Goal: Task Accomplishment & Management: Manage account settings

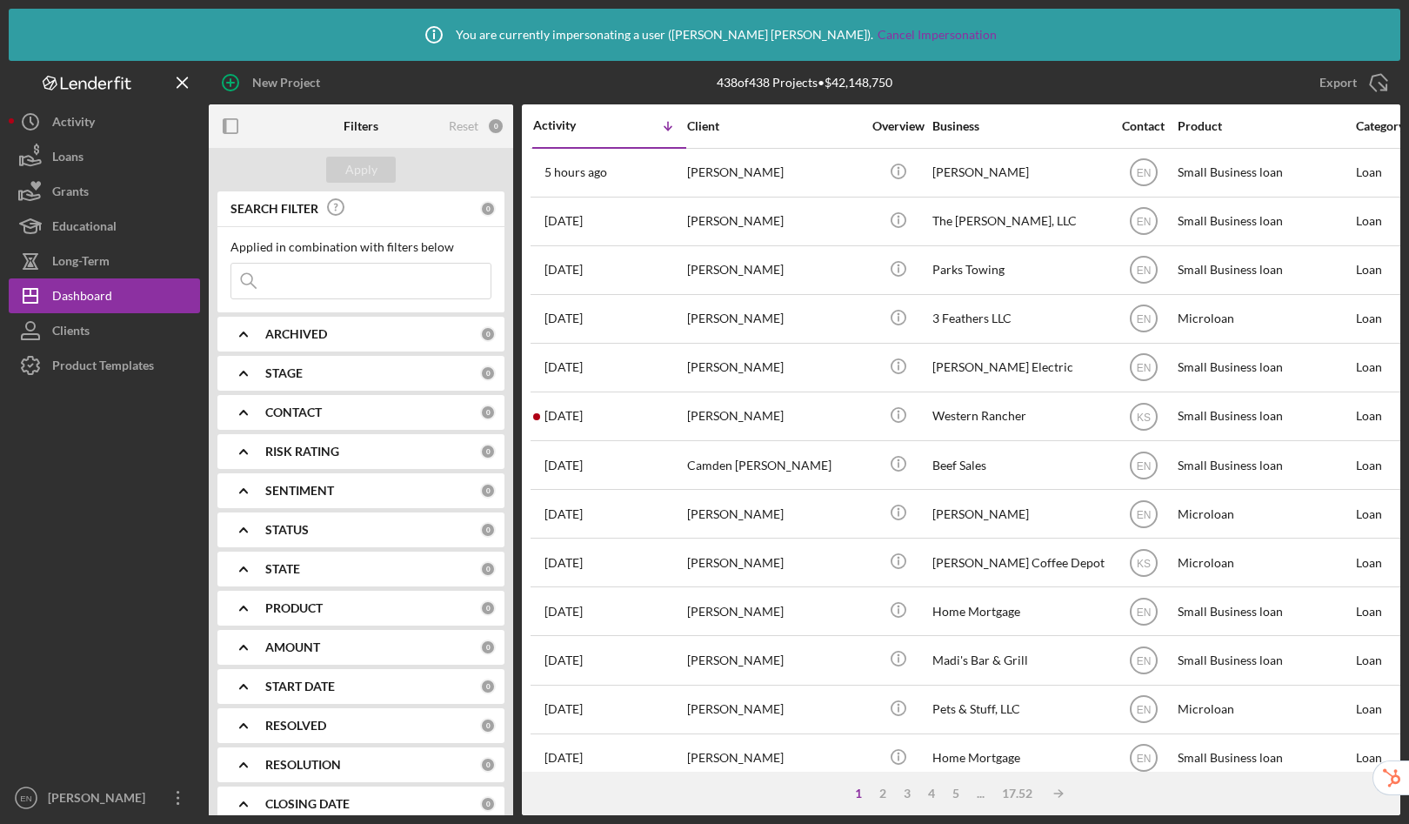
click at [343, 285] on input at bounding box center [360, 281] width 259 height 35
click at [350, 284] on input at bounding box center [360, 281] width 259 height 35
paste input "beezerthomas1982@icloud.com"
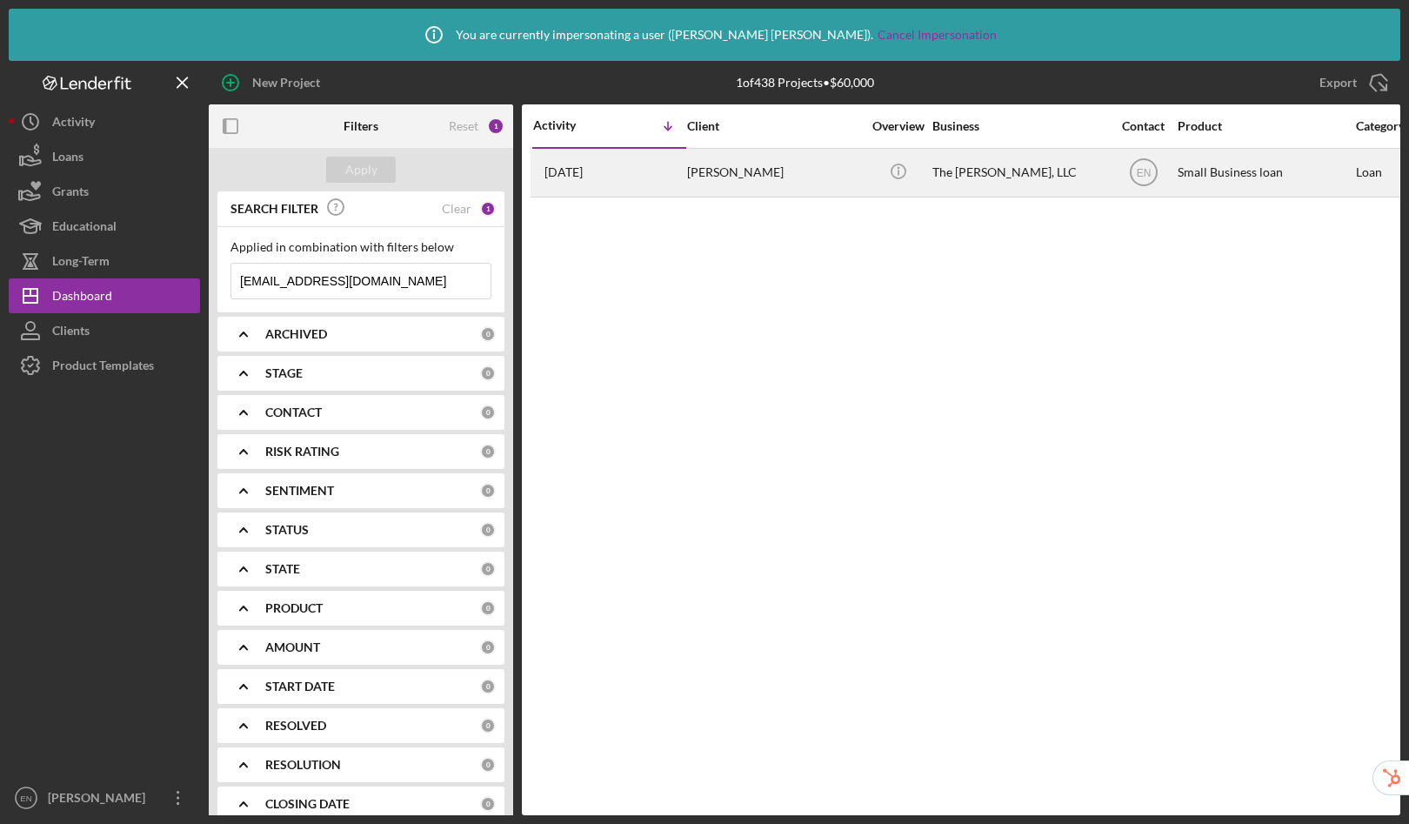
type input "beezerthomas1982@icloud.com"
click at [794, 180] on div "Justin Thomas" at bounding box center [774, 173] width 174 height 46
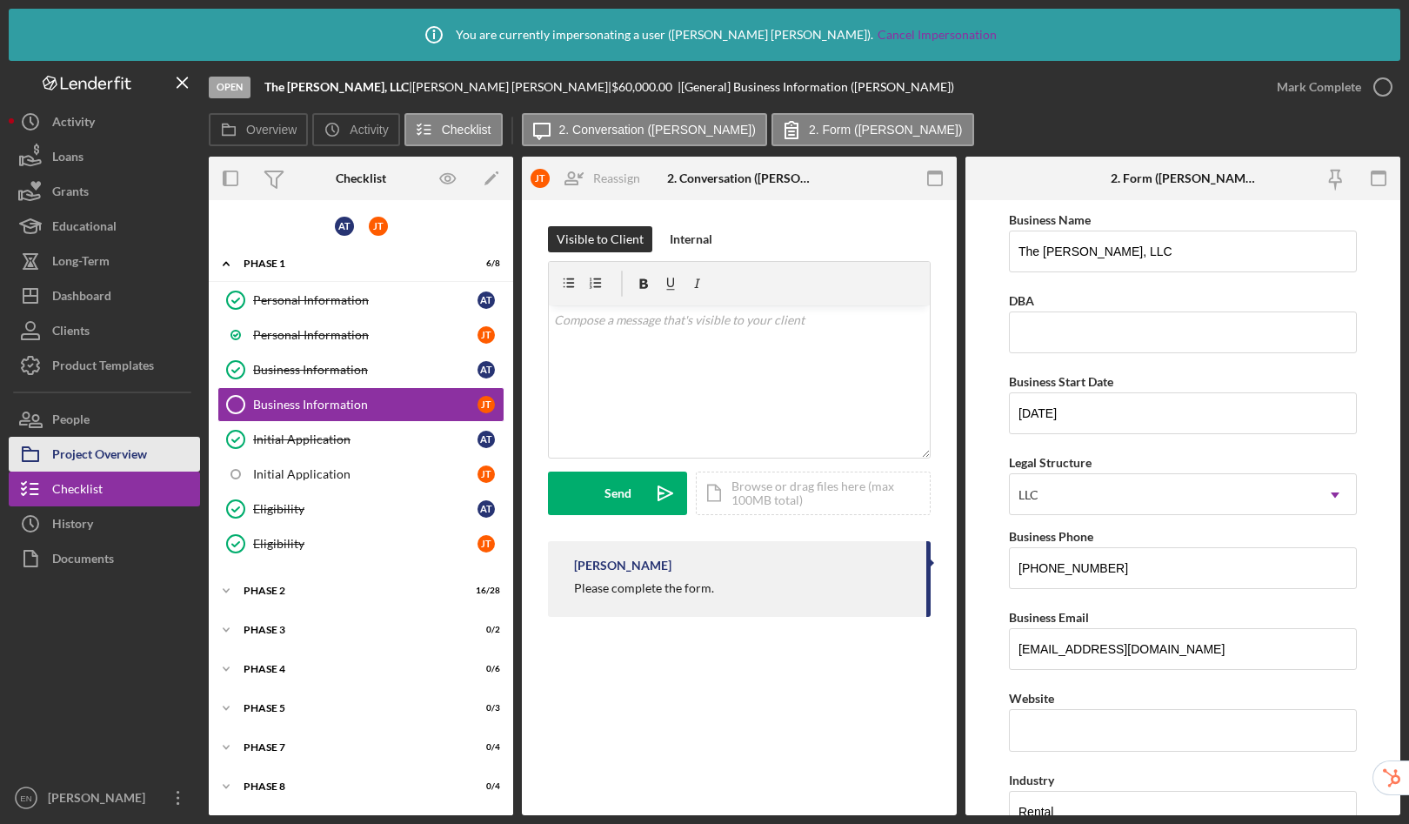
click at [105, 455] on div "Project Overview" at bounding box center [99, 456] width 95 height 39
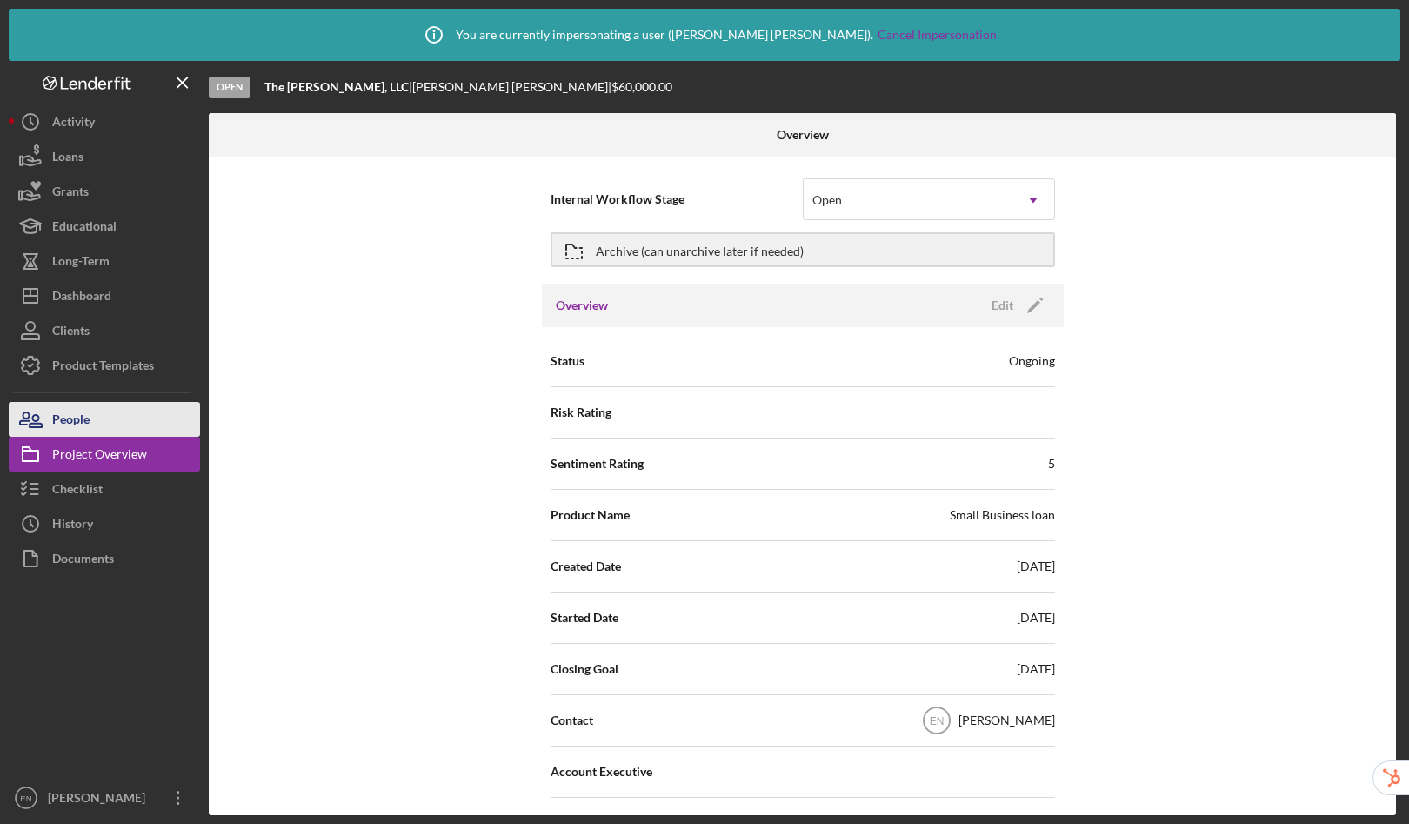
click at [104, 419] on button "People" at bounding box center [104, 419] width 191 height 35
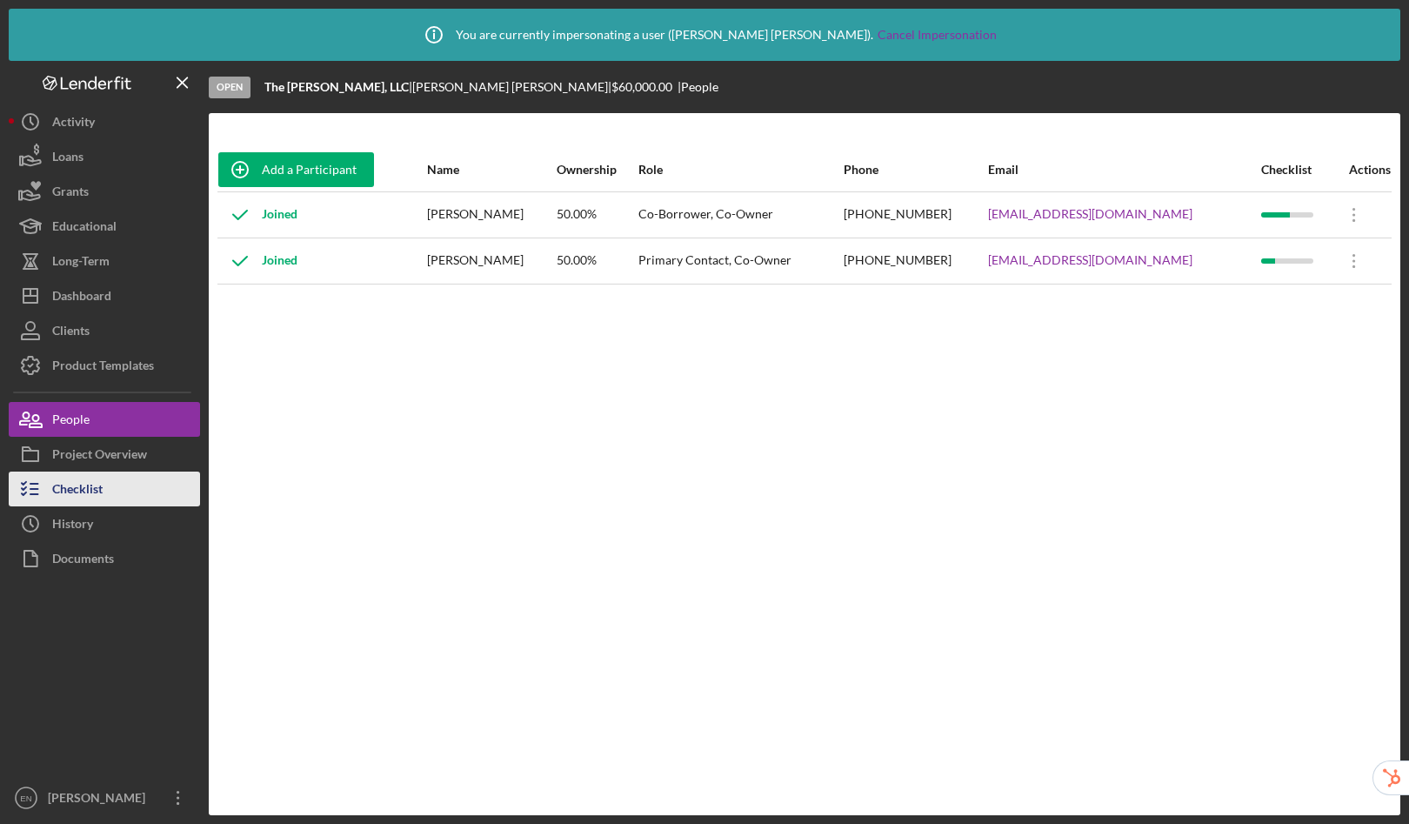
click at [104, 492] on button "Checklist" at bounding box center [104, 489] width 191 height 35
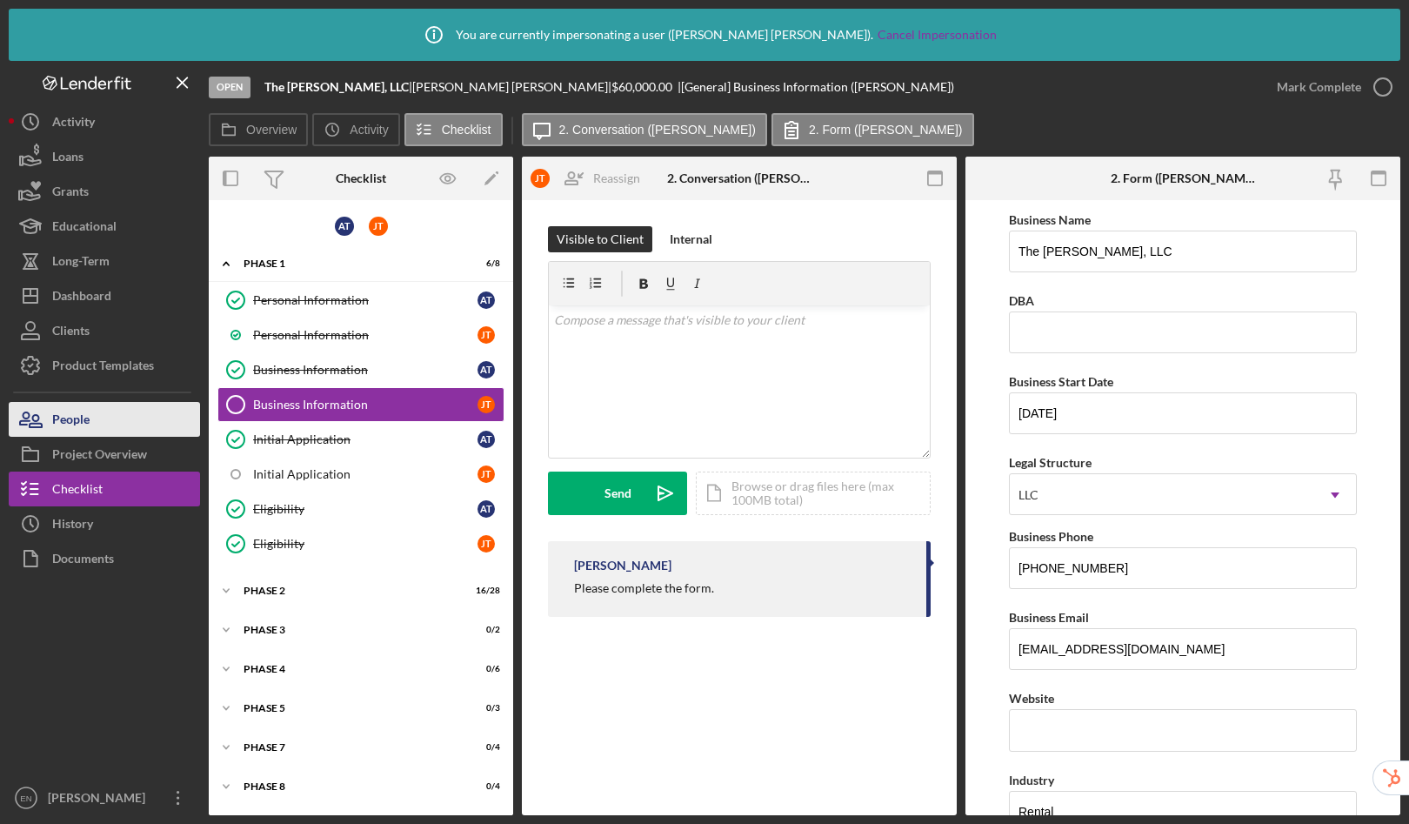
click at [101, 420] on button "People" at bounding box center [104, 419] width 191 height 35
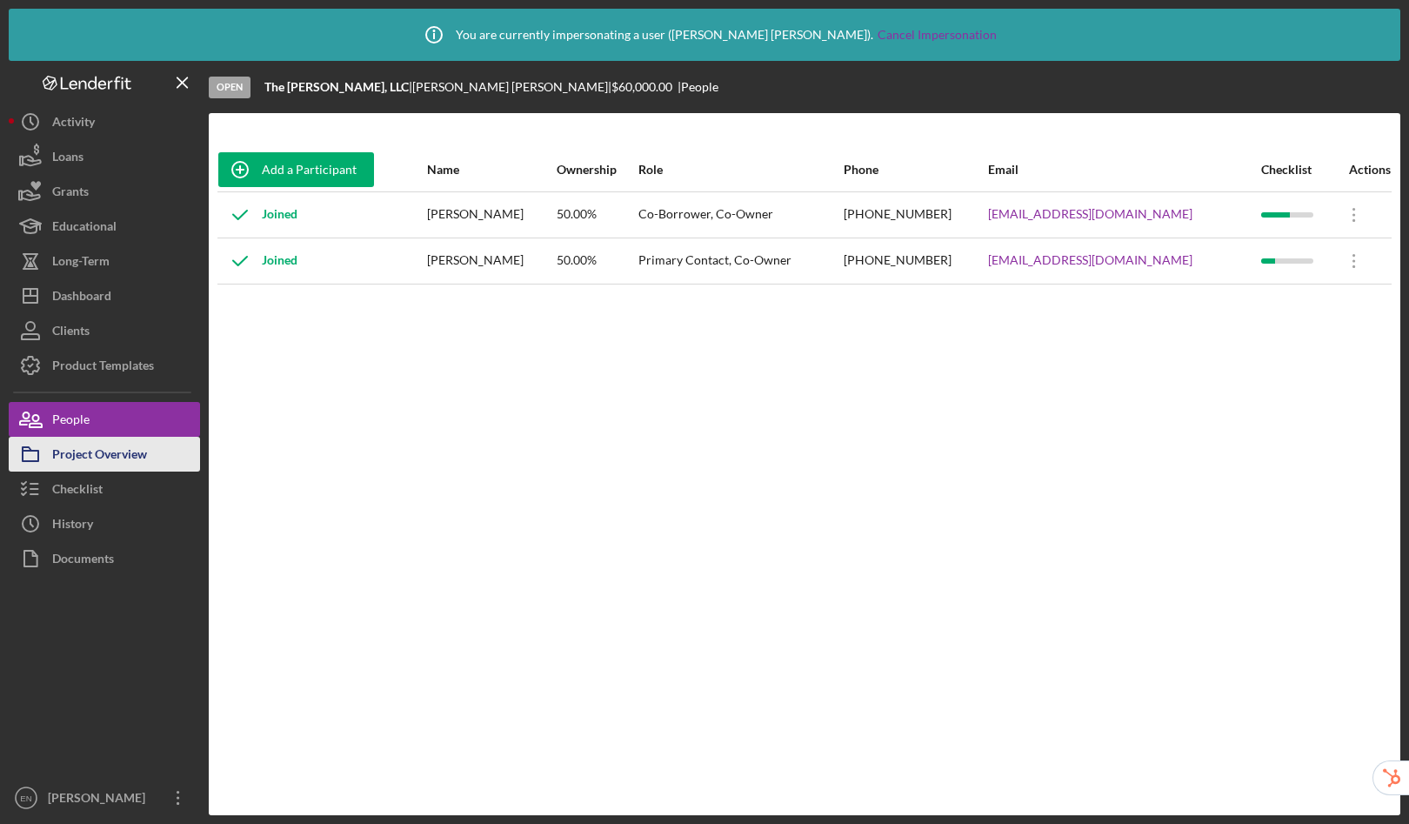
click at [112, 452] on div "Project Overview" at bounding box center [99, 456] width 95 height 39
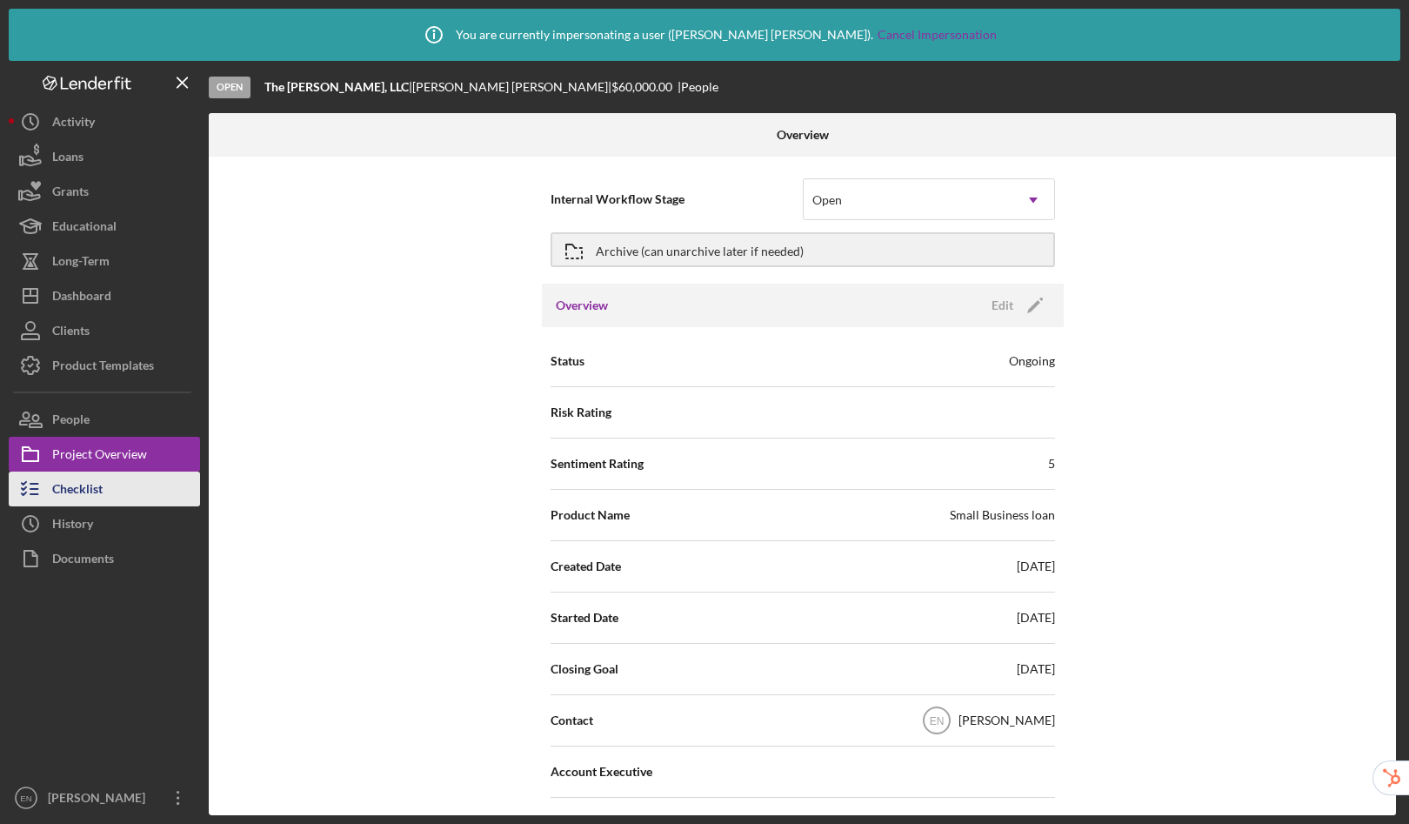
click at [79, 500] on div "Checklist" at bounding box center [77, 491] width 50 height 39
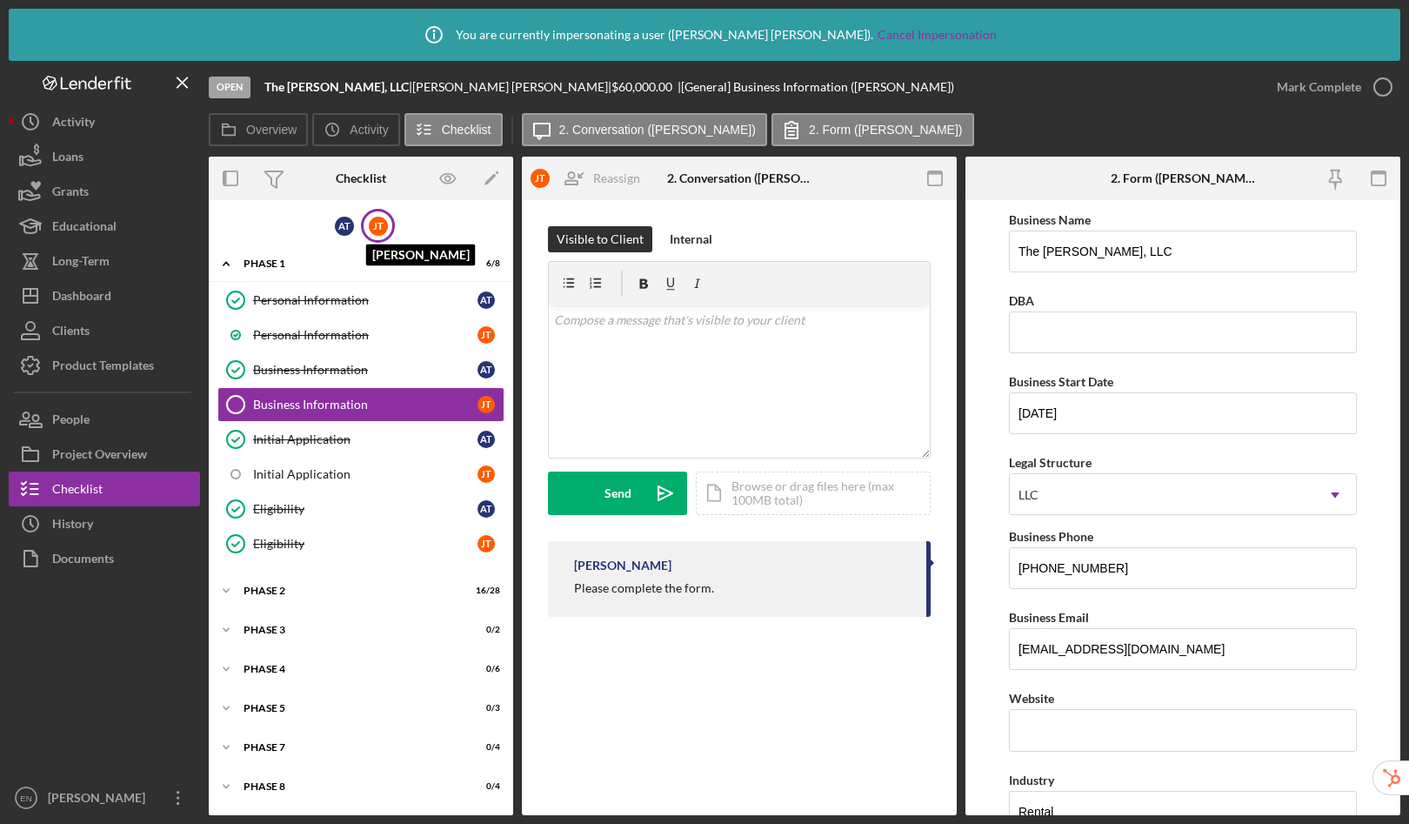
click at [374, 232] on div "J T" at bounding box center [378, 226] width 19 height 19
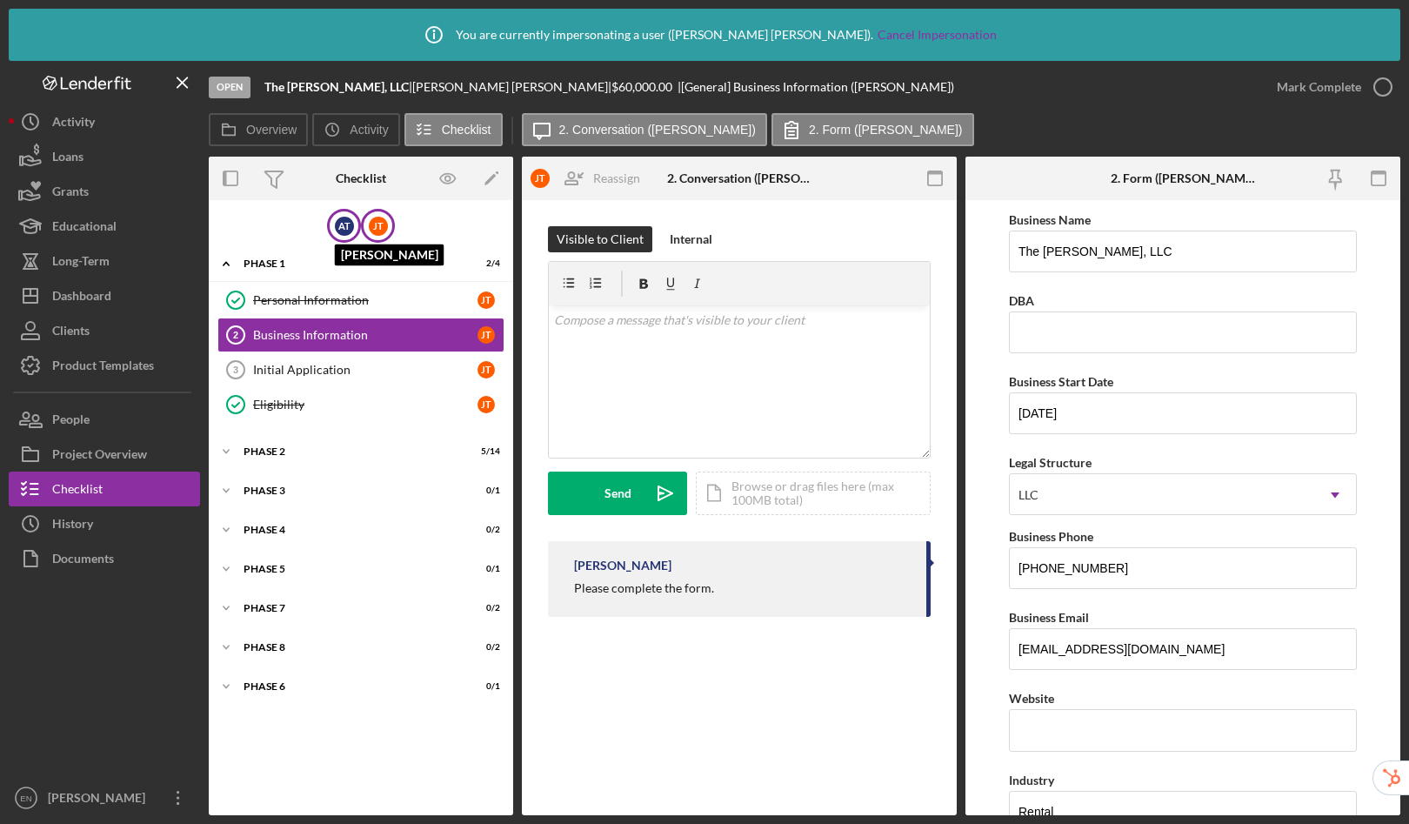
click at [341, 229] on div "A T" at bounding box center [344, 226] width 19 height 19
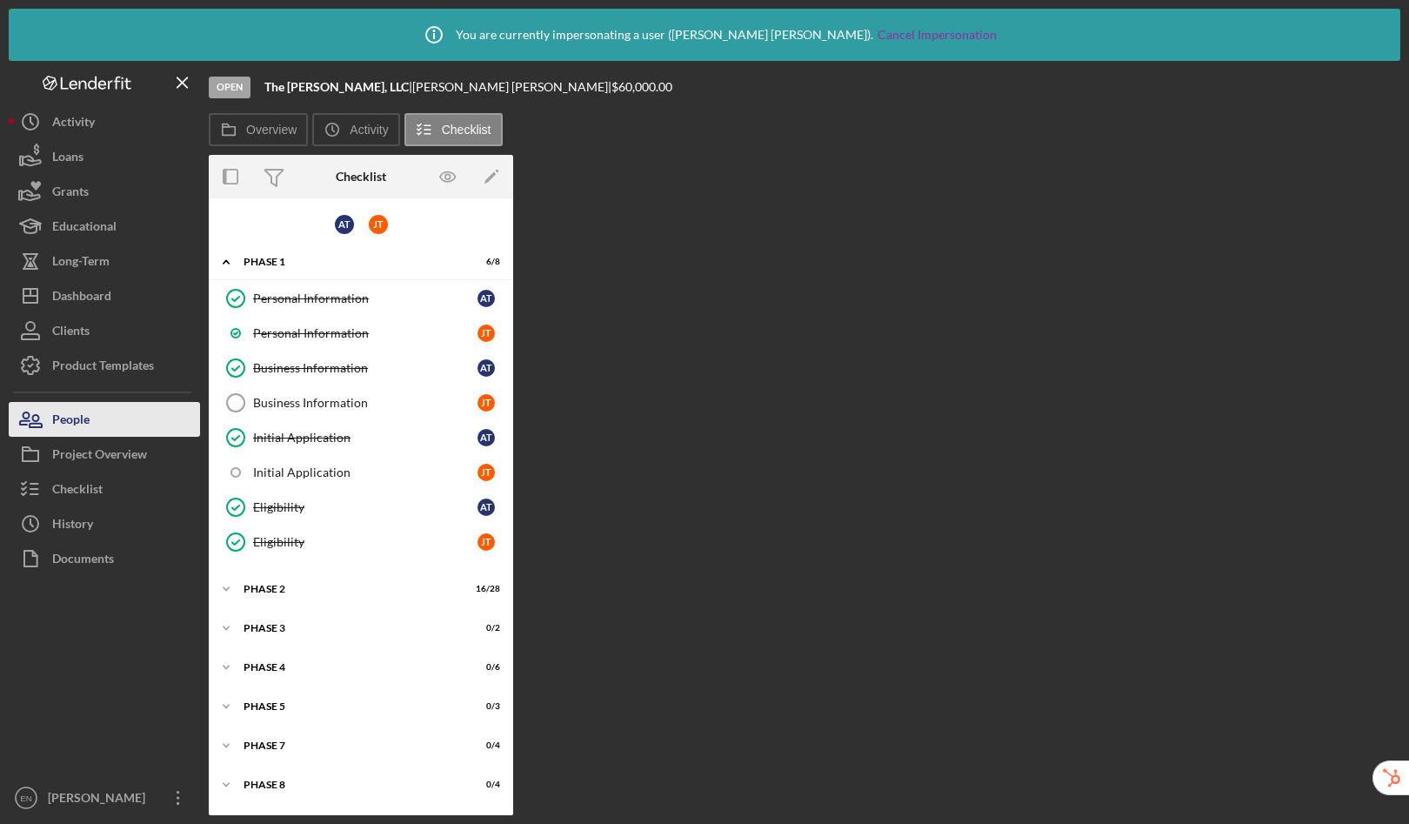
click at [125, 420] on button "People" at bounding box center [104, 419] width 191 height 35
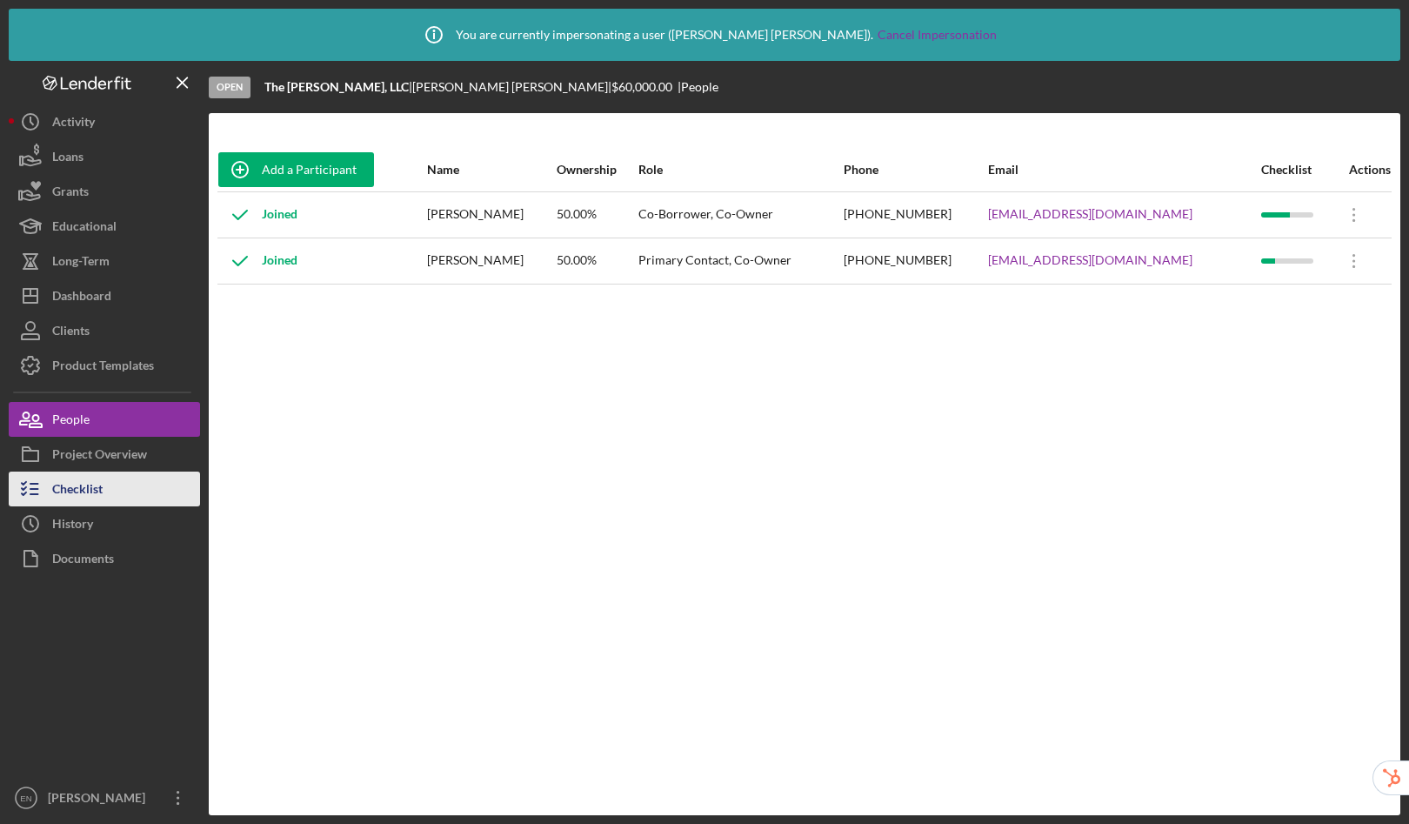
click at [96, 479] on div "Checklist" at bounding box center [77, 491] width 50 height 39
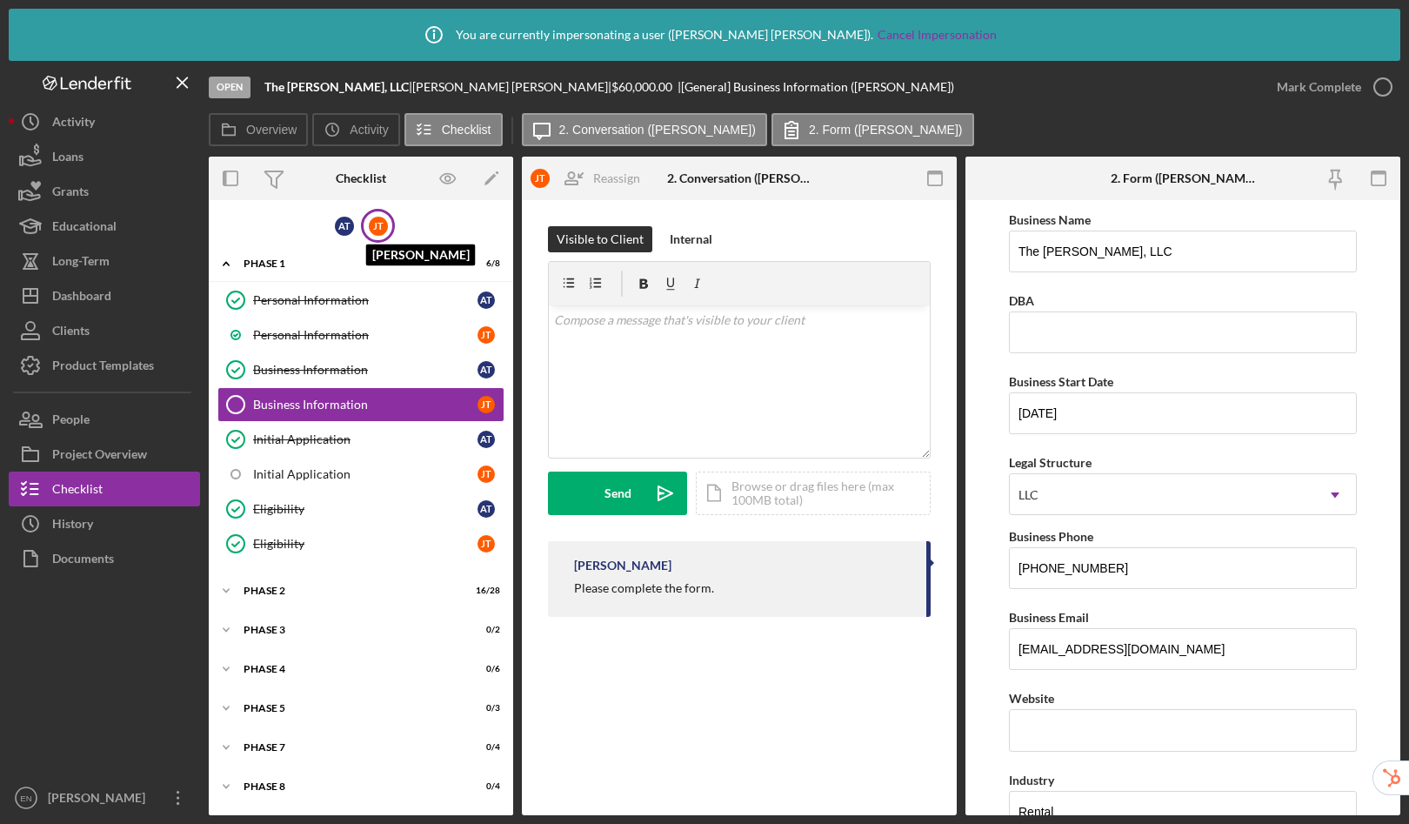
click at [379, 231] on div "J T" at bounding box center [378, 226] width 19 height 19
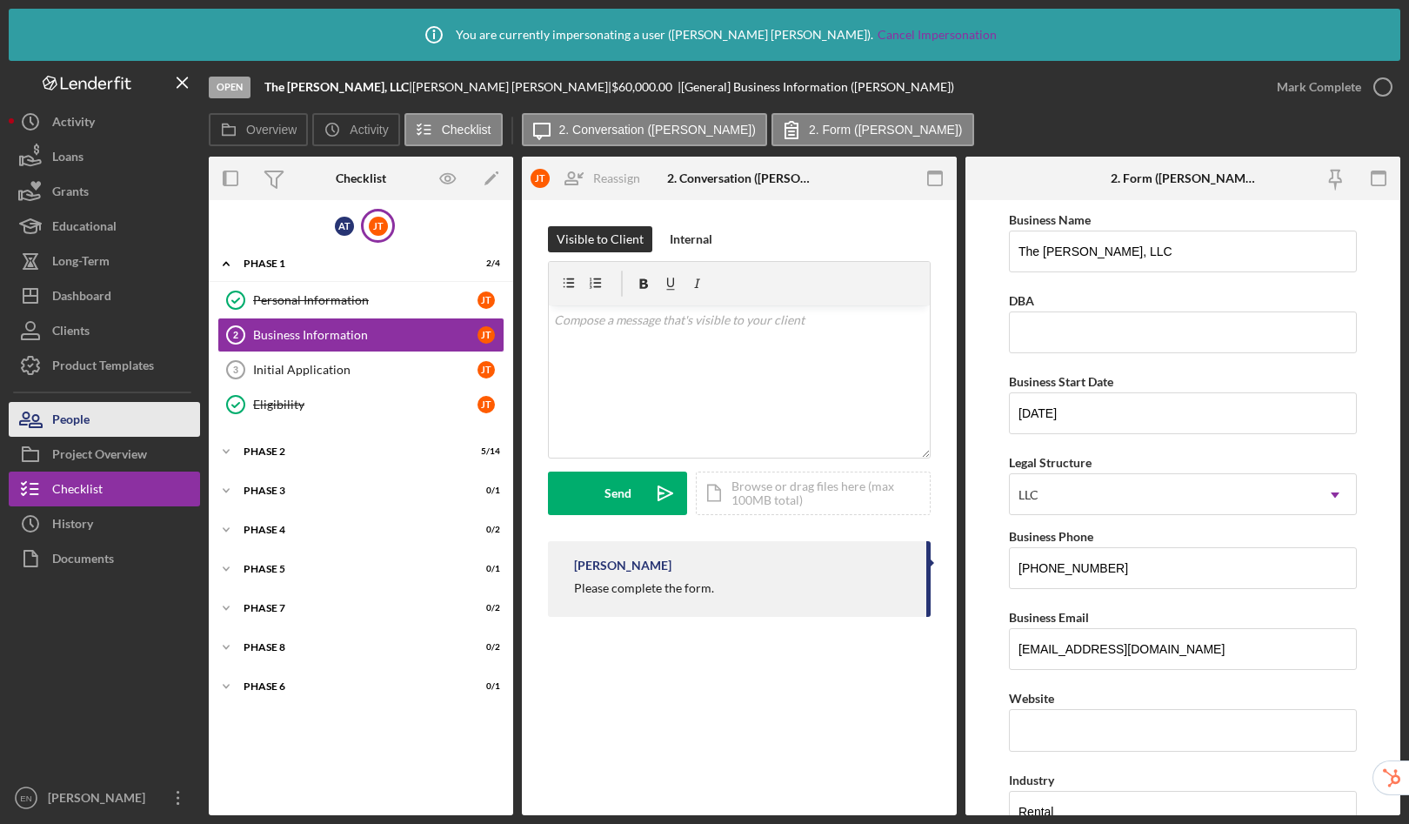
click at [100, 426] on button "People" at bounding box center [104, 419] width 191 height 35
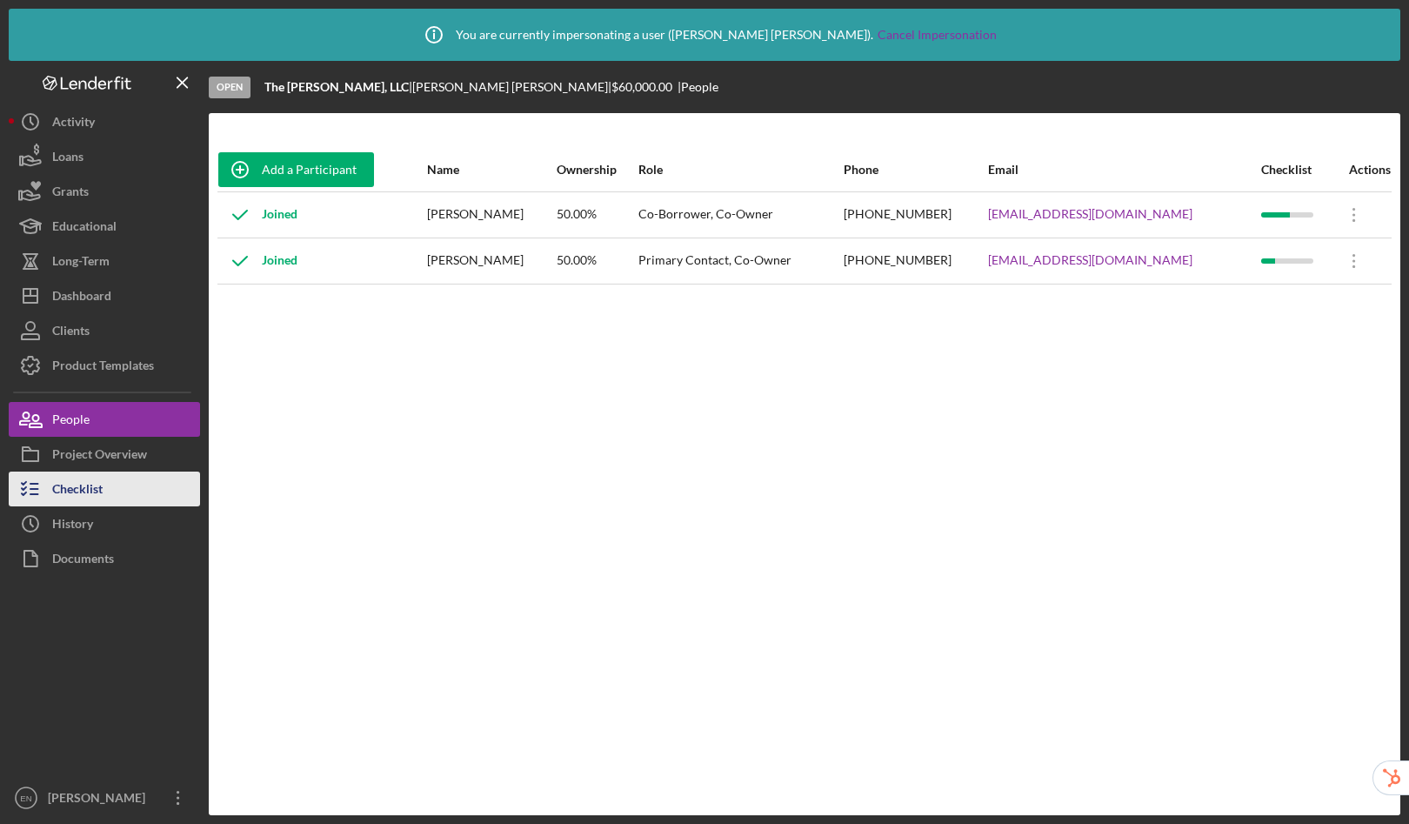
click at [105, 490] on button "Checklist" at bounding box center [104, 489] width 191 height 35
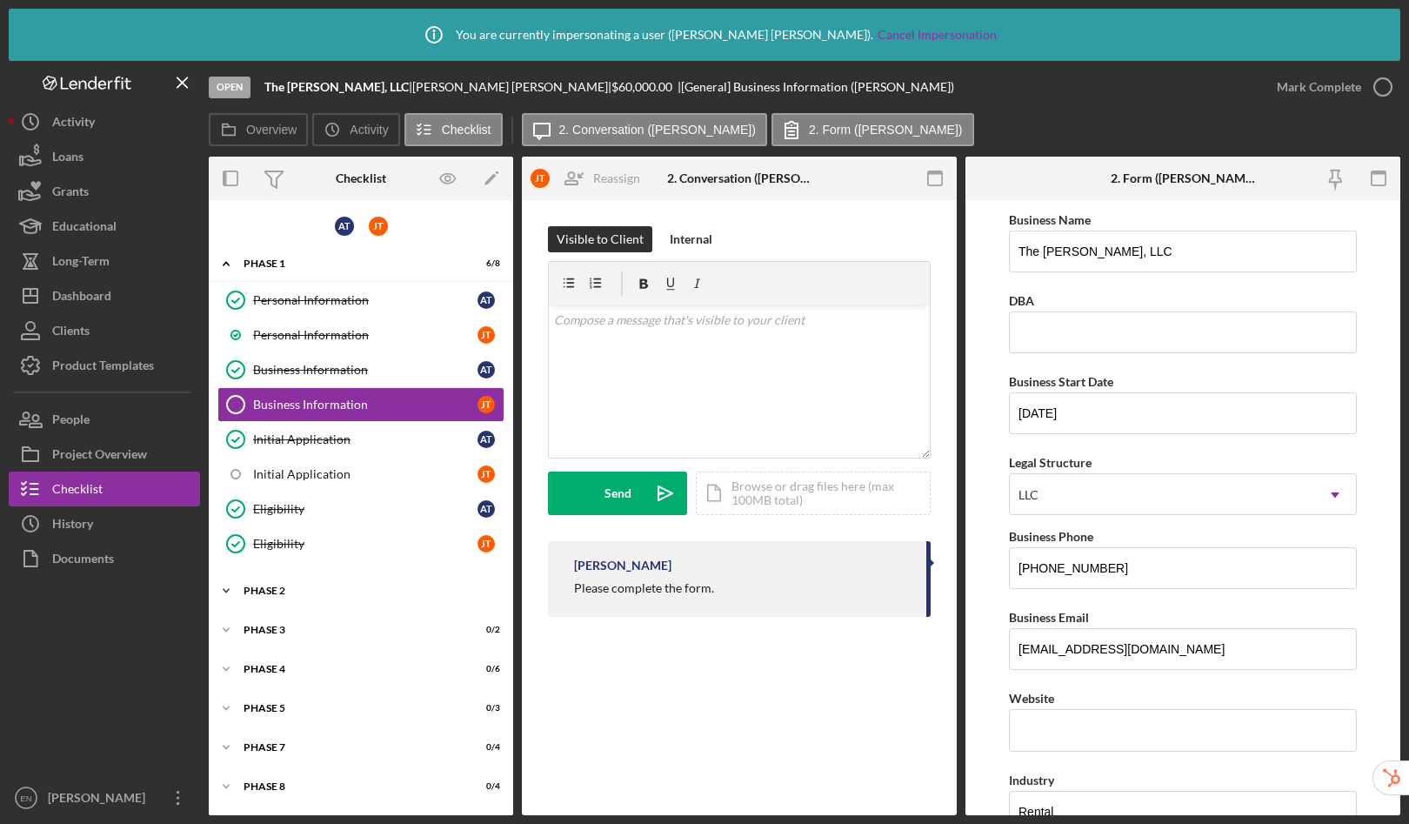
click at [347, 580] on div "Icon/Expander Phase 2 17 / 28" at bounding box center [361, 590] width 305 height 35
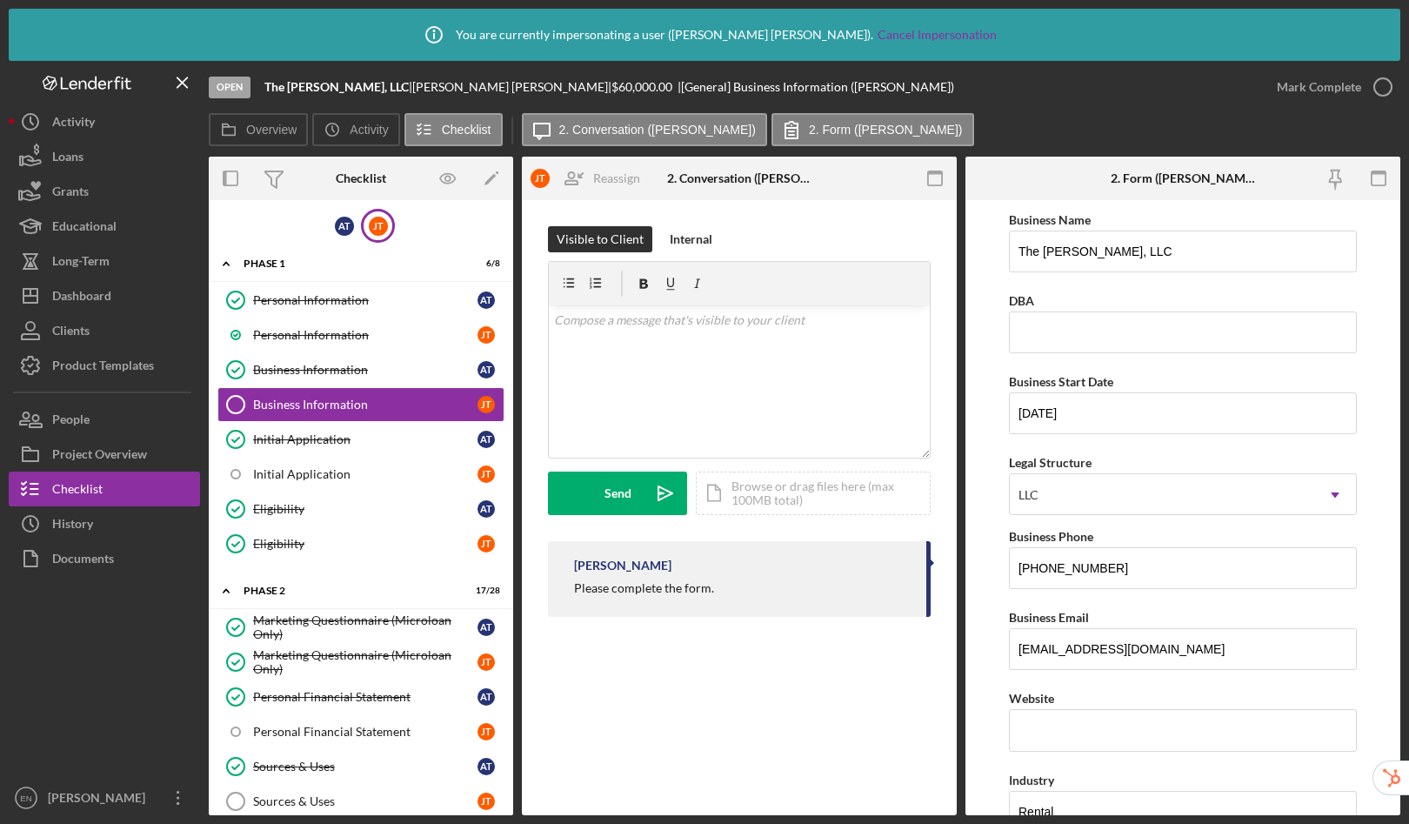
click at [390, 231] on div "J T" at bounding box center [378, 226] width 34 height 34
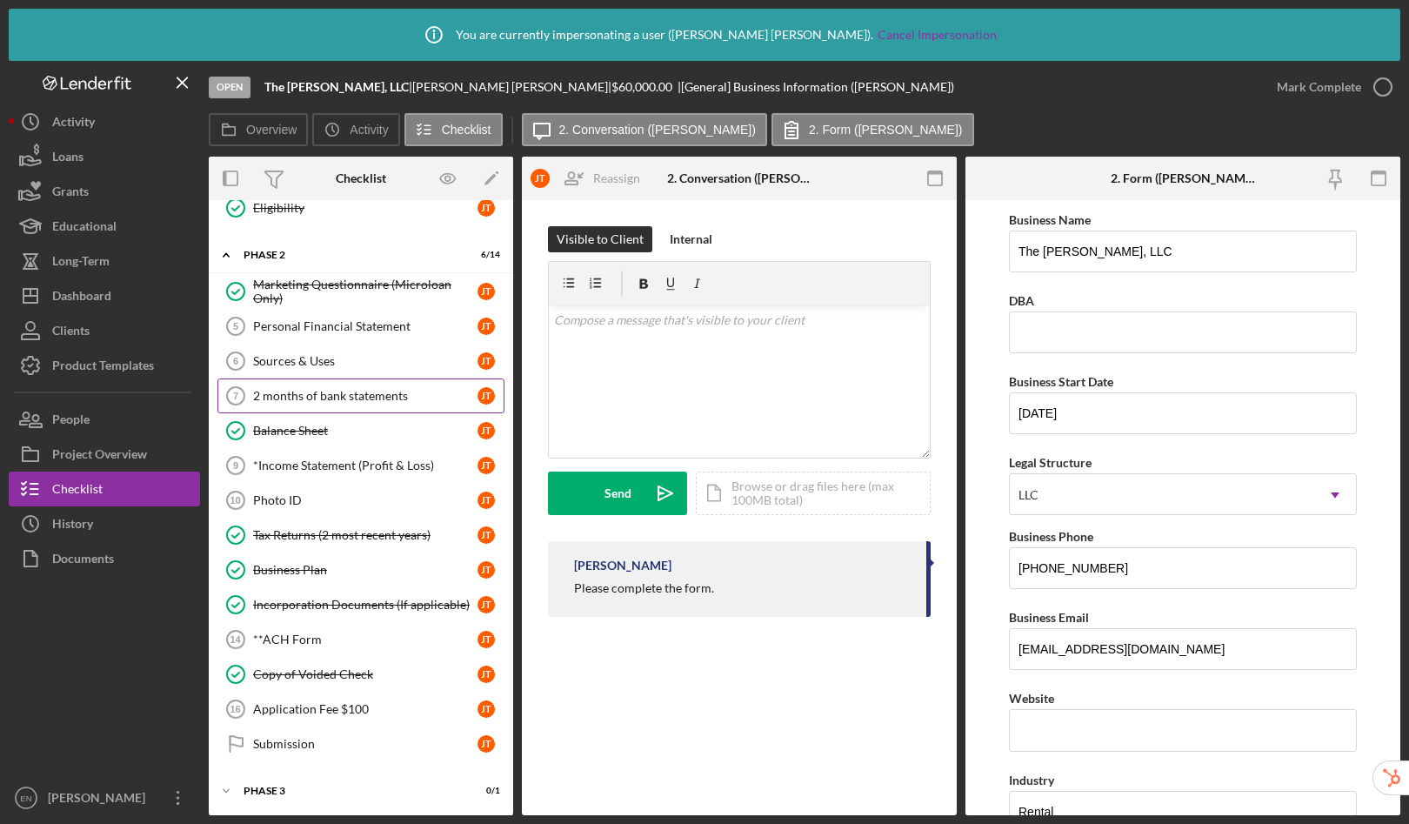
scroll to position [395, 0]
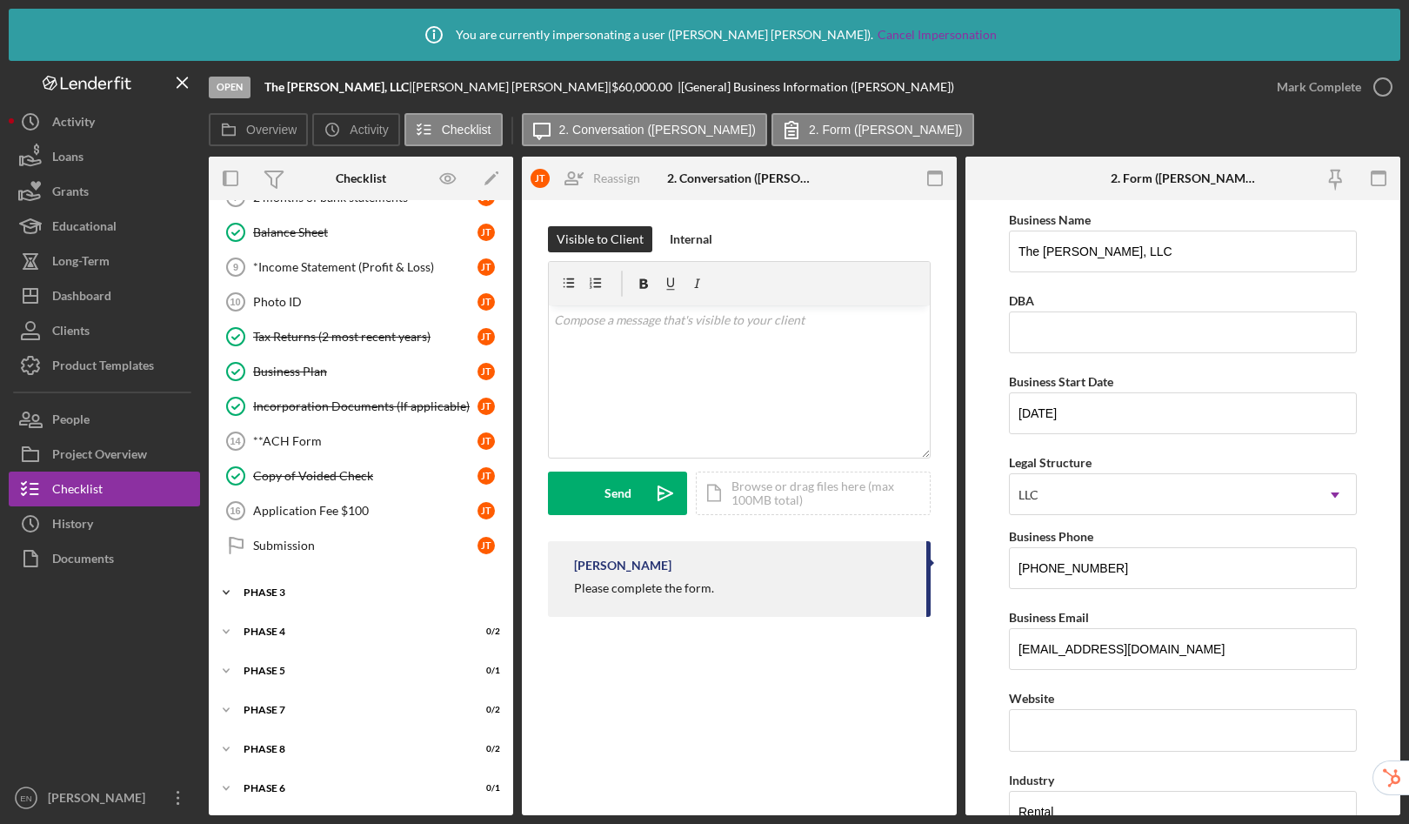
click at [342, 583] on div "Icon/Expander Phase 3 0 / 1" at bounding box center [361, 592] width 305 height 35
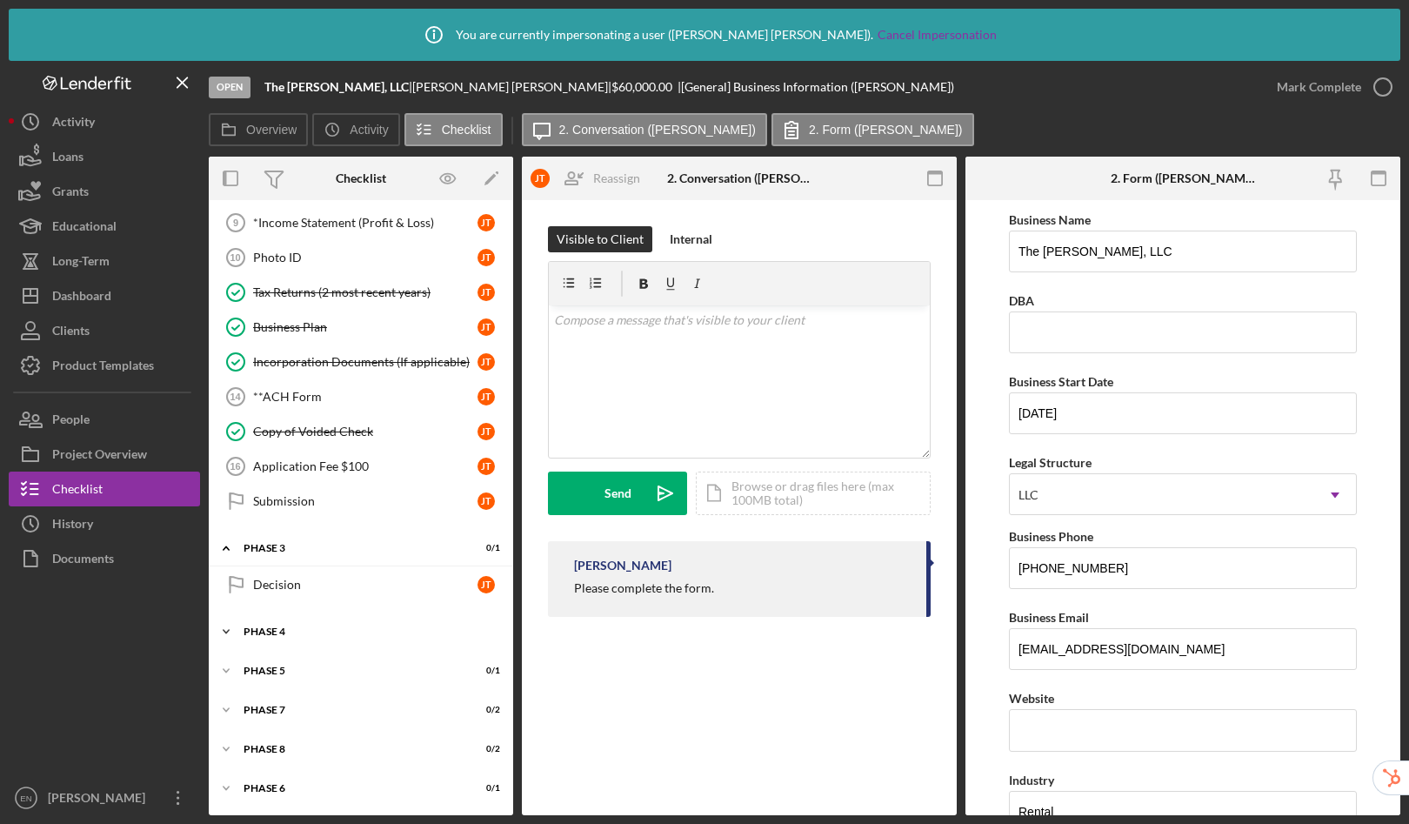
click at [328, 643] on div "Icon/Expander Phase 4 0 / 2" at bounding box center [361, 631] width 305 height 35
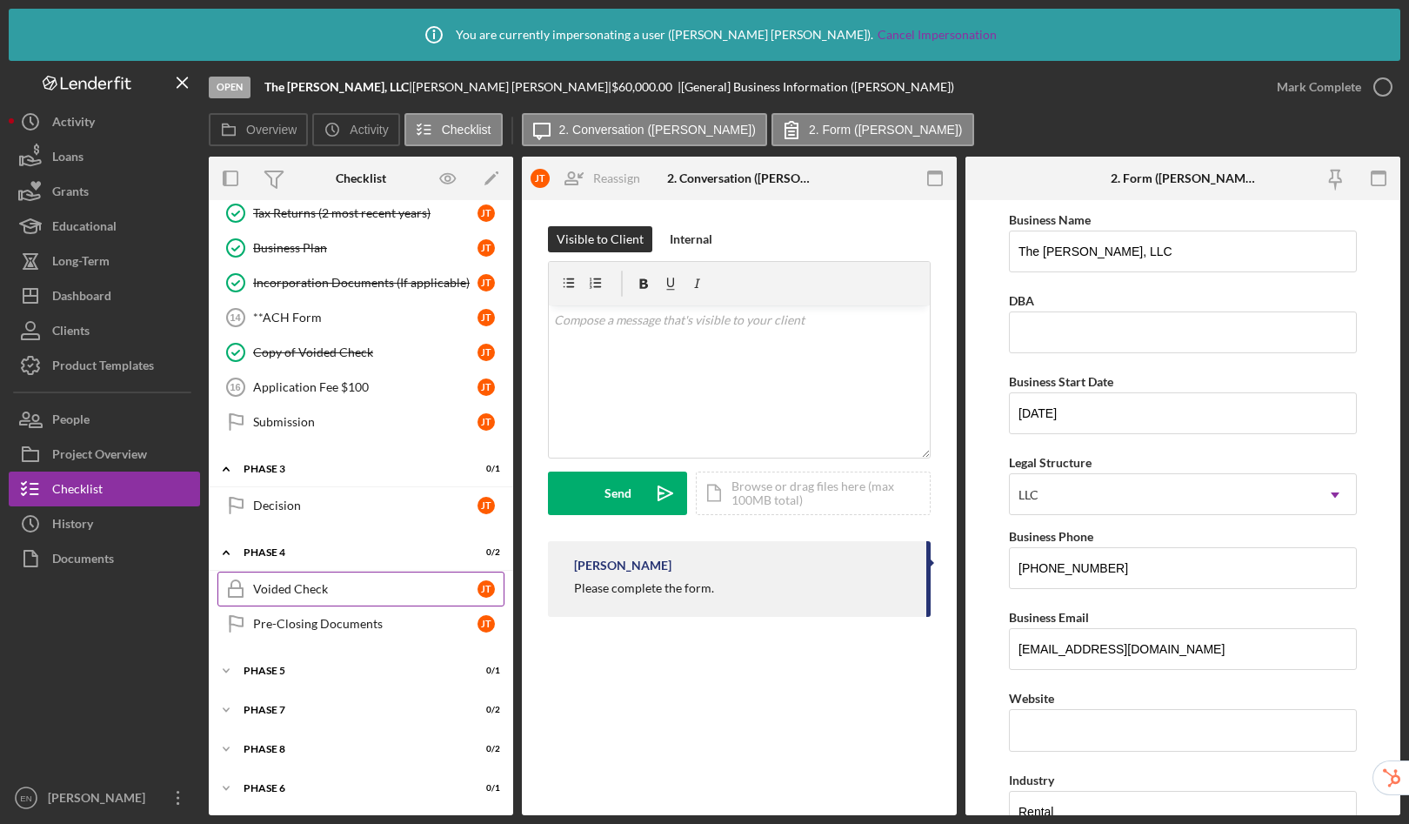
scroll to position [0, 0]
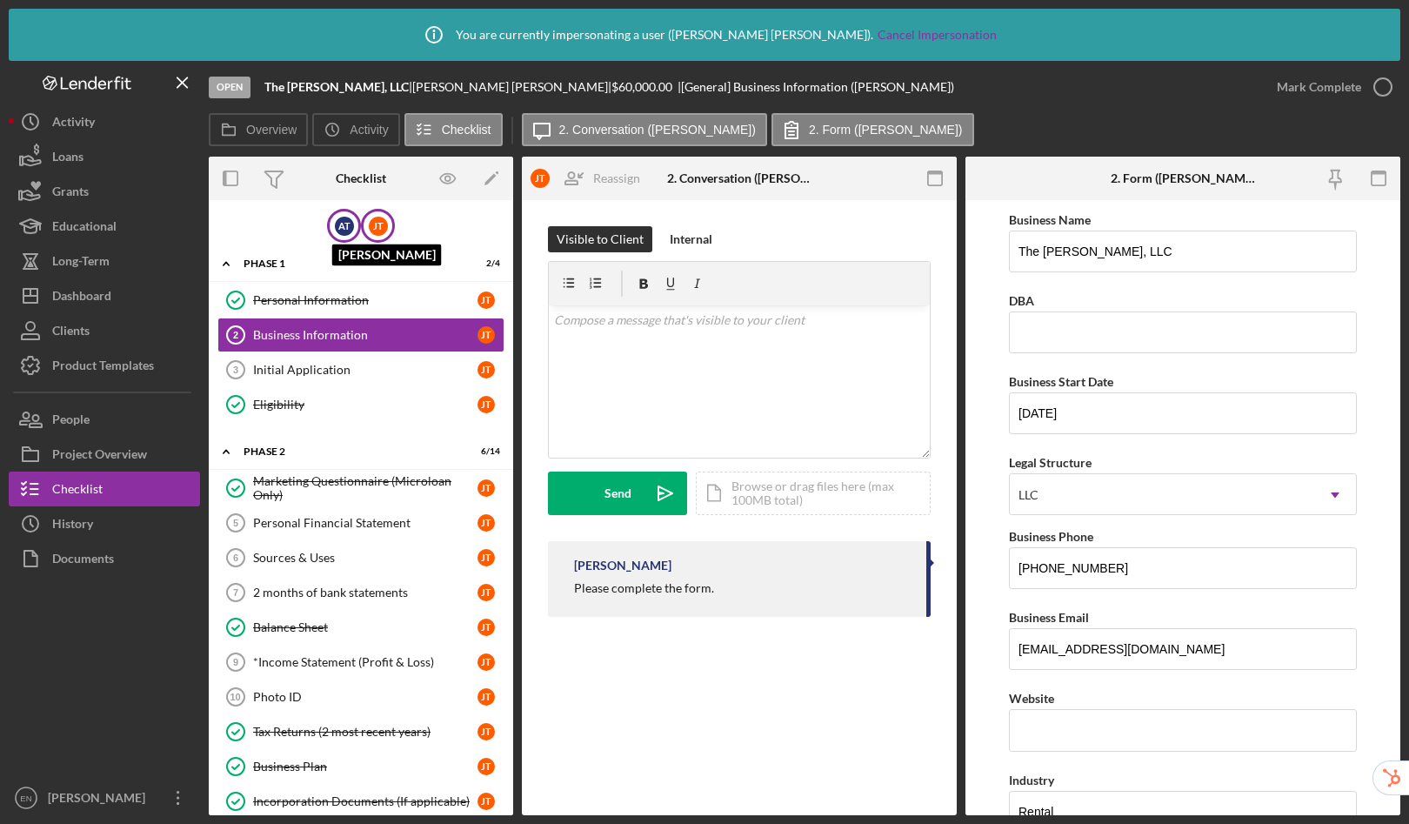
click at [336, 234] on div "A T" at bounding box center [344, 226] width 19 height 19
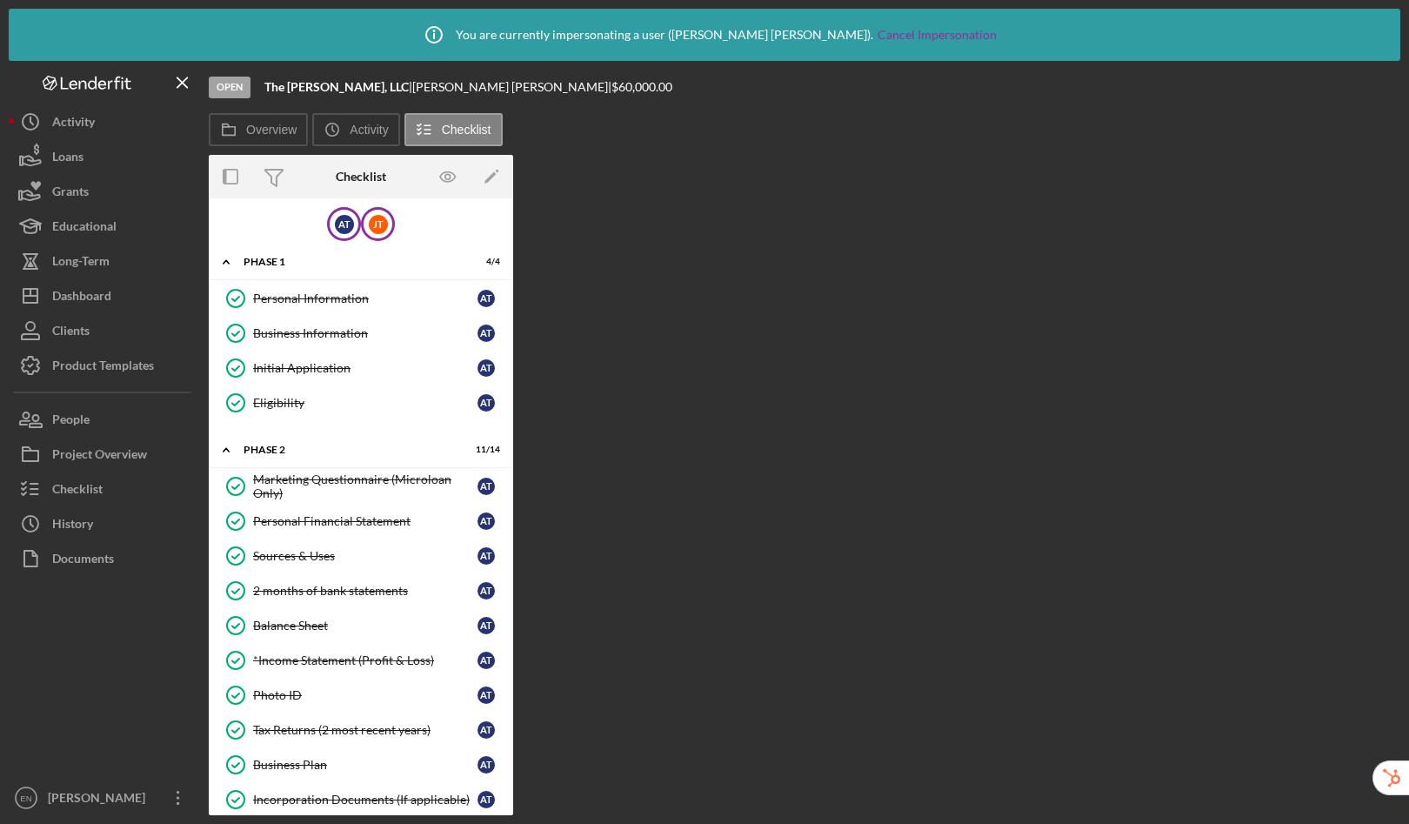
click at [379, 236] on div "J T" at bounding box center [378, 224] width 34 height 34
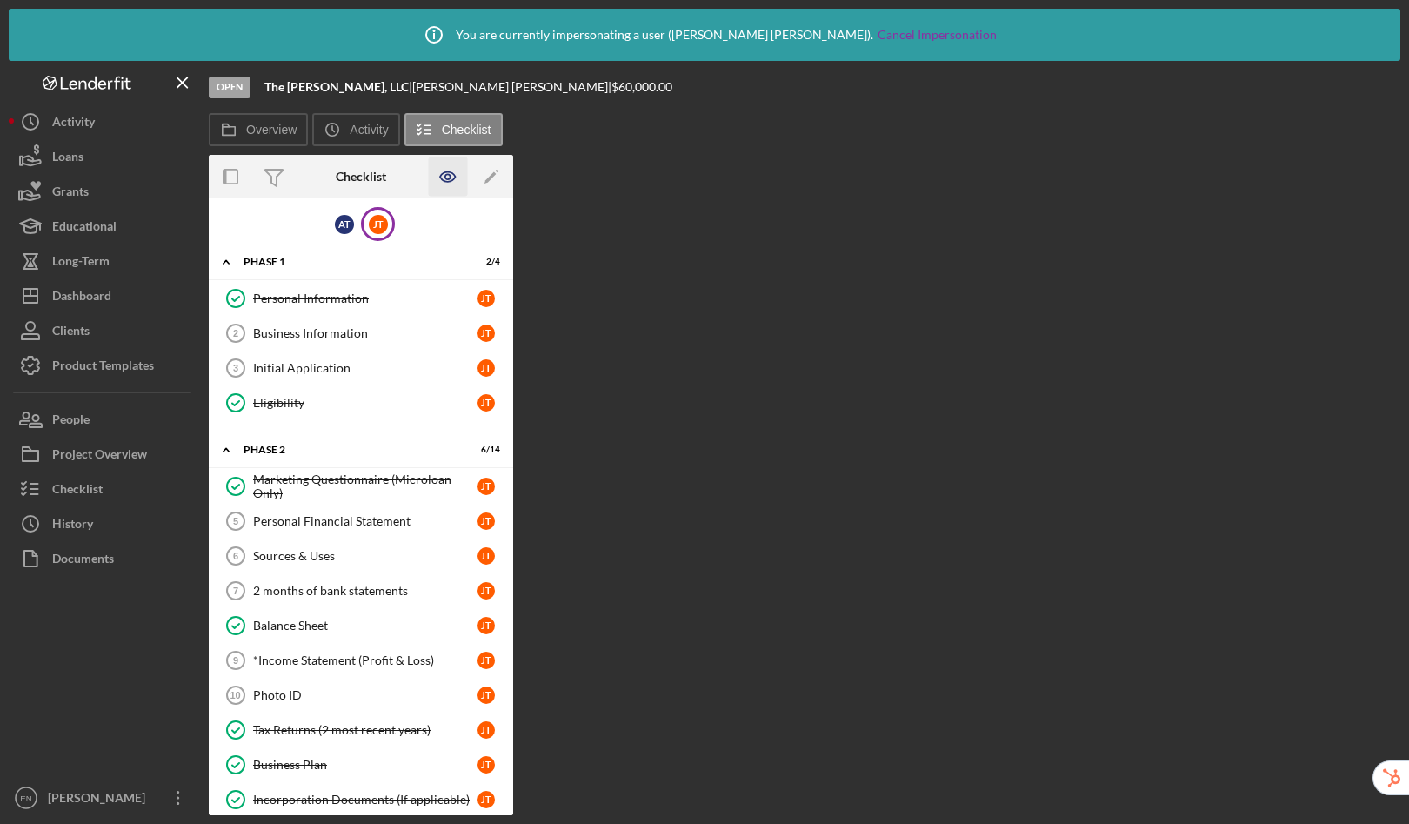
click at [451, 177] on icon "button" at bounding box center [448, 176] width 39 height 39
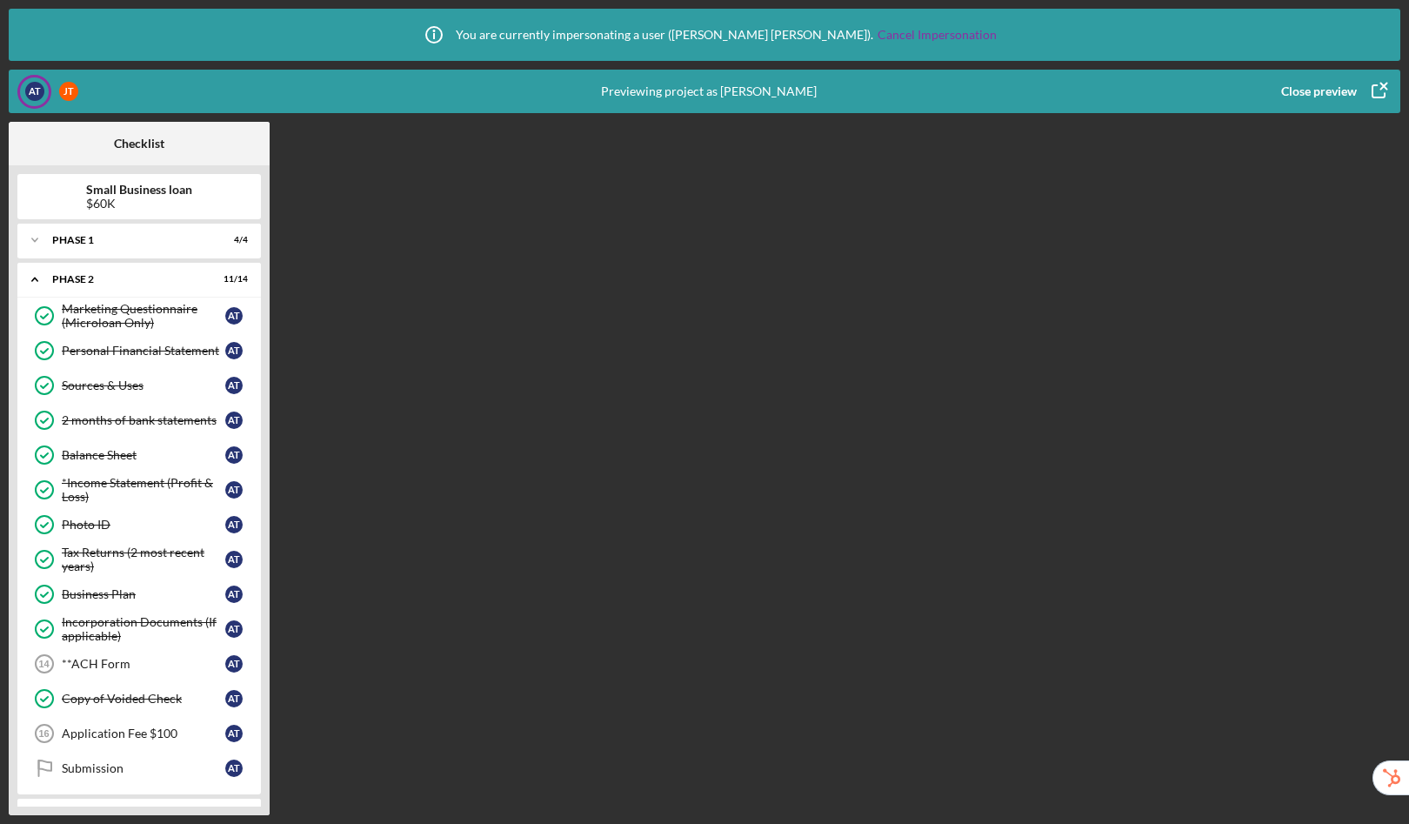
click at [1300, 97] on div "Close preview" at bounding box center [1320, 91] width 76 height 35
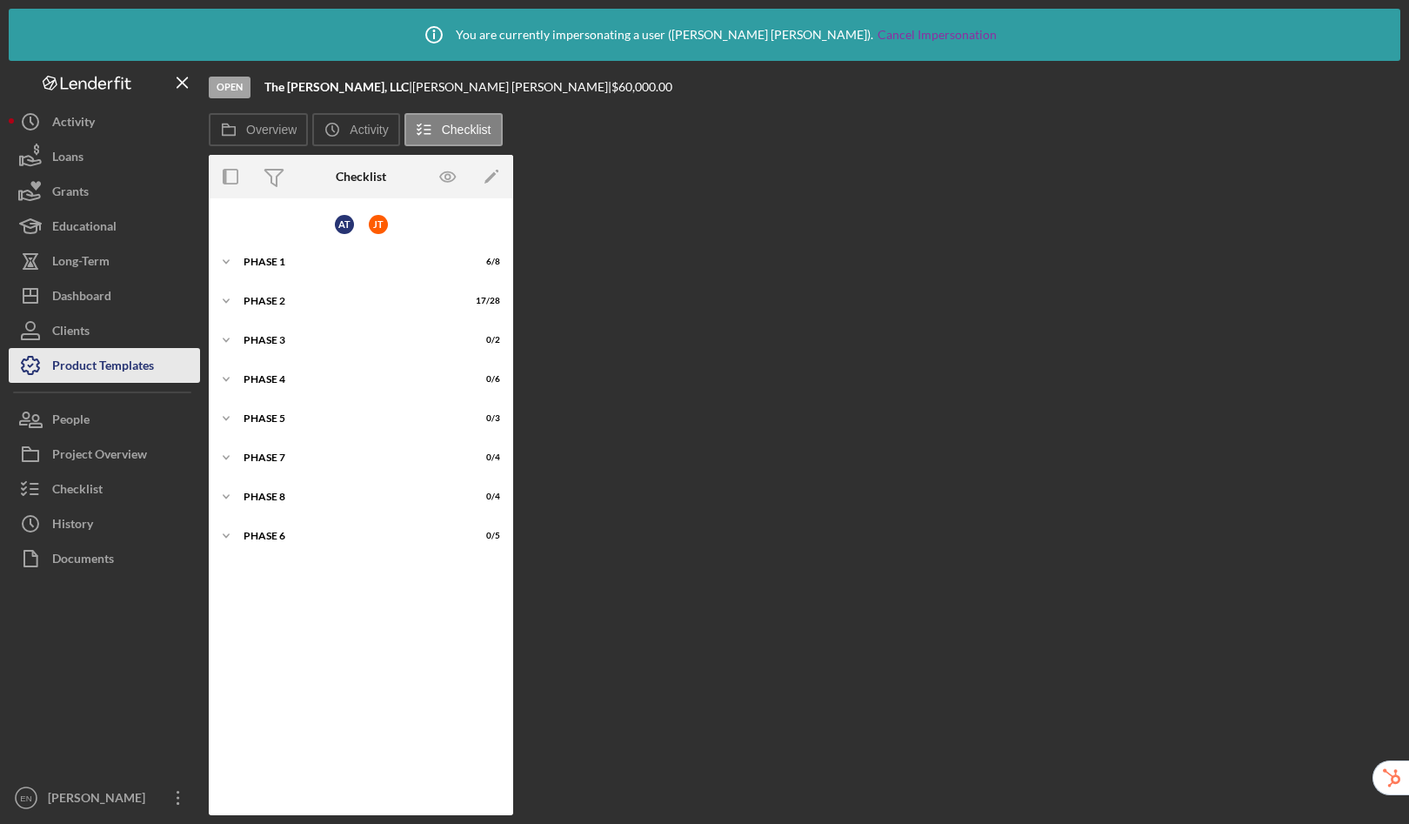
click at [105, 366] on div "Product Templates" at bounding box center [103, 367] width 102 height 39
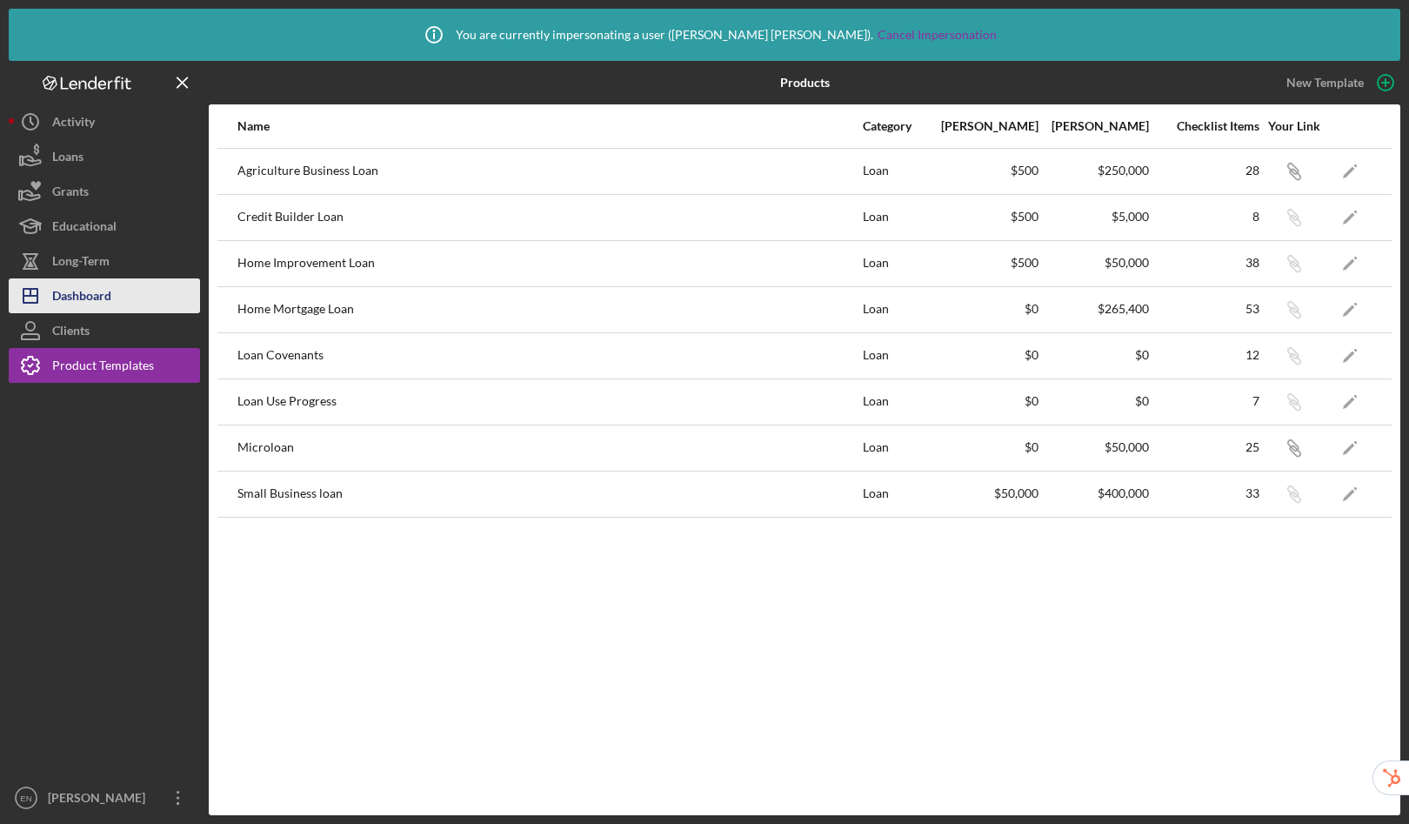
click at [75, 295] on div "Dashboard" at bounding box center [81, 297] width 59 height 39
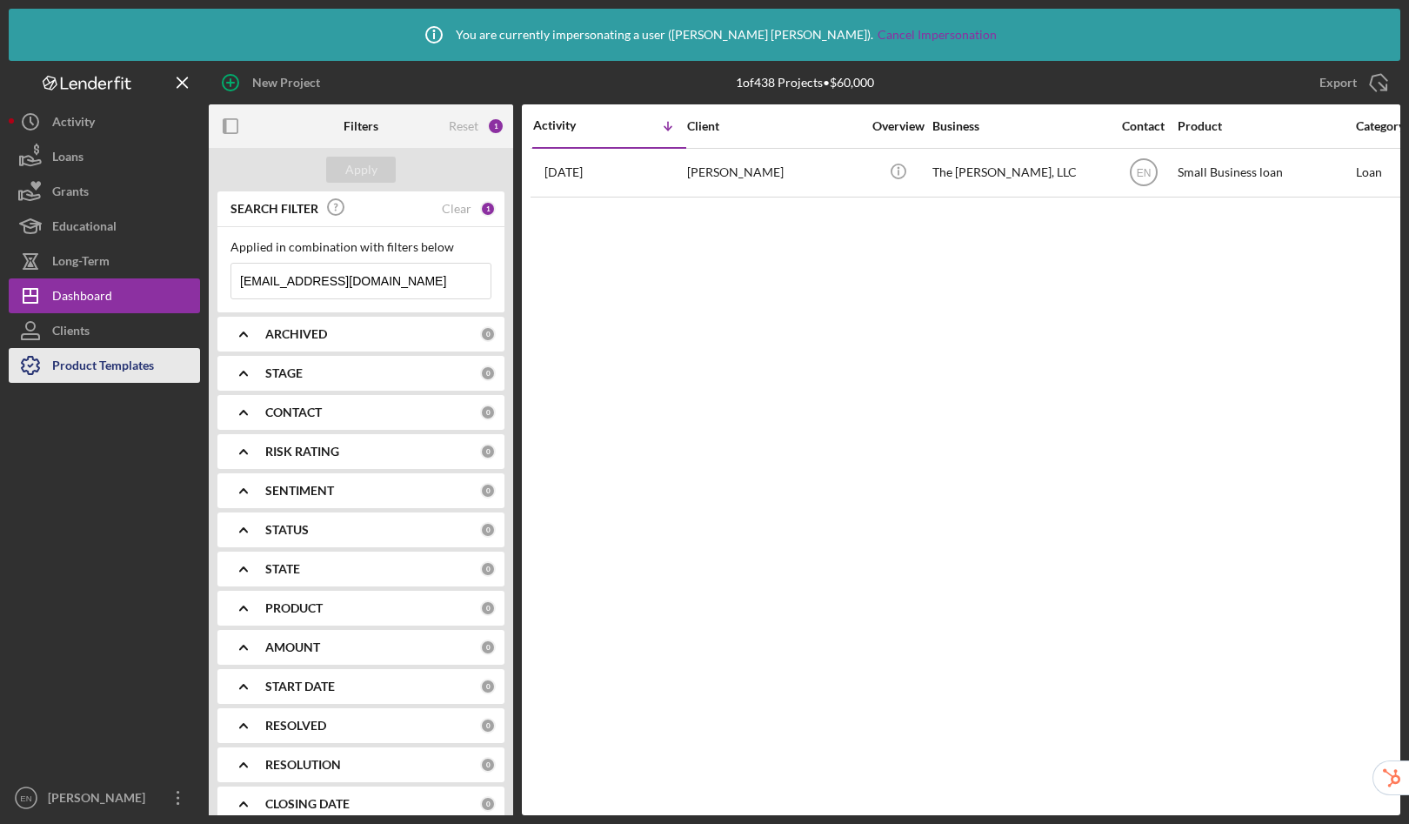
click at [90, 375] on div "Product Templates" at bounding box center [103, 367] width 102 height 39
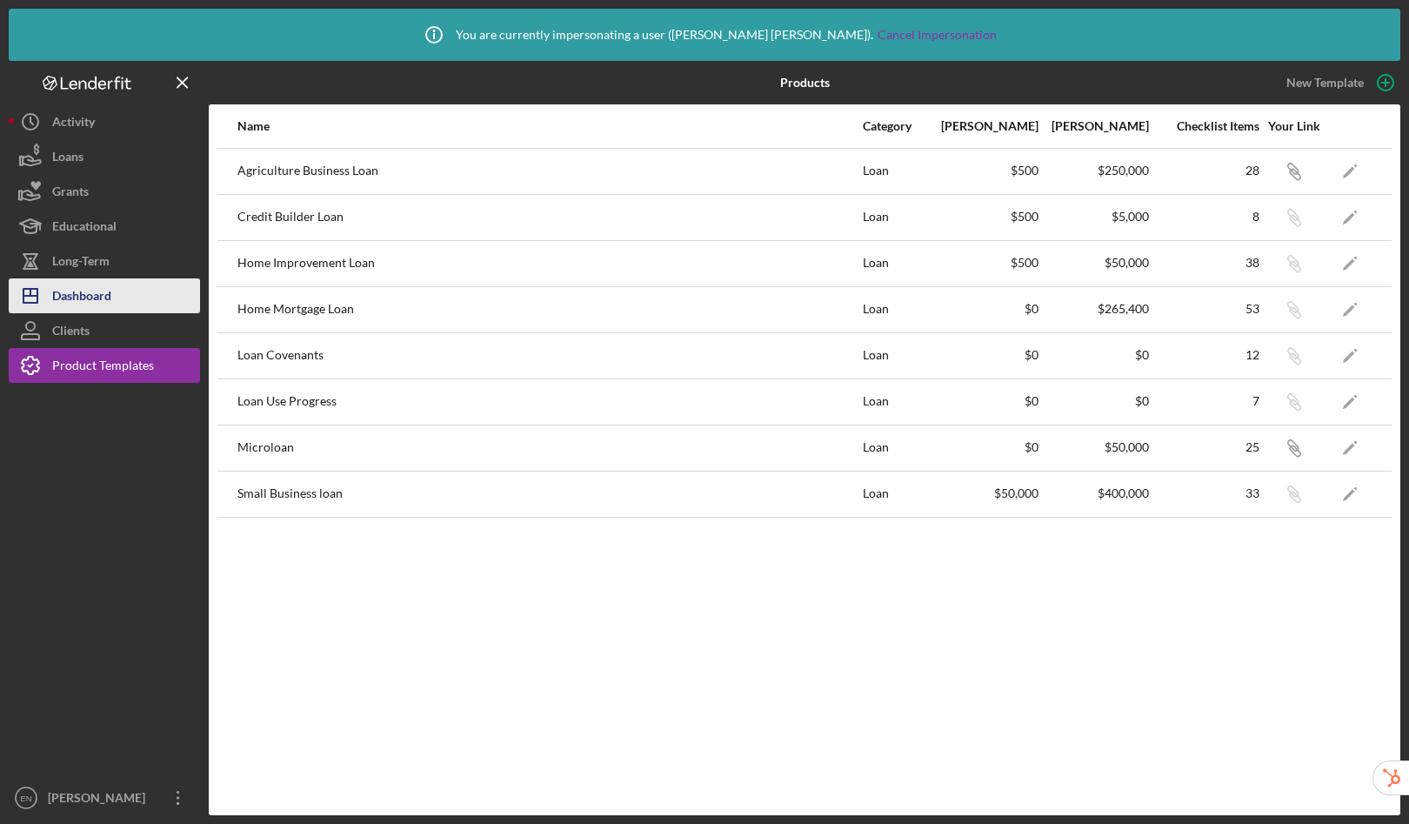
click at [83, 295] on div "Dashboard" at bounding box center [81, 297] width 59 height 39
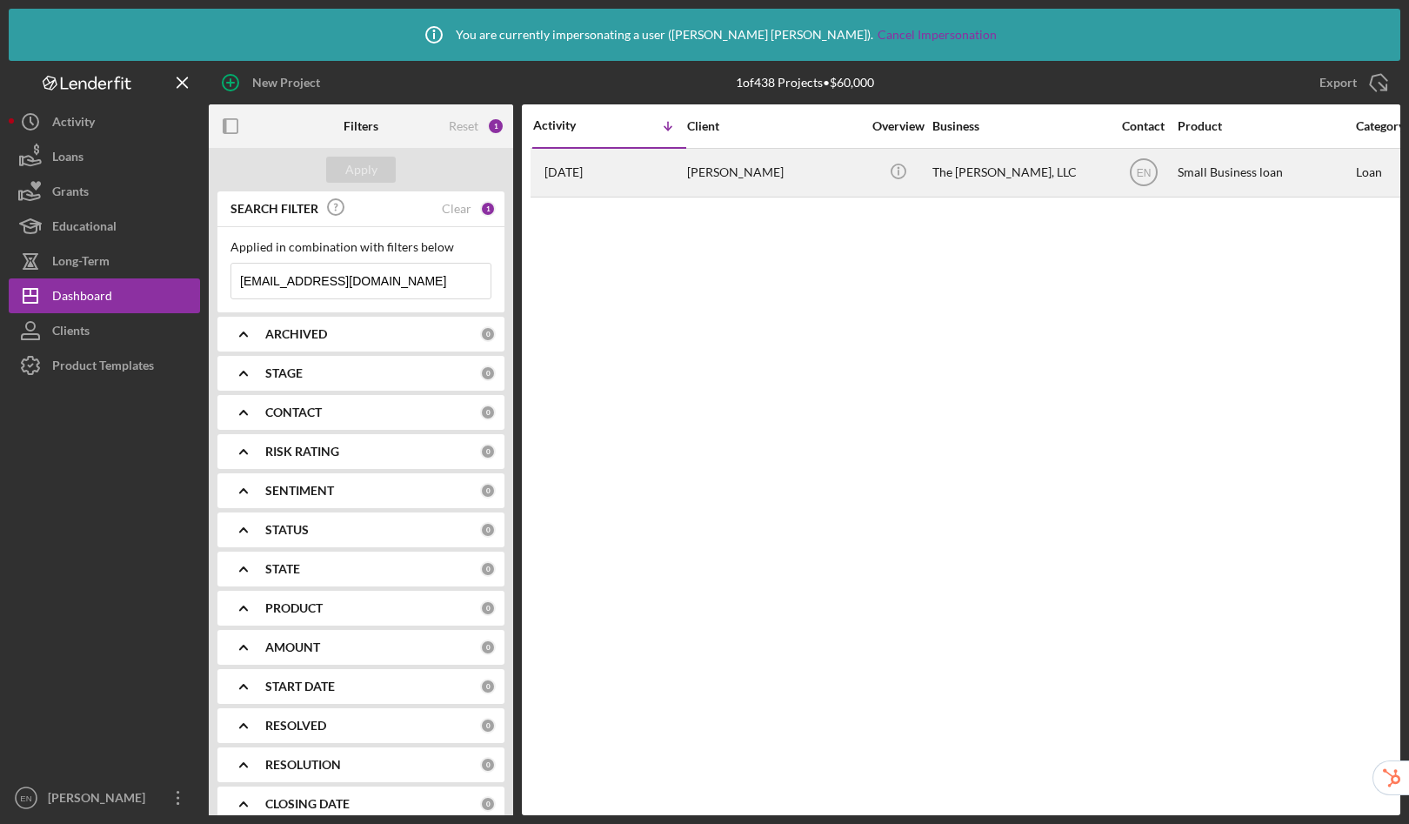
click at [789, 174] on div "Justin Thomas" at bounding box center [774, 173] width 174 height 46
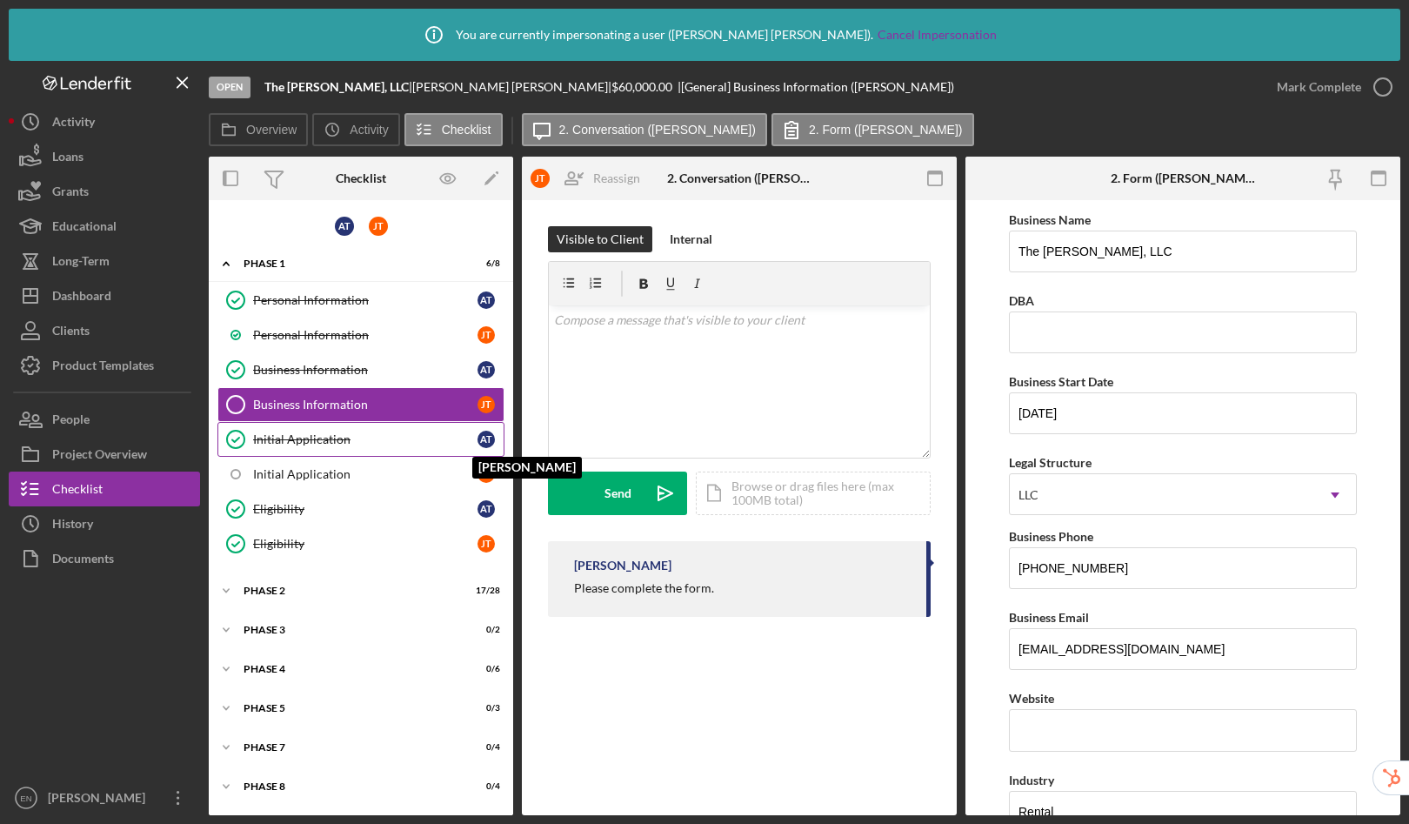
click at [478, 438] on div "A T" at bounding box center [486, 439] width 17 height 17
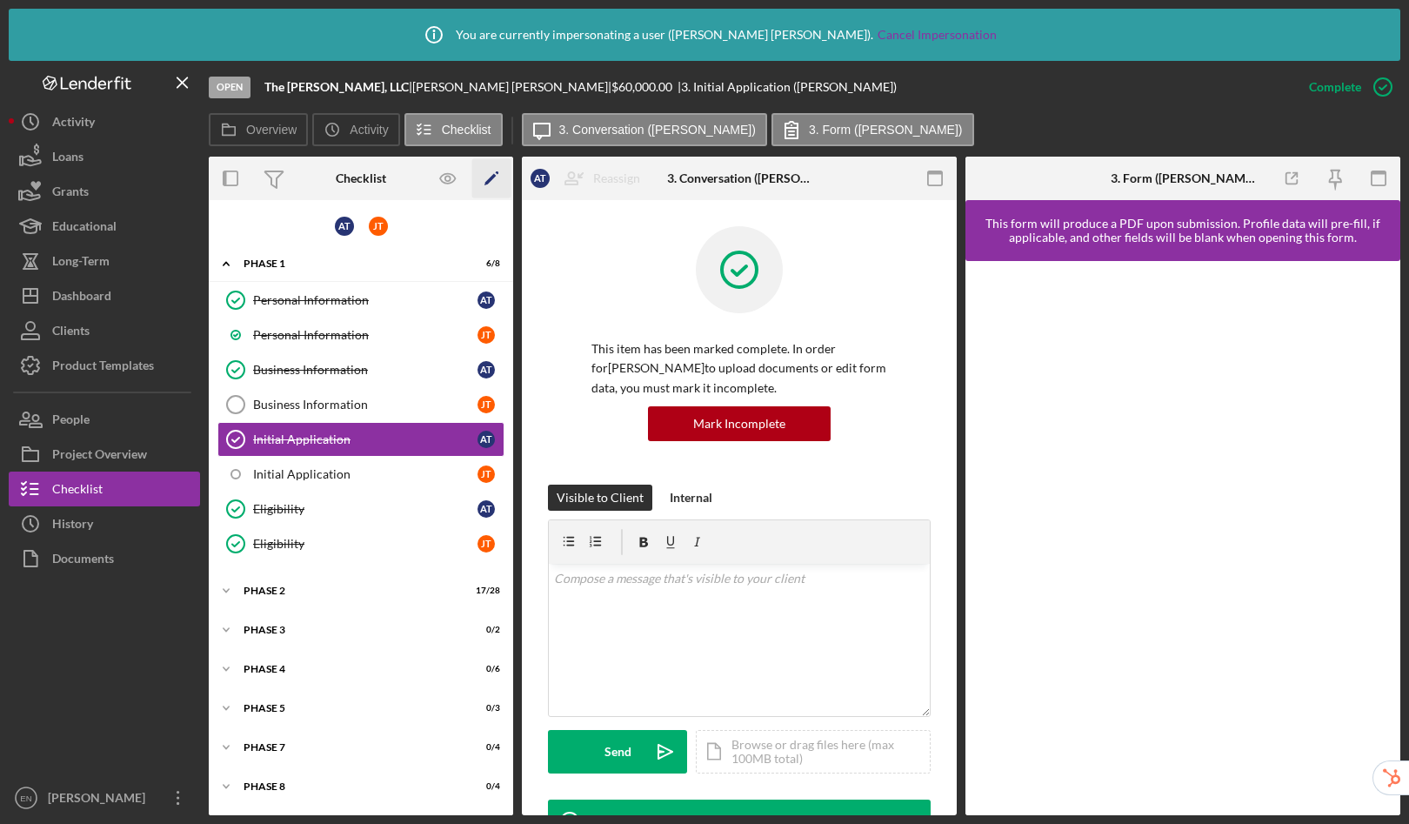
click at [498, 173] on icon "button" at bounding box center [497, 172] width 3 height 3
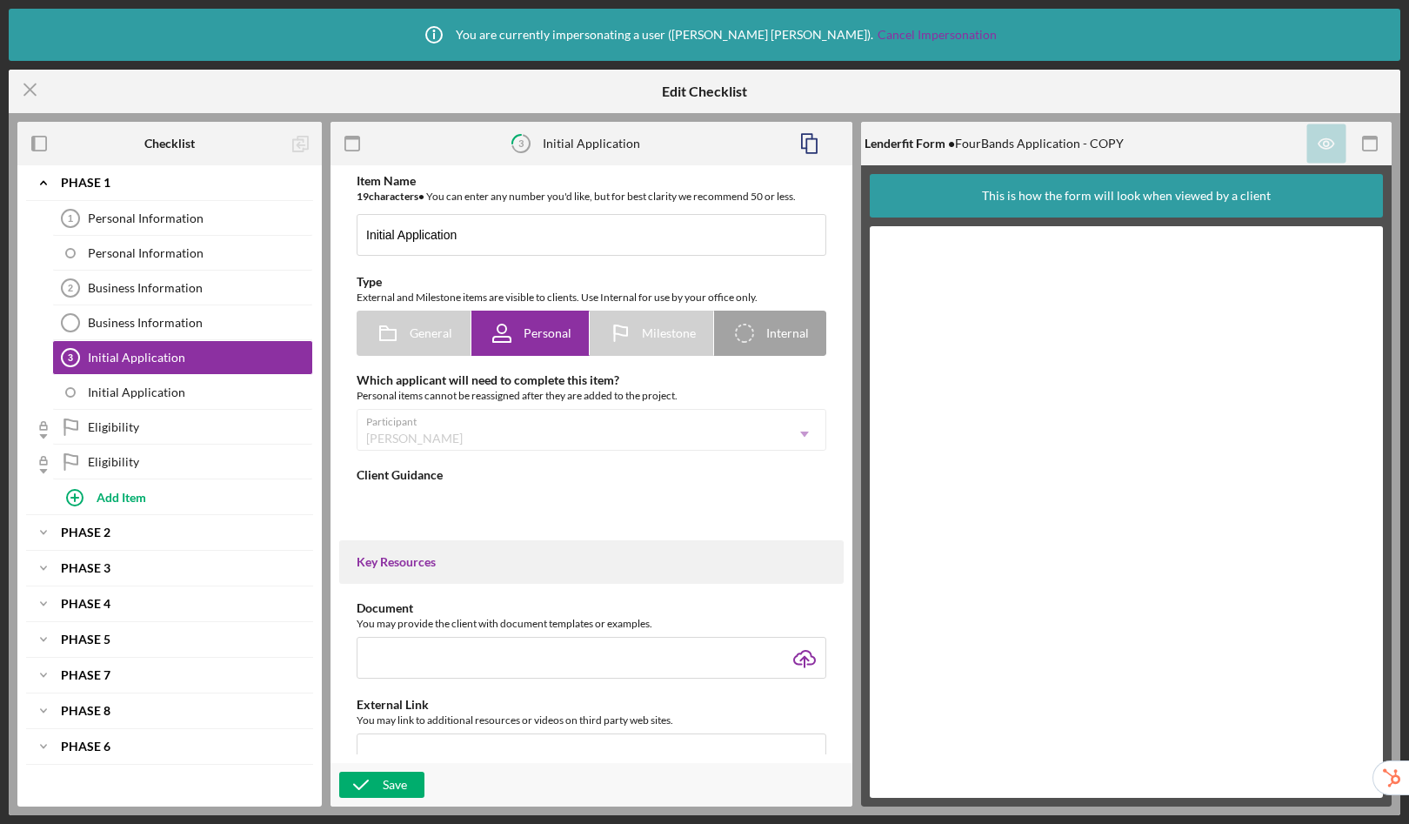
type textarea "<div>Please click the "Start Form" button below to complete our online applicat…"
type textarea "<div>Thank you for your submission! We'll review this information with a goal o…"
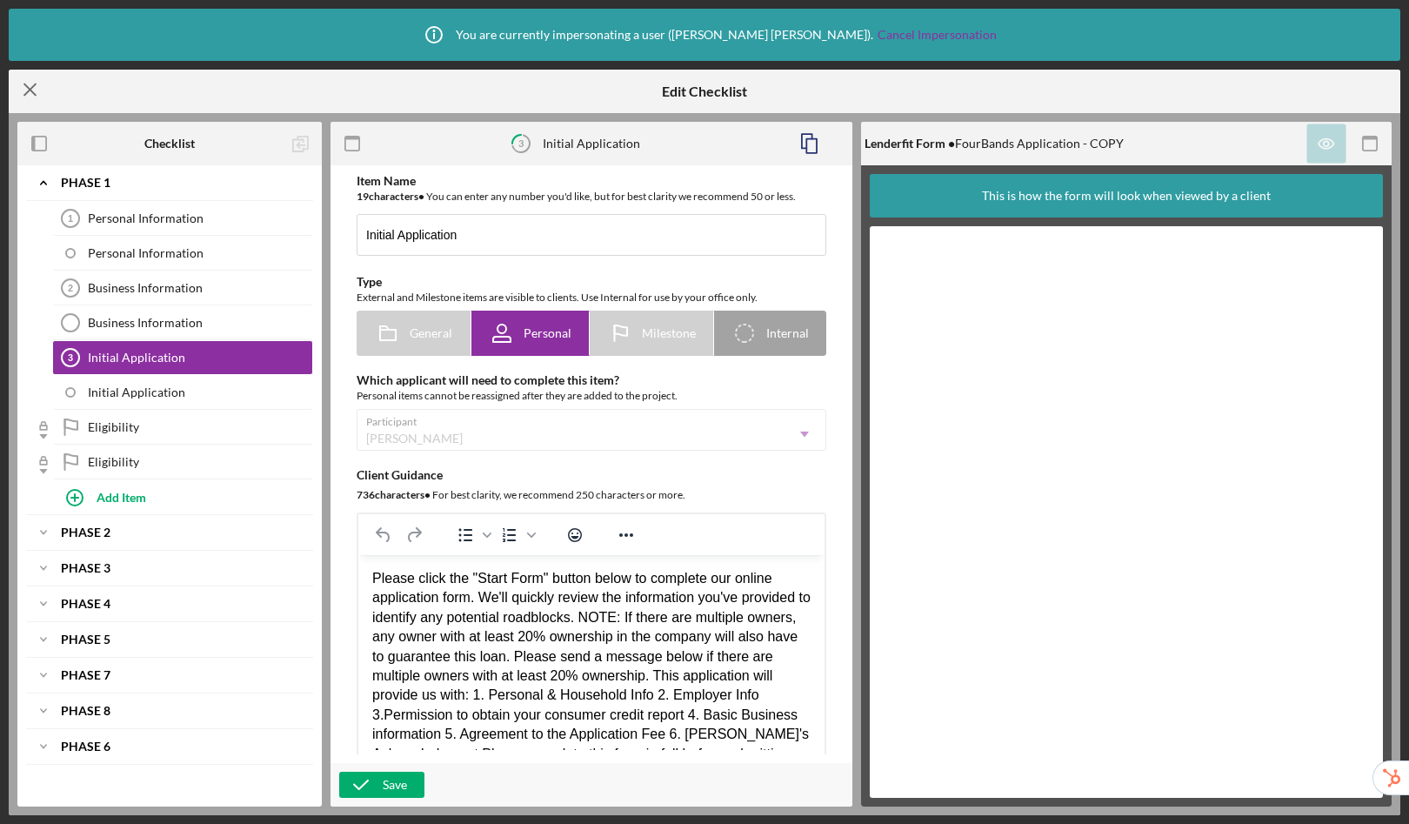
click at [31, 86] on icon "Icon/Menu Close" at bounding box center [31, 90] width 44 height 44
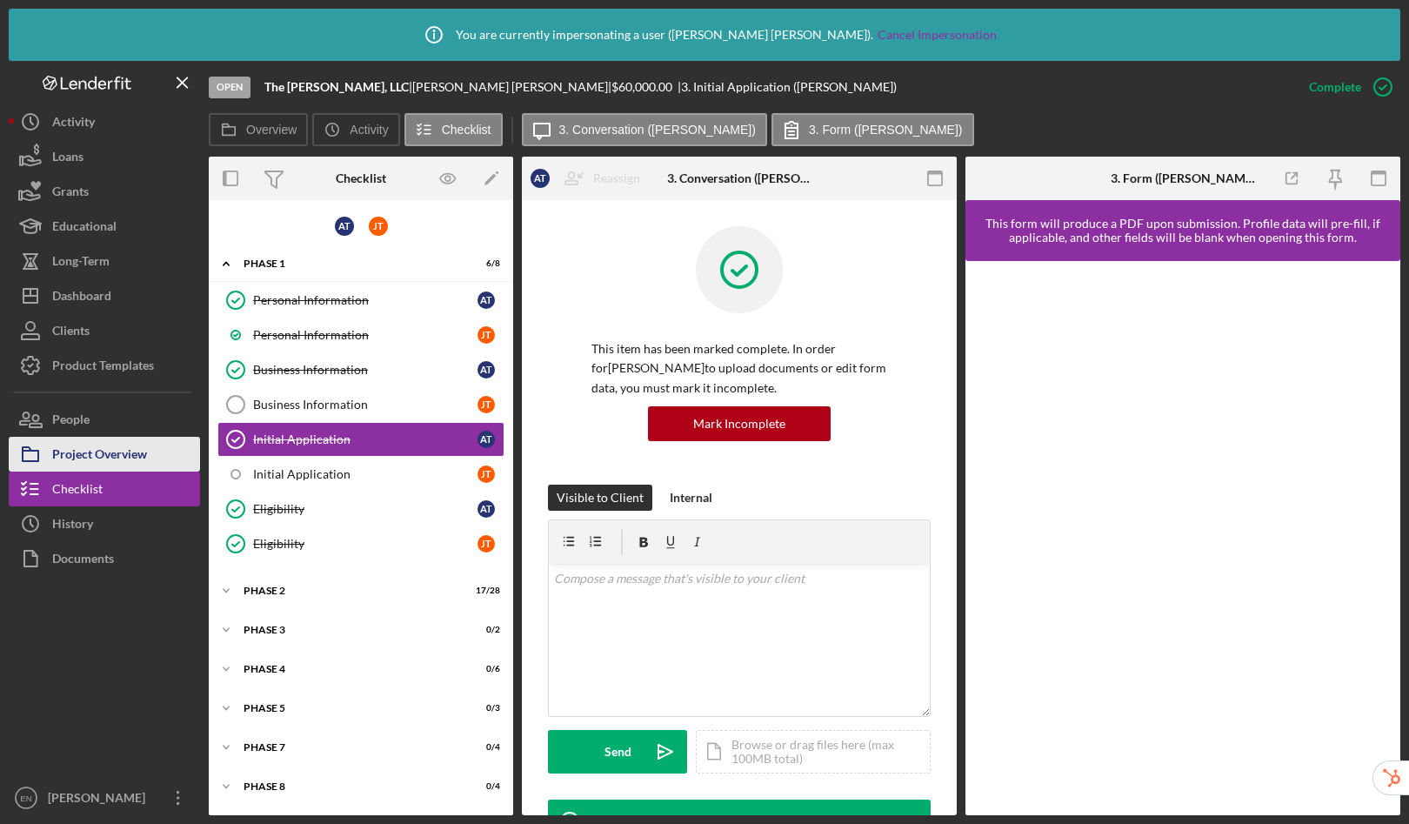
click at [90, 445] on div "Project Overview" at bounding box center [99, 456] width 95 height 39
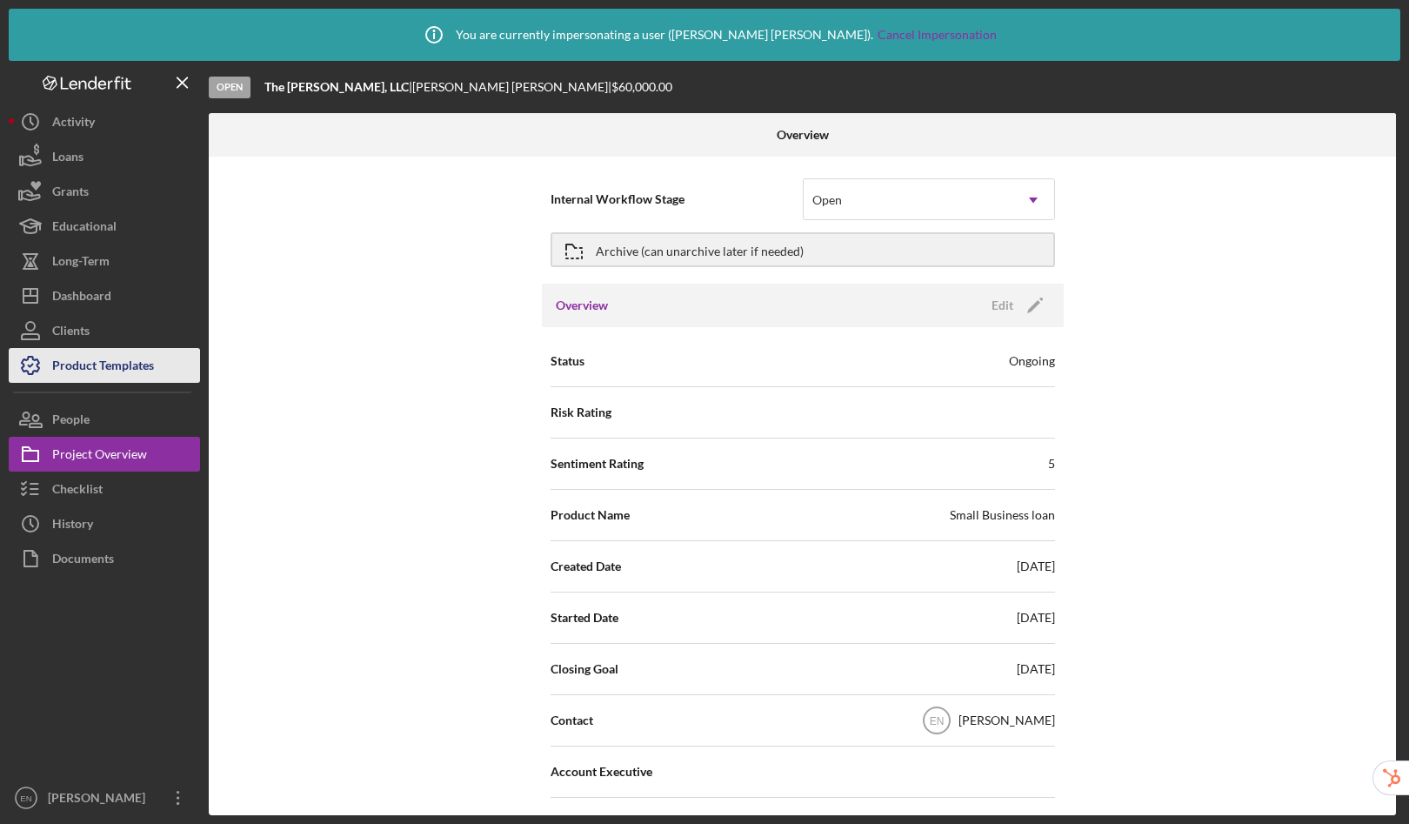
click at [84, 365] on div "Product Templates" at bounding box center [103, 367] width 102 height 39
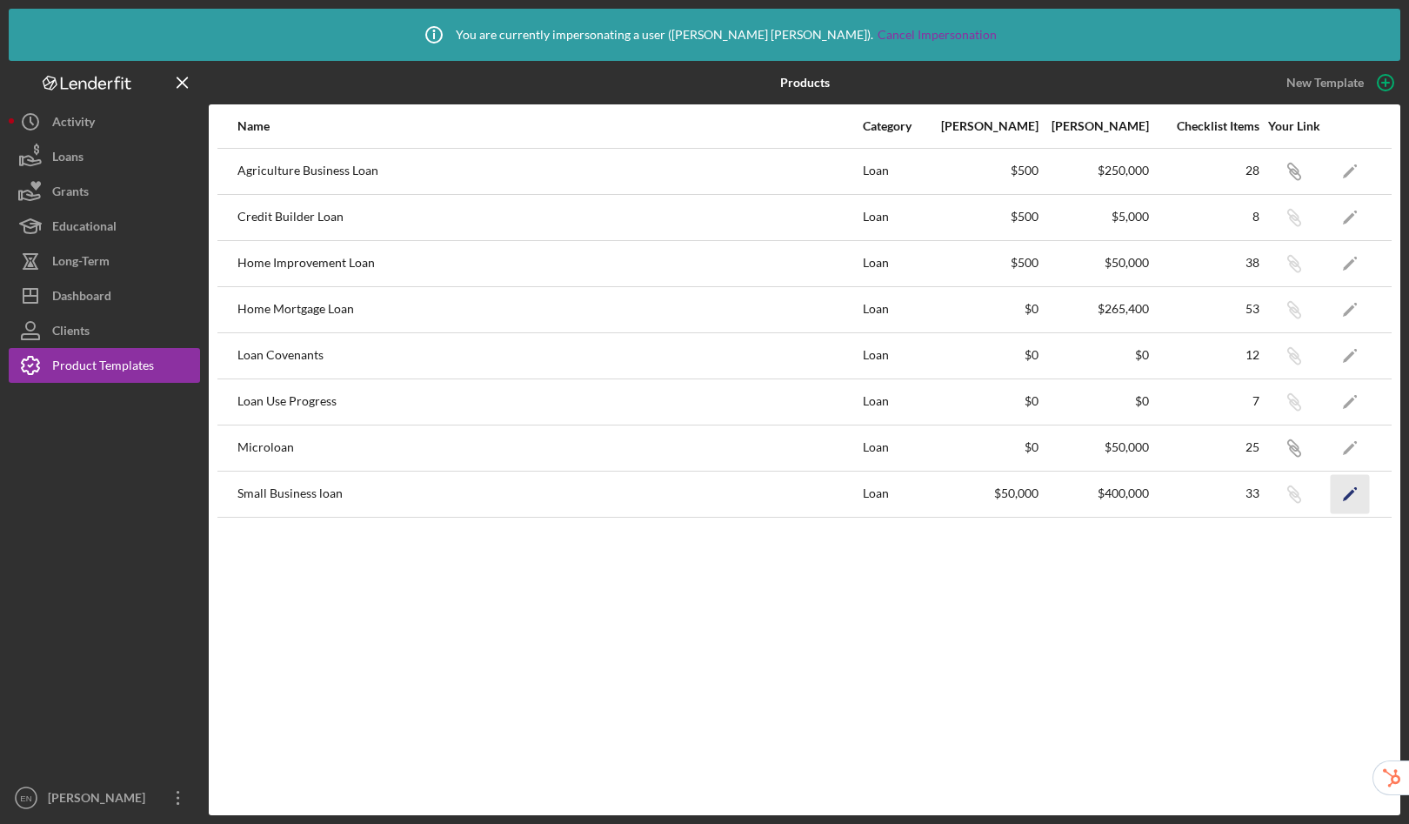
click at [1359, 499] on icon "Icon/Edit" at bounding box center [1350, 493] width 39 height 39
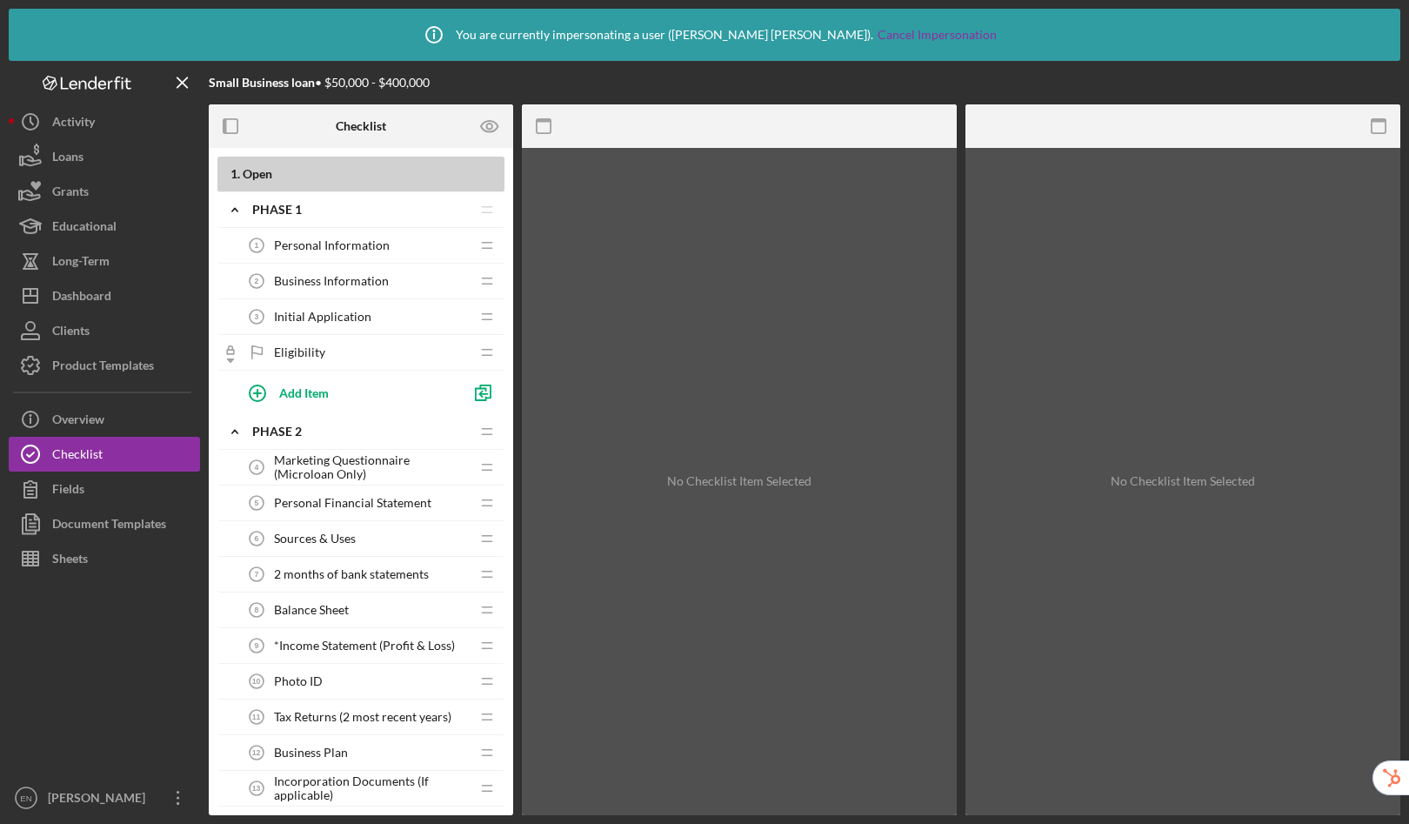
click at [355, 280] on span "Business Information" at bounding box center [331, 281] width 115 height 14
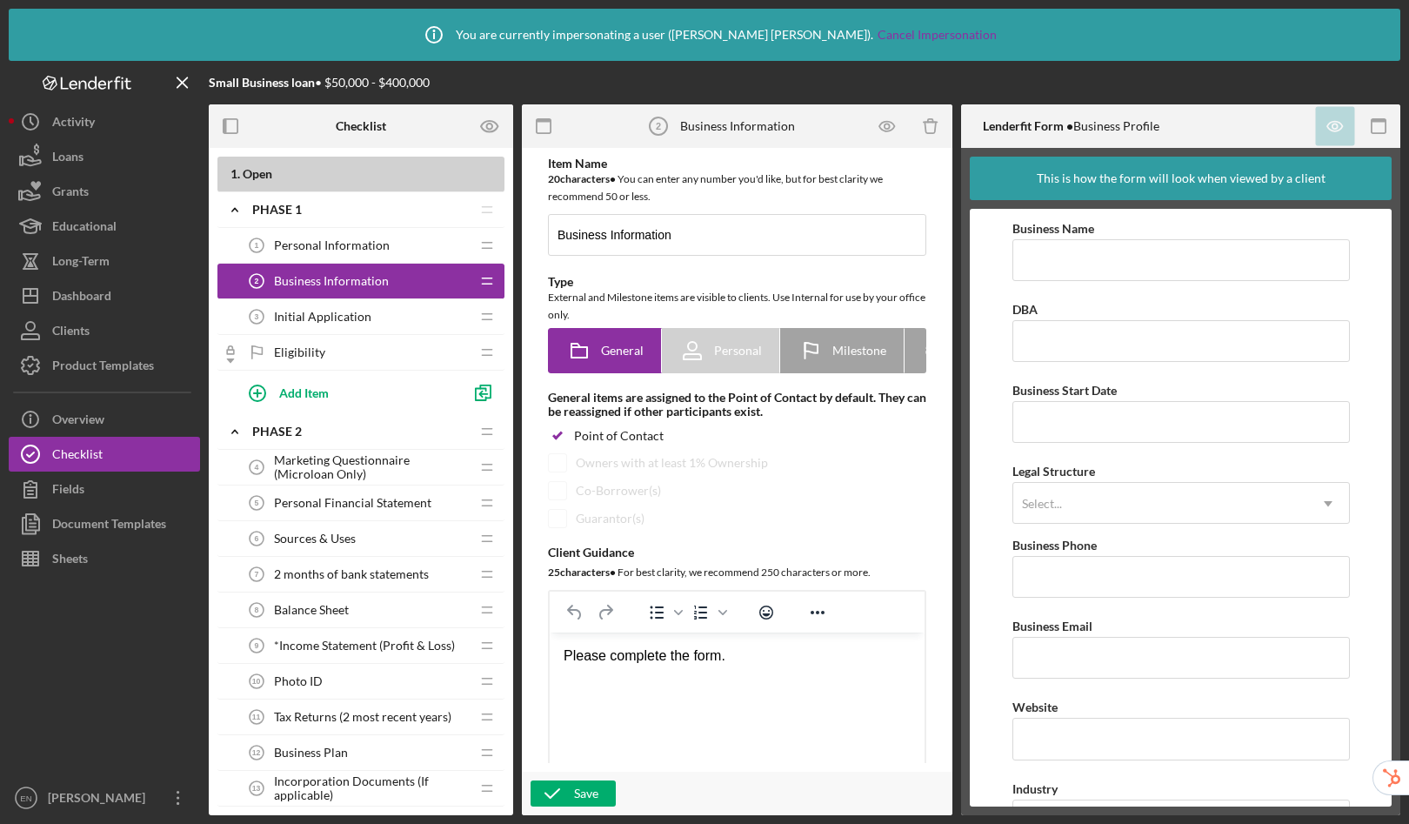
click at [306, 509] on span "Personal Financial Statement" at bounding box center [352, 503] width 157 height 14
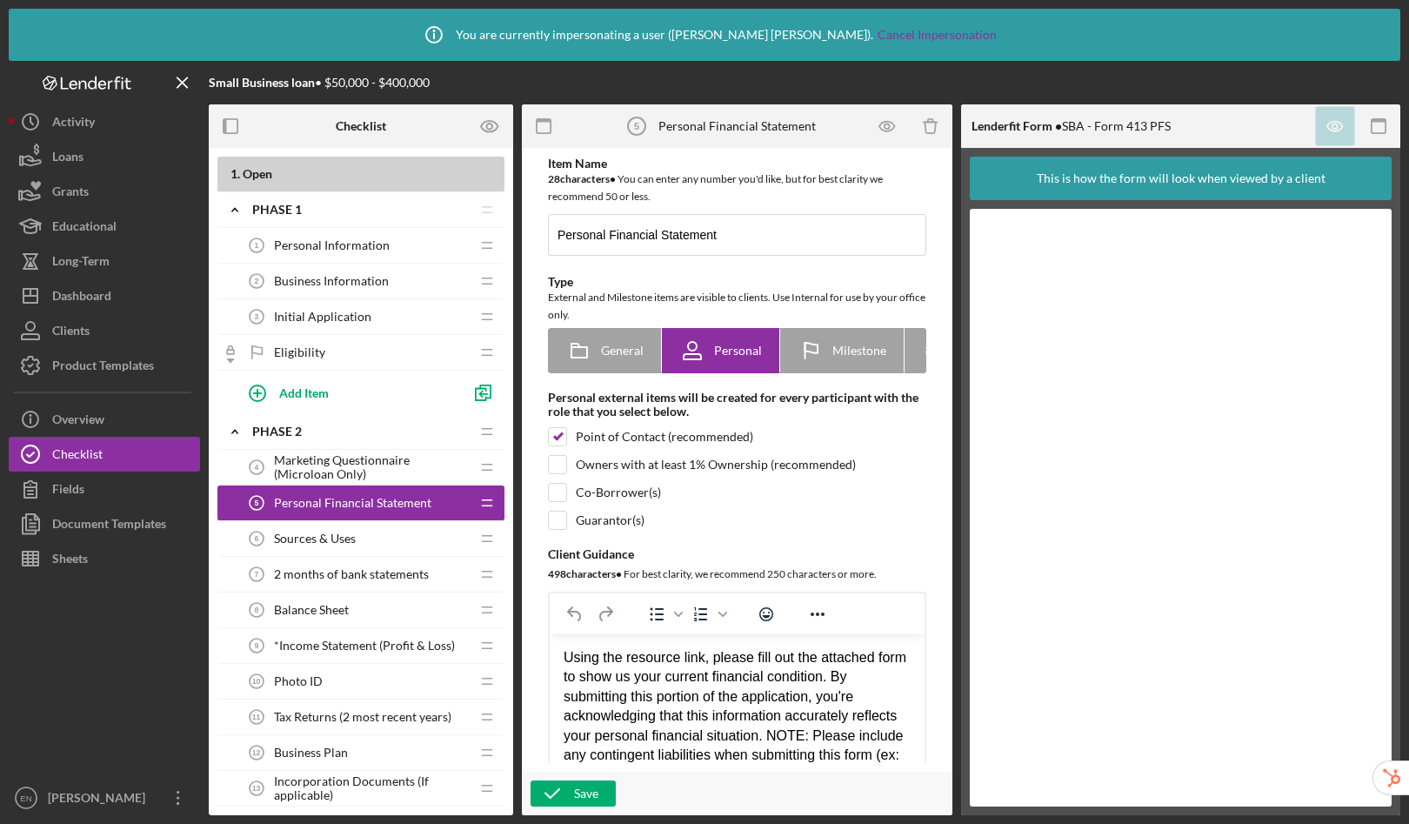
click at [325, 542] on span "Sources & Uses" at bounding box center [315, 539] width 82 height 14
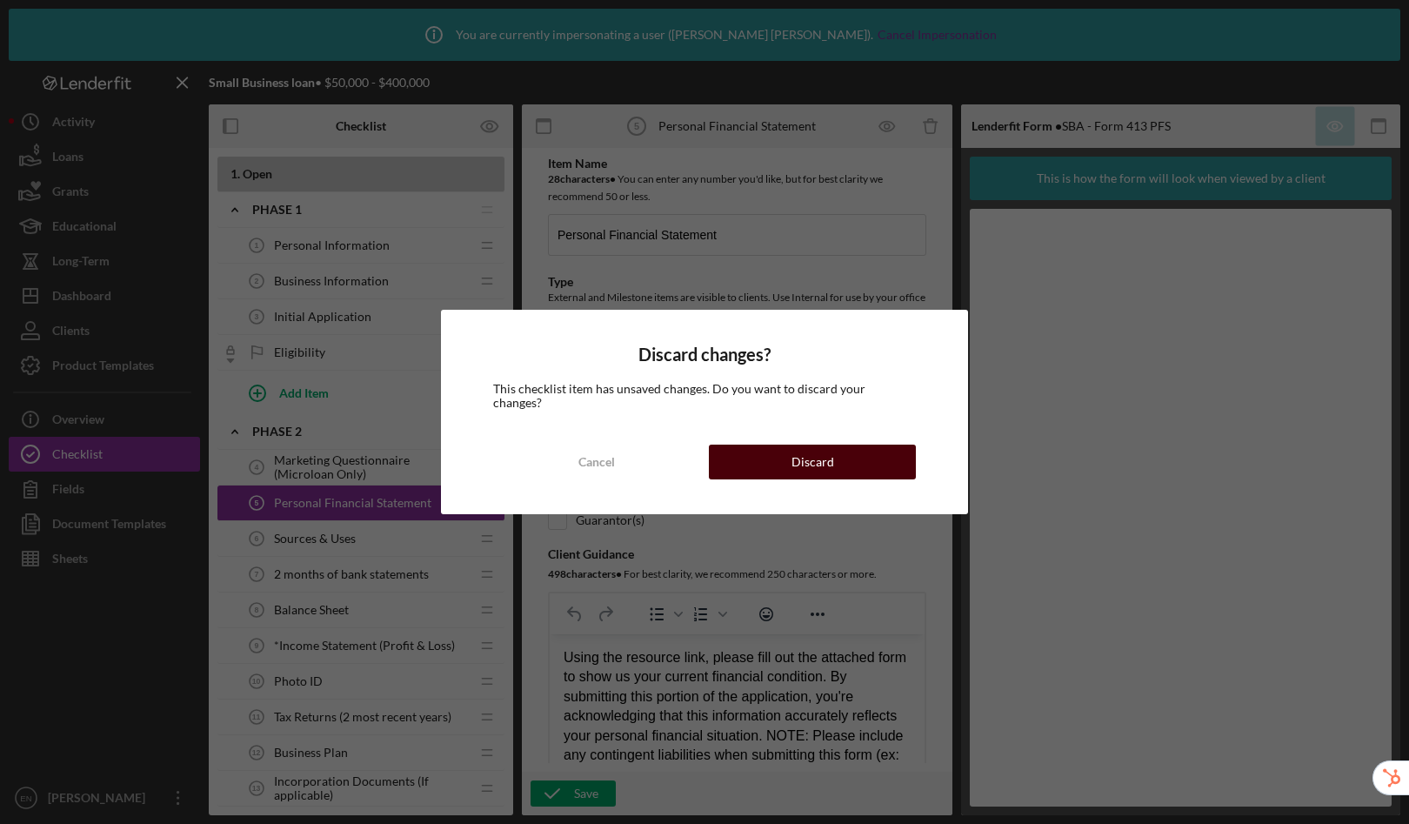
click at [806, 455] on div "Discard" at bounding box center [813, 462] width 43 height 35
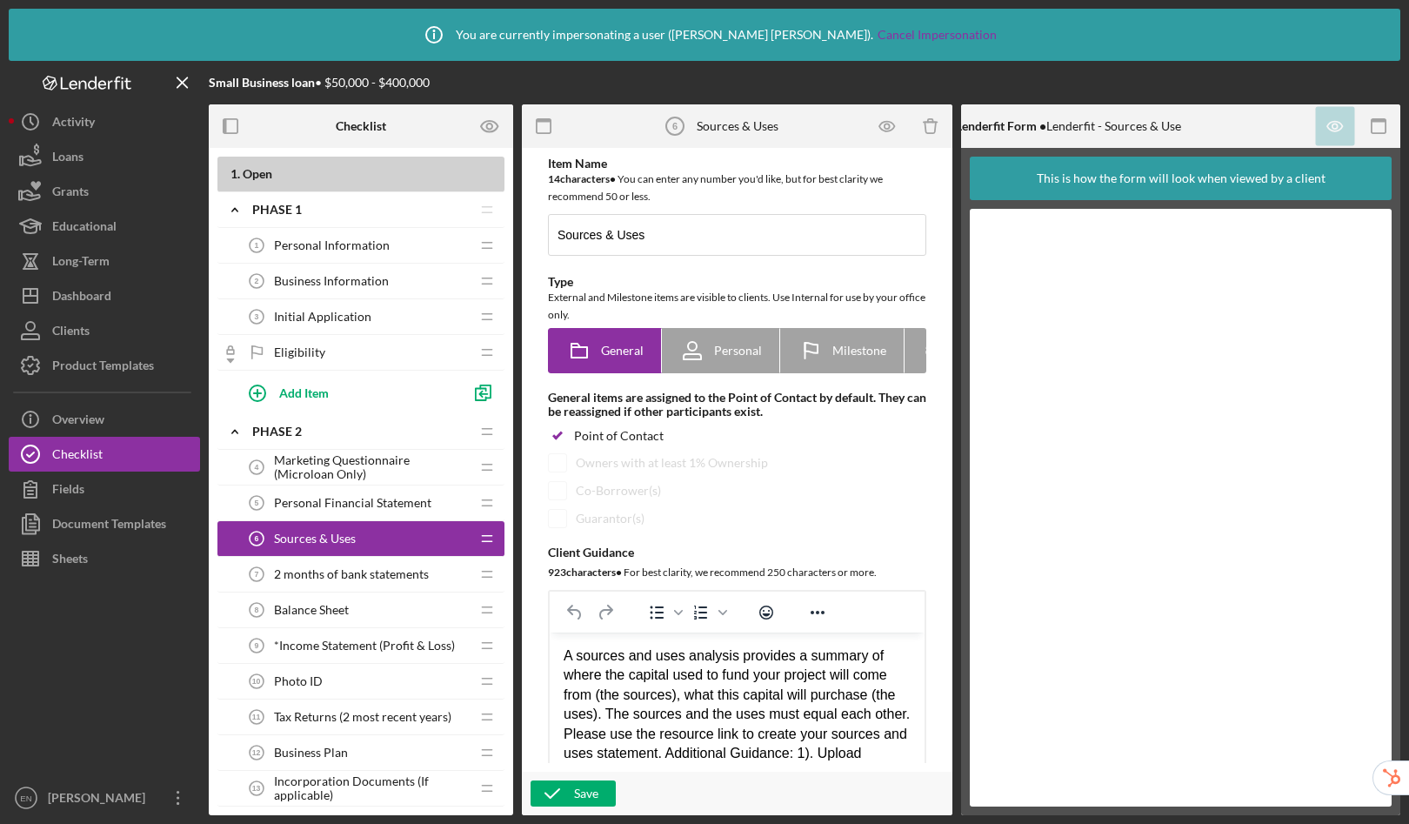
click at [368, 510] on span "Personal Financial Statement" at bounding box center [352, 503] width 157 height 14
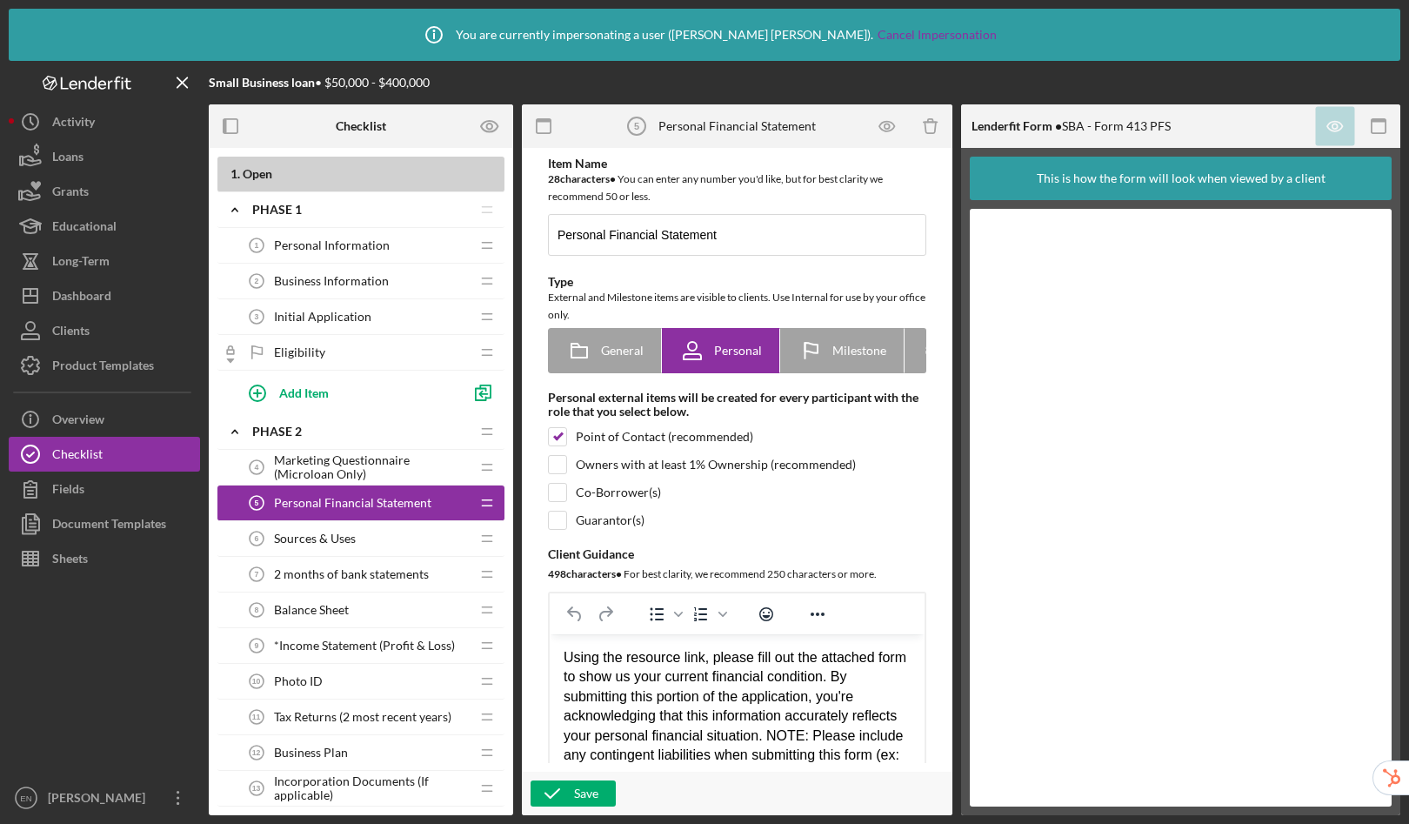
click at [343, 463] on span "Marketing Questionnaire (Microloan Only)" at bounding box center [372, 467] width 196 height 28
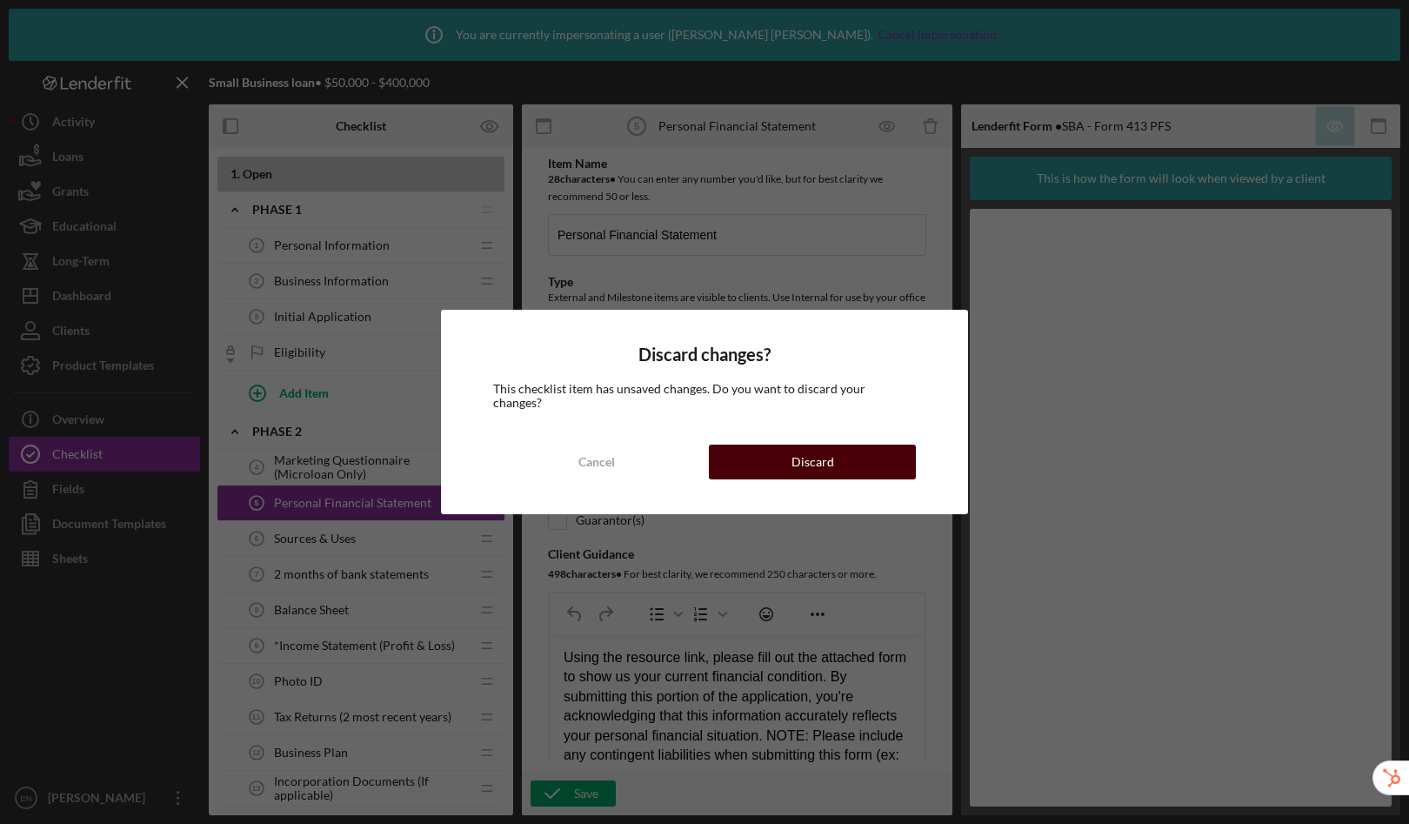
click at [840, 455] on button "Discard" at bounding box center [812, 462] width 207 height 35
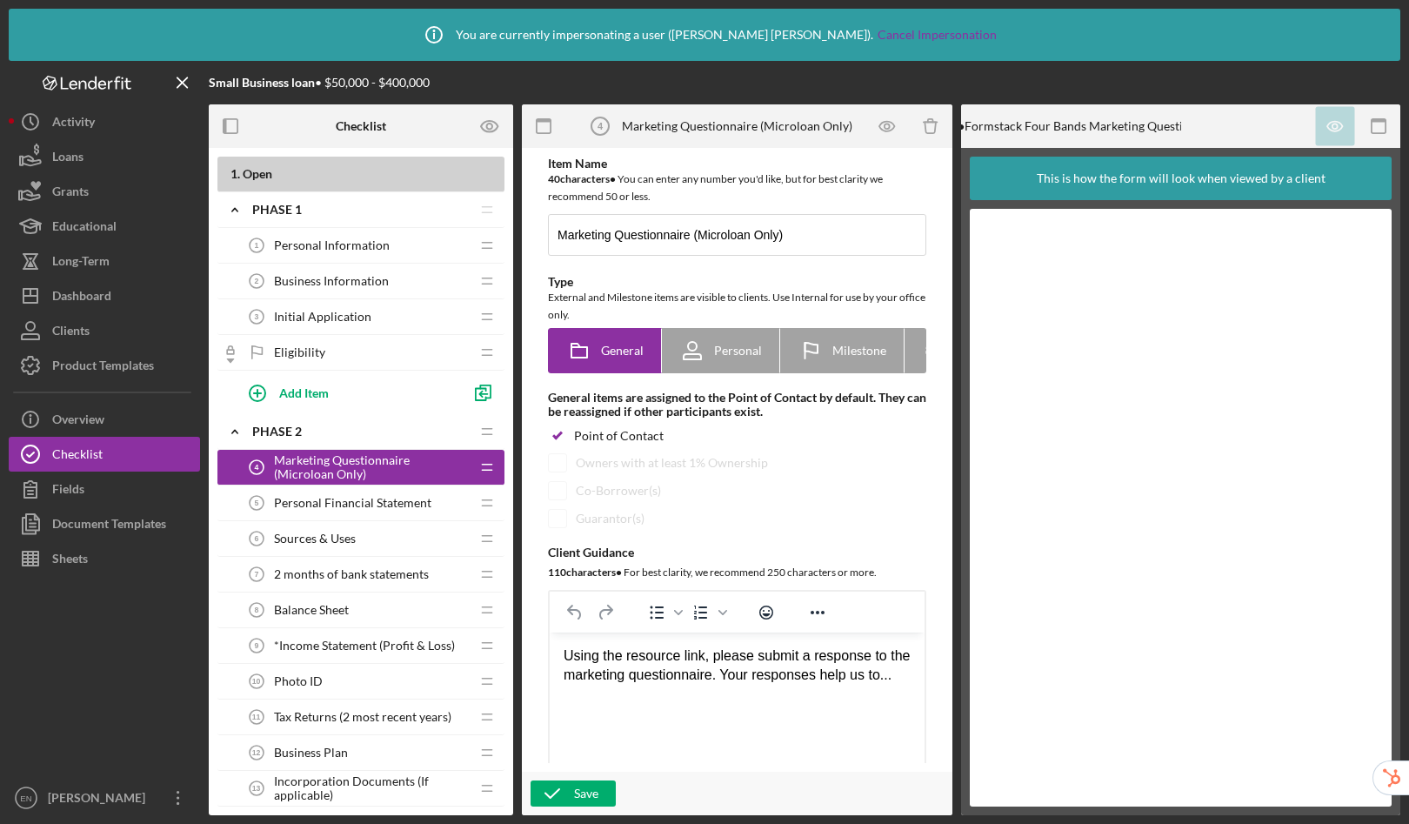
click at [347, 511] on div "Personal Financial Statement 5 Personal Financial Statement" at bounding box center [354, 502] width 231 height 35
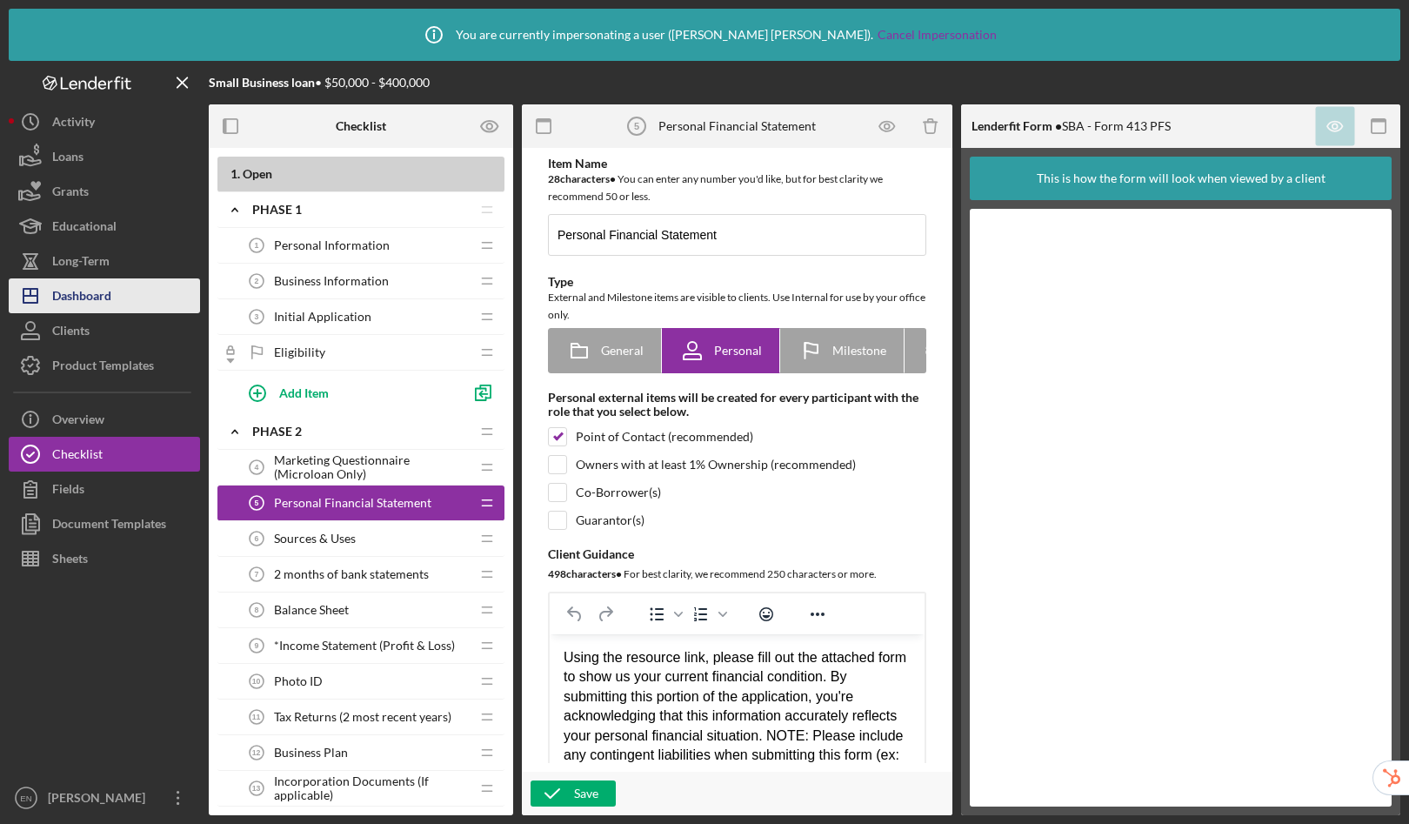
click at [80, 297] on div "Dashboard" at bounding box center [81, 297] width 59 height 39
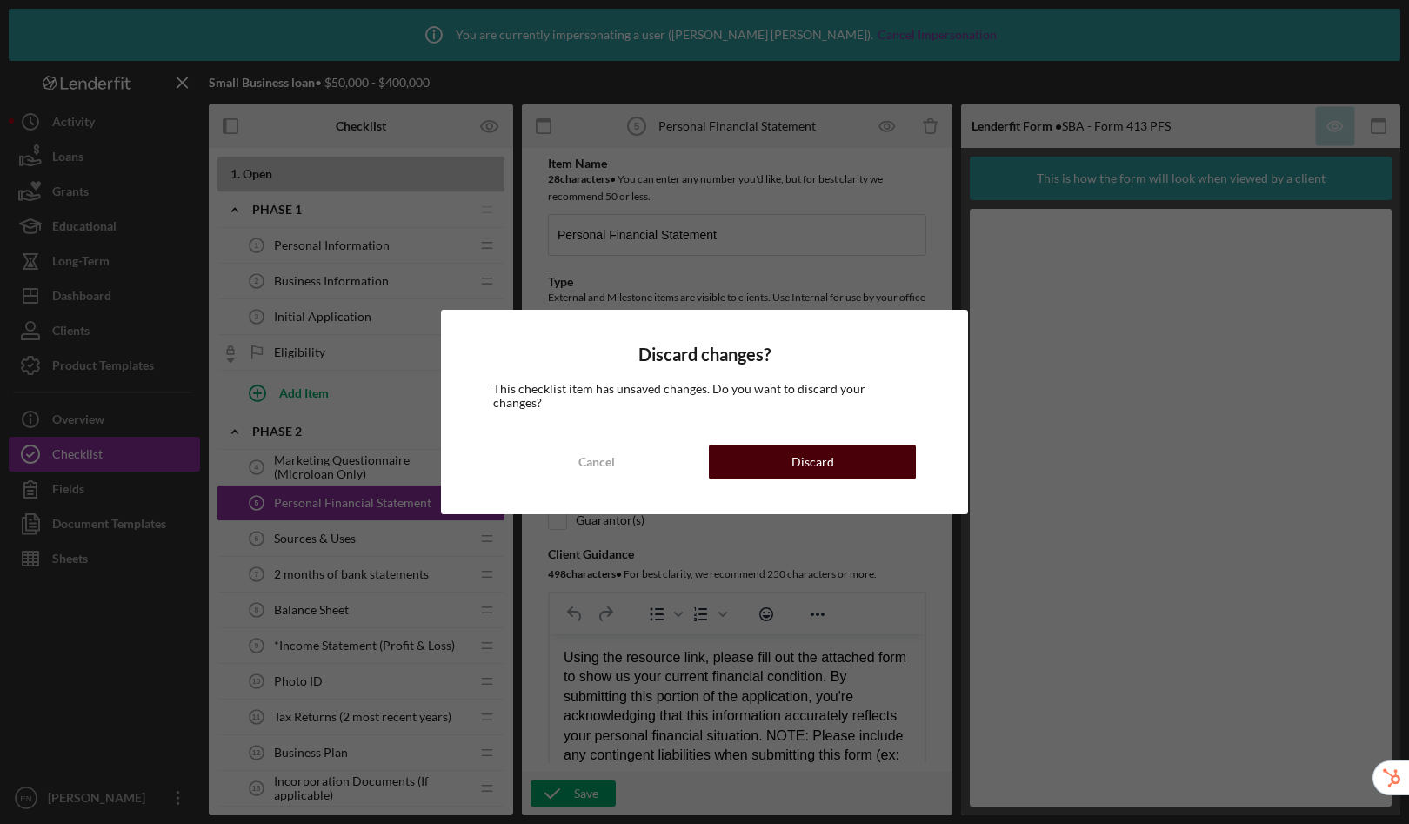
click at [803, 445] on div "Discard" at bounding box center [813, 462] width 43 height 35
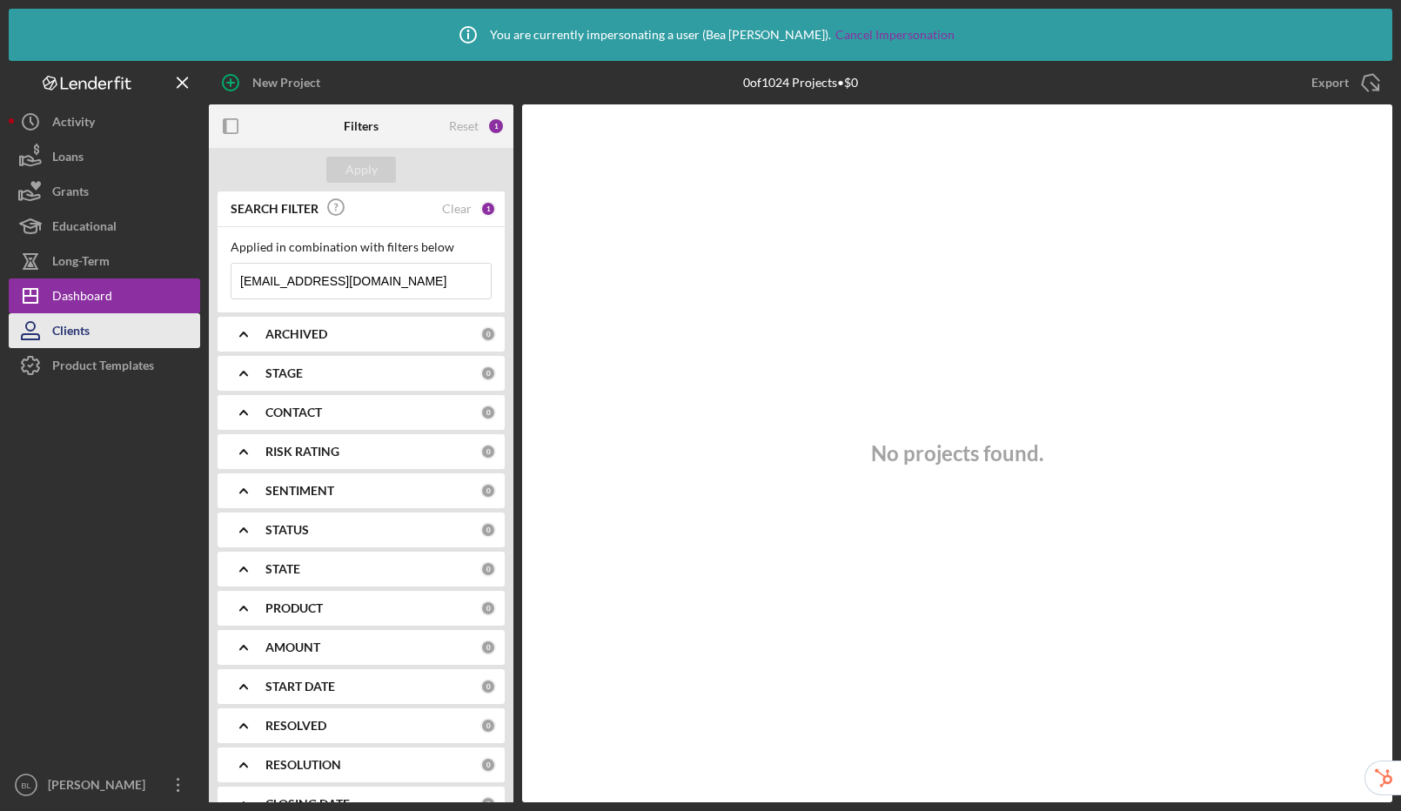
click at [119, 330] on button "Clients" at bounding box center [104, 330] width 191 height 35
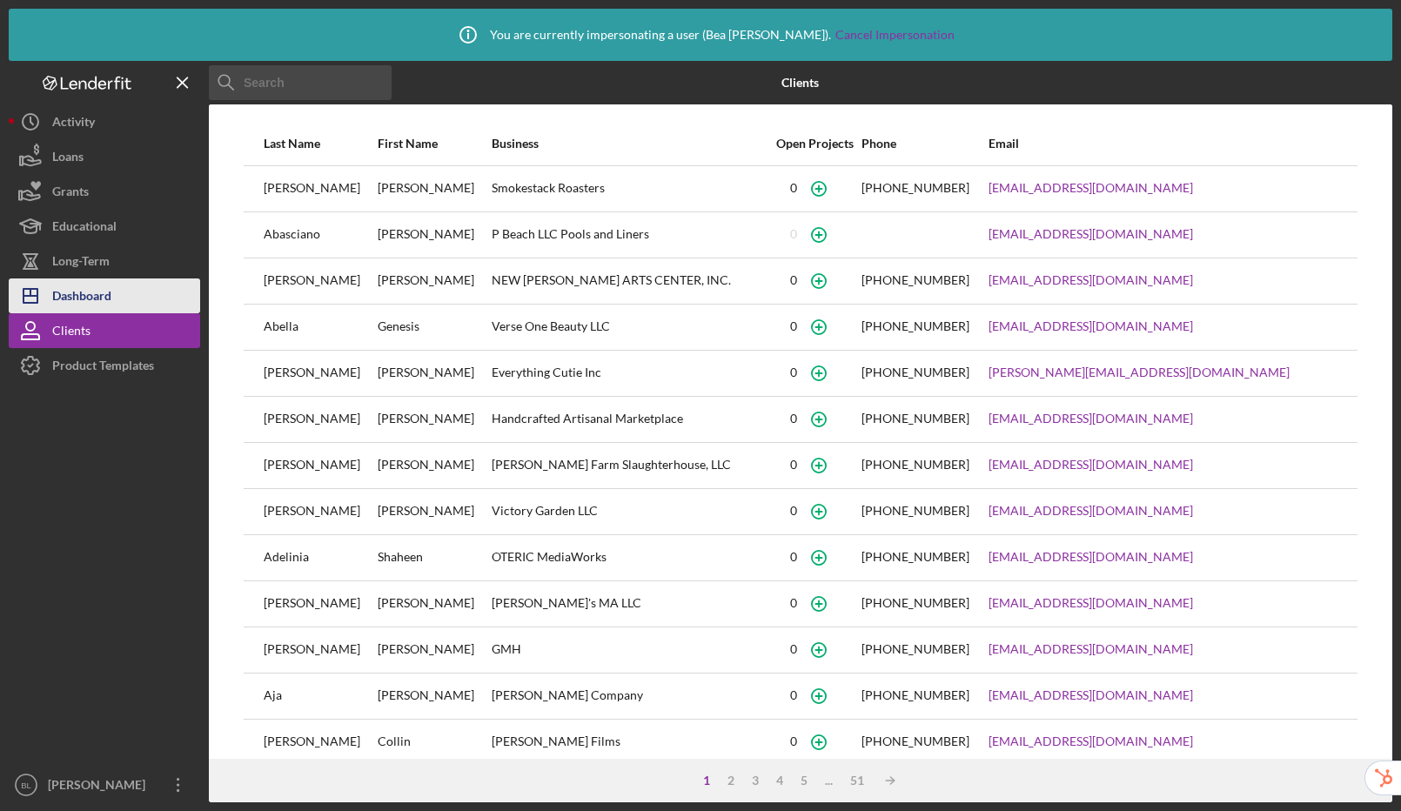
click at [103, 289] on div "Dashboard" at bounding box center [81, 297] width 59 height 39
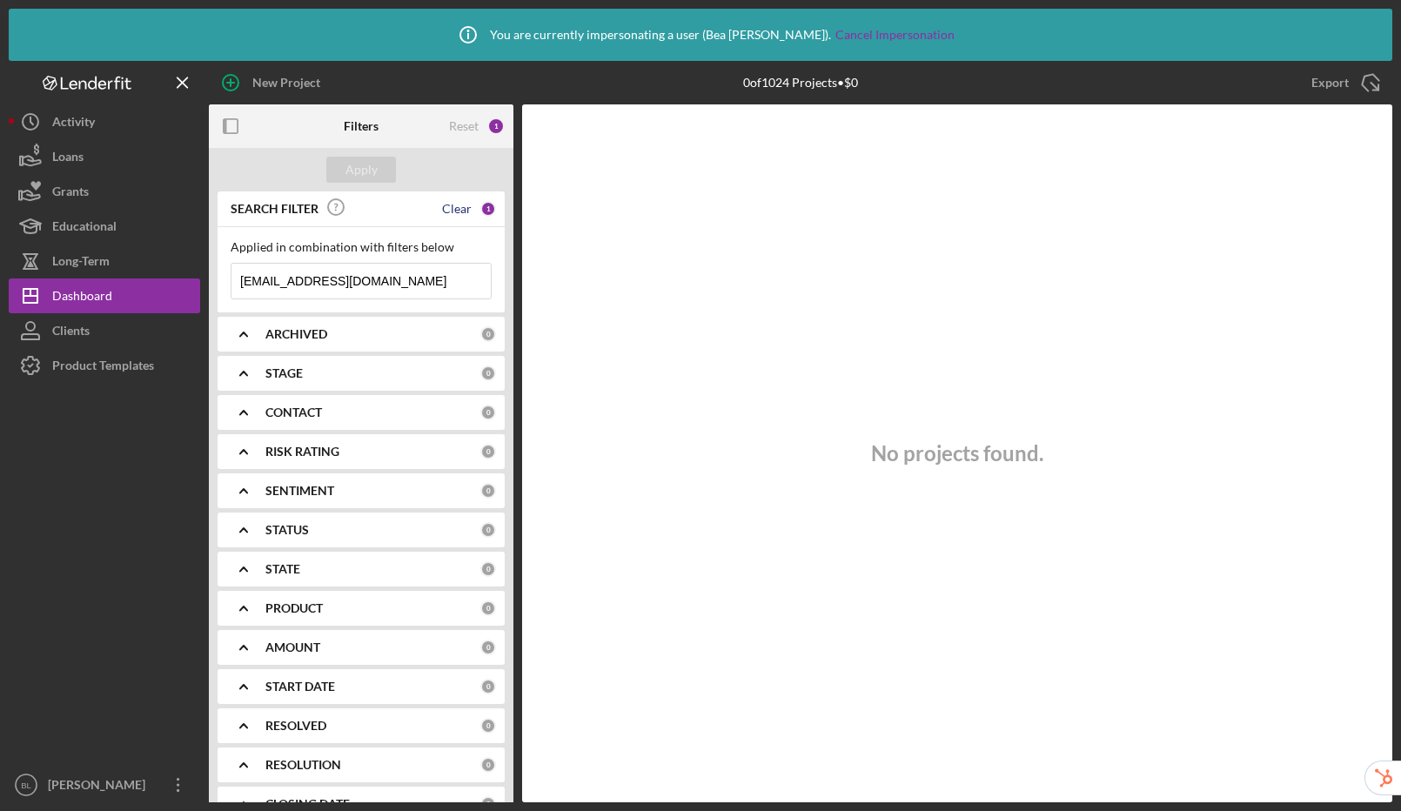
click at [453, 210] on div "Clear" at bounding box center [457, 209] width 30 height 14
click at [328, 175] on button "Apply" at bounding box center [361, 170] width 70 height 26
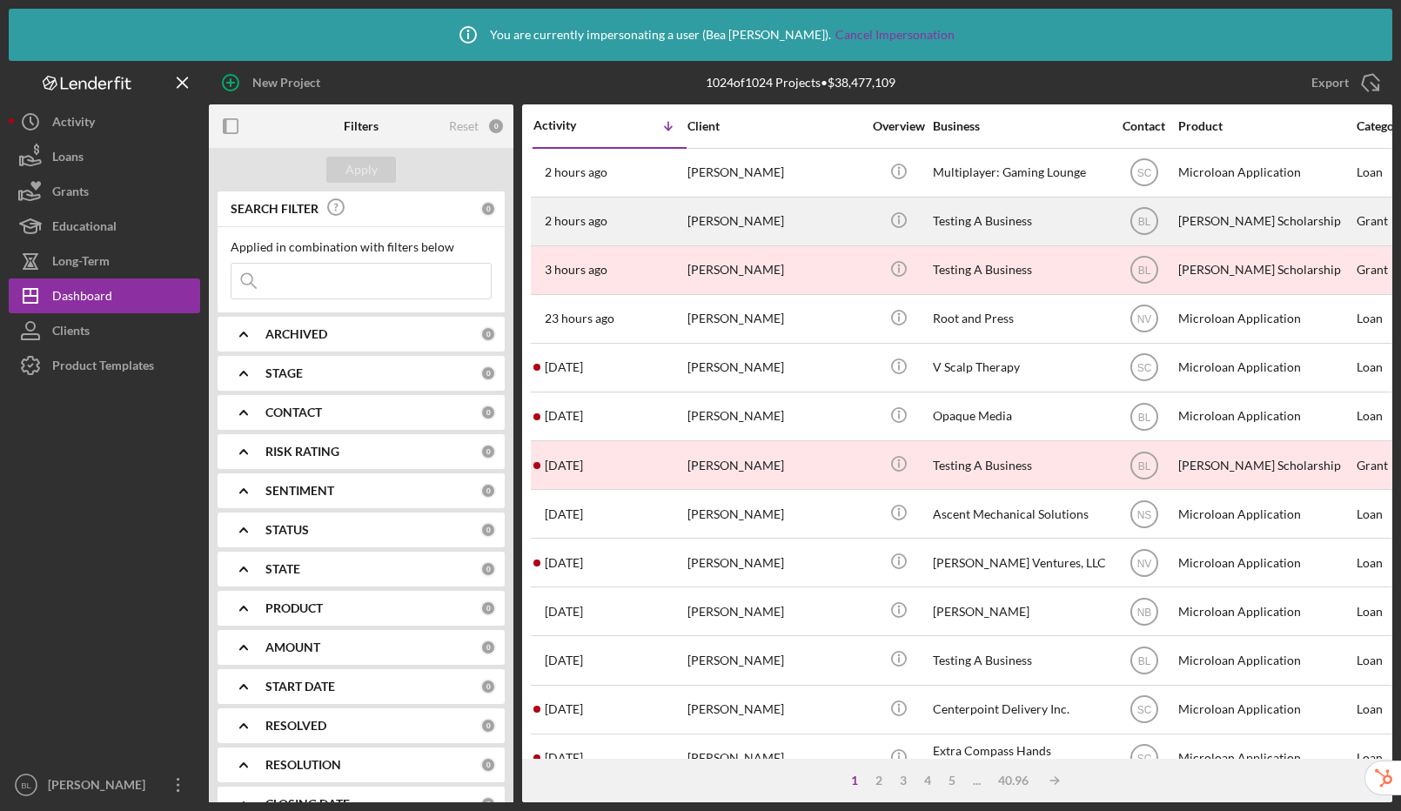
click at [843, 220] on div "Mary Lee" at bounding box center [774, 221] width 174 height 46
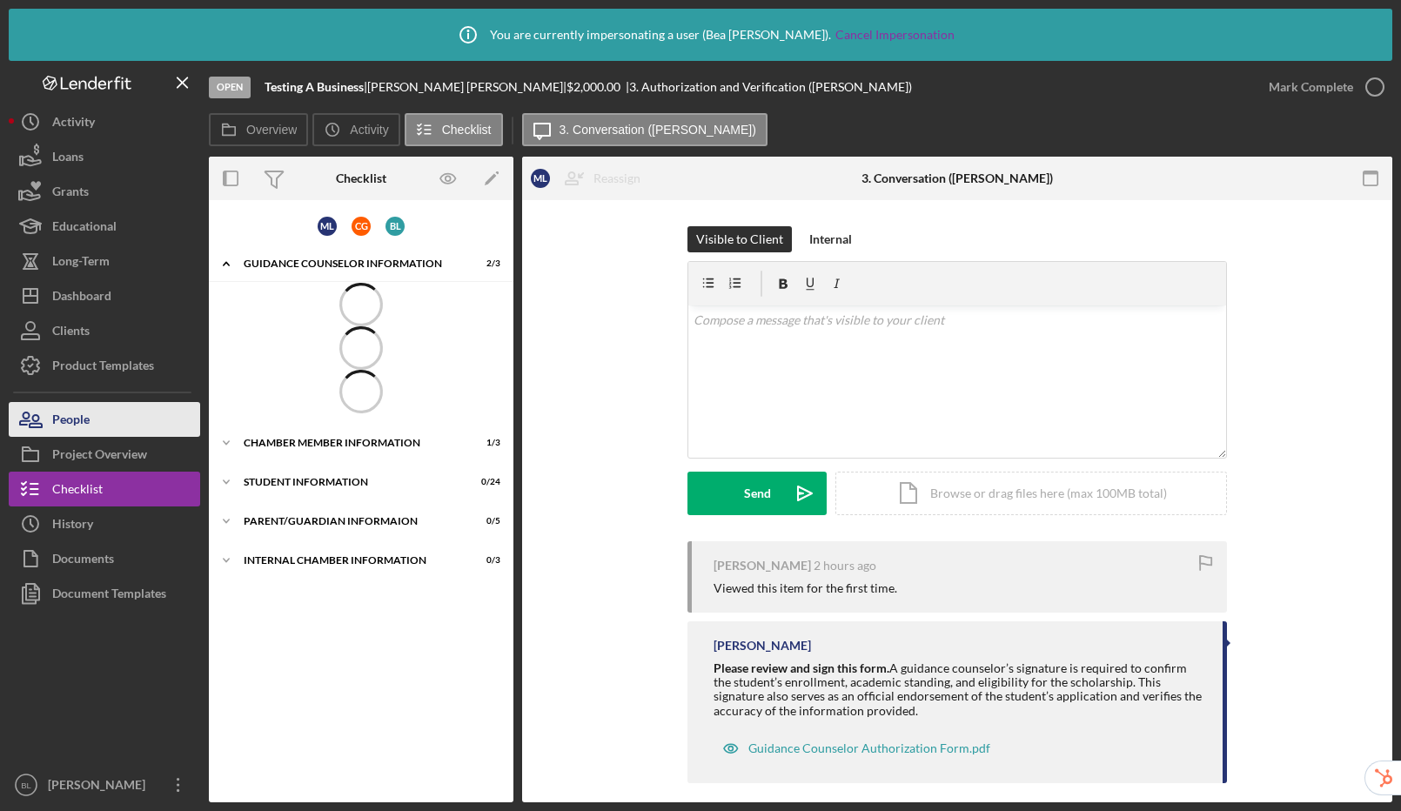
click at [80, 422] on div "People" at bounding box center [70, 421] width 37 height 39
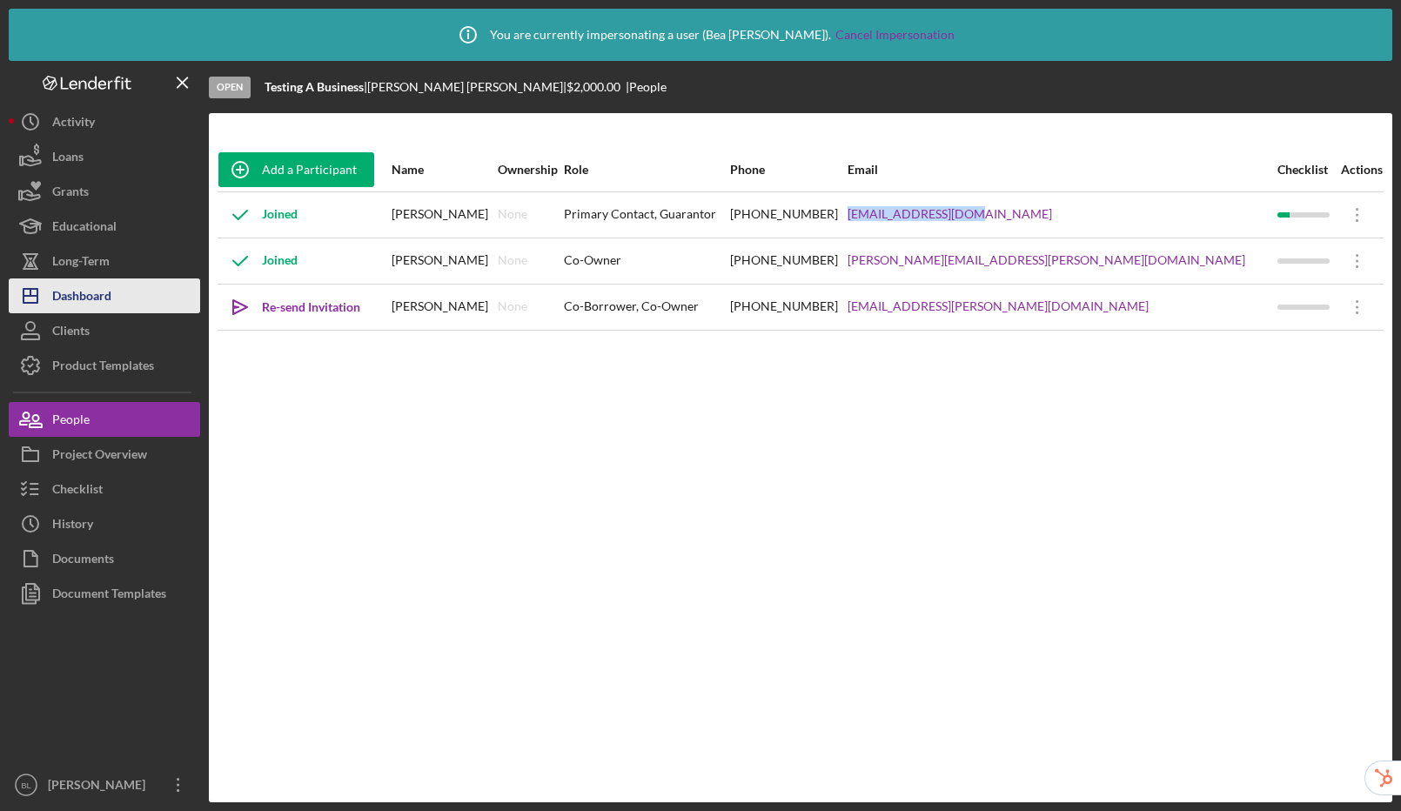
click at [63, 287] on div "Dashboard" at bounding box center [81, 297] width 59 height 39
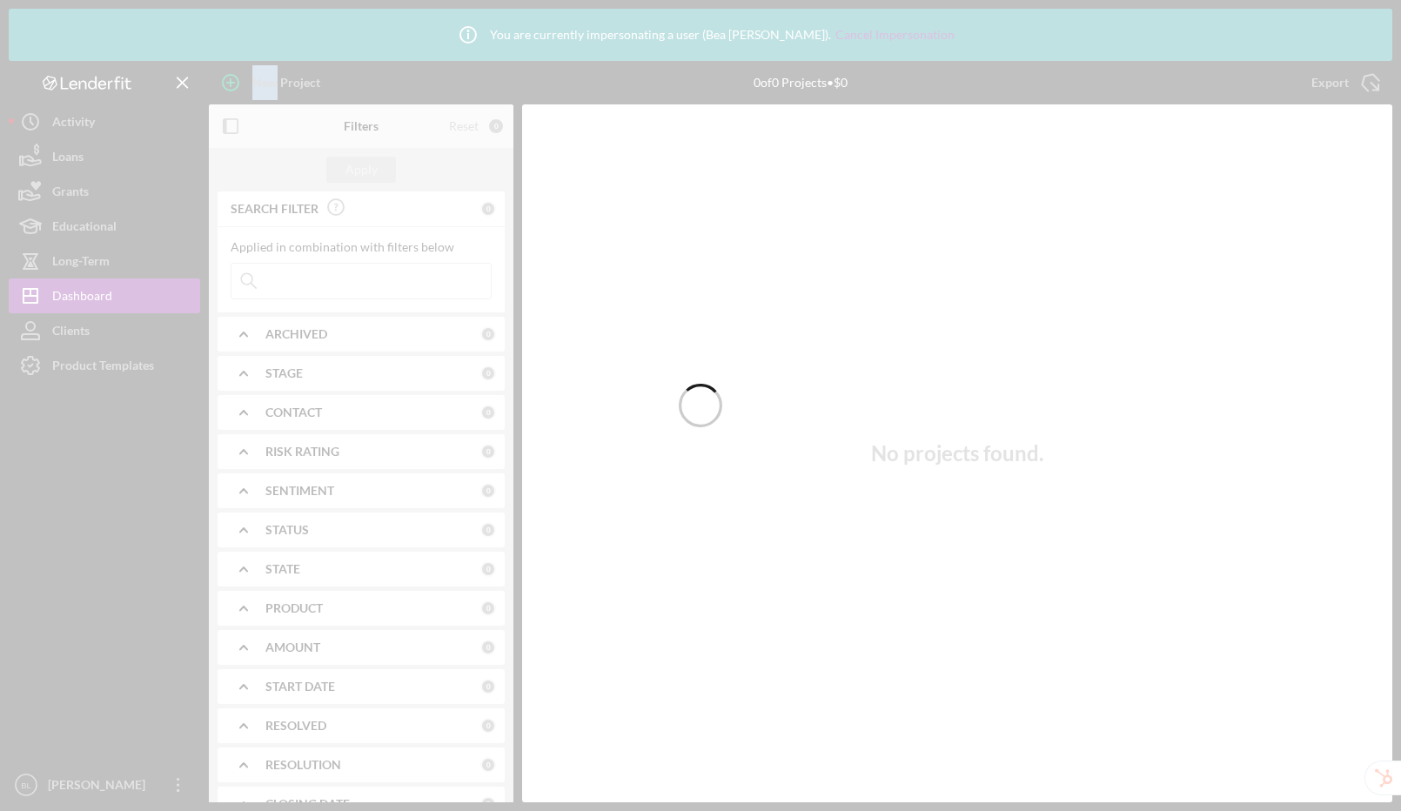
click at [391, 278] on div at bounding box center [700, 405] width 1401 height 811
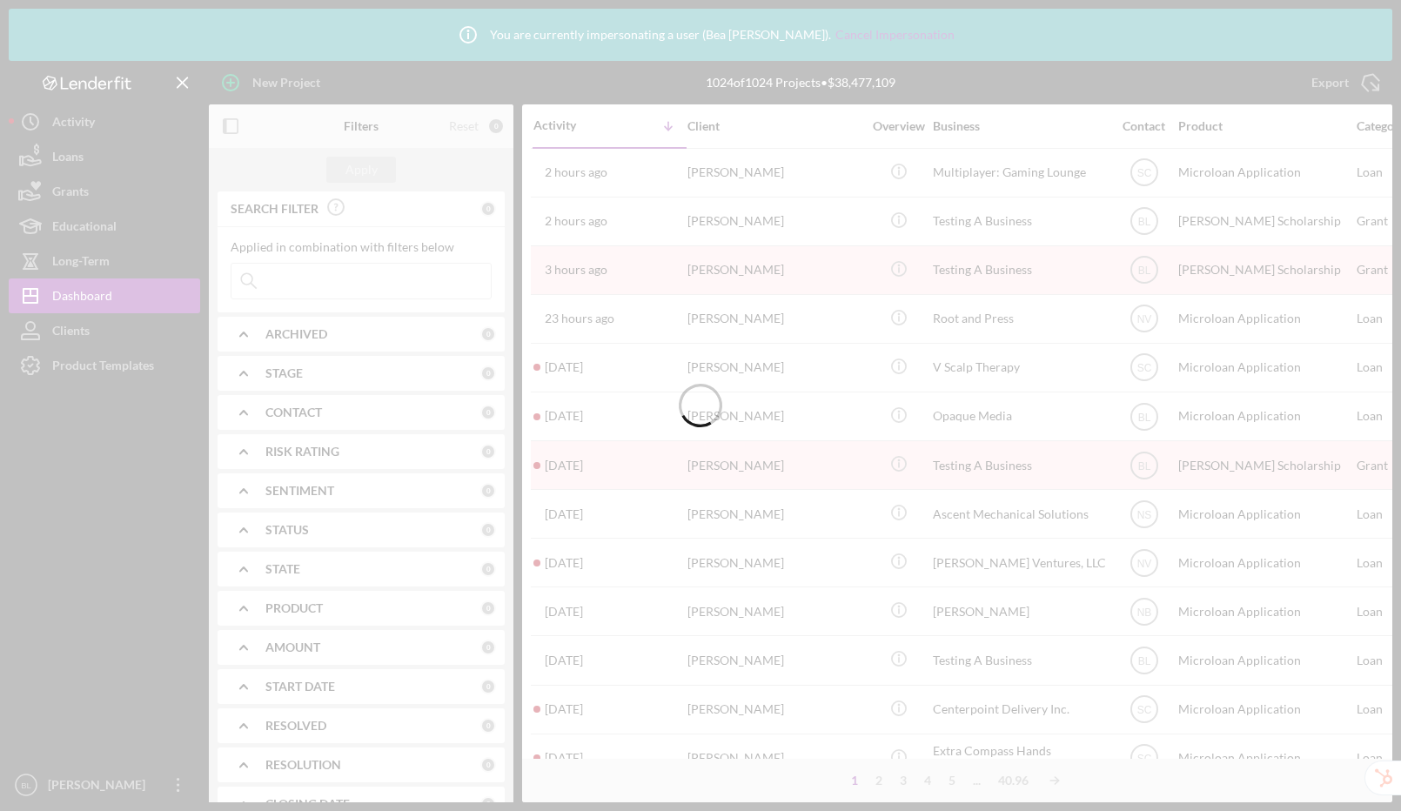
click at [412, 282] on div at bounding box center [700, 405] width 1401 height 811
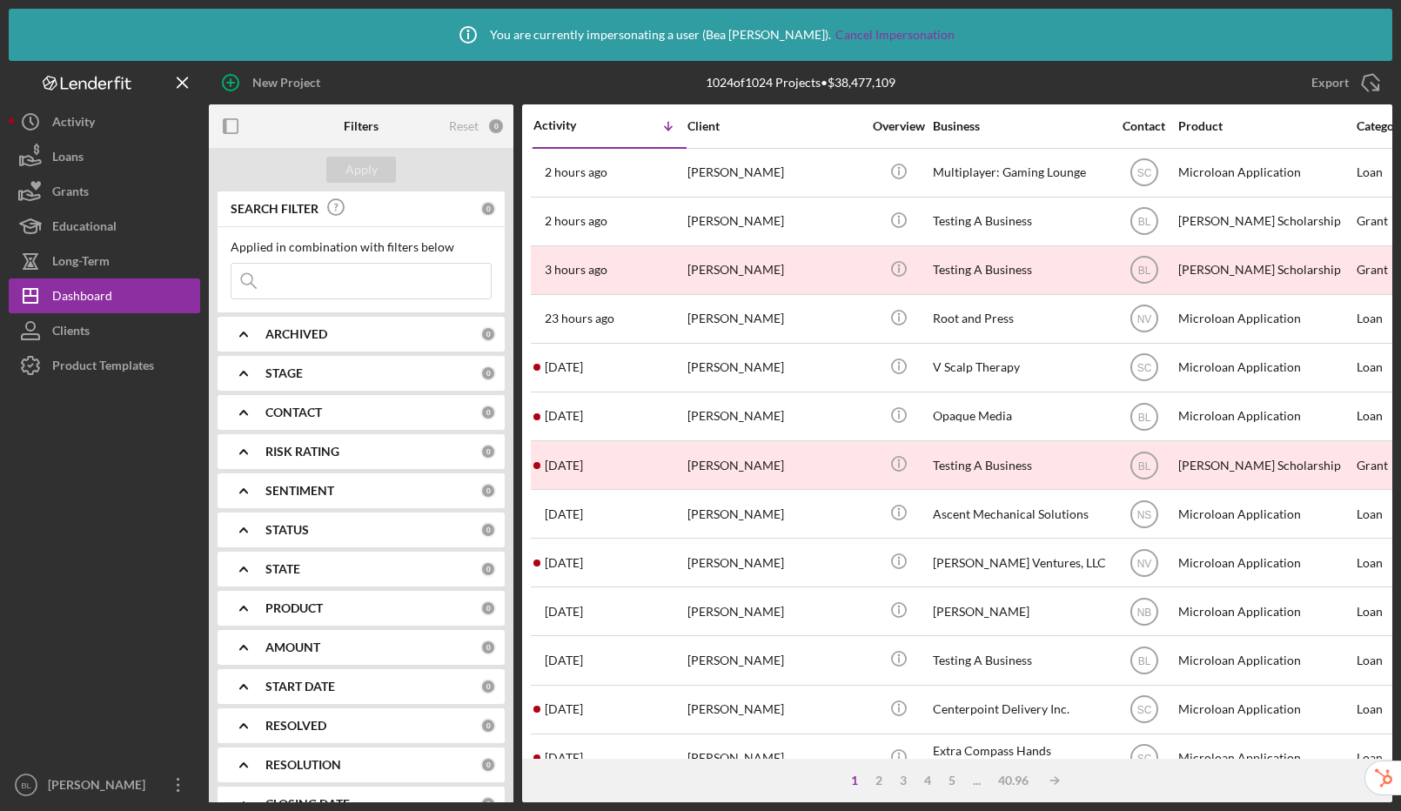
click at [401, 284] on input at bounding box center [360, 281] width 259 height 35
paste input "y_bea_lee@yahoo.com"
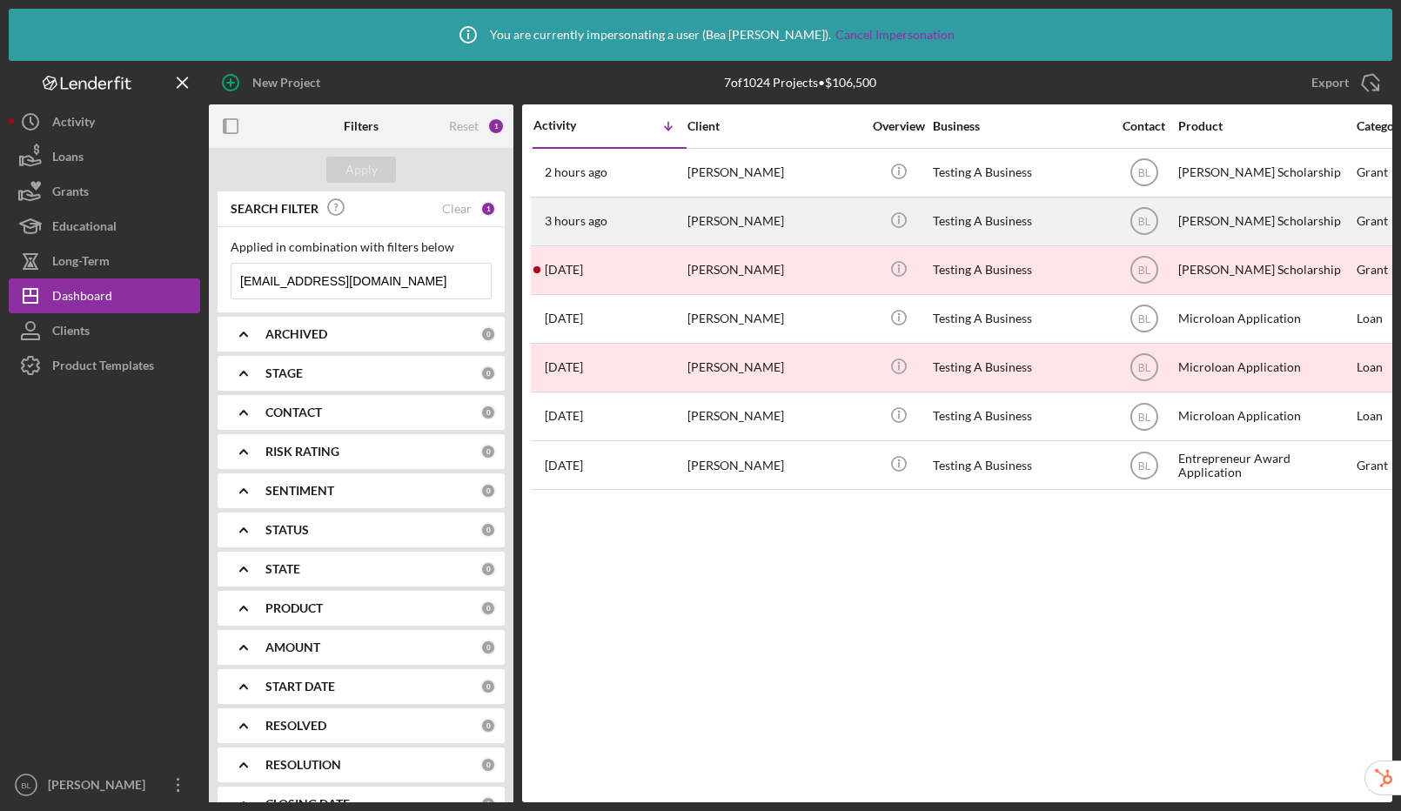
type input "y_bea_lee@yahoo.com"
click at [853, 222] on div "Mary Lee" at bounding box center [774, 221] width 174 height 46
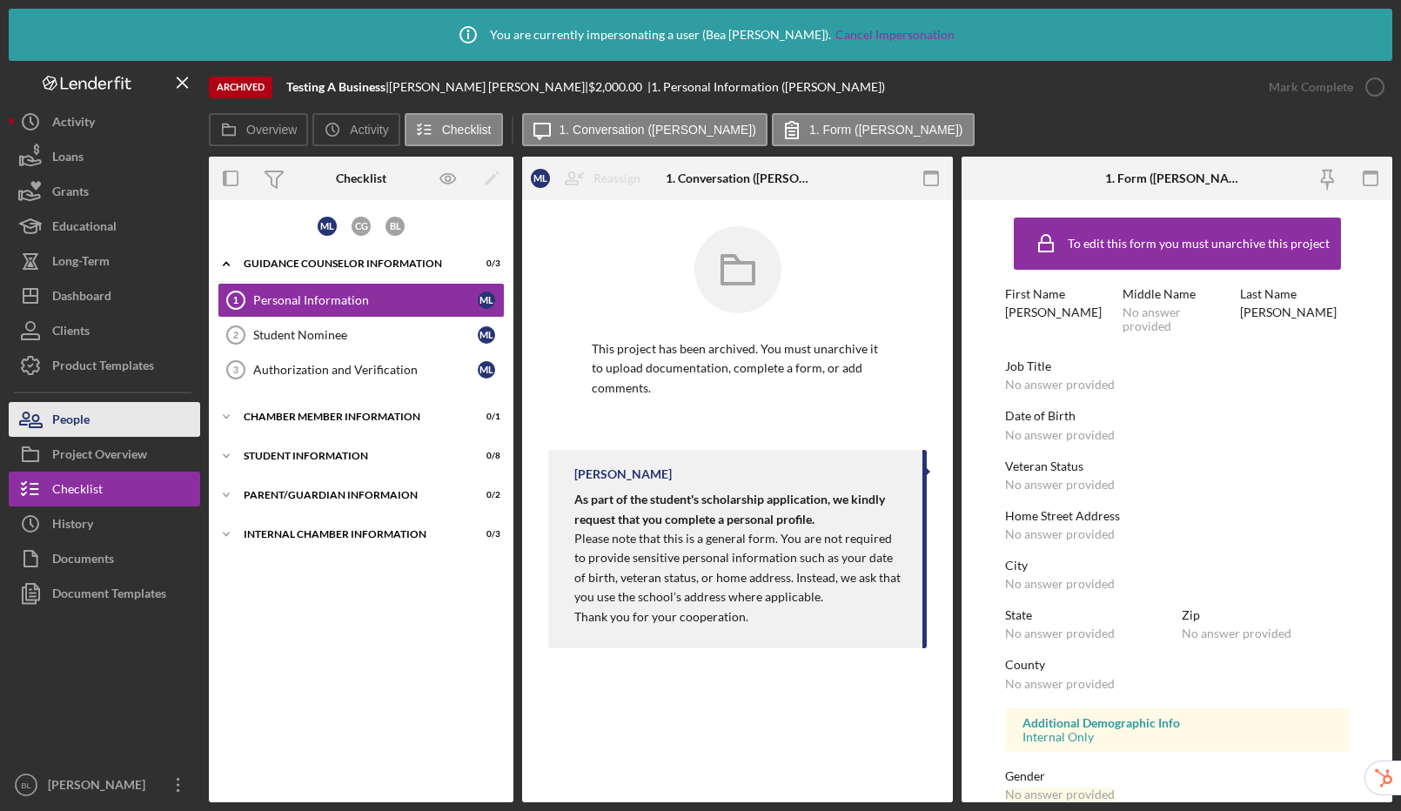
click at [47, 430] on icon "button" at bounding box center [31, 420] width 44 height 44
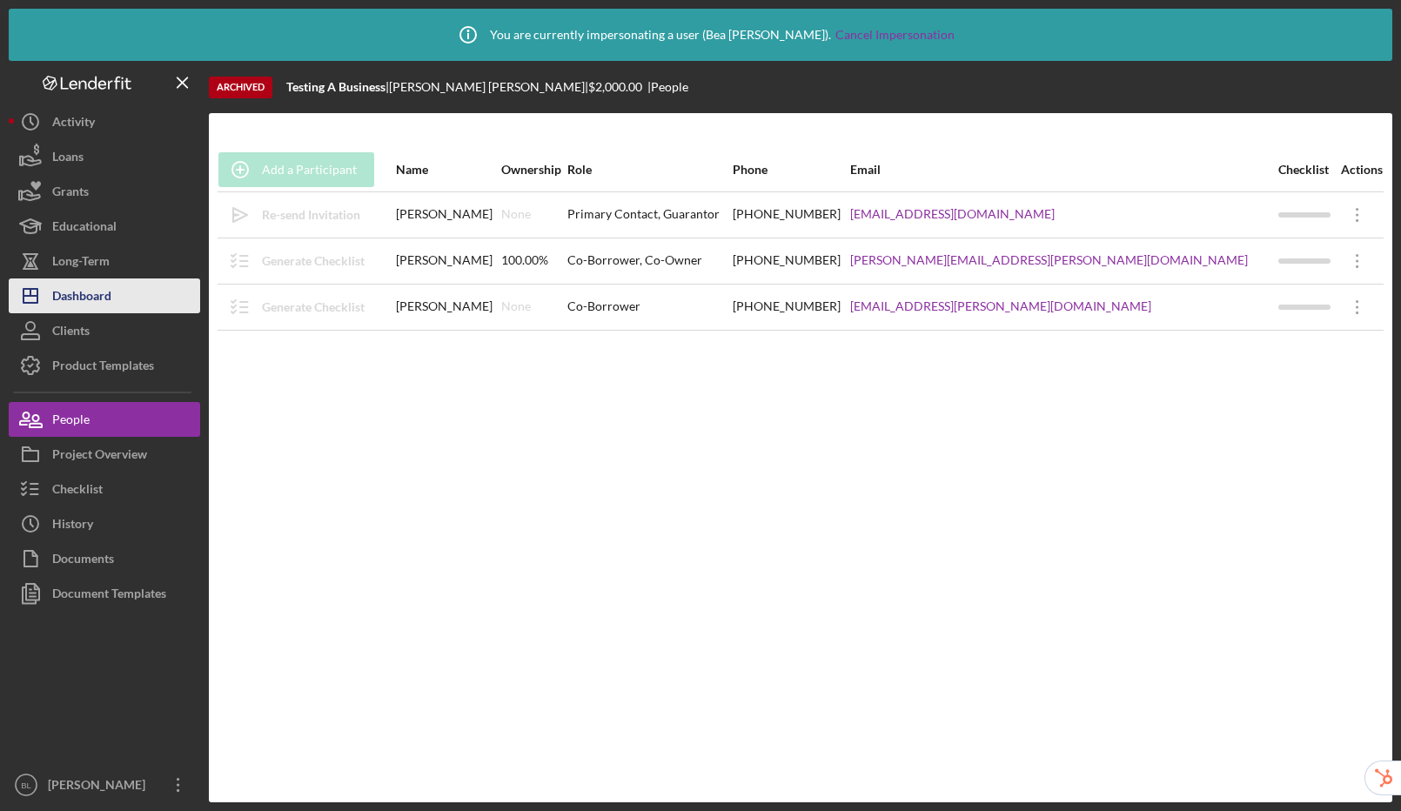
click at [87, 294] on div "Dashboard" at bounding box center [81, 297] width 59 height 39
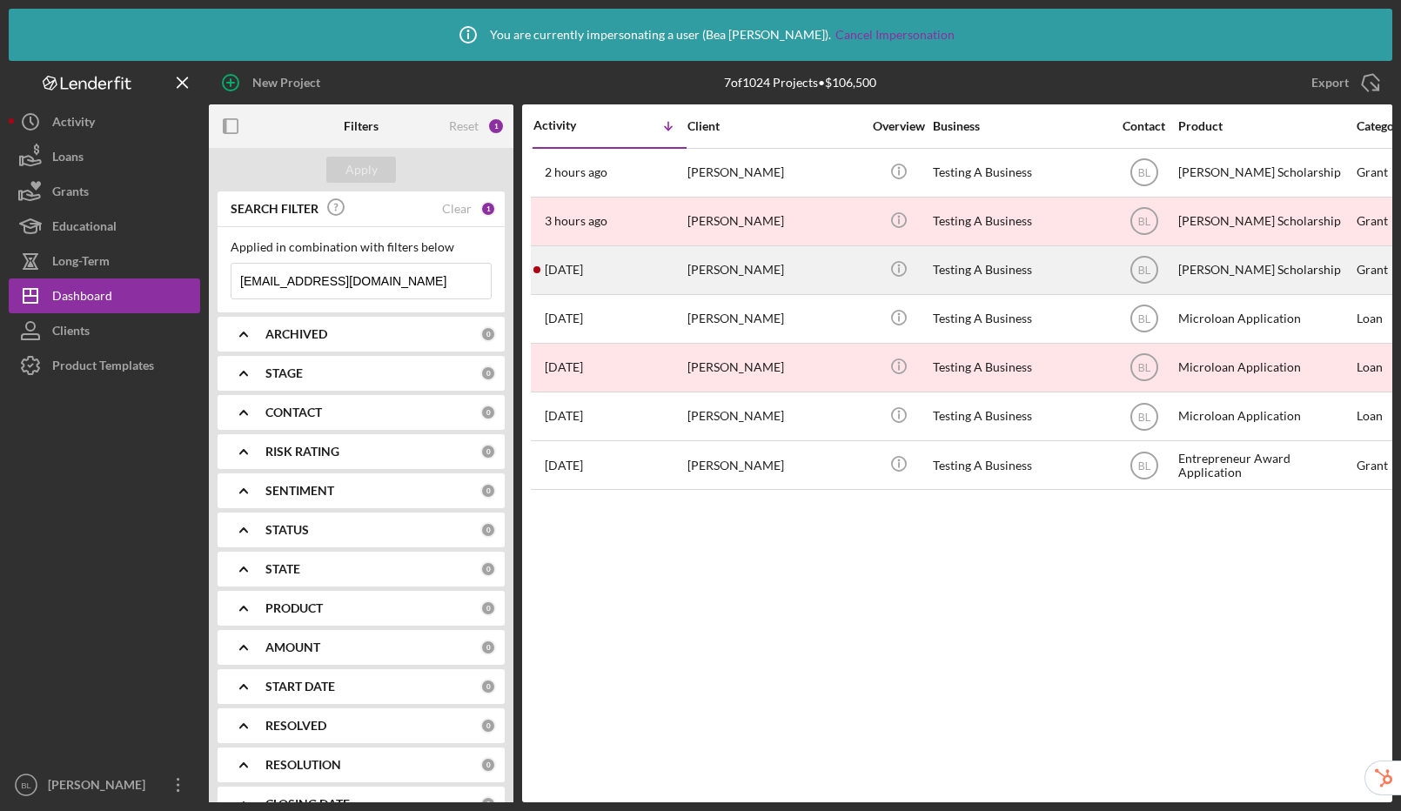
click at [958, 267] on div "Testing A Business" at bounding box center [1020, 270] width 174 height 46
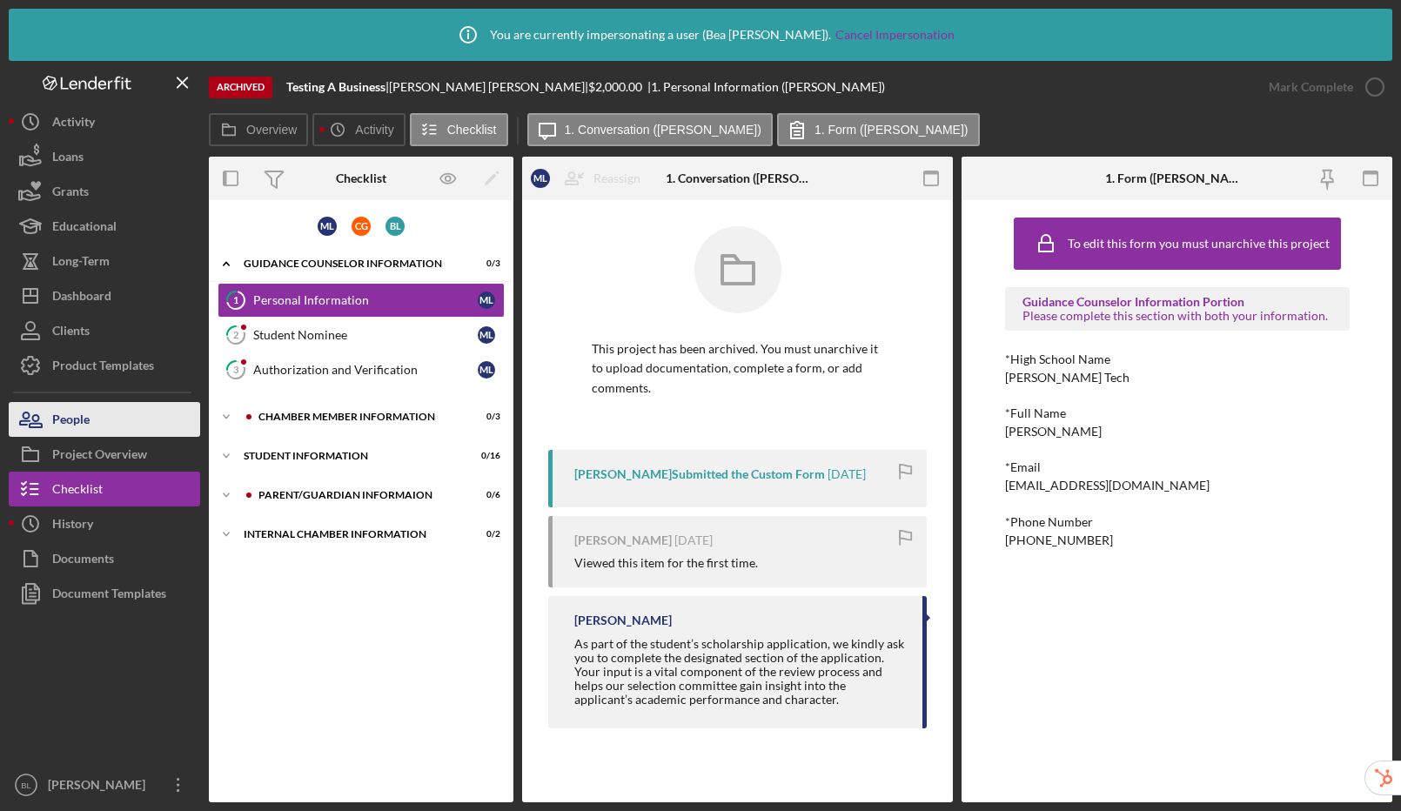
click at [72, 425] on div "People" at bounding box center [70, 421] width 37 height 39
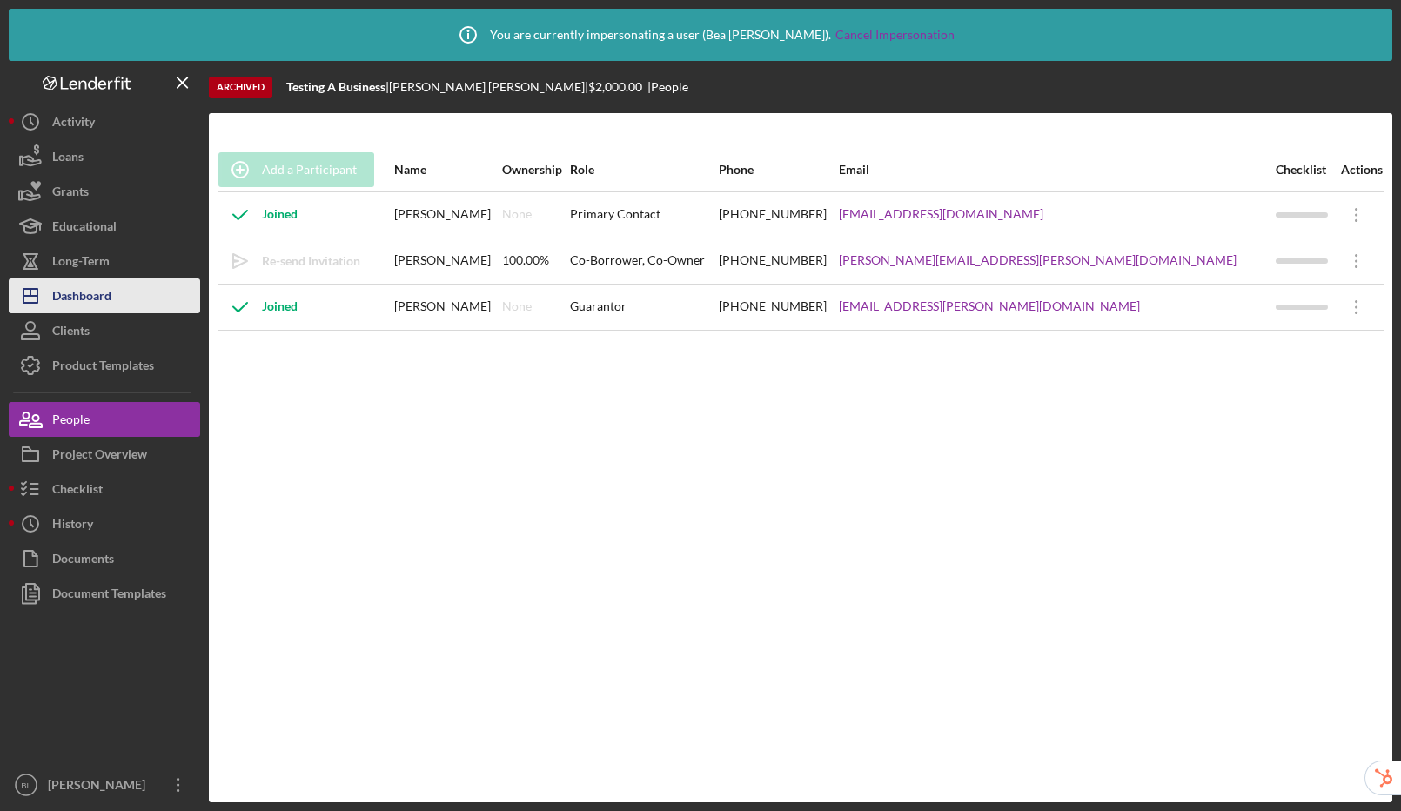
click at [79, 300] on div "Dashboard" at bounding box center [81, 297] width 59 height 39
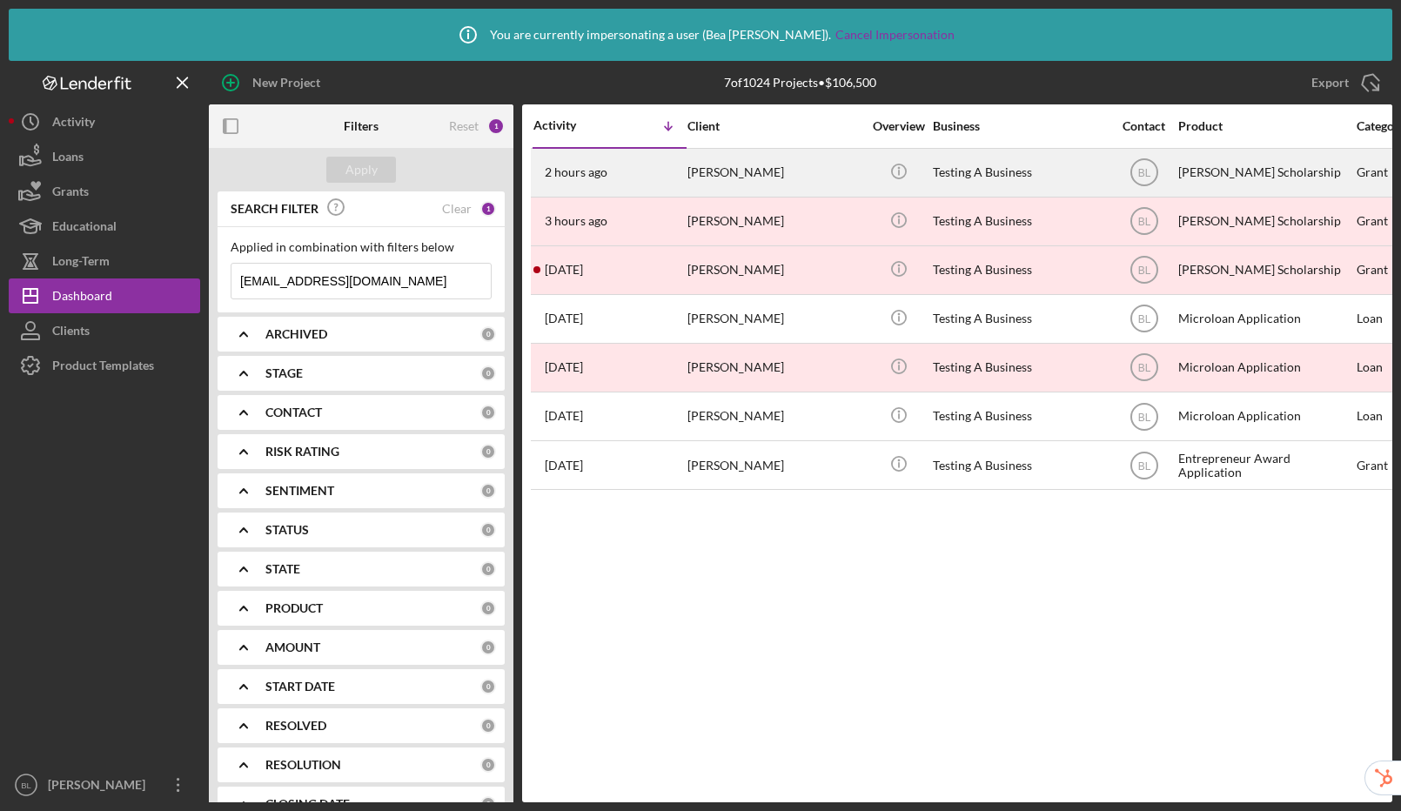
click at [793, 172] on div "Mary Lee" at bounding box center [774, 173] width 174 height 46
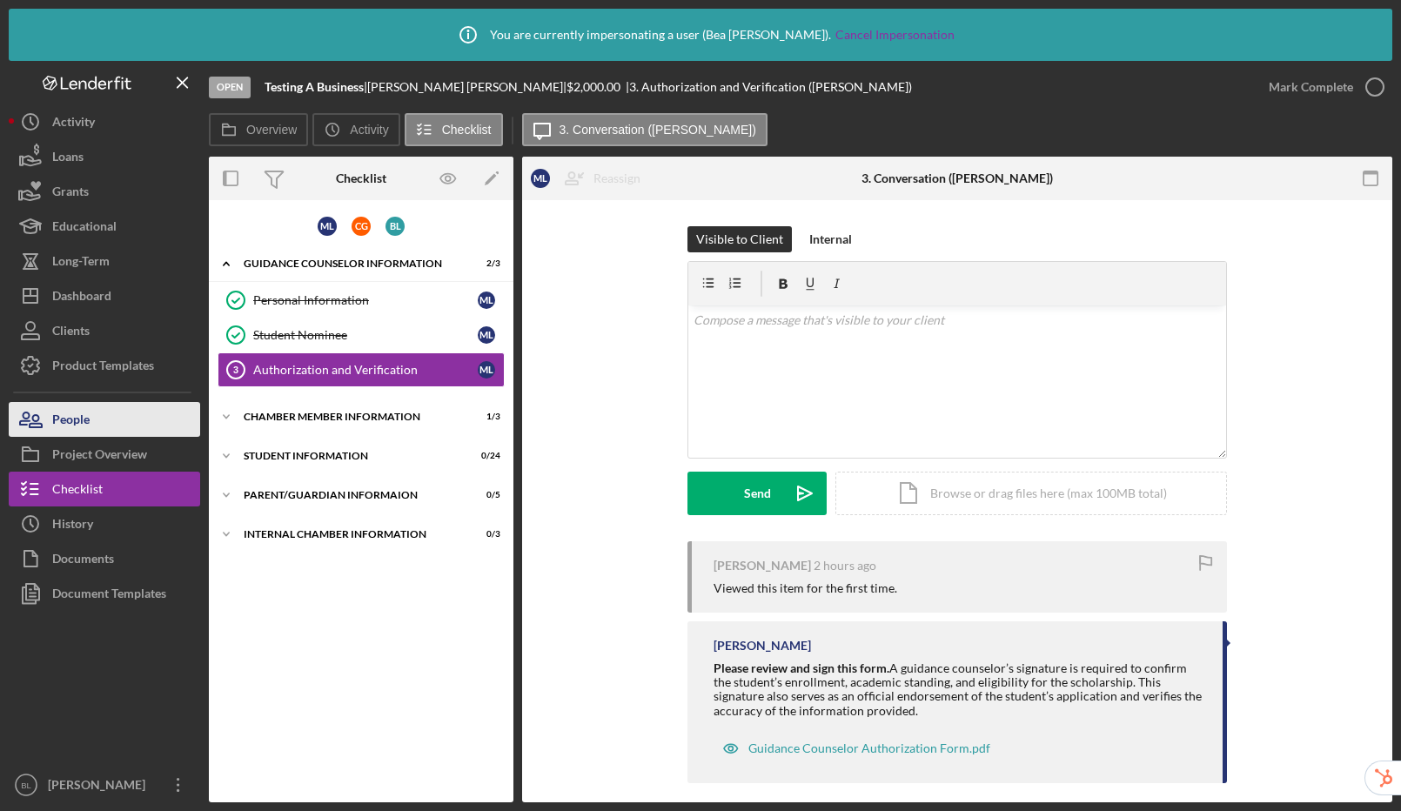
click at [57, 418] on div "People" at bounding box center [70, 421] width 37 height 39
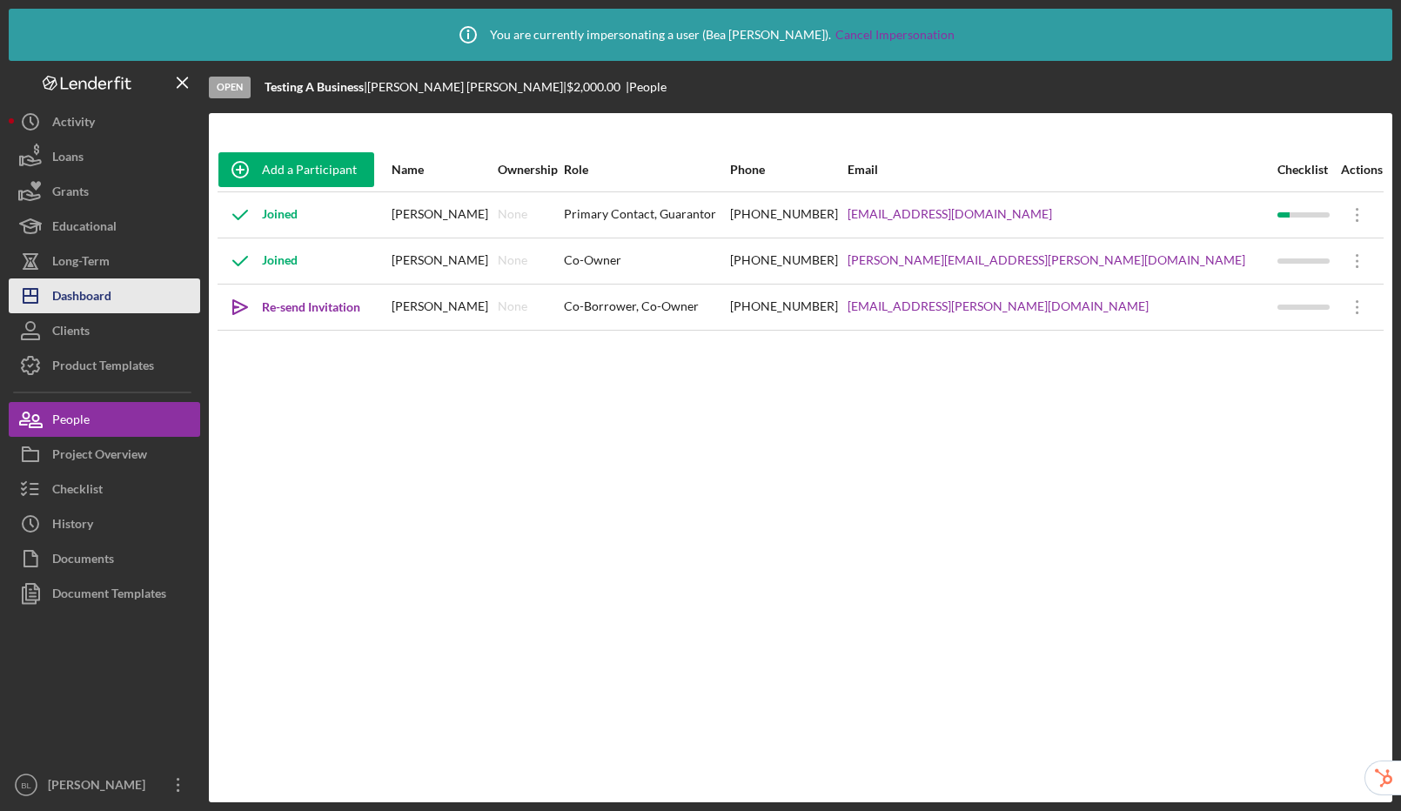
click at [61, 293] on div "Dashboard" at bounding box center [81, 297] width 59 height 39
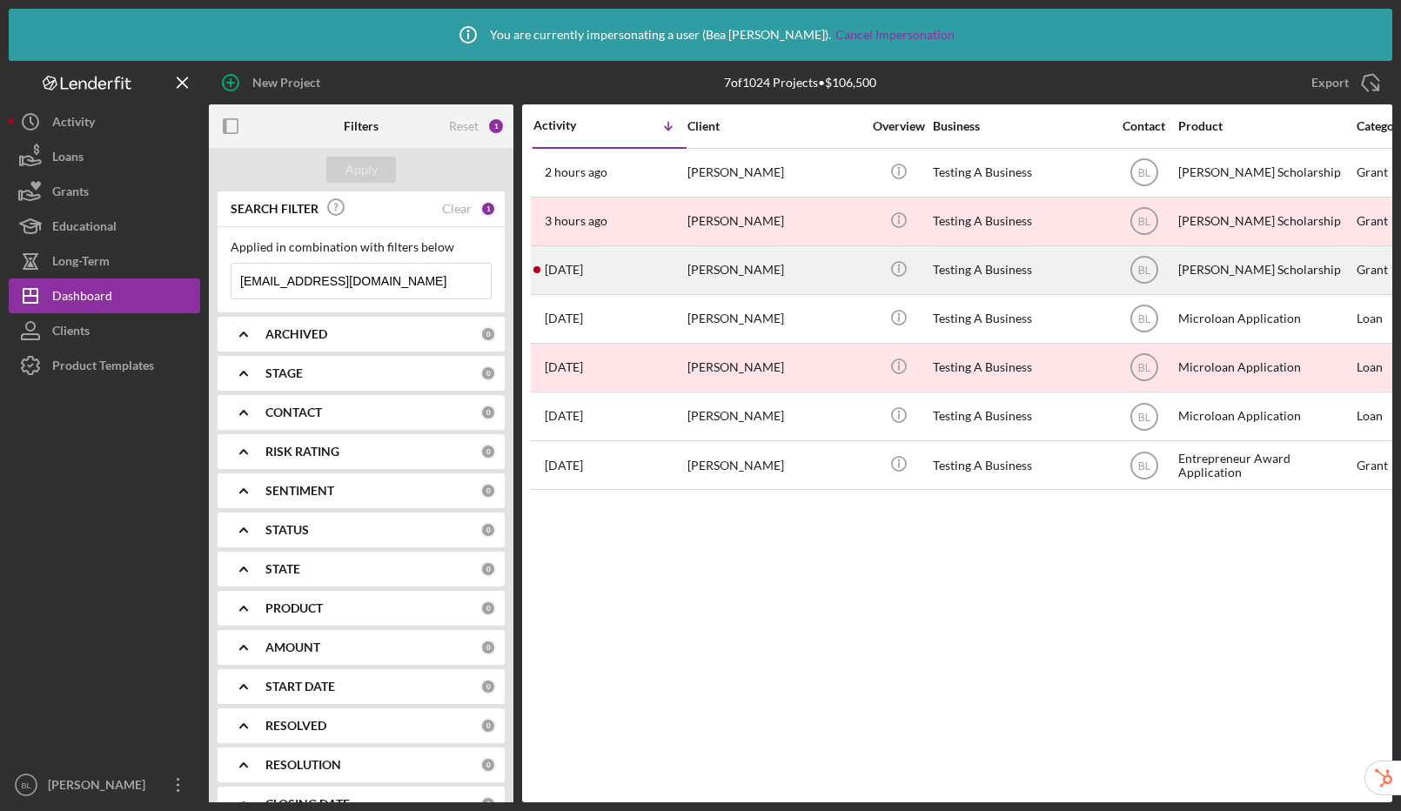
click at [799, 277] on div "Mary Lee" at bounding box center [774, 270] width 174 height 46
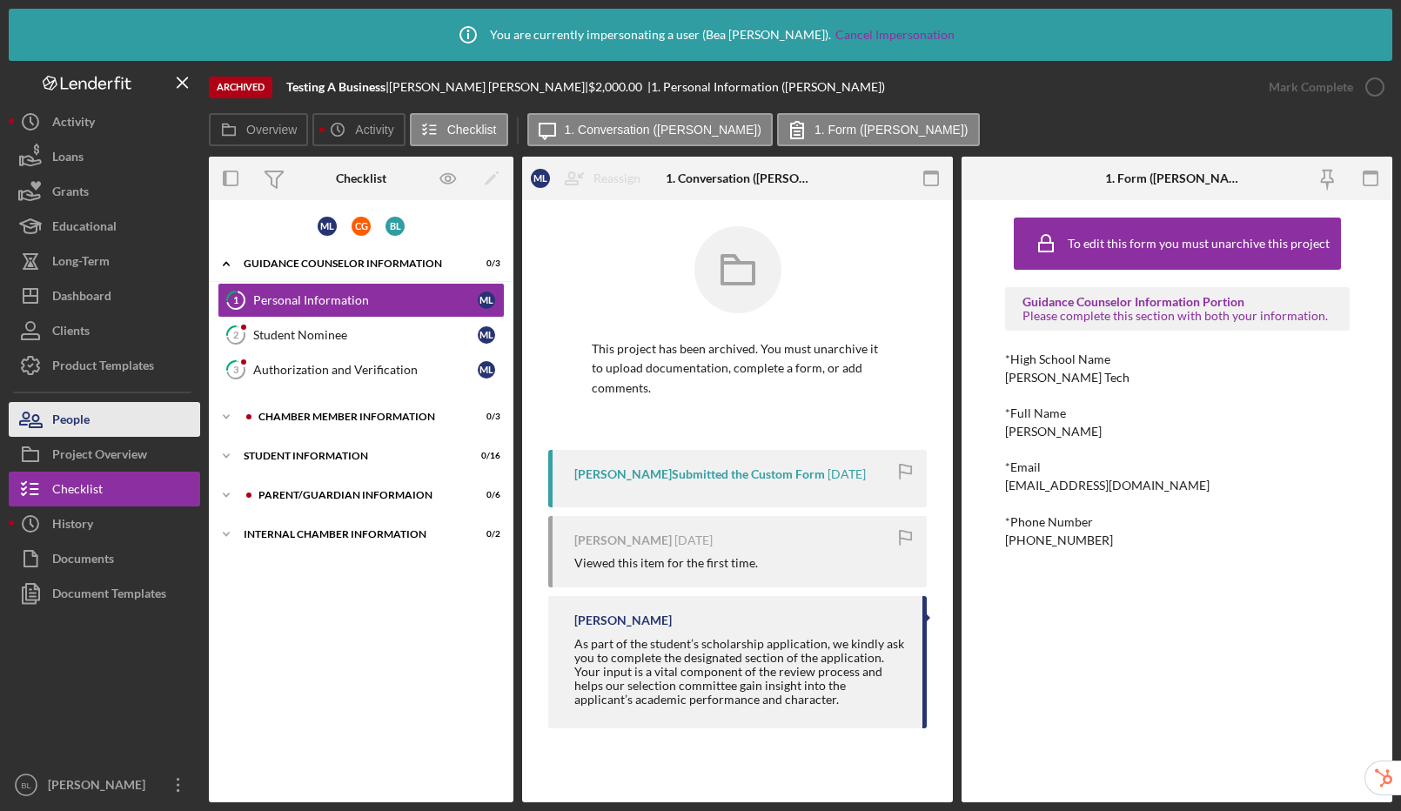
click at [58, 426] on div "People" at bounding box center [70, 421] width 37 height 39
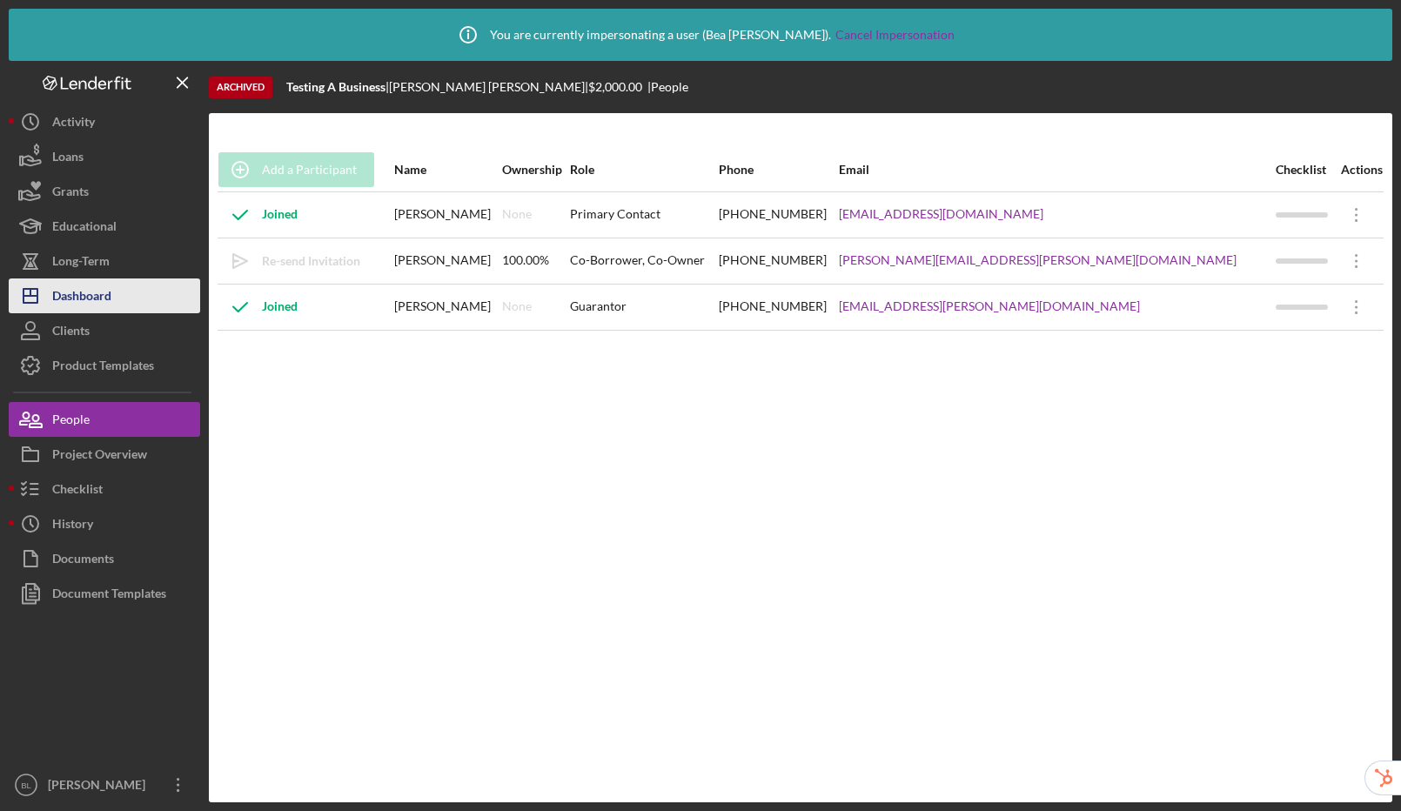
click at [90, 293] on div "Dashboard" at bounding box center [81, 297] width 59 height 39
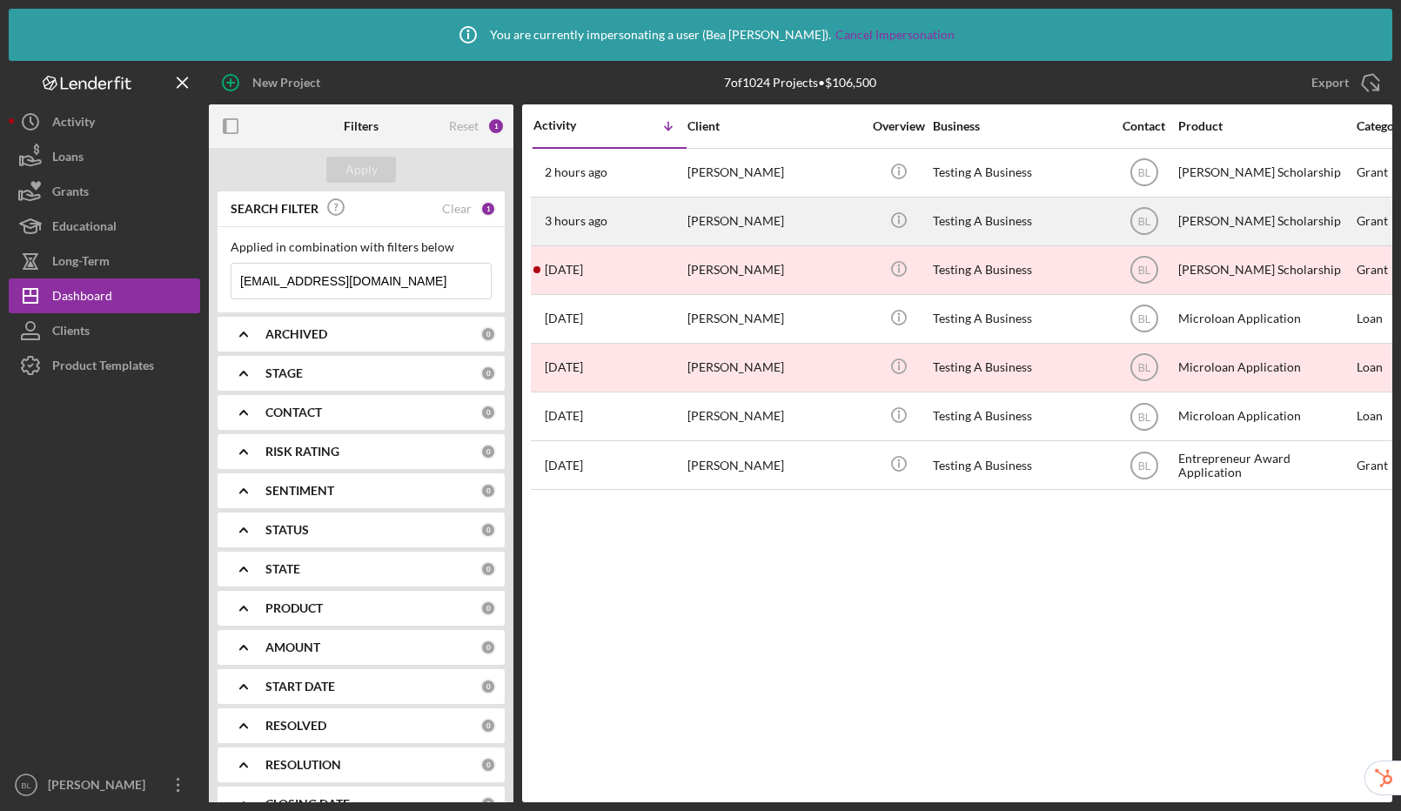
click at [801, 219] on div "Mary Lee" at bounding box center [774, 221] width 174 height 46
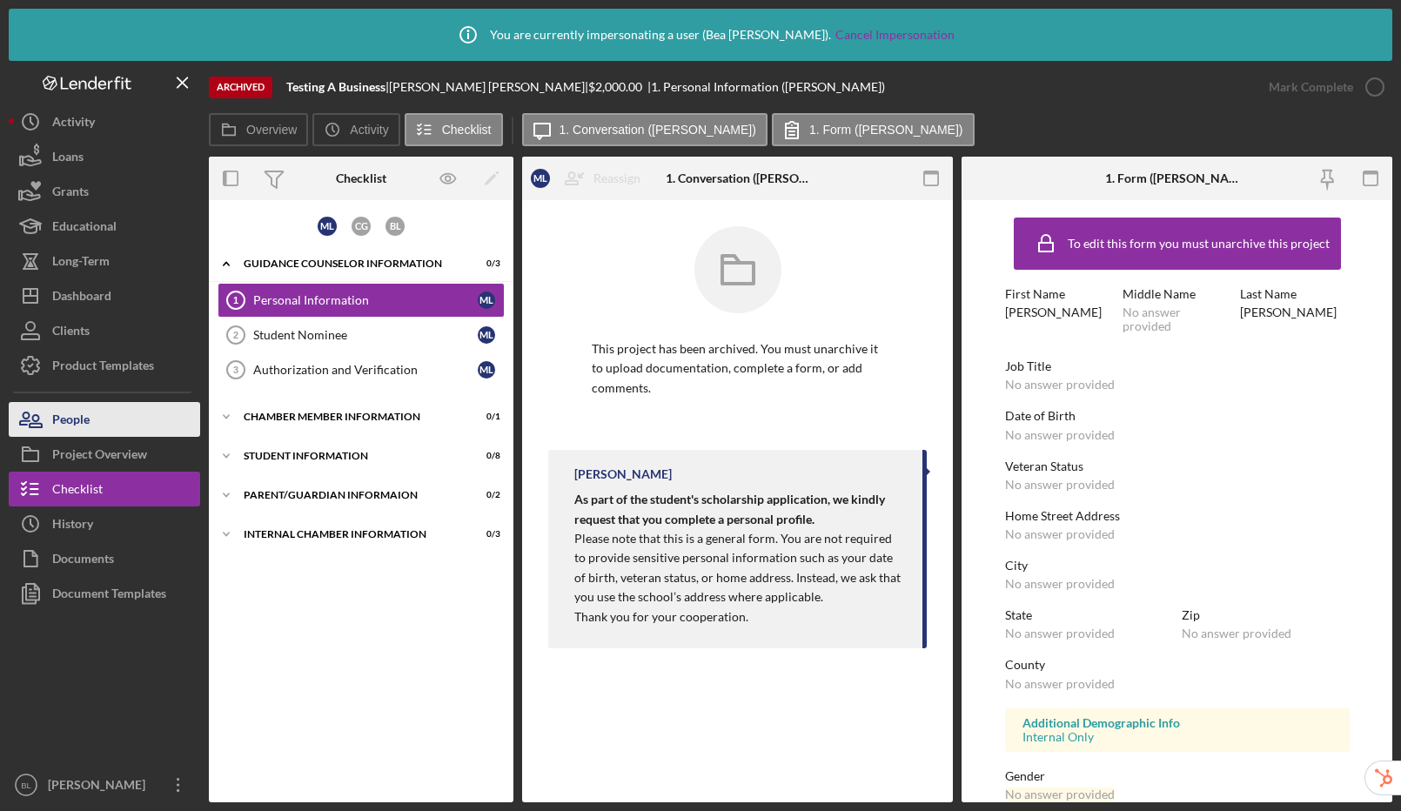
click at [96, 427] on button "People" at bounding box center [104, 419] width 191 height 35
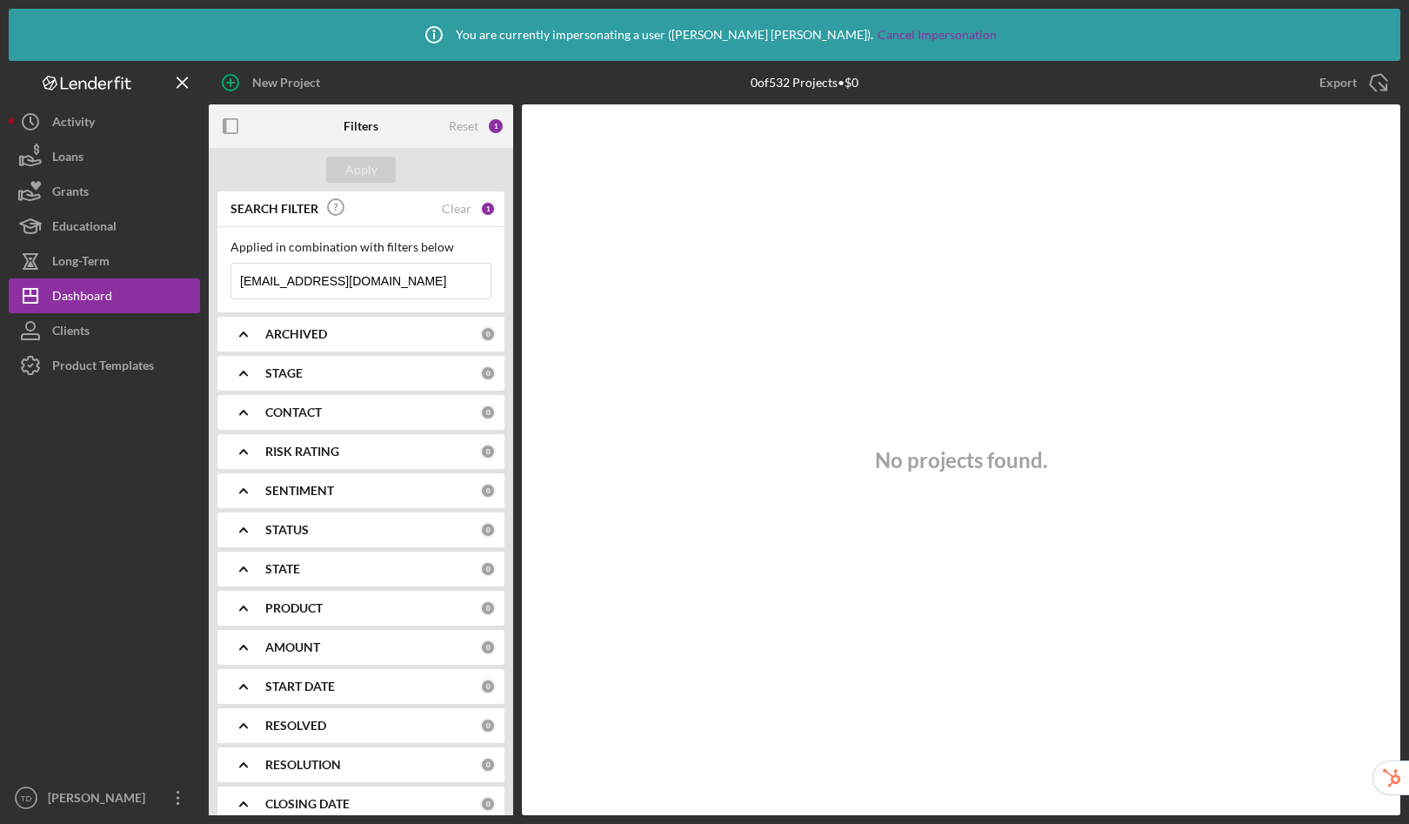
drag, startPoint x: 391, startPoint y: 285, endPoint x: 211, endPoint y: 277, distance: 179.4
click at [211, 277] on div "SEARCH FILTER Clear 1 Applied in combination with filters below y_bea_lee@yahoo…" at bounding box center [361, 533] width 305 height 685
paste input "Intake Carolina Refugee Resettlement Agency"
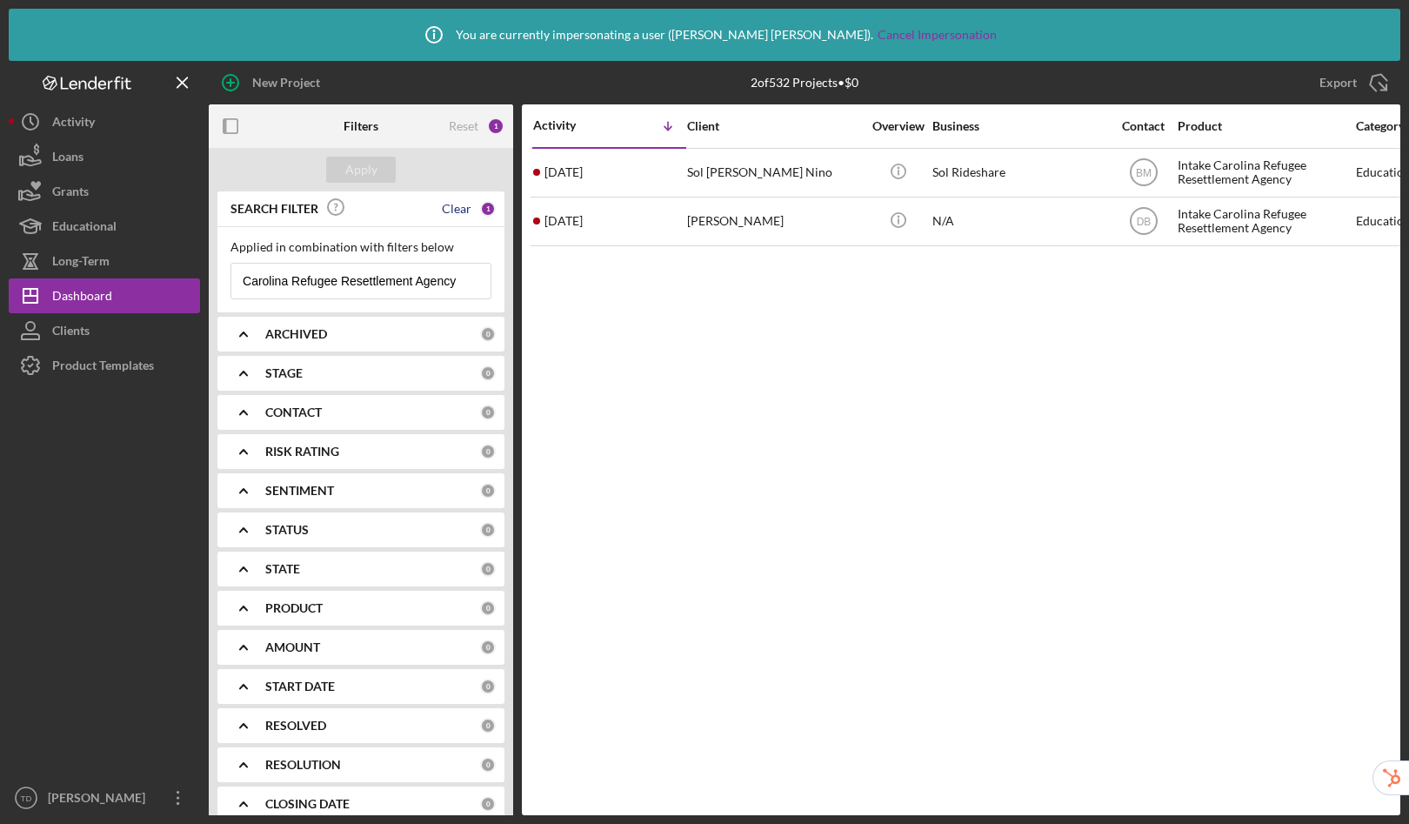
type input "Intake Carolina Refugee Resettlement Agency"
click at [449, 210] on div "Clear" at bounding box center [457, 209] width 30 height 14
click at [294, 608] on b "PRODUCT" at bounding box center [293, 608] width 57 height 14
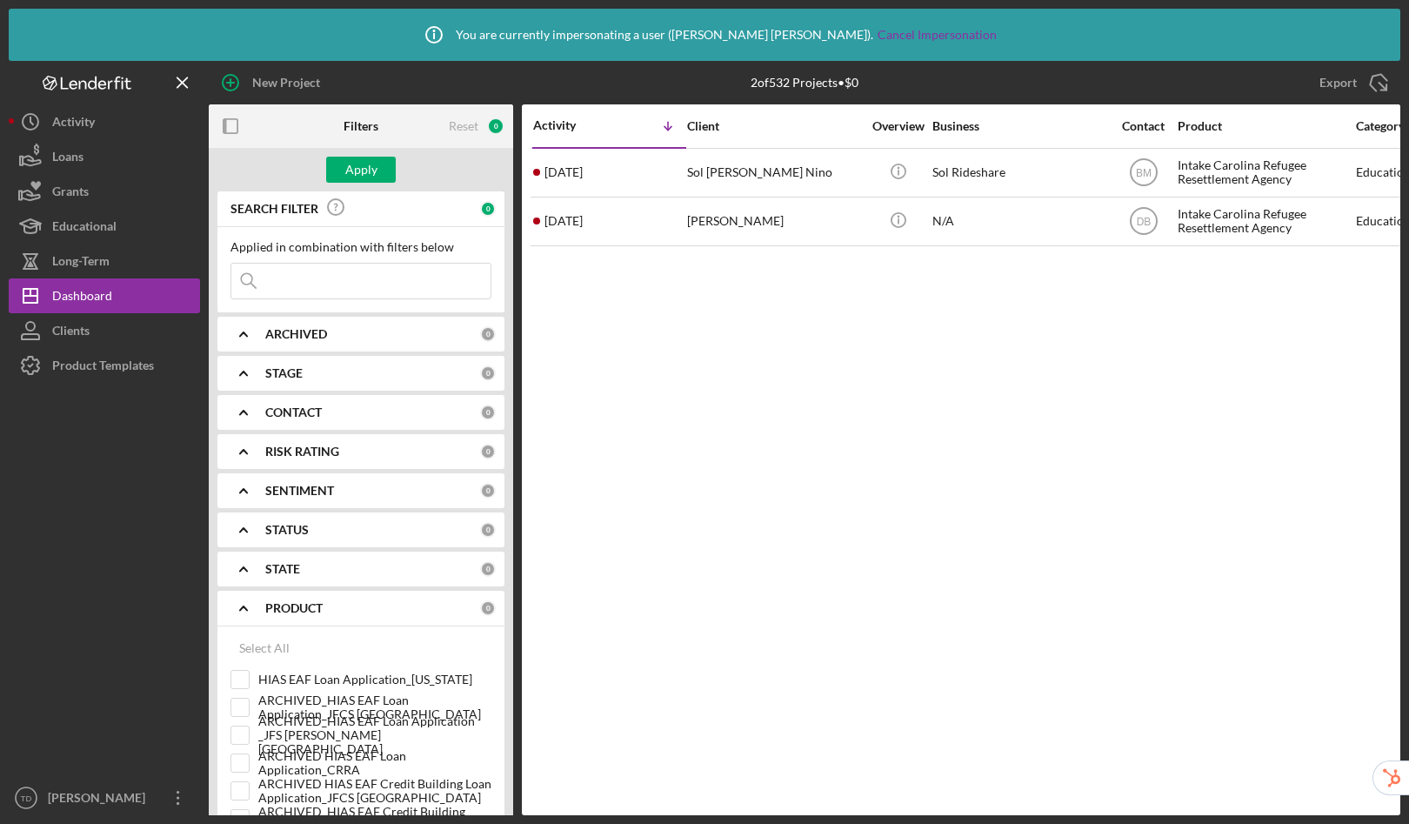
click at [310, 275] on input at bounding box center [360, 281] width 259 height 35
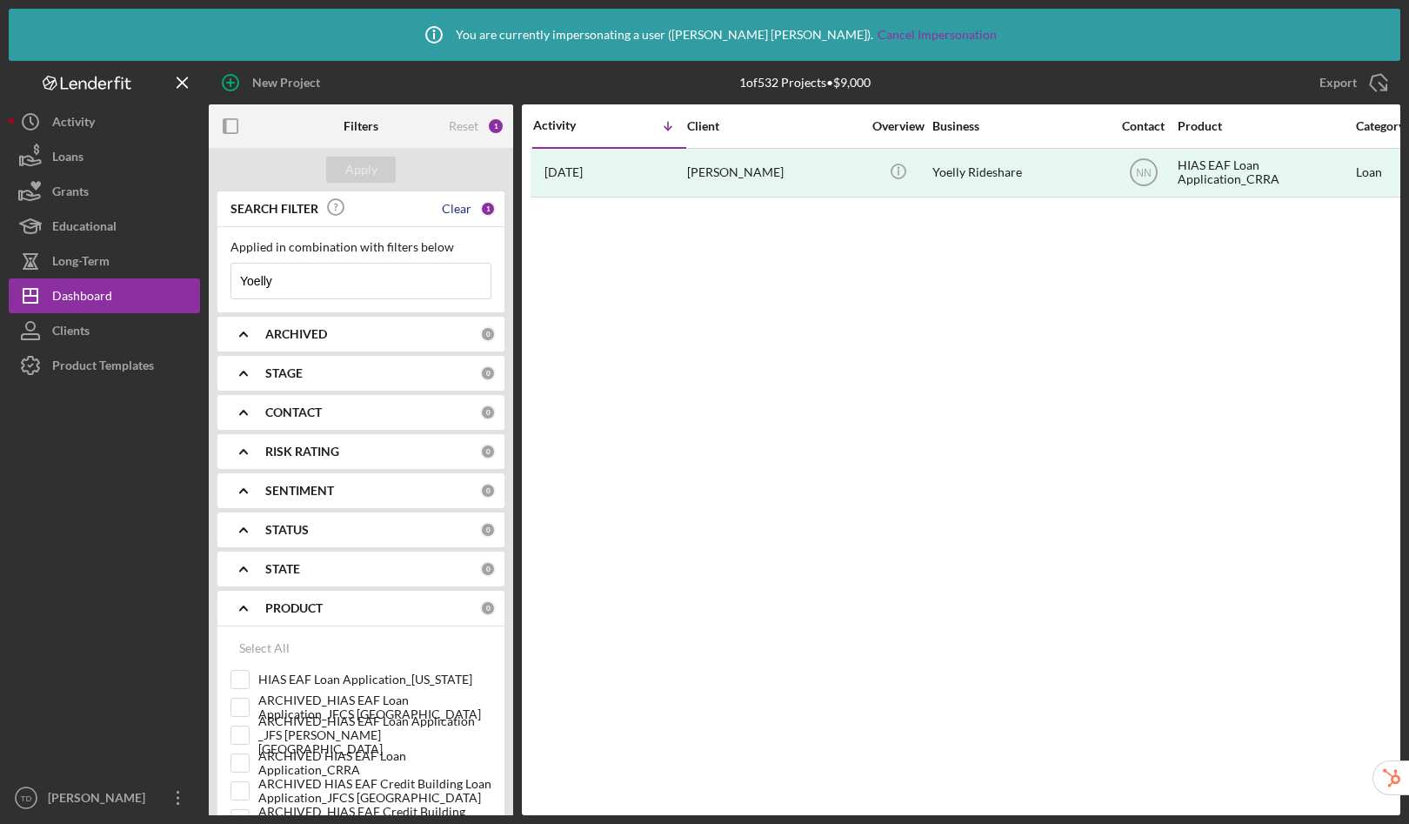
type input "Yoelly"
click at [459, 208] on div "Clear" at bounding box center [457, 209] width 30 height 14
click at [370, 156] on div "Apply" at bounding box center [361, 170] width 305 height 44
click at [365, 181] on div "Apply" at bounding box center [361, 170] width 32 height 26
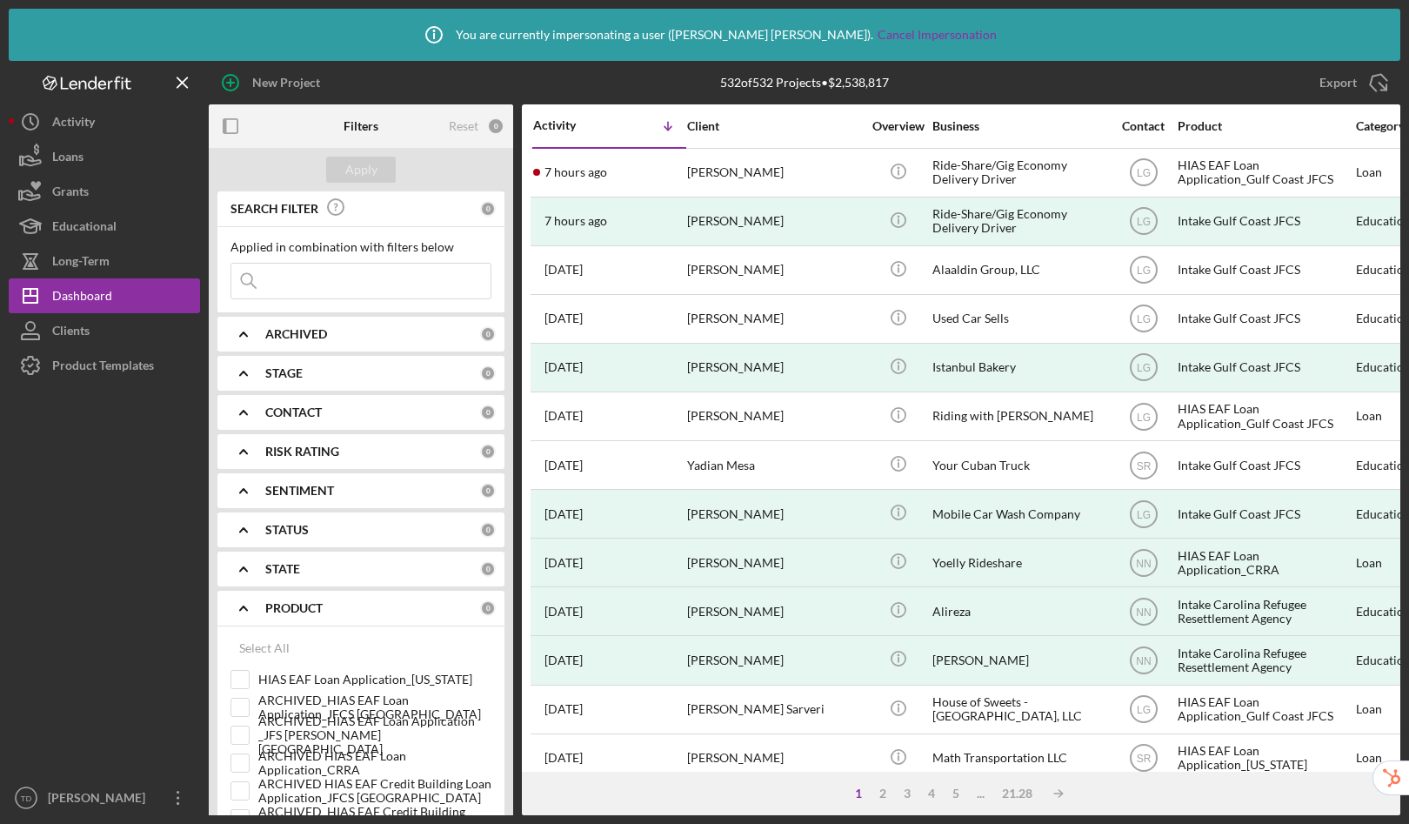
click at [385, 289] on input at bounding box center [360, 281] width 259 height 35
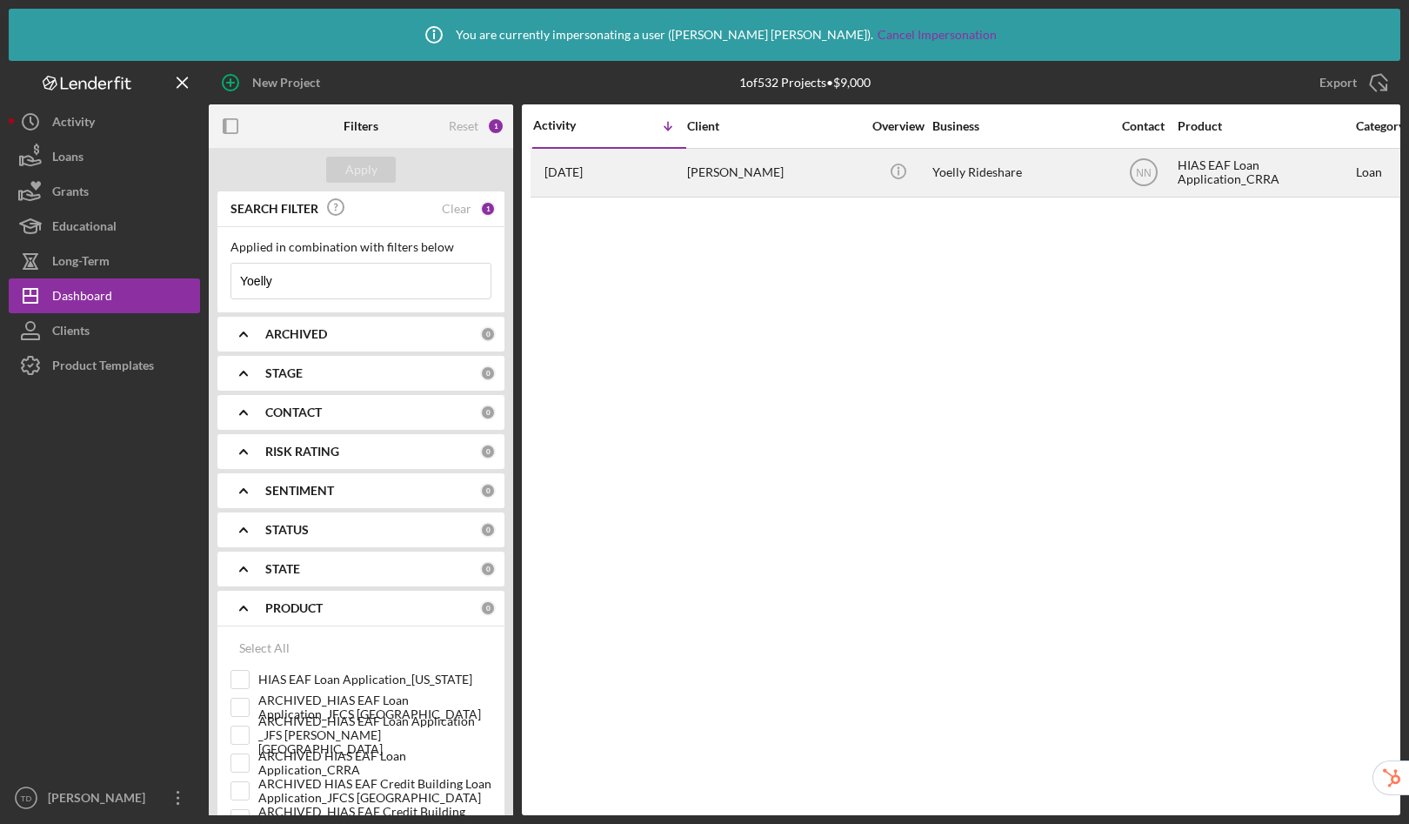
type input "Yoelly"
click at [830, 172] on div "Yoelly Paz" at bounding box center [774, 173] width 174 height 46
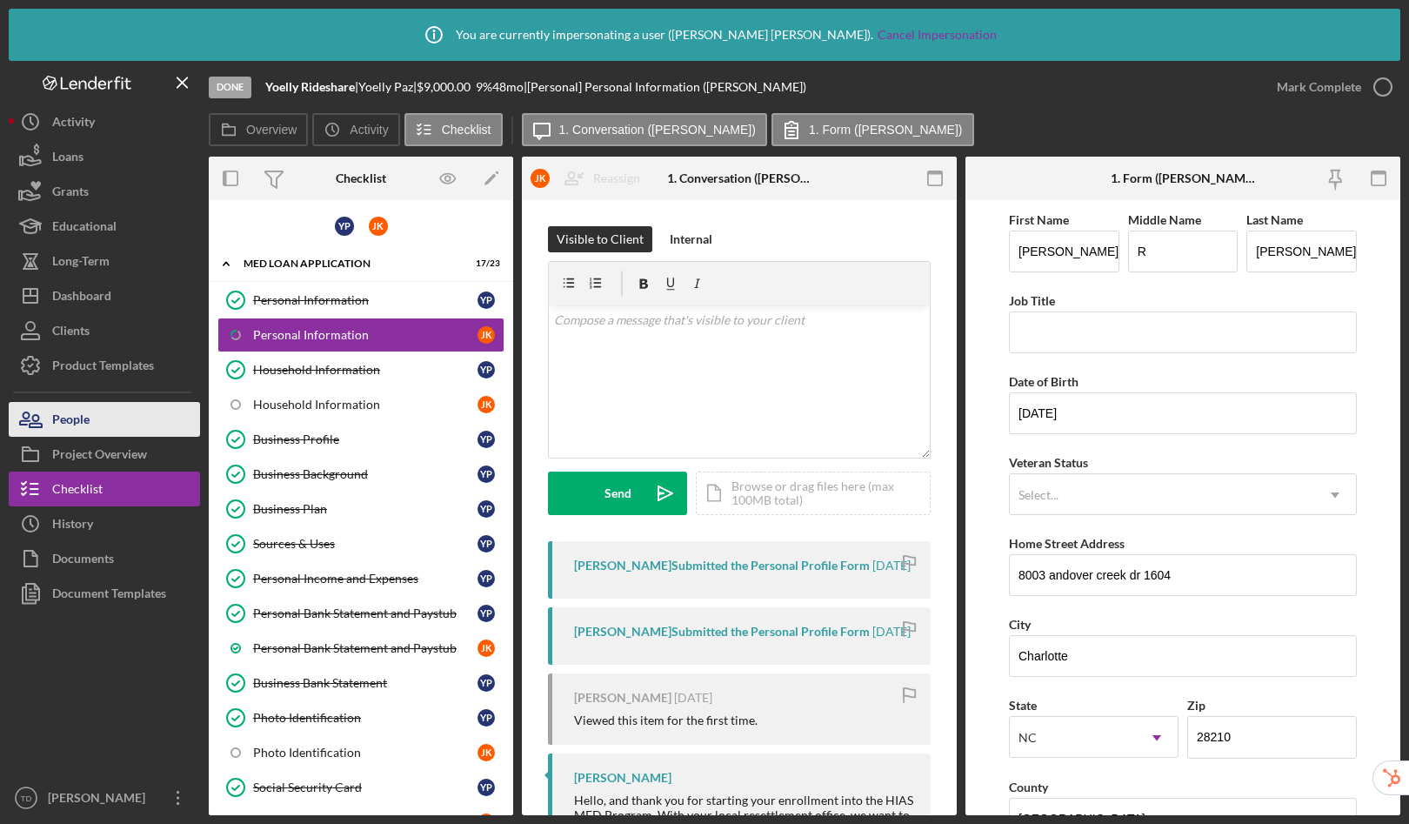
click at [81, 414] on div "People" at bounding box center [70, 421] width 37 height 39
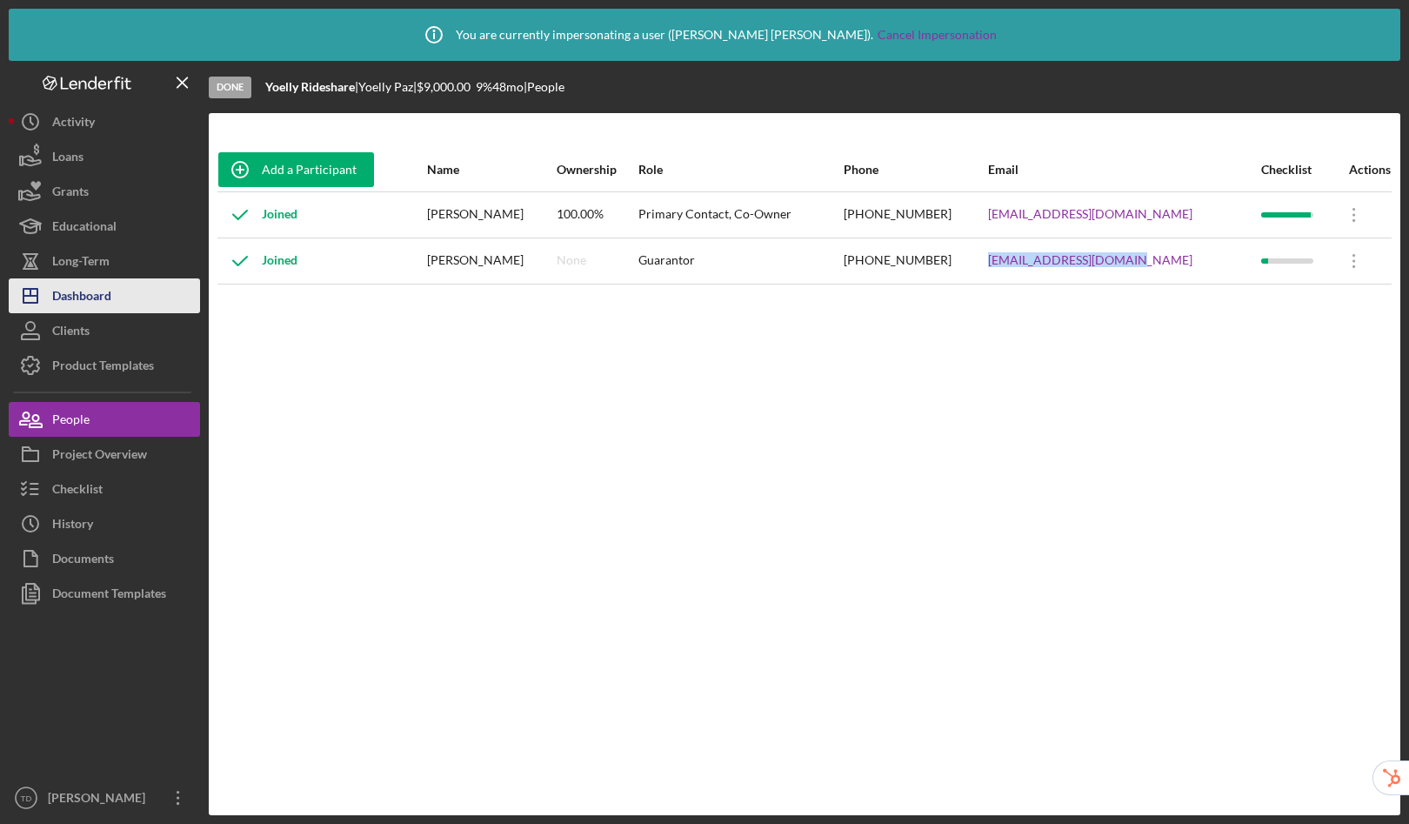
click at [109, 301] on div "Dashboard" at bounding box center [81, 297] width 59 height 39
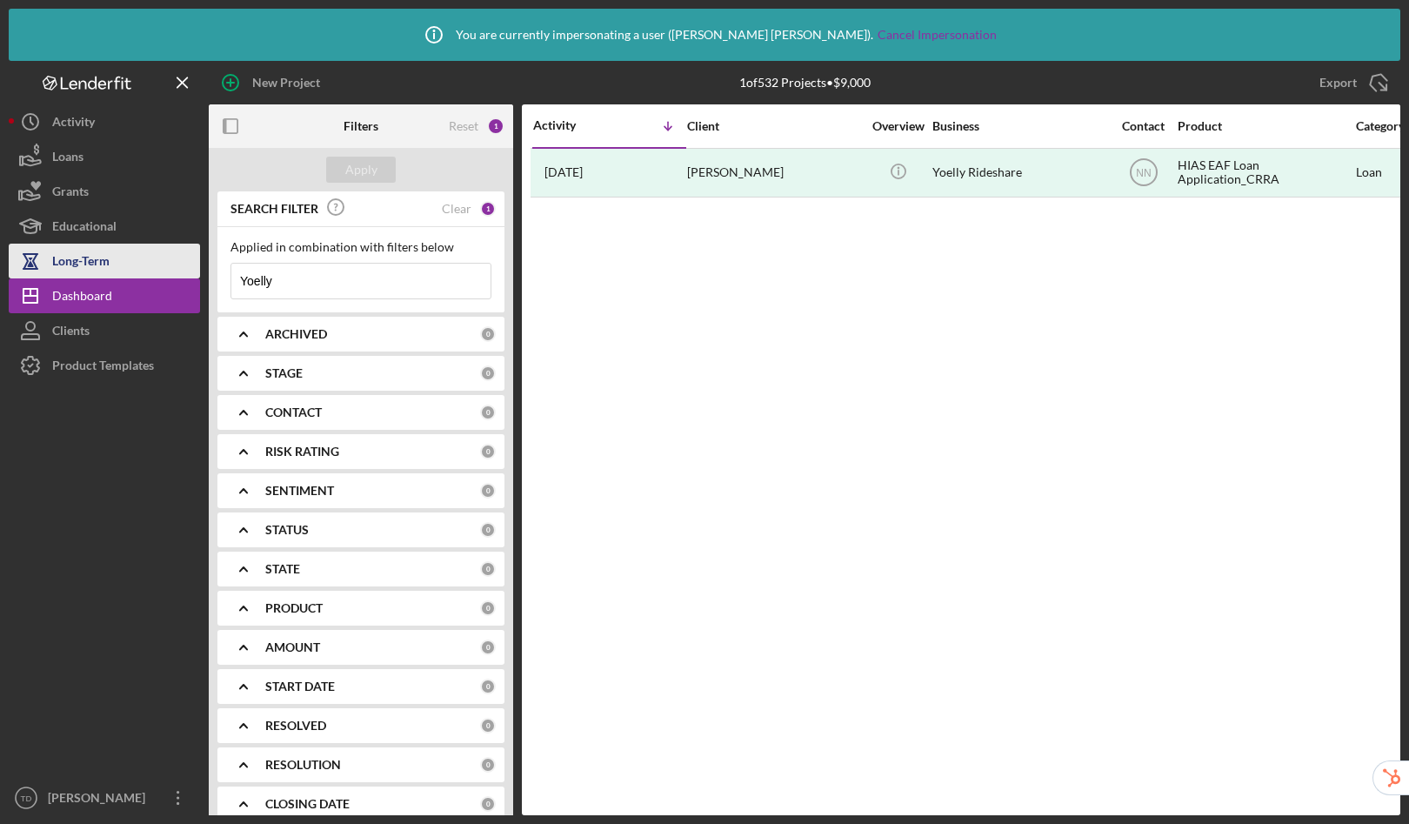
drag, startPoint x: 312, startPoint y: 285, endPoint x: 190, endPoint y: 272, distance: 123.4
click at [190, 272] on div "New Project 1 of 532 Projects • $9,000 Yoelly Export Icon/Export Filters Reset …" at bounding box center [705, 438] width 1392 height 754
paste input "katzjoserene@gmail.com"
drag, startPoint x: 402, startPoint y: 278, endPoint x: 170, endPoint y: 258, distance: 233.2
click at [170, 258] on div "New Project 1 of 532 Projects • $9,000 Yoelly Export Icon/Export Filters Reset …" at bounding box center [705, 438] width 1392 height 754
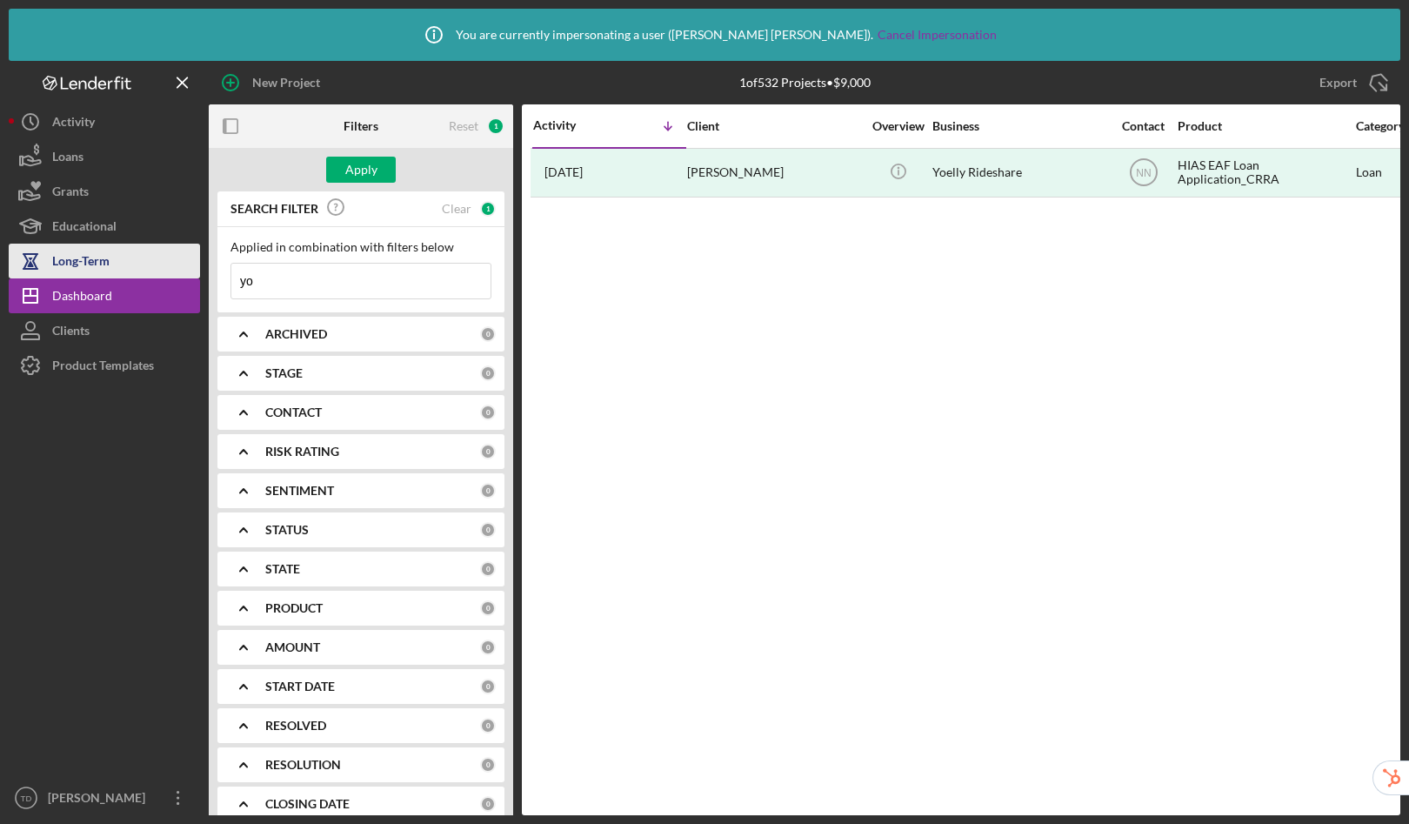
type input "y"
click at [345, 271] on input at bounding box center [360, 281] width 259 height 35
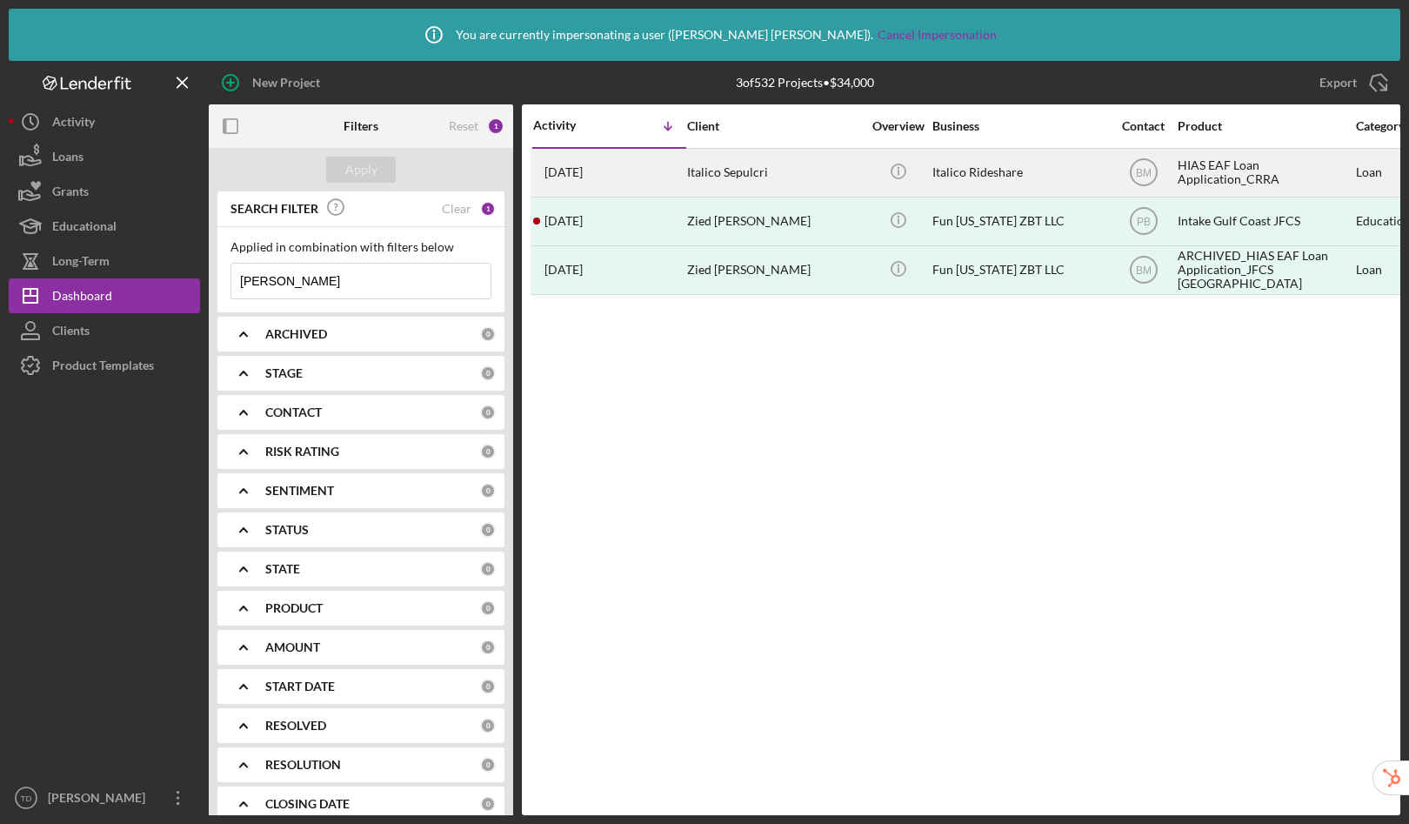
type input "Zied ben"
click at [714, 175] on div "Italico Sepulcri" at bounding box center [774, 173] width 174 height 46
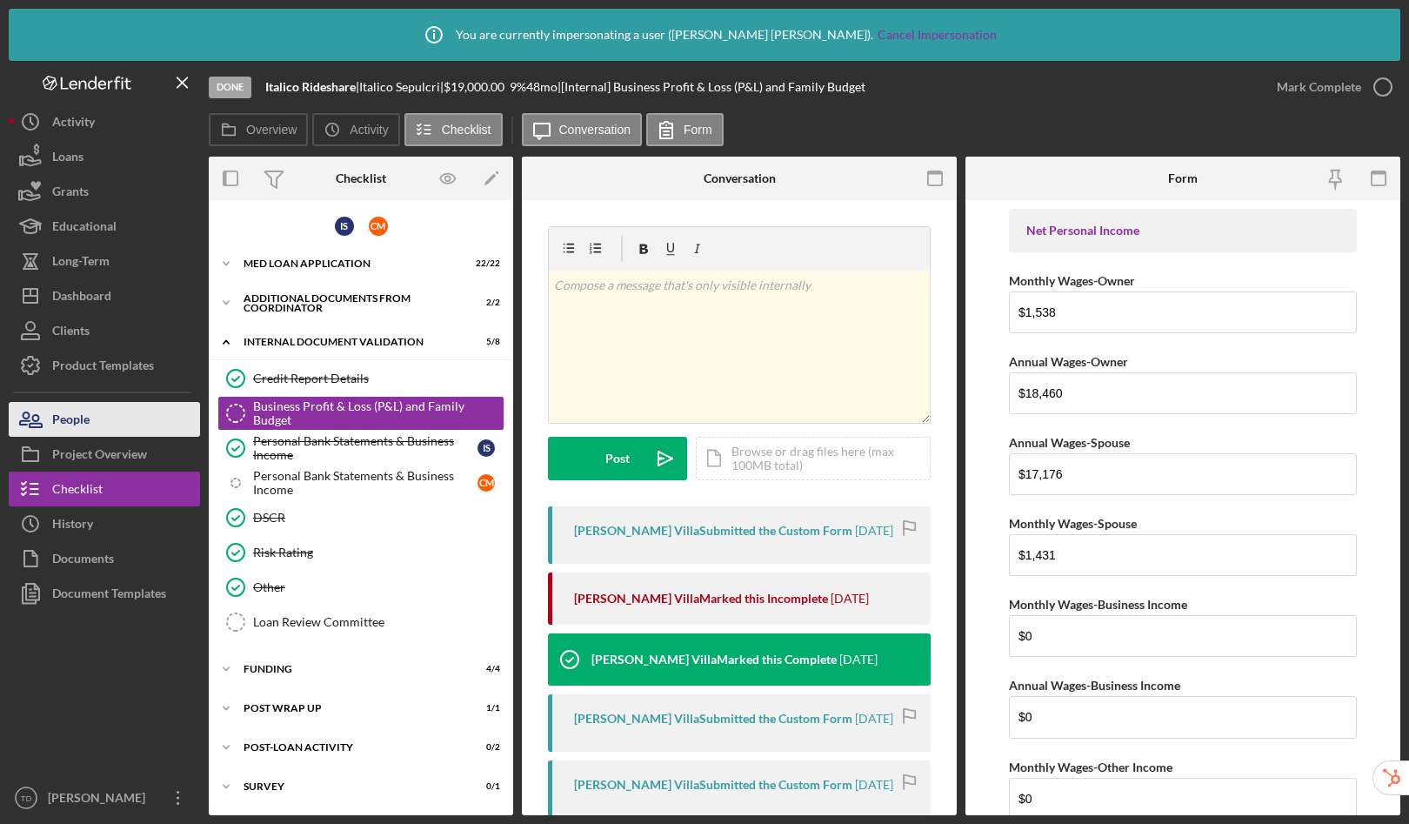
click at [124, 411] on button "People" at bounding box center [104, 419] width 191 height 35
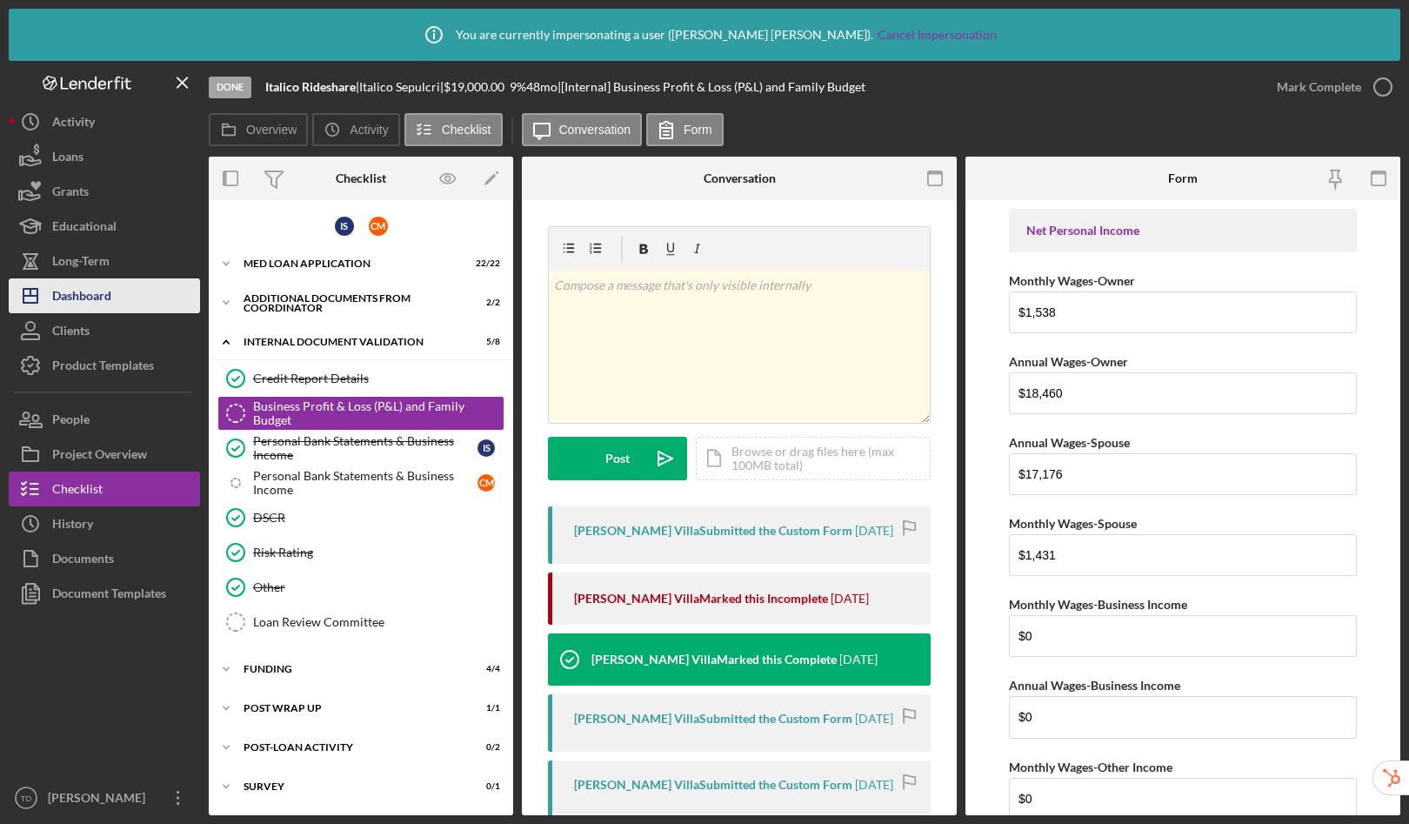
click at [95, 298] on div "Dashboard" at bounding box center [81, 297] width 59 height 39
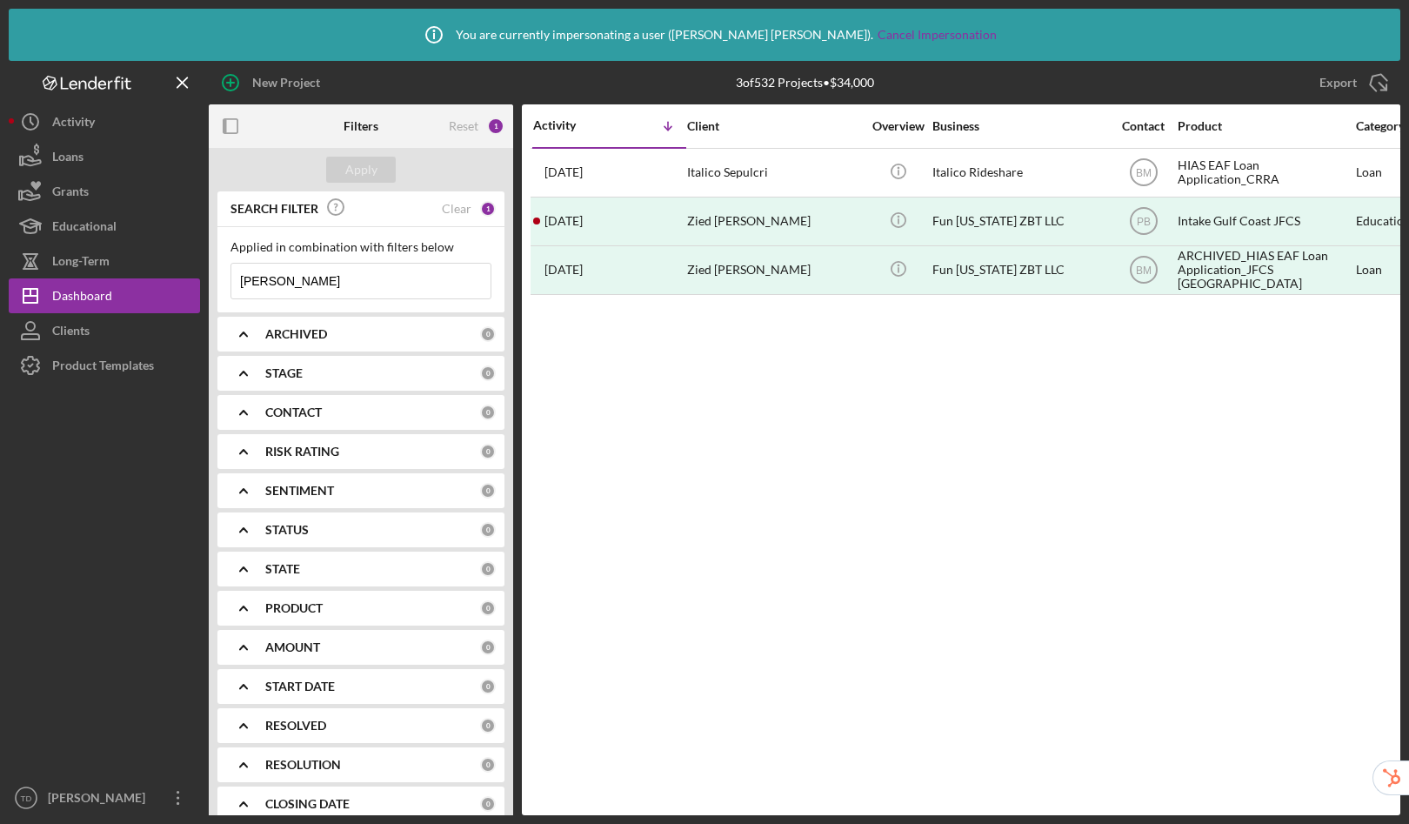
click at [407, 289] on input "Zied ben" at bounding box center [360, 281] width 259 height 35
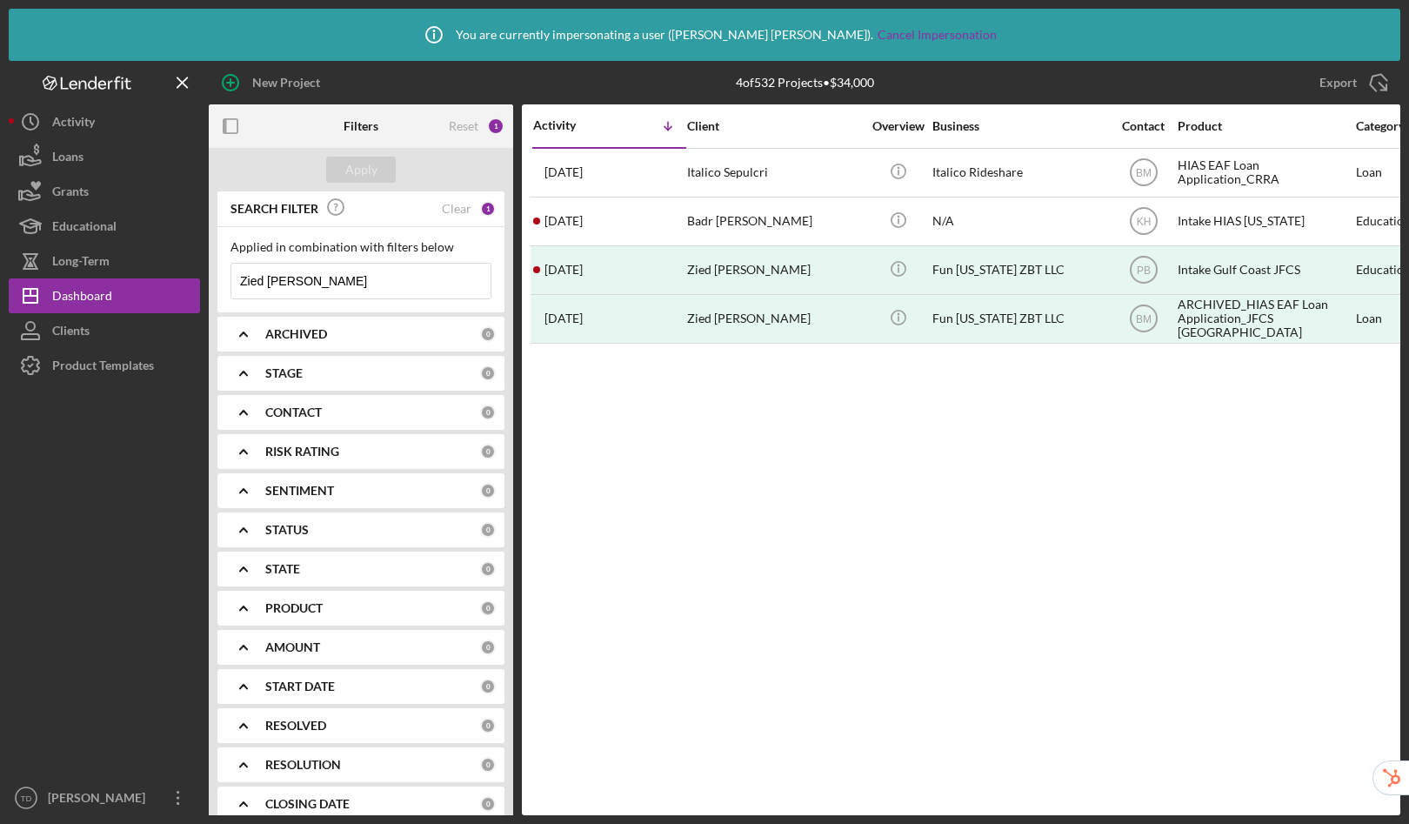
click at [388, 285] on input "Zied ben taleb" at bounding box center [360, 281] width 259 height 35
drag, startPoint x: 403, startPoint y: 289, endPoint x: 137, endPoint y: 259, distance: 267.0
click at [137, 259] on div "New Project 4 of 532 Projects • $34,000 Zied ben Export Icon/Export Filters Res…" at bounding box center [705, 438] width 1392 height 754
paste input "winnzbt@gmail.com"
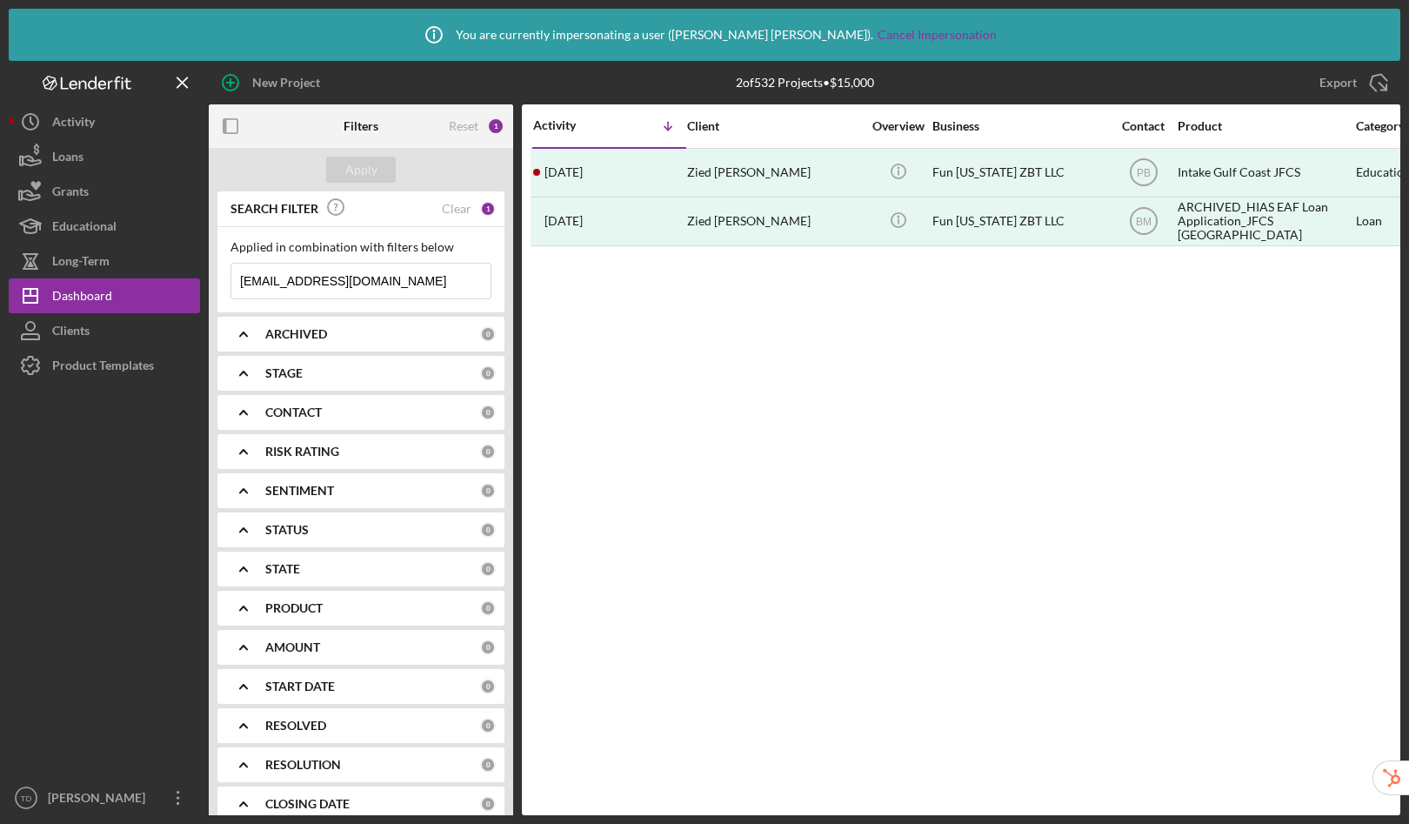
type input "winnzbt@gmail.com"
click at [324, 607] on div "PRODUCT" at bounding box center [372, 608] width 215 height 14
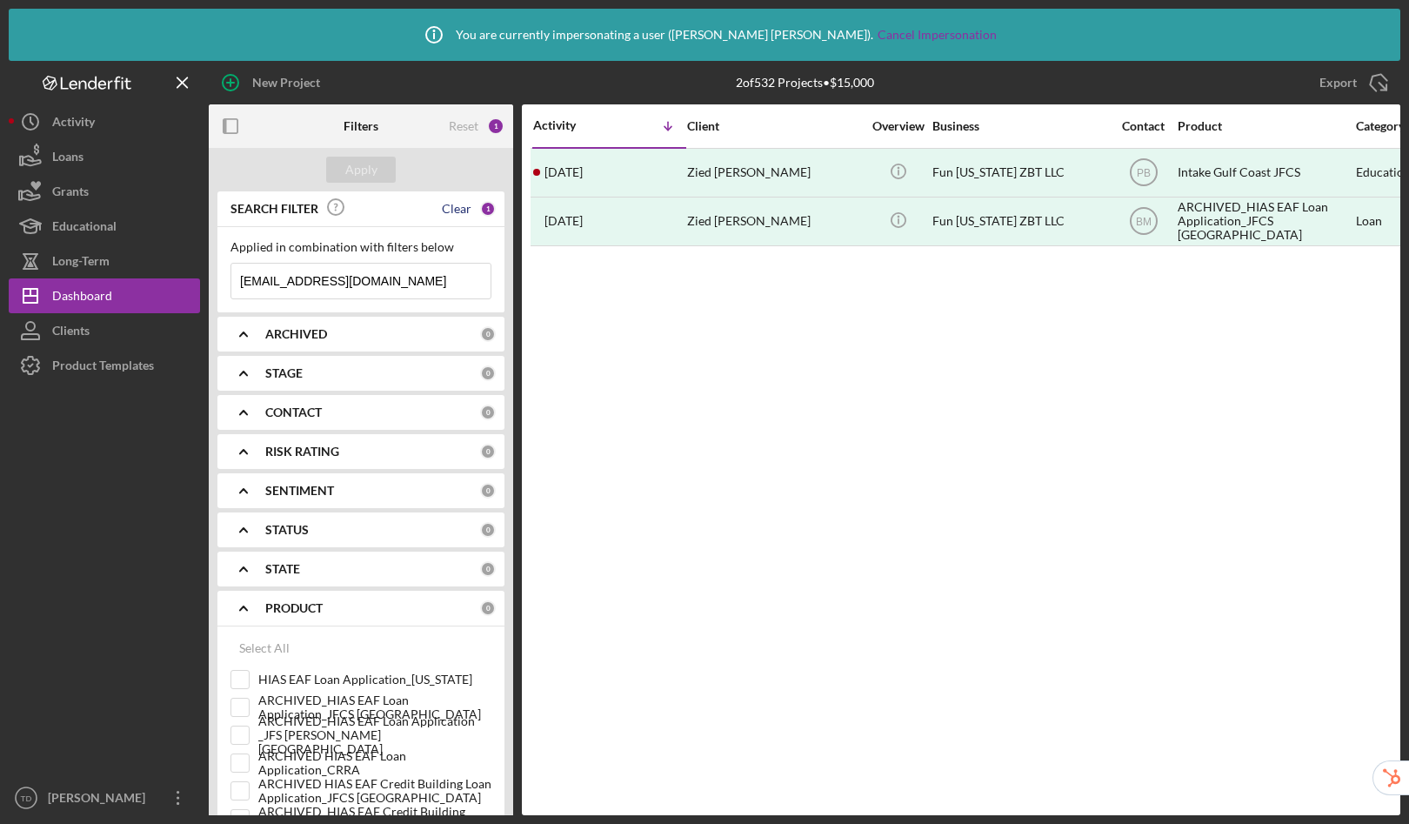
click at [462, 207] on div "Clear" at bounding box center [457, 209] width 30 height 14
click at [381, 164] on button "Apply" at bounding box center [361, 170] width 70 height 26
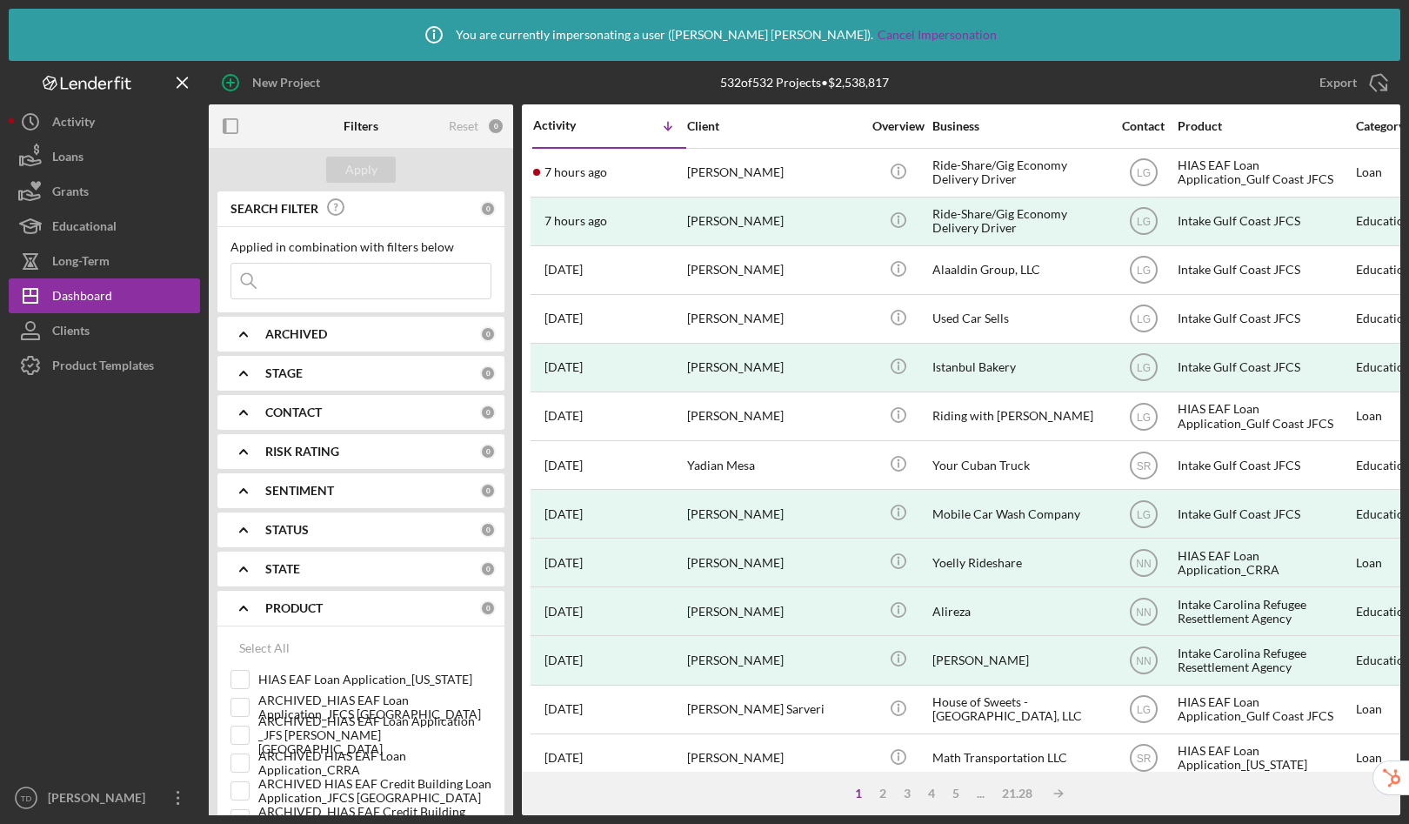
click at [332, 282] on input at bounding box center [360, 281] width 259 height 35
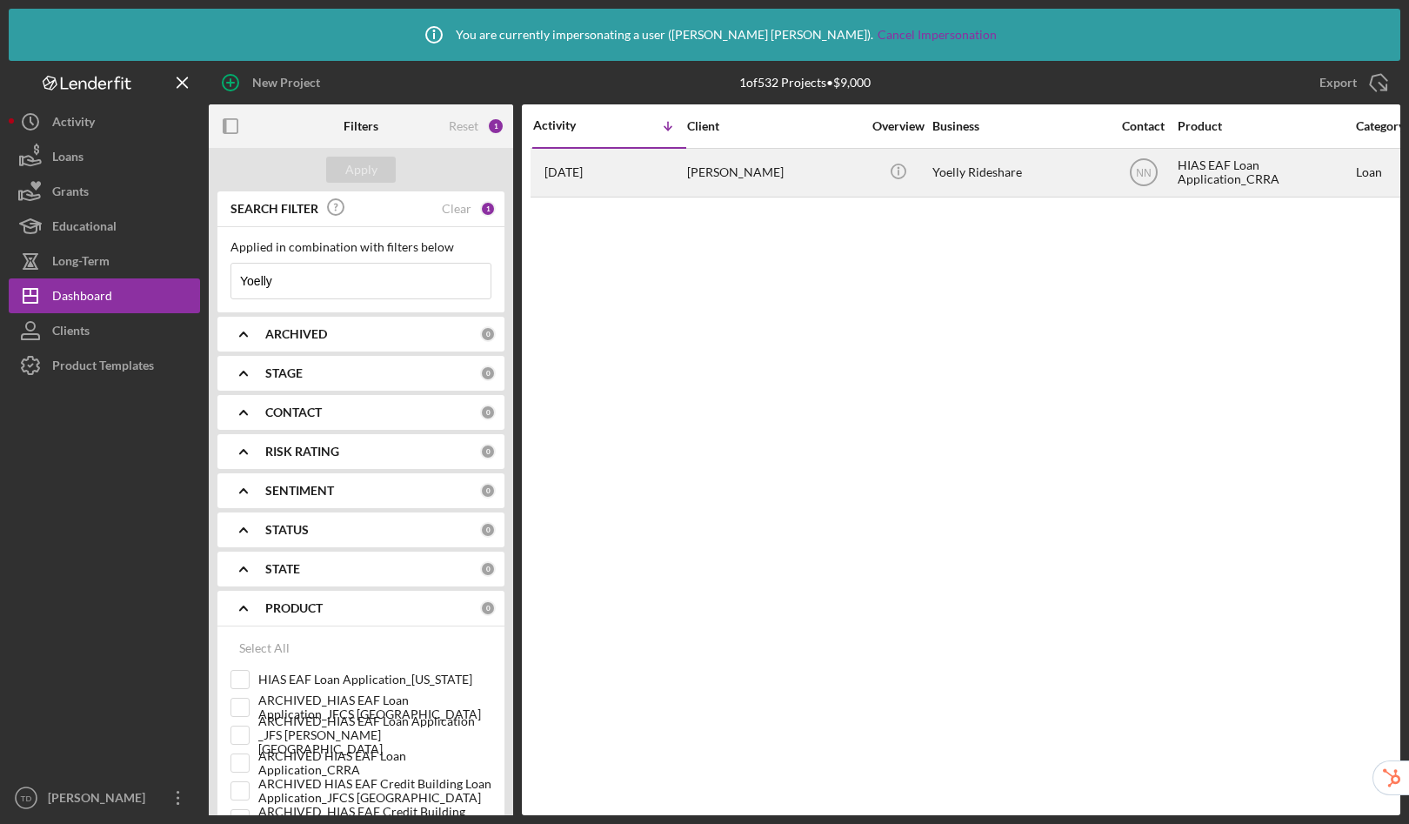
type input "Yoelly"
click at [764, 172] on div "Yoelly Paz" at bounding box center [774, 173] width 174 height 46
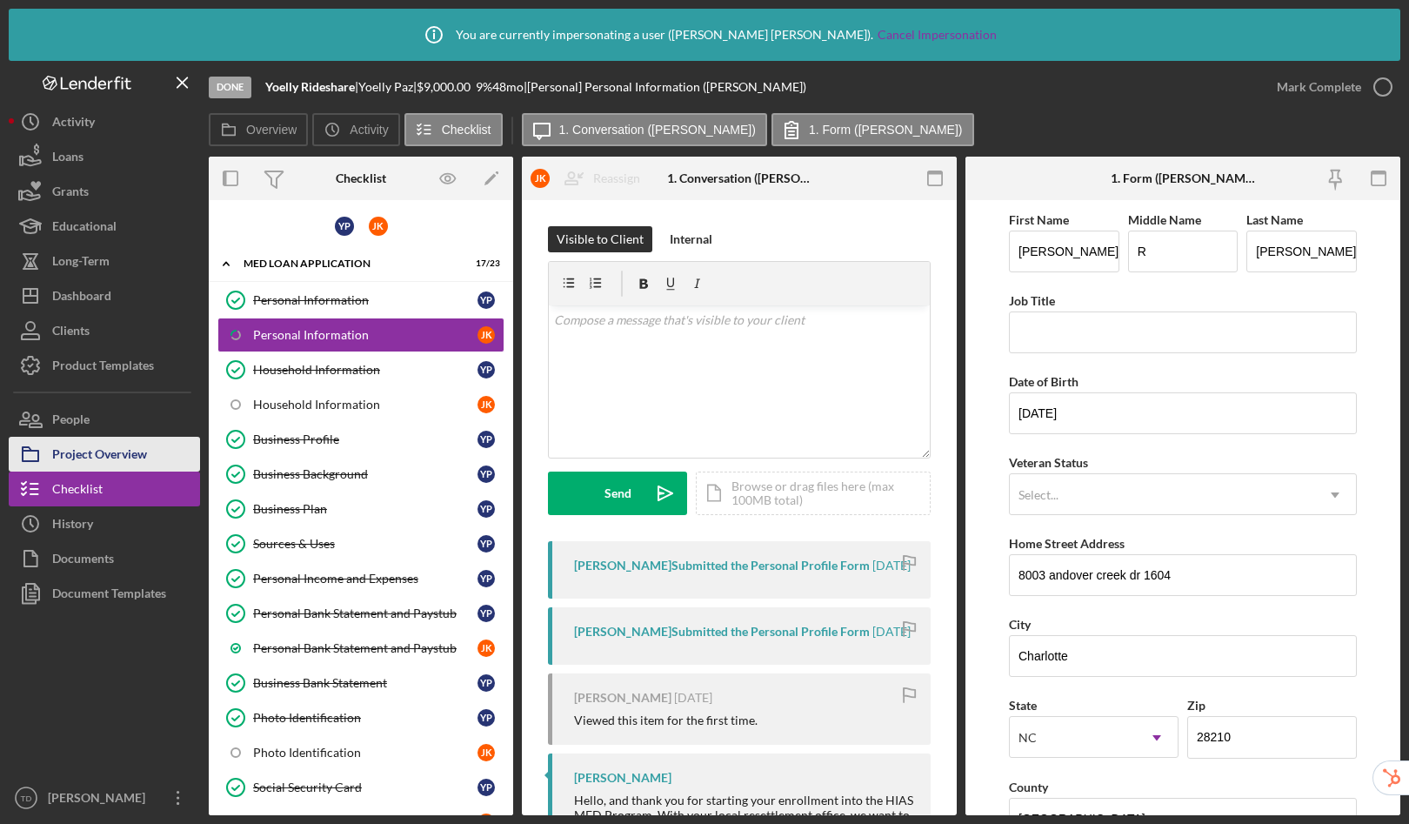
click at [105, 447] on div "Project Overview" at bounding box center [99, 456] width 95 height 39
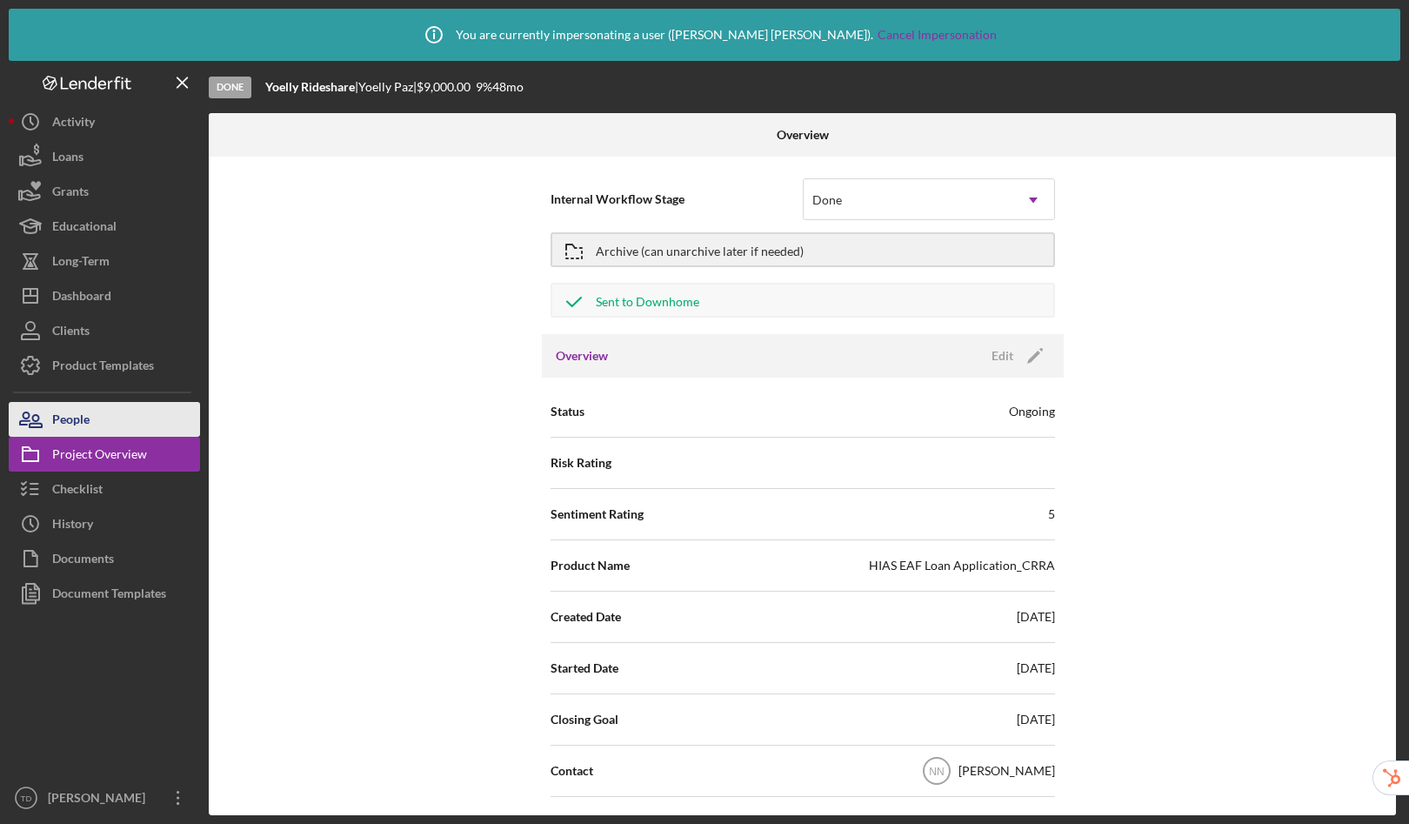
click at [97, 425] on button "People" at bounding box center [104, 419] width 191 height 35
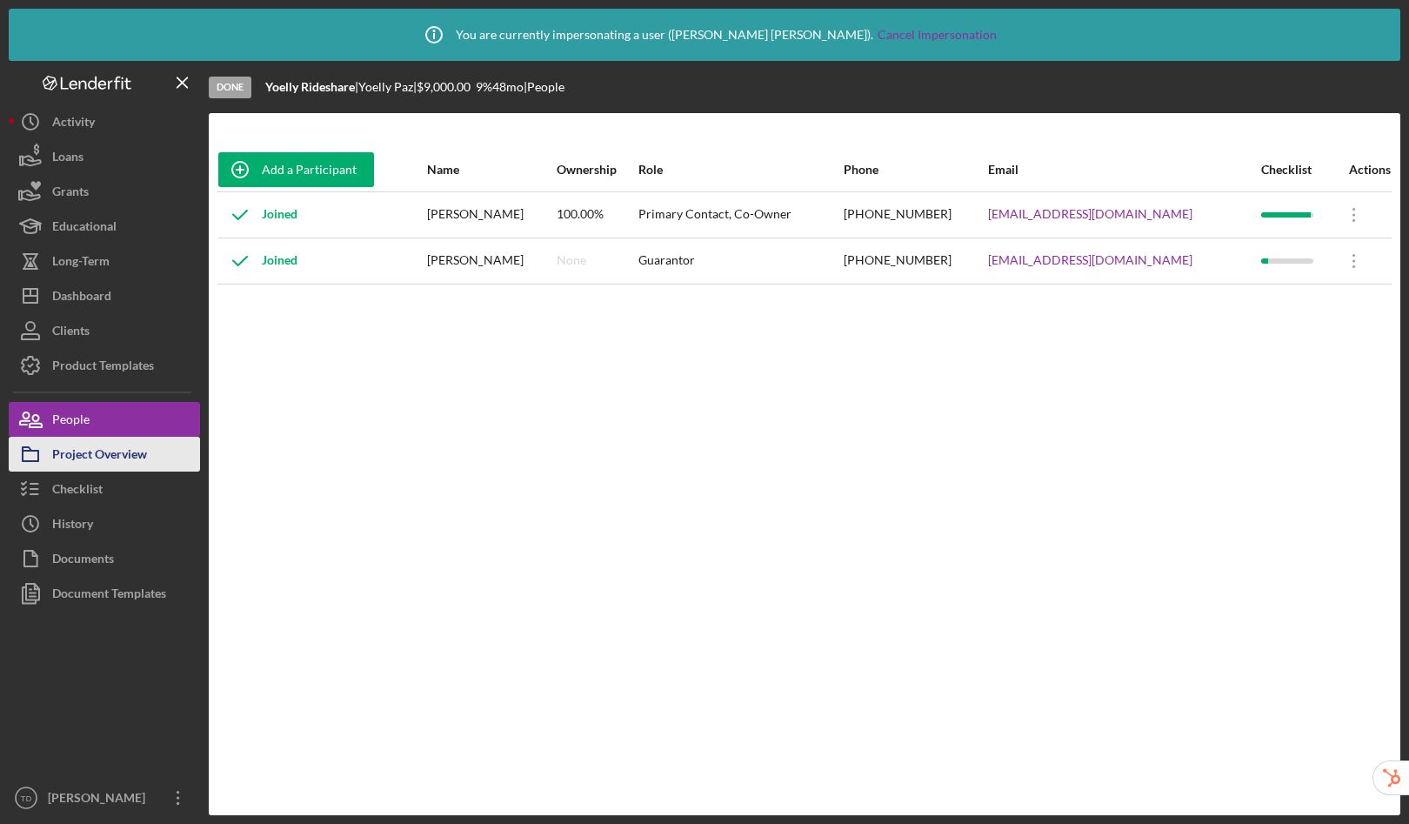
click at [92, 453] on div "Project Overview" at bounding box center [99, 456] width 95 height 39
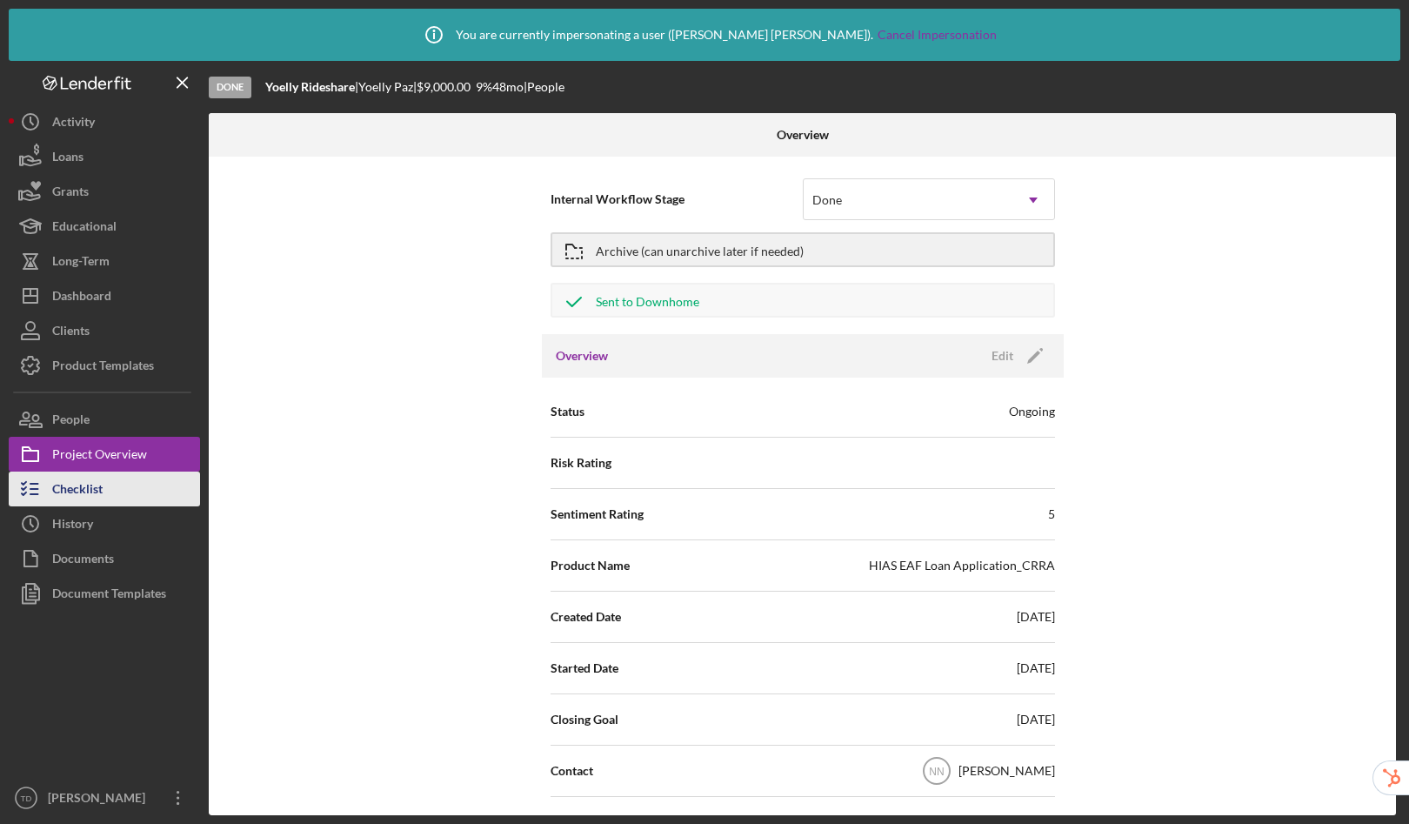
click at [91, 479] on div "Checklist" at bounding box center [77, 491] width 50 height 39
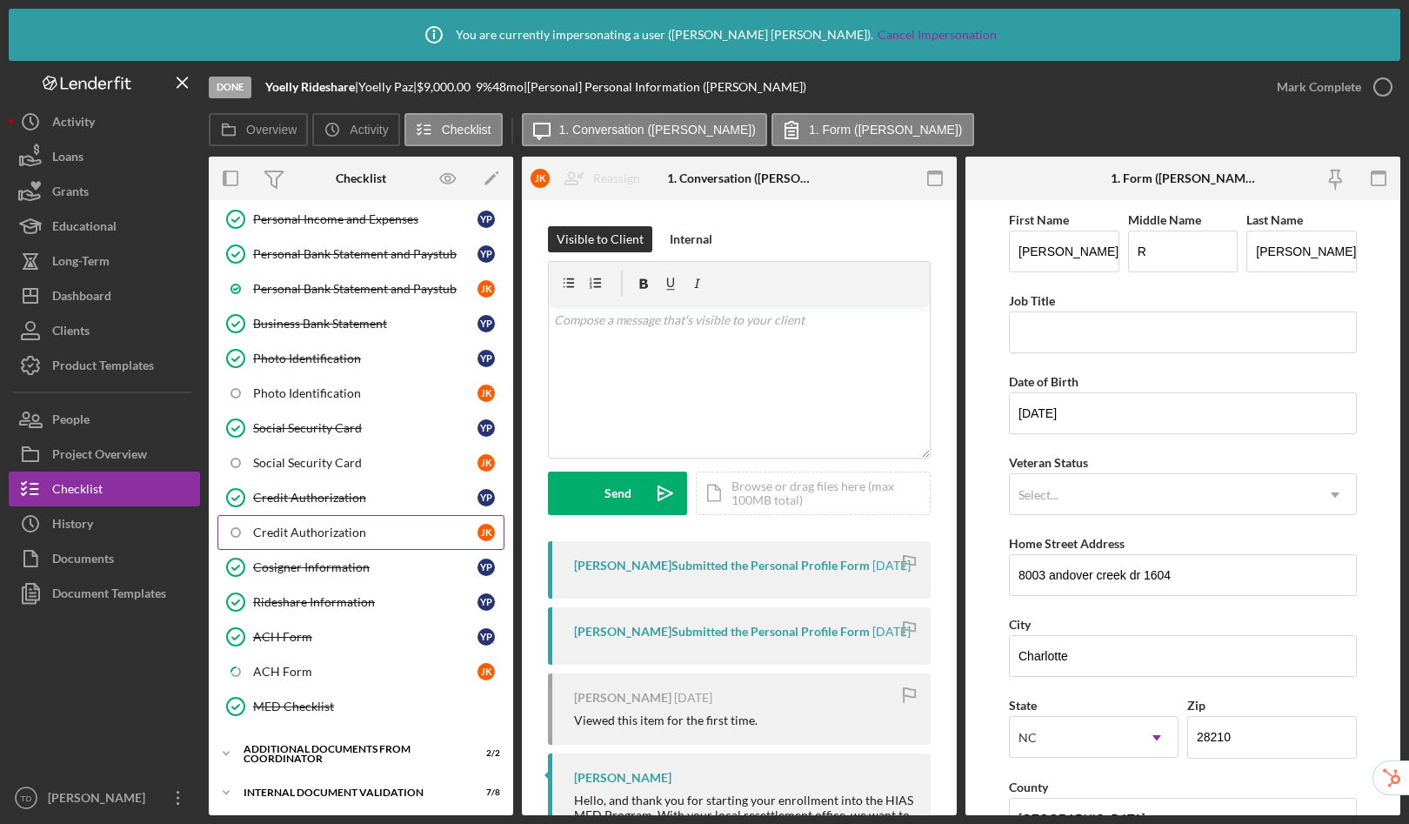
scroll to position [520, 0]
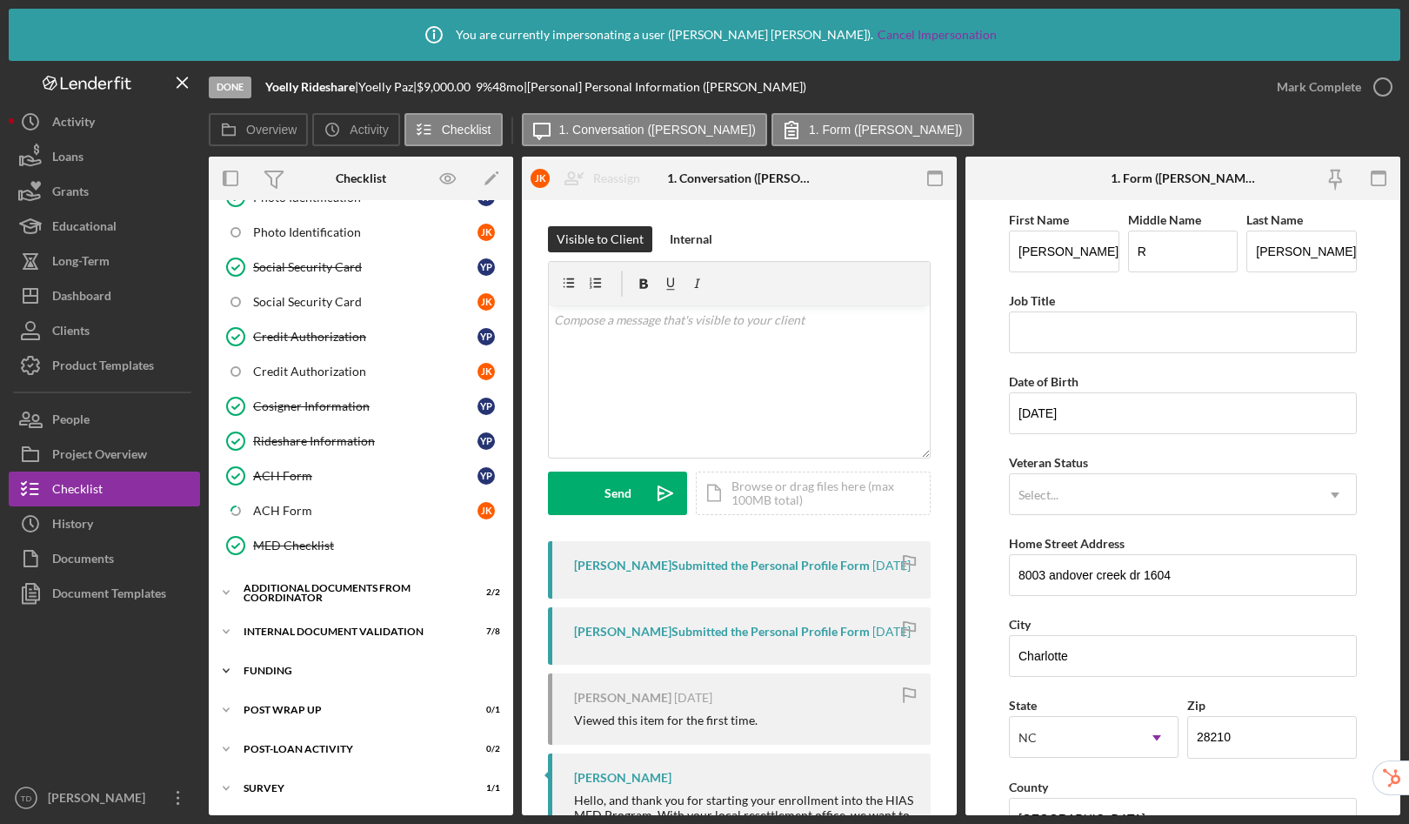
click at [341, 665] on div "Icon/Expander Funding 4 / 4" at bounding box center [361, 670] width 305 height 35
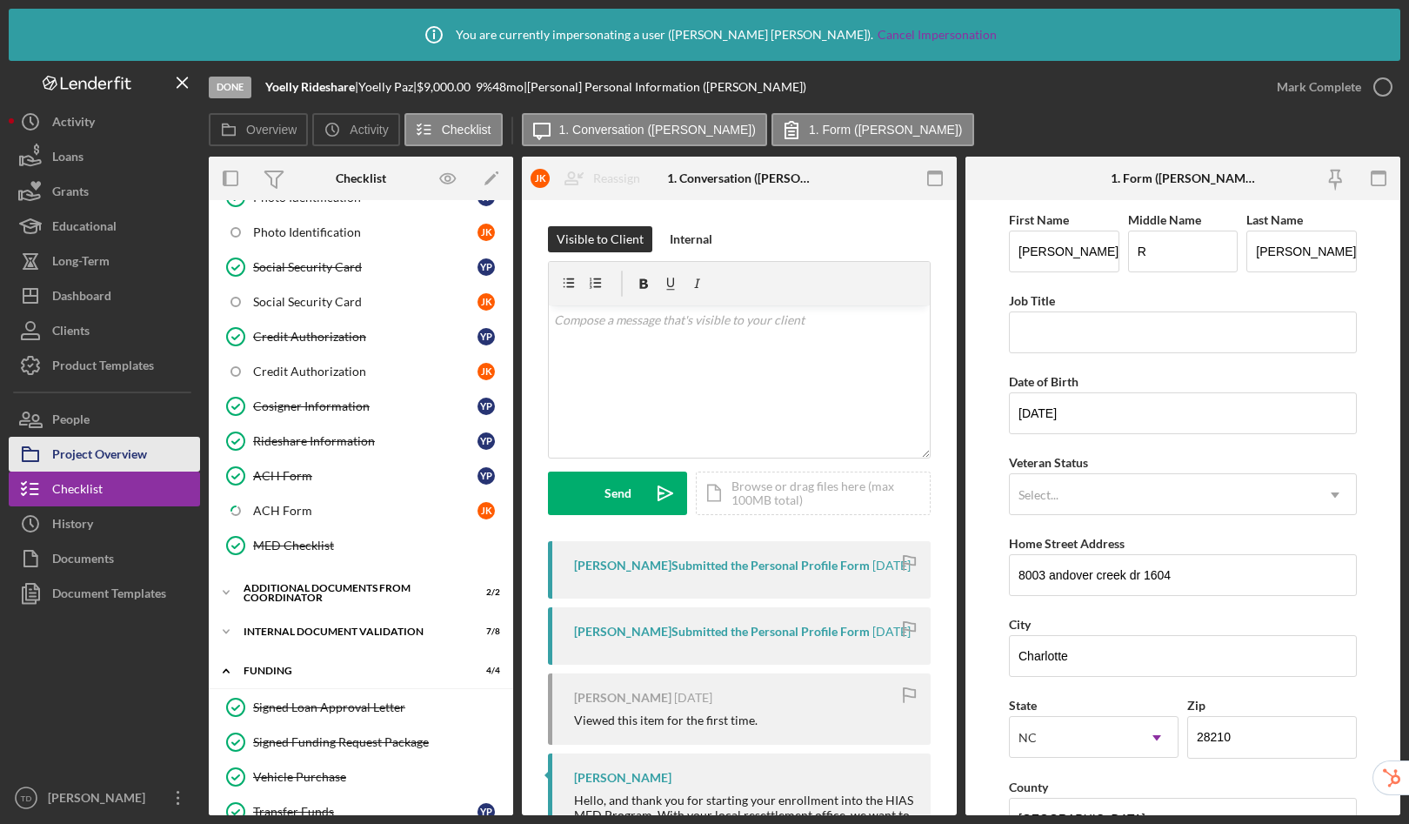
click at [146, 465] on div "Project Overview" at bounding box center [99, 456] width 95 height 39
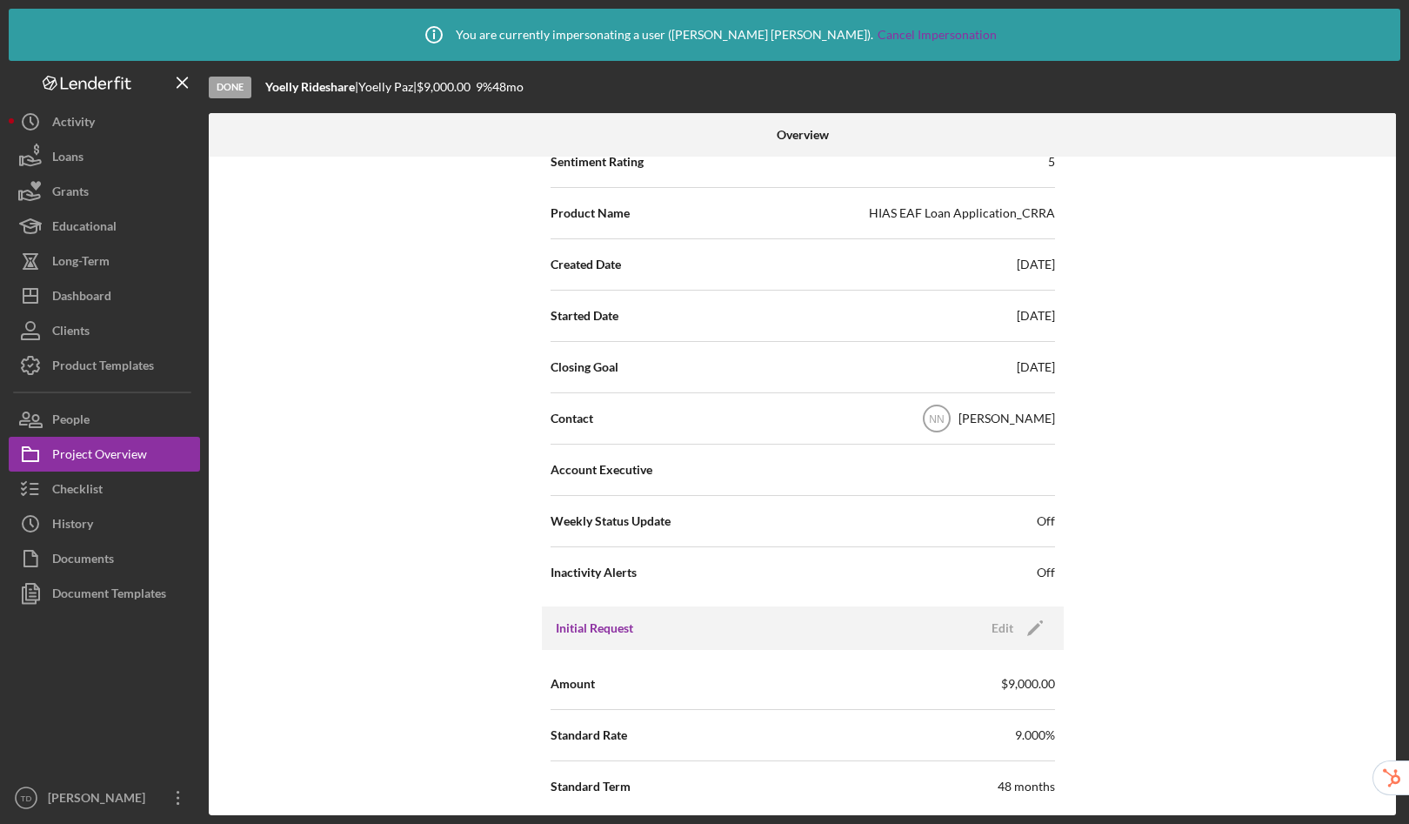
scroll to position [611, 0]
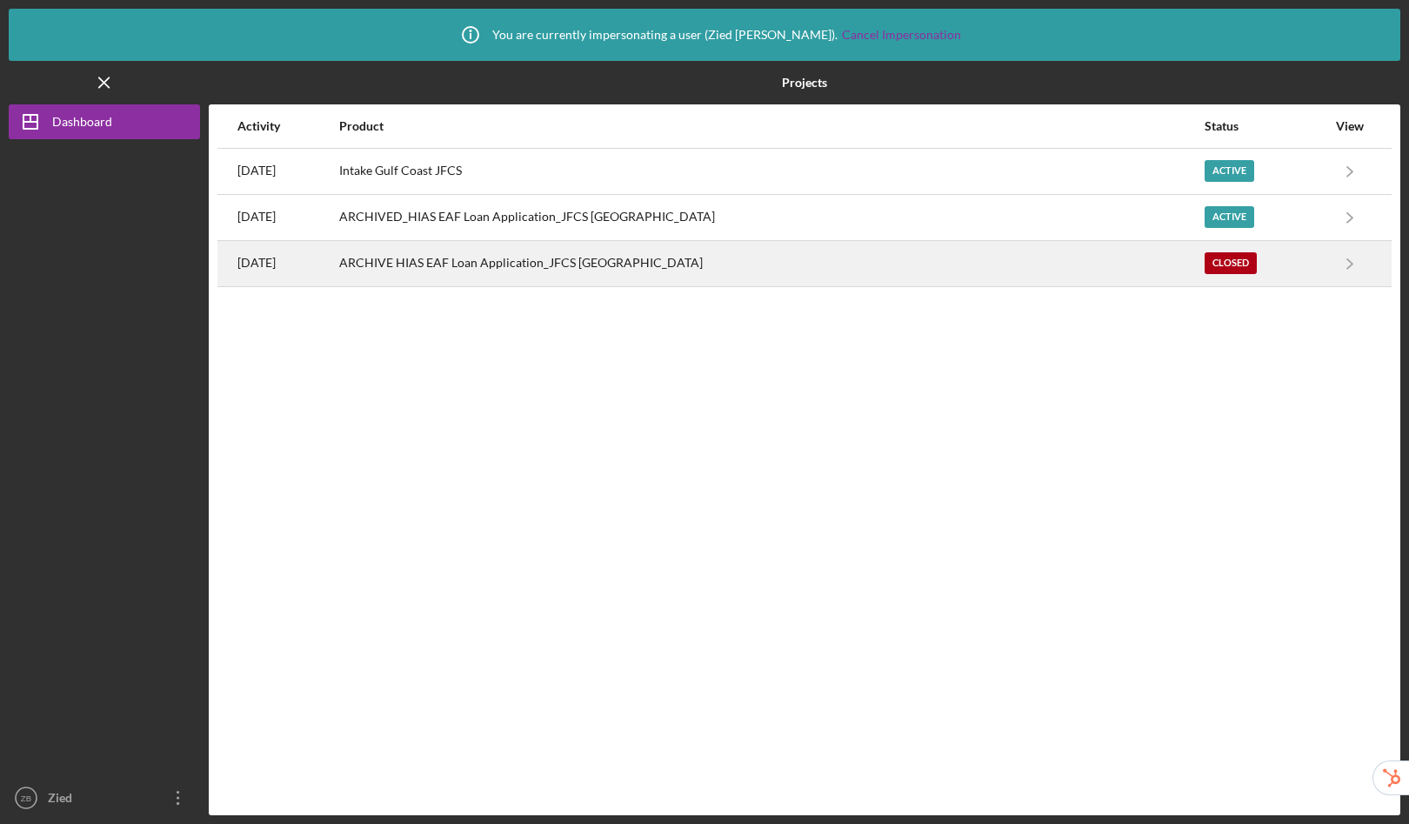
click at [631, 261] on div "ARCHIVE HIAS EAF Loan Application_JFCS [GEOGRAPHIC_DATA]" at bounding box center [771, 264] width 864 height 44
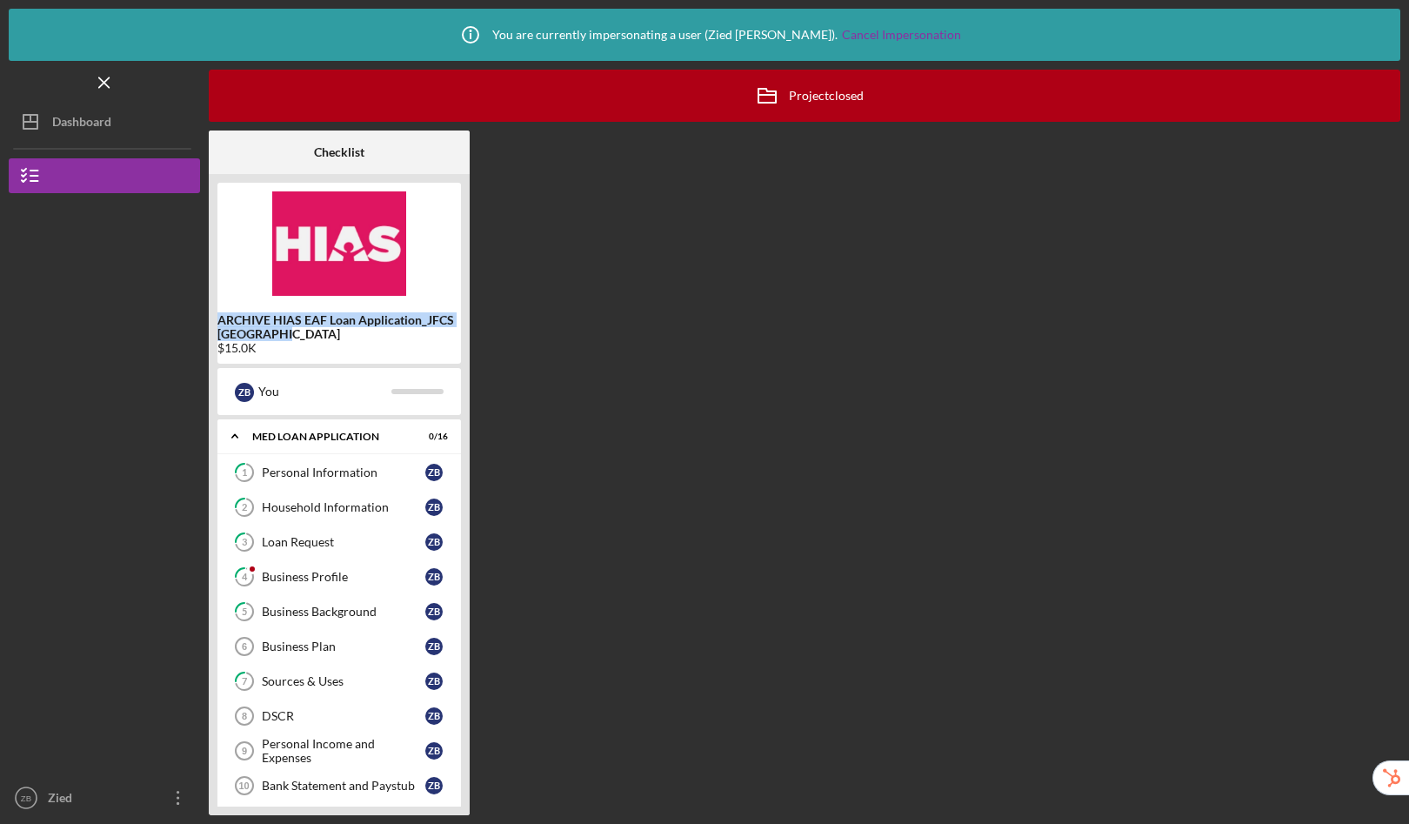
drag, startPoint x: 216, startPoint y: 320, endPoint x: 282, endPoint y: 338, distance: 68.4
click at [282, 338] on div "ARCHIVE HIAS EAF Loan Application_JFCS Gulf Coast $15.0K Z B You Icon/Expander …" at bounding box center [339, 494] width 261 height 641
copy b "ARCHIVE HIAS EAF Loan Application_JFCS [GEOGRAPHIC_DATA]"
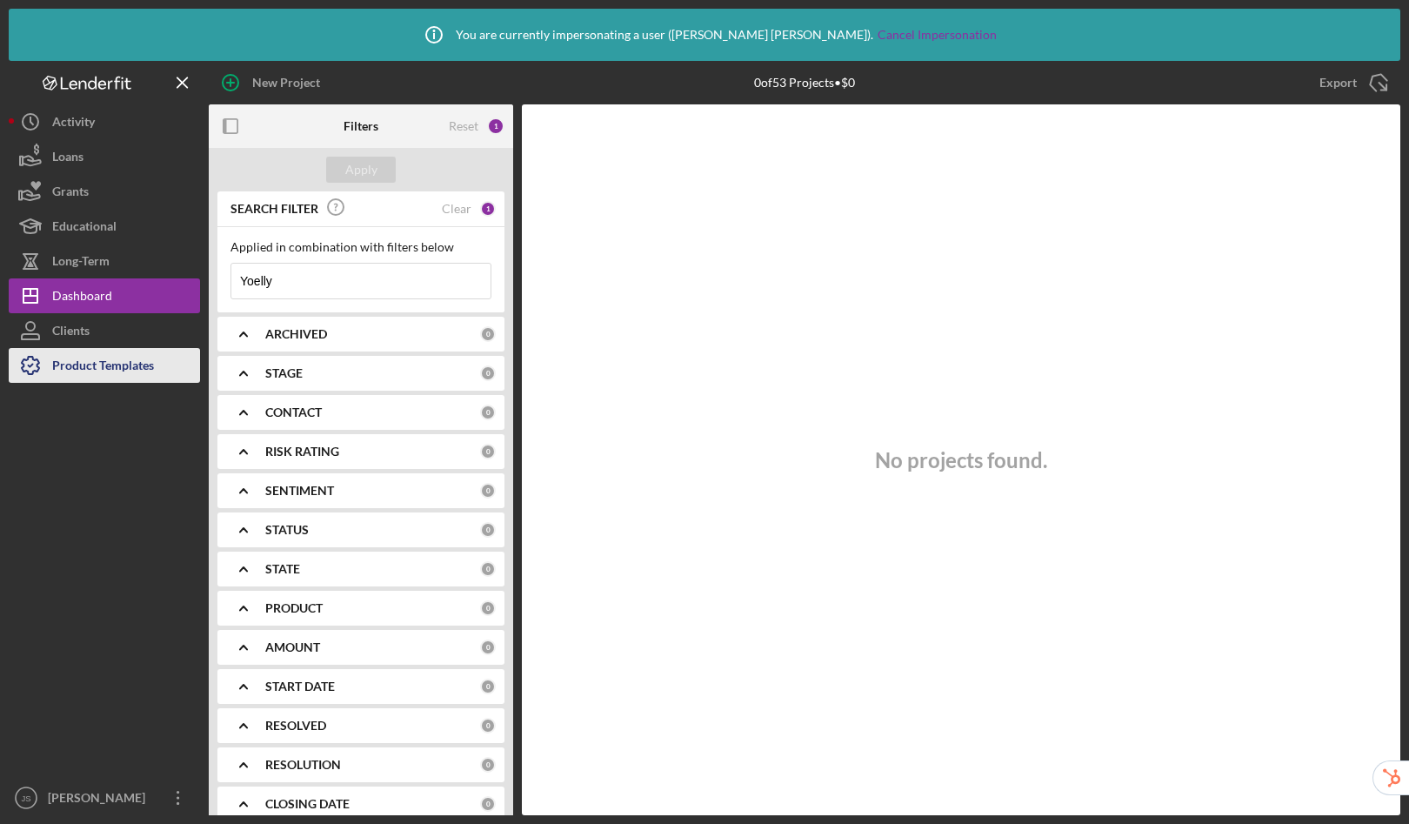
click at [114, 378] on div "Product Templates" at bounding box center [103, 367] width 102 height 39
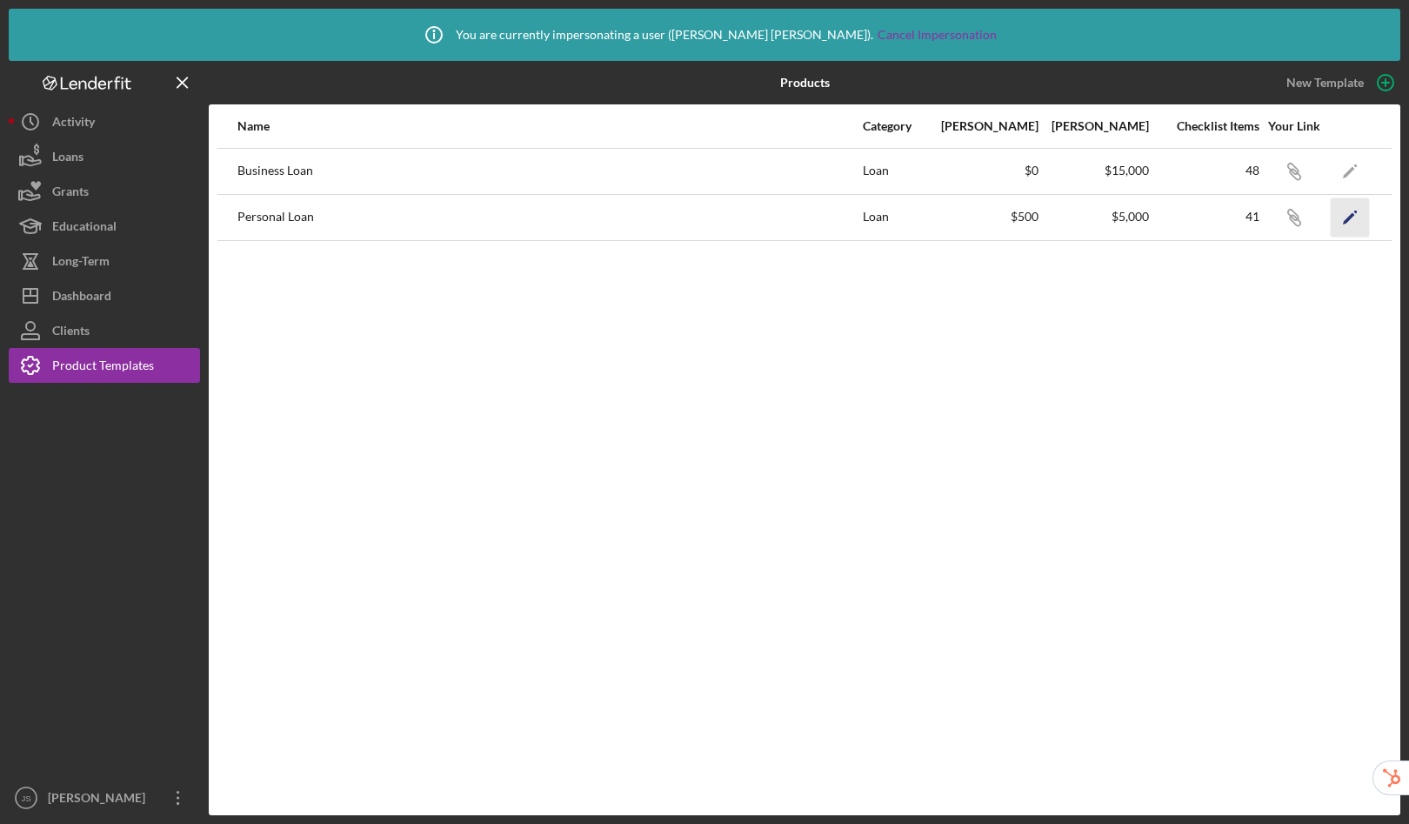
click at [1348, 216] on icon "Icon/Edit" at bounding box center [1350, 216] width 39 height 39
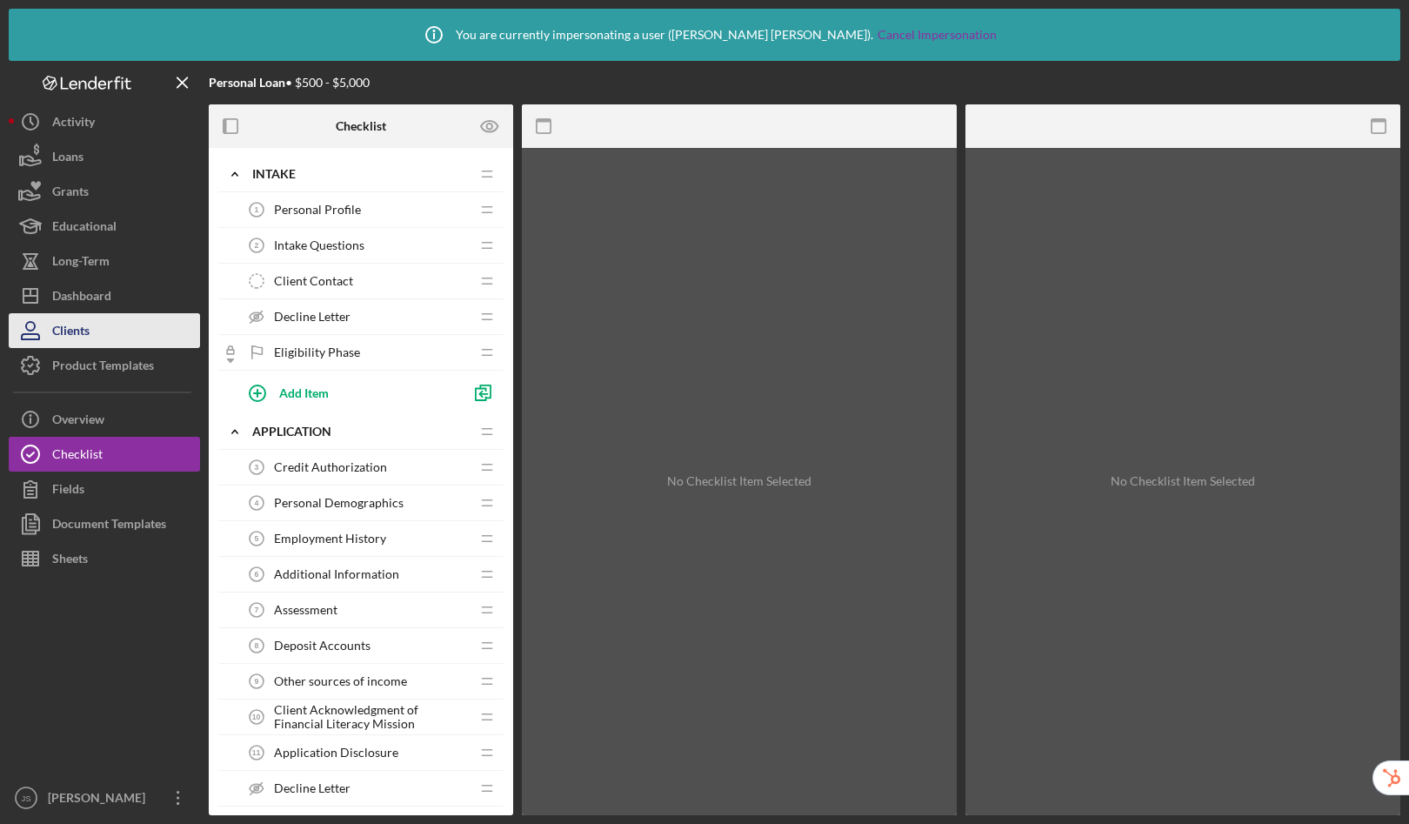
drag, startPoint x: 68, startPoint y: 358, endPoint x: 131, endPoint y: 320, distance: 73.0
click at [68, 357] on div "Product Templates" at bounding box center [103, 367] width 102 height 39
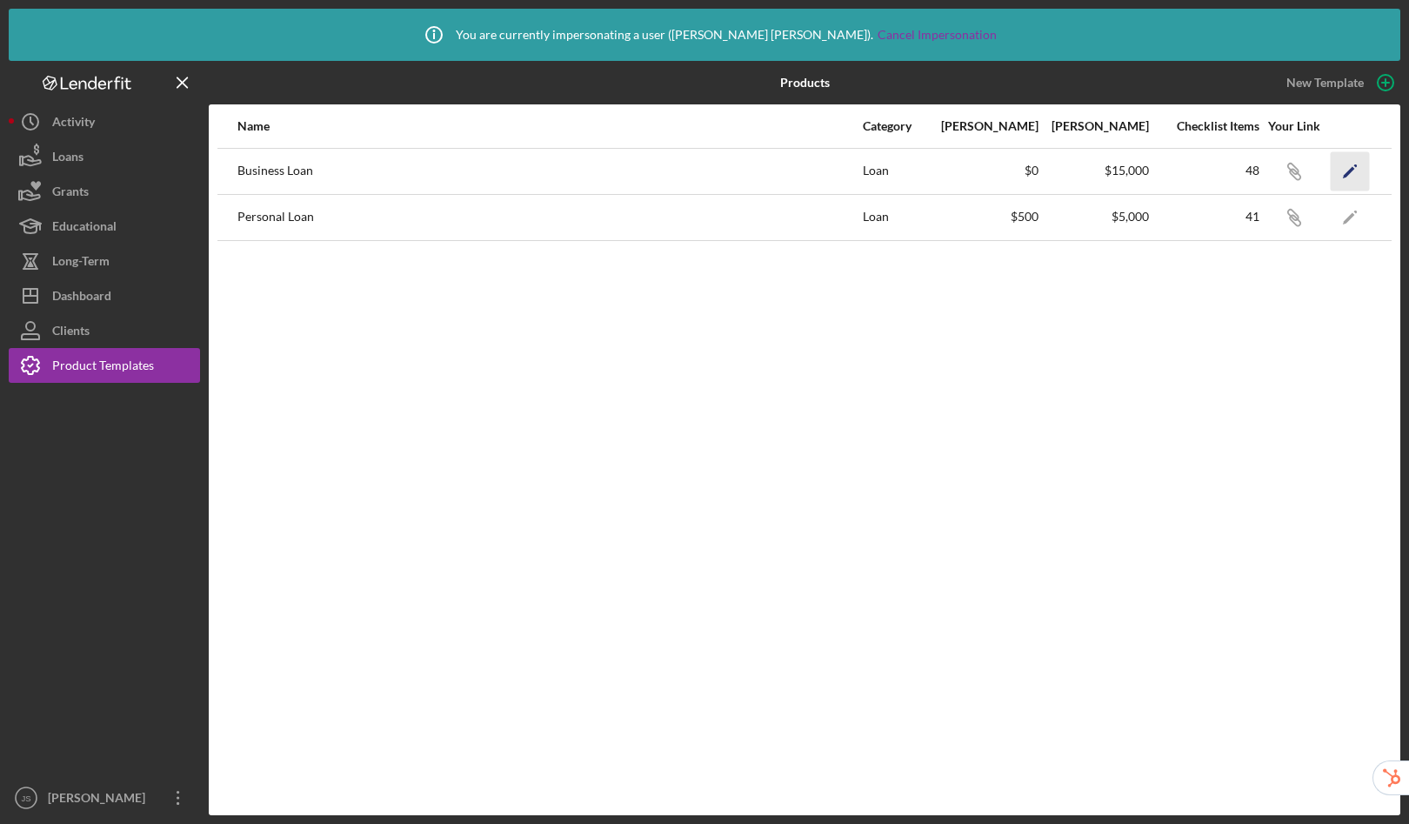
click at [1358, 171] on icon "Icon/Edit" at bounding box center [1350, 170] width 39 height 39
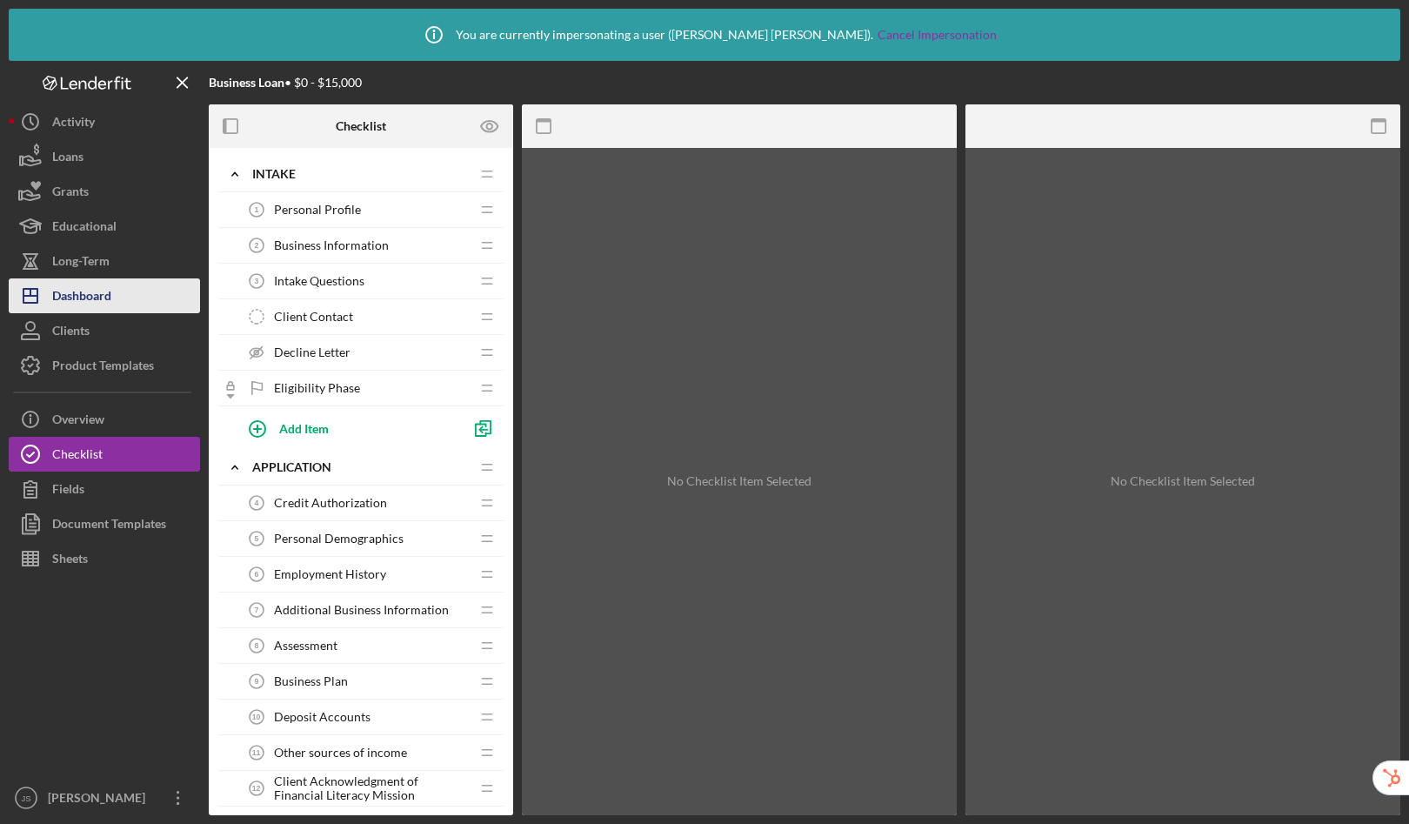
click at [92, 291] on div "Dashboard" at bounding box center [81, 297] width 59 height 39
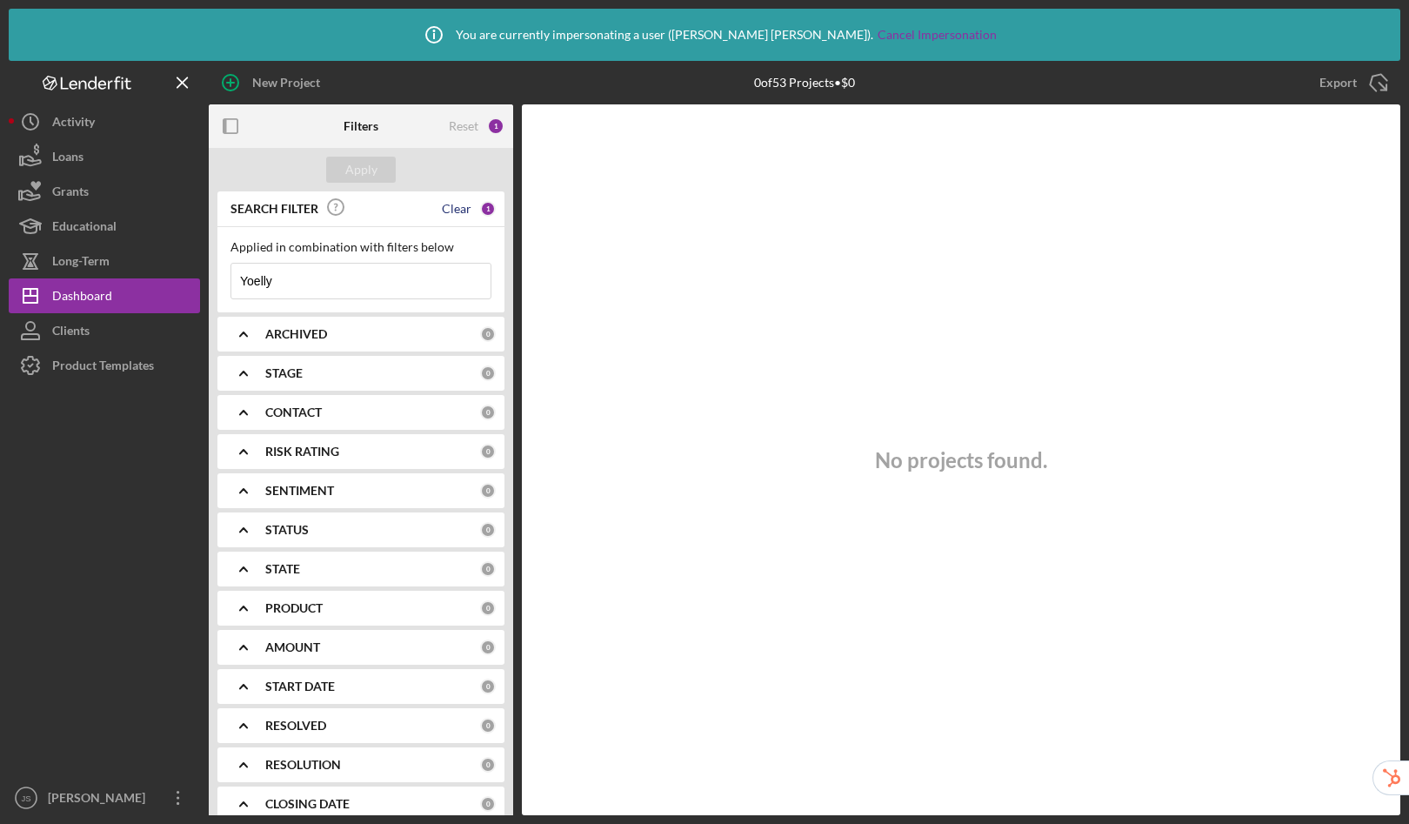
click at [464, 204] on div "Clear" at bounding box center [457, 209] width 30 height 14
click at [365, 166] on div "Apply" at bounding box center [361, 170] width 32 height 26
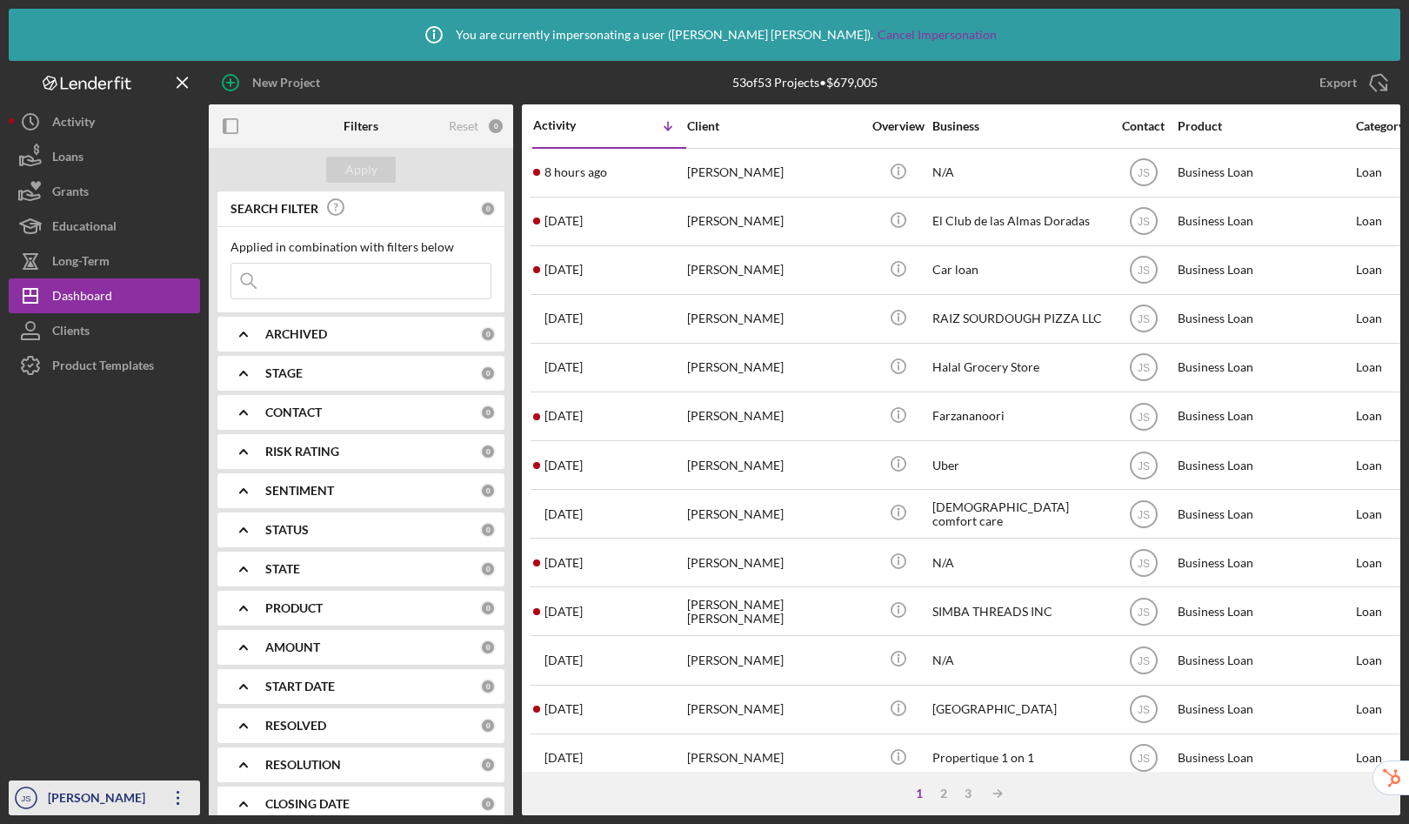
click at [64, 796] on div "[PERSON_NAME]" at bounding box center [100, 799] width 113 height 39
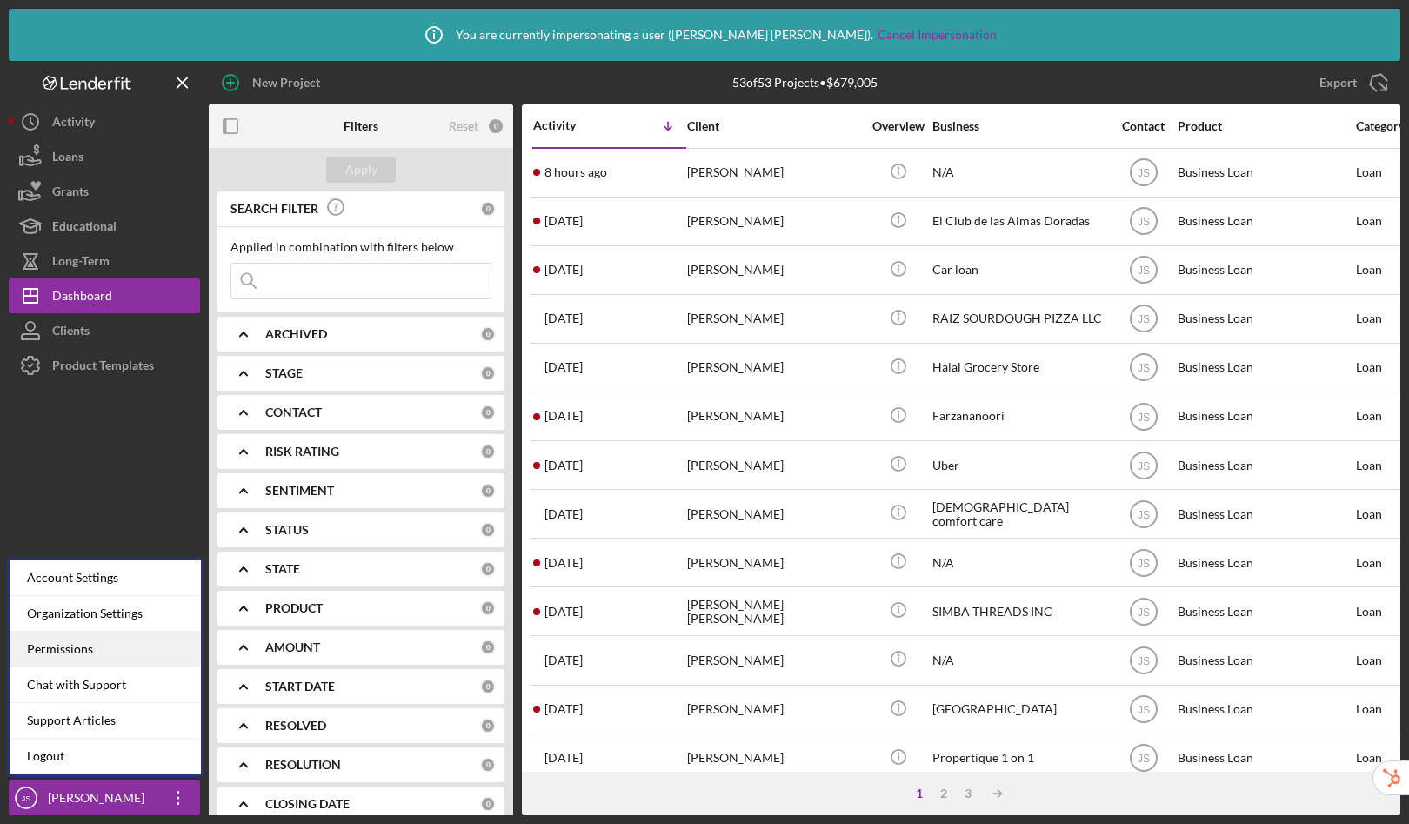
click at [49, 649] on div "Permissions" at bounding box center [105, 650] width 191 height 36
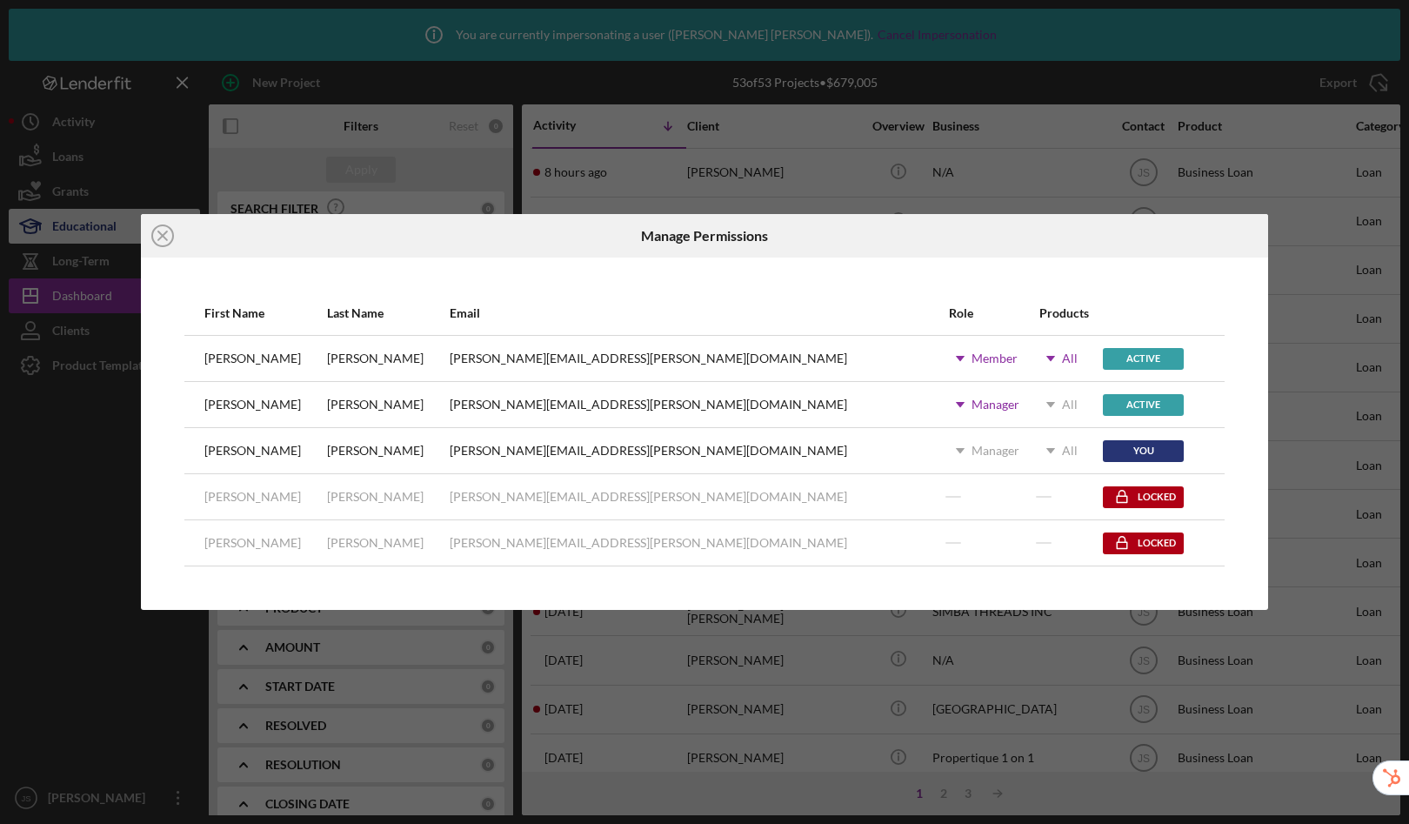
click at [165, 241] on icon "Icon/Close" at bounding box center [163, 236] width 44 height 44
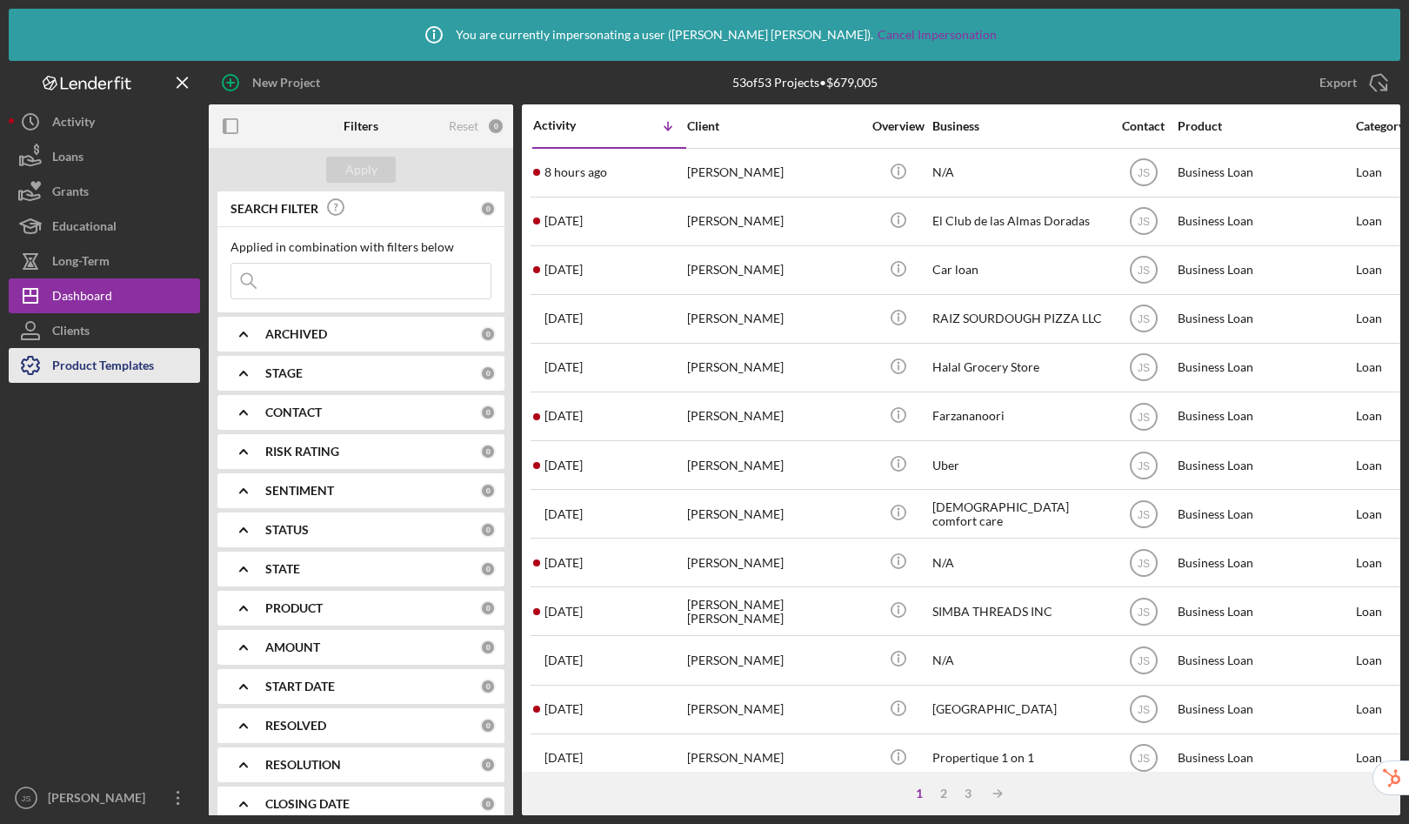
click at [76, 371] on div "Product Templates" at bounding box center [103, 367] width 102 height 39
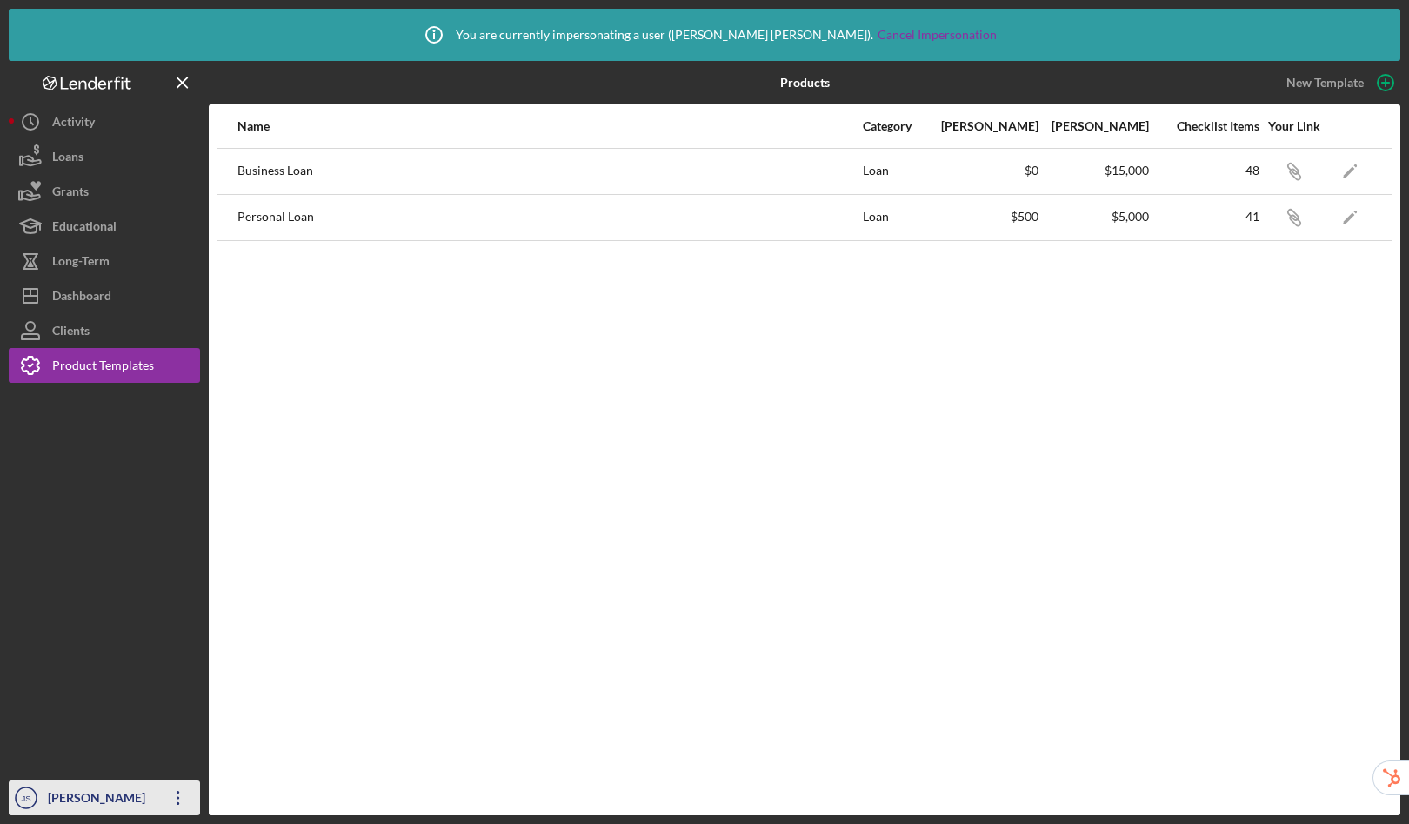
click at [64, 794] on div "[PERSON_NAME]" at bounding box center [100, 799] width 113 height 39
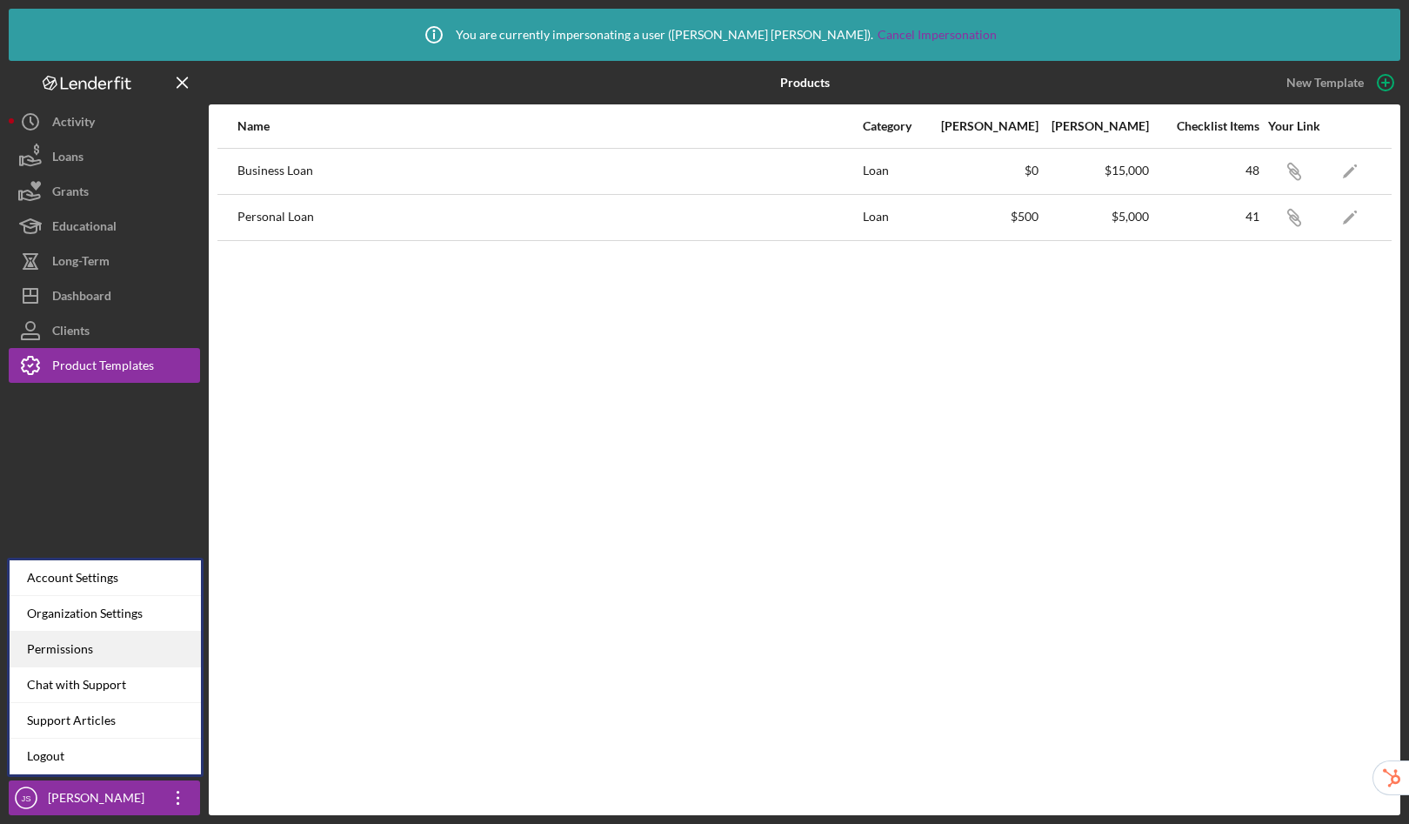
click at [77, 644] on div "Permissions" at bounding box center [105, 650] width 191 height 36
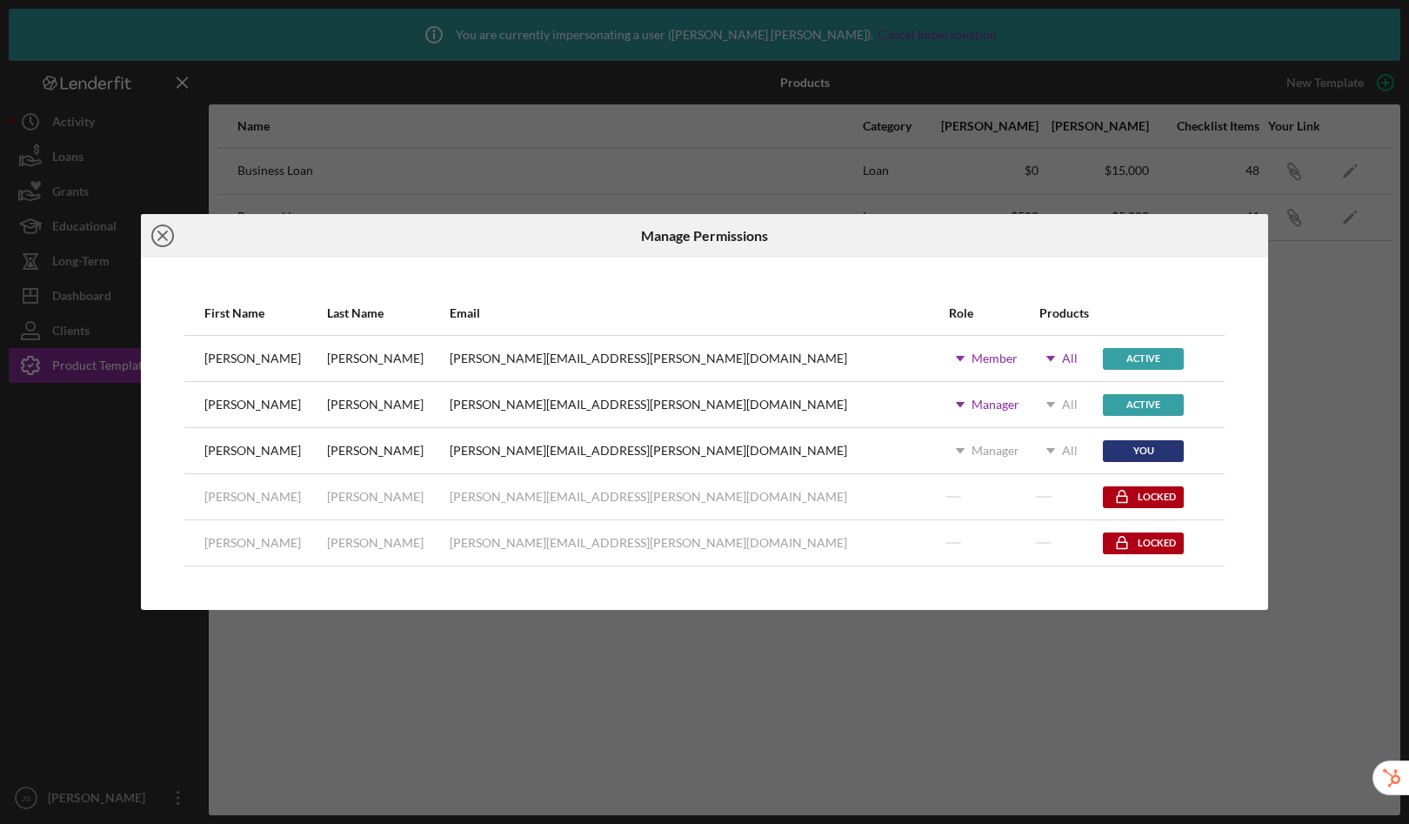
click at [167, 235] on icon "Icon/Close" at bounding box center [163, 236] width 44 height 44
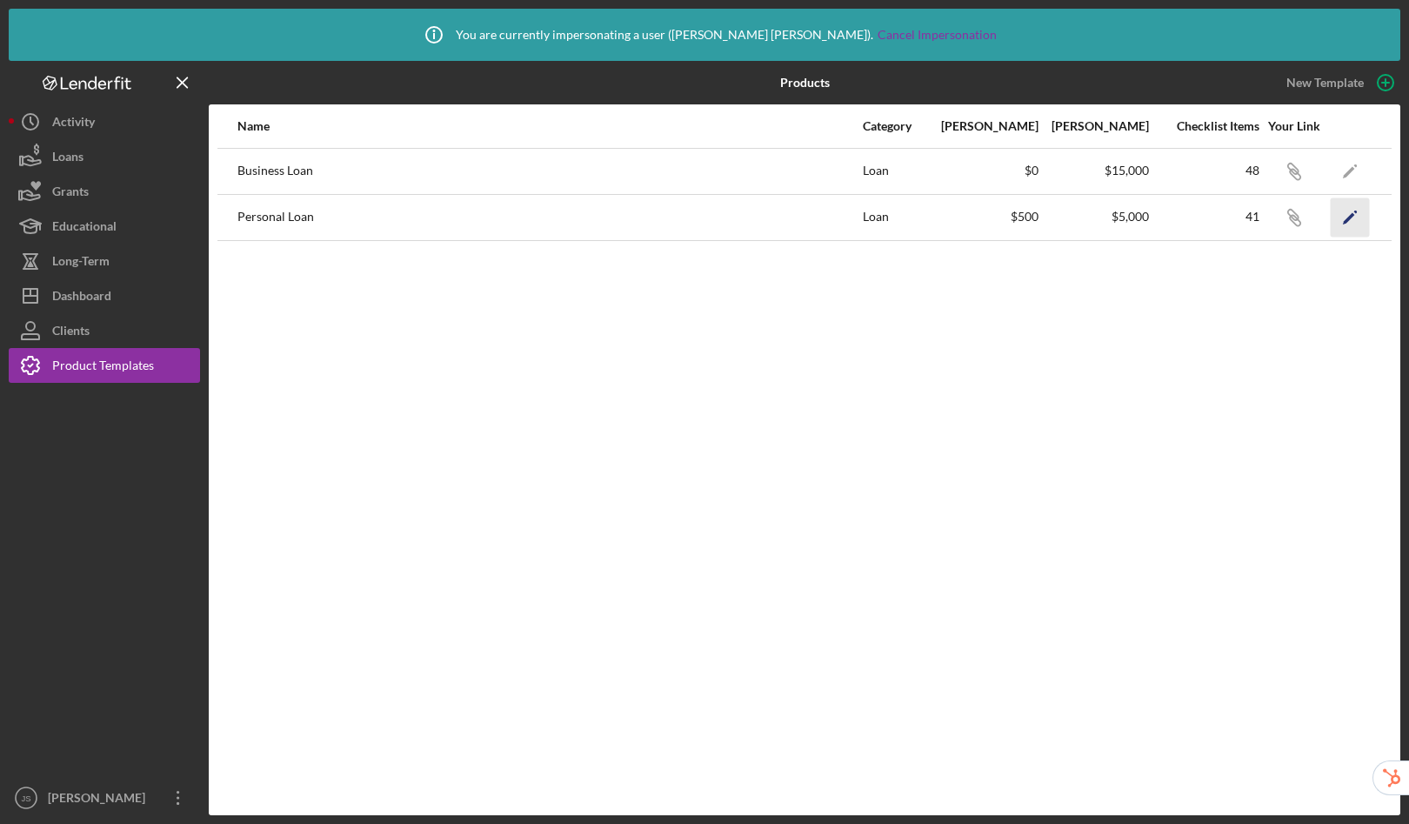
click at [1349, 218] on polygon "button" at bounding box center [1349, 218] width 12 height 12
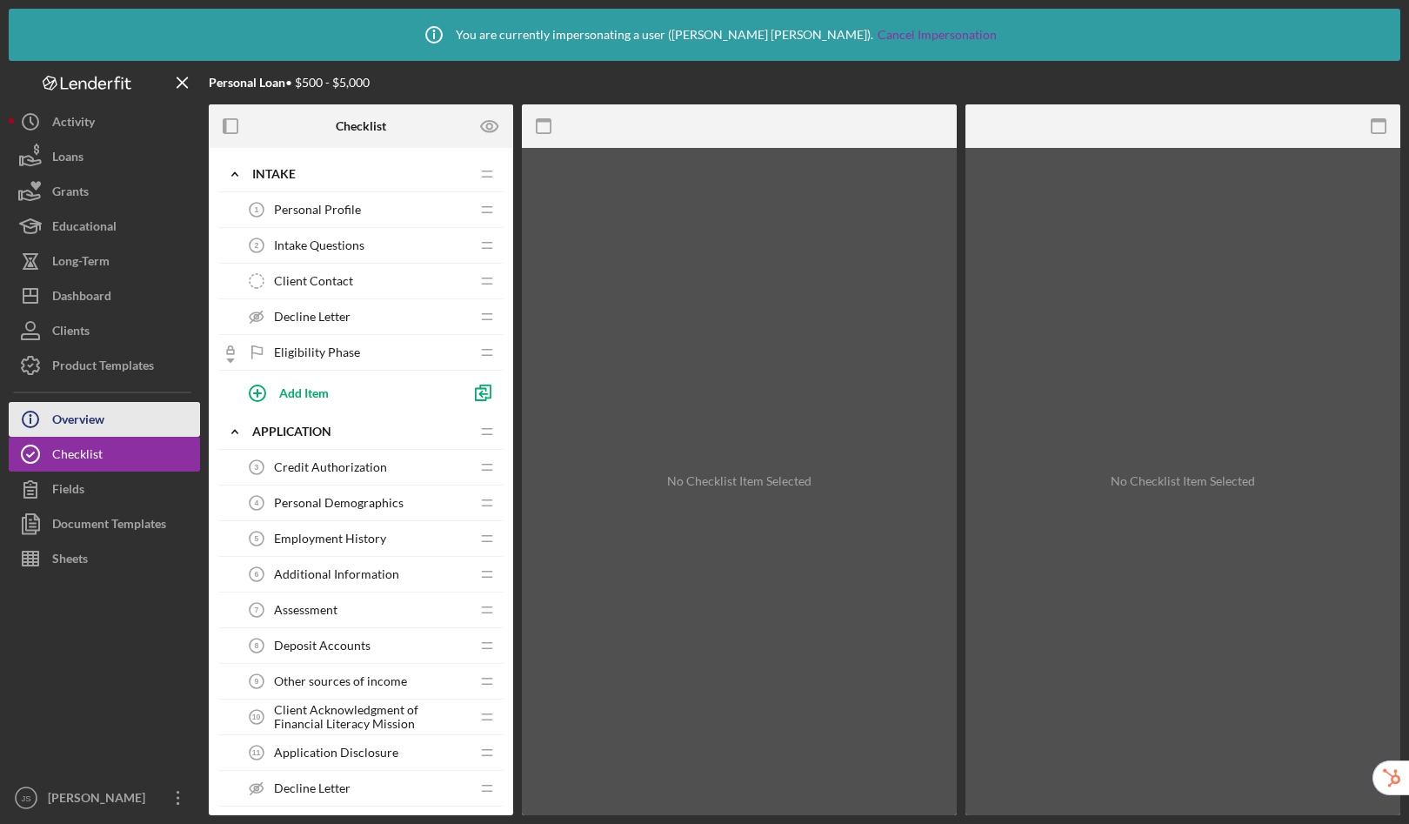
click at [110, 422] on button "Icon/Info Overview" at bounding box center [104, 419] width 191 height 35
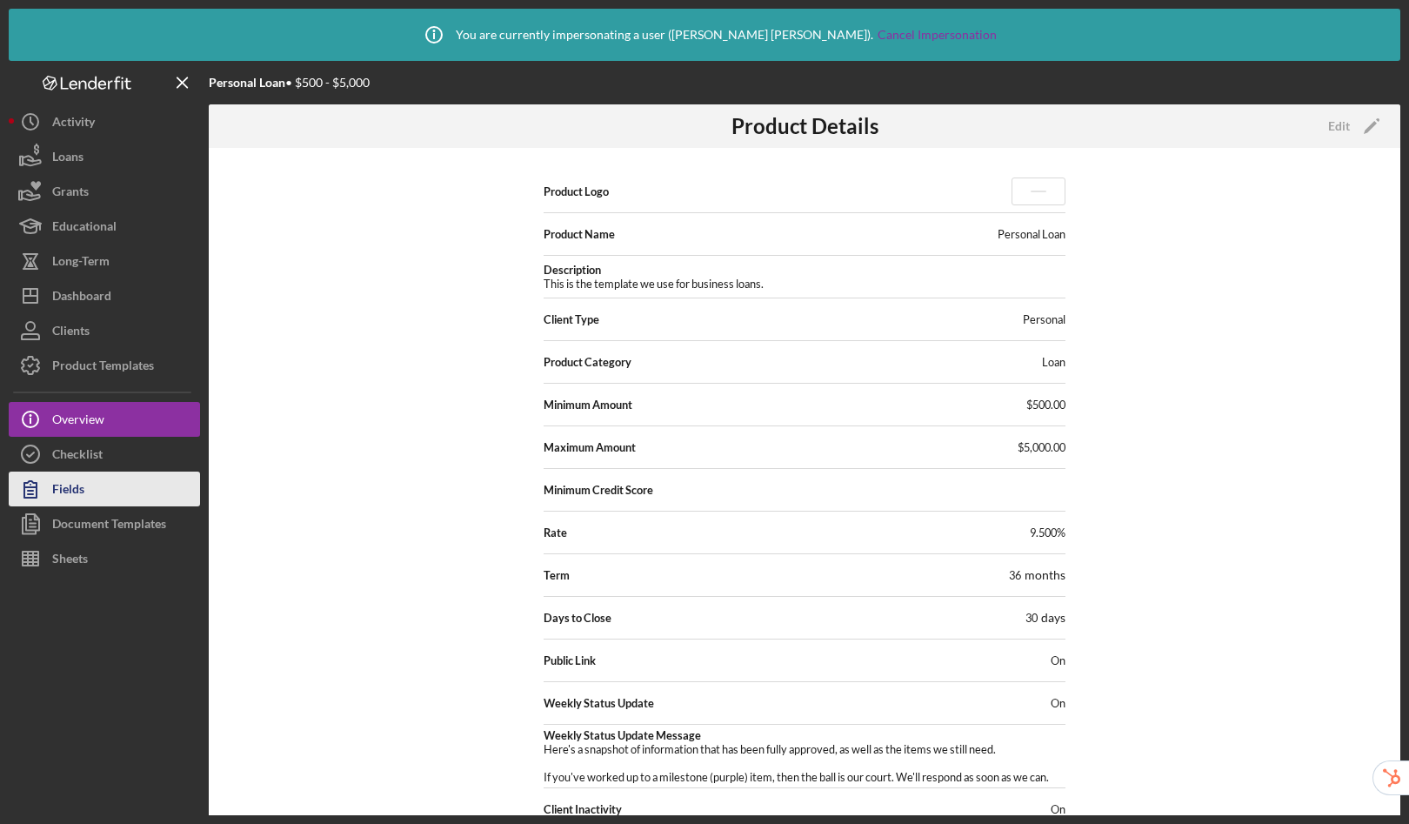
click at [94, 482] on button "Fields" at bounding box center [104, 489] width 191 height 35
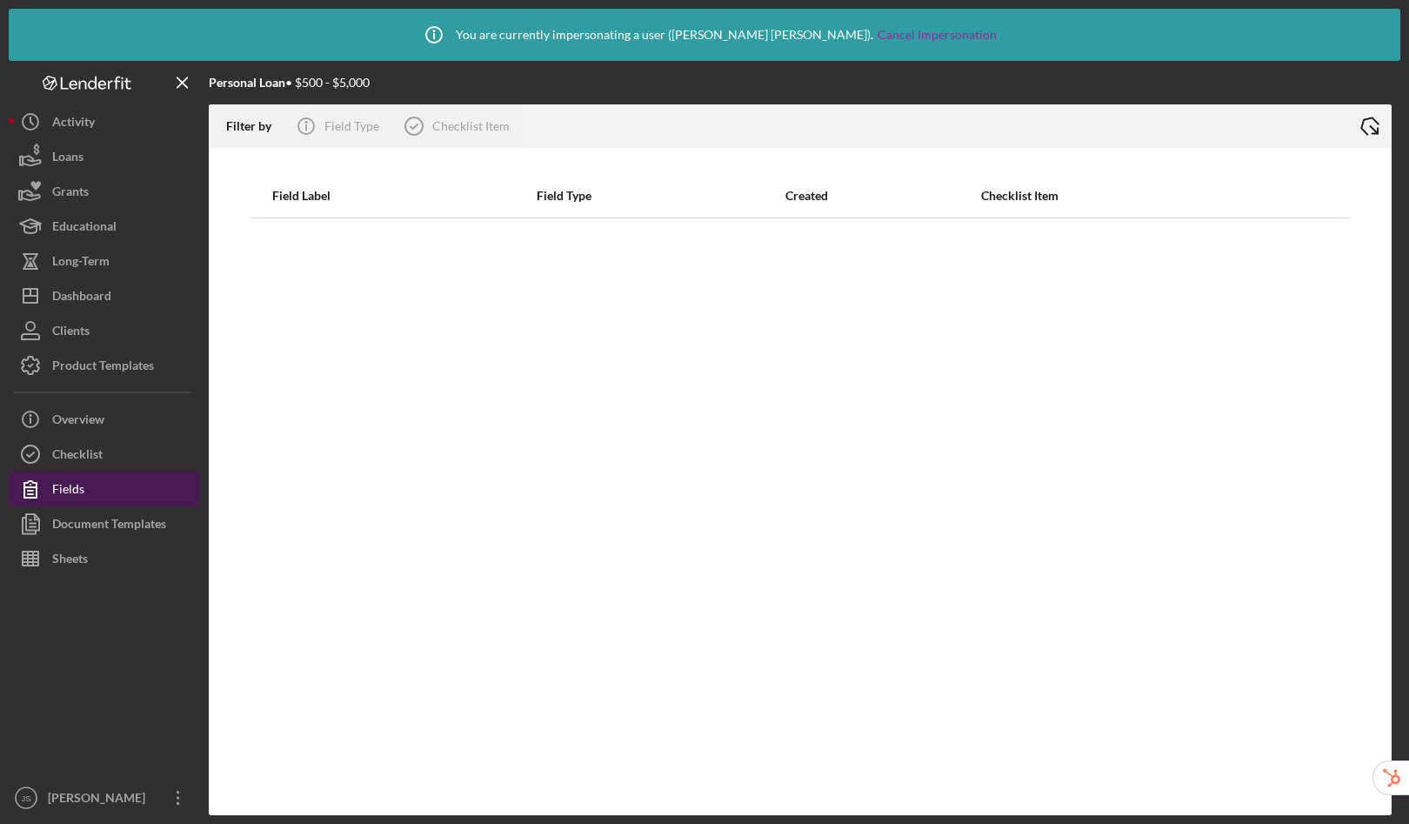
click at [94, 482] on button "Fields" at bounding box center [104, 489] width 191 height 35
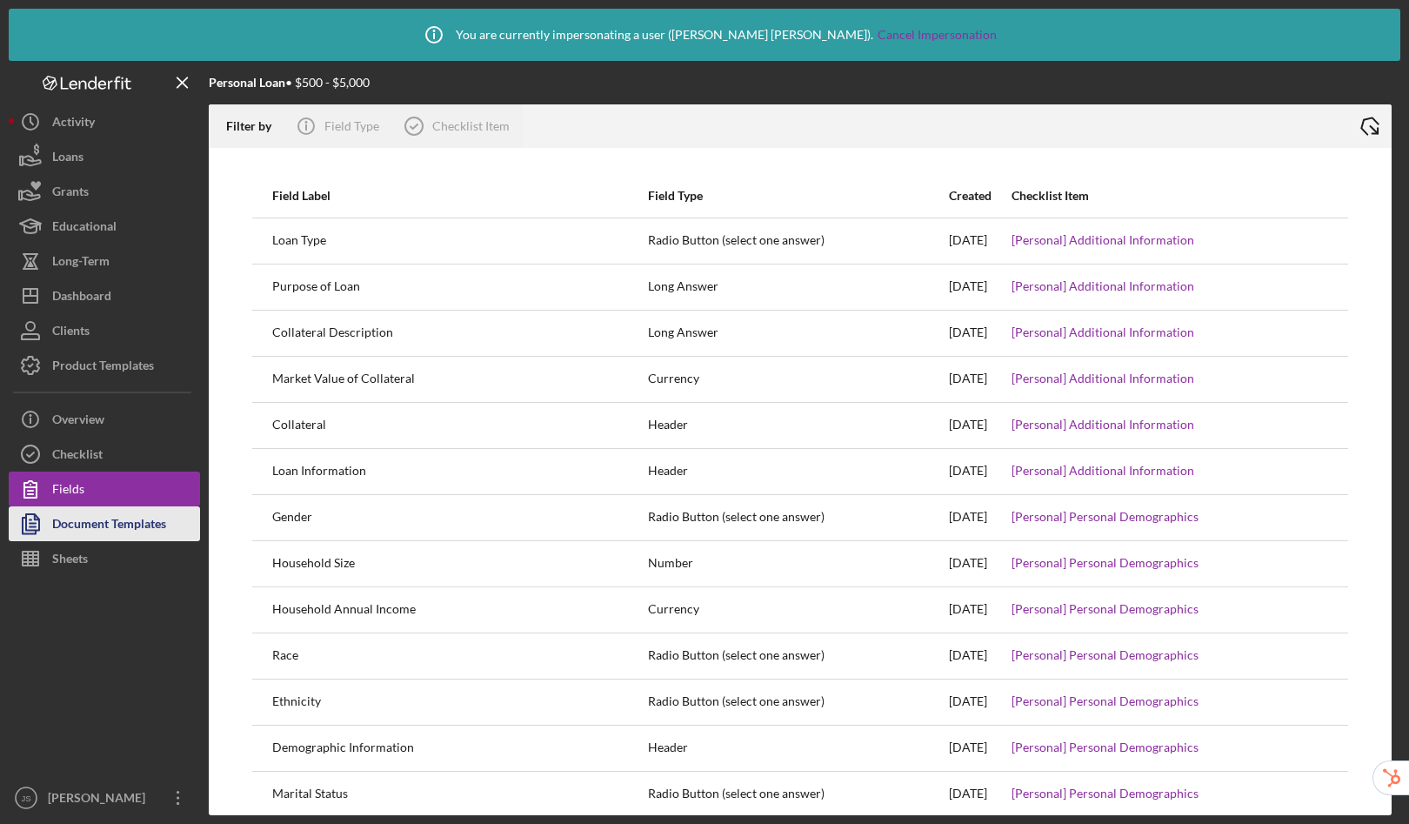
click at [101, 521] on div "Document Templates" at bounding box center [109, 525] width 114 height 39
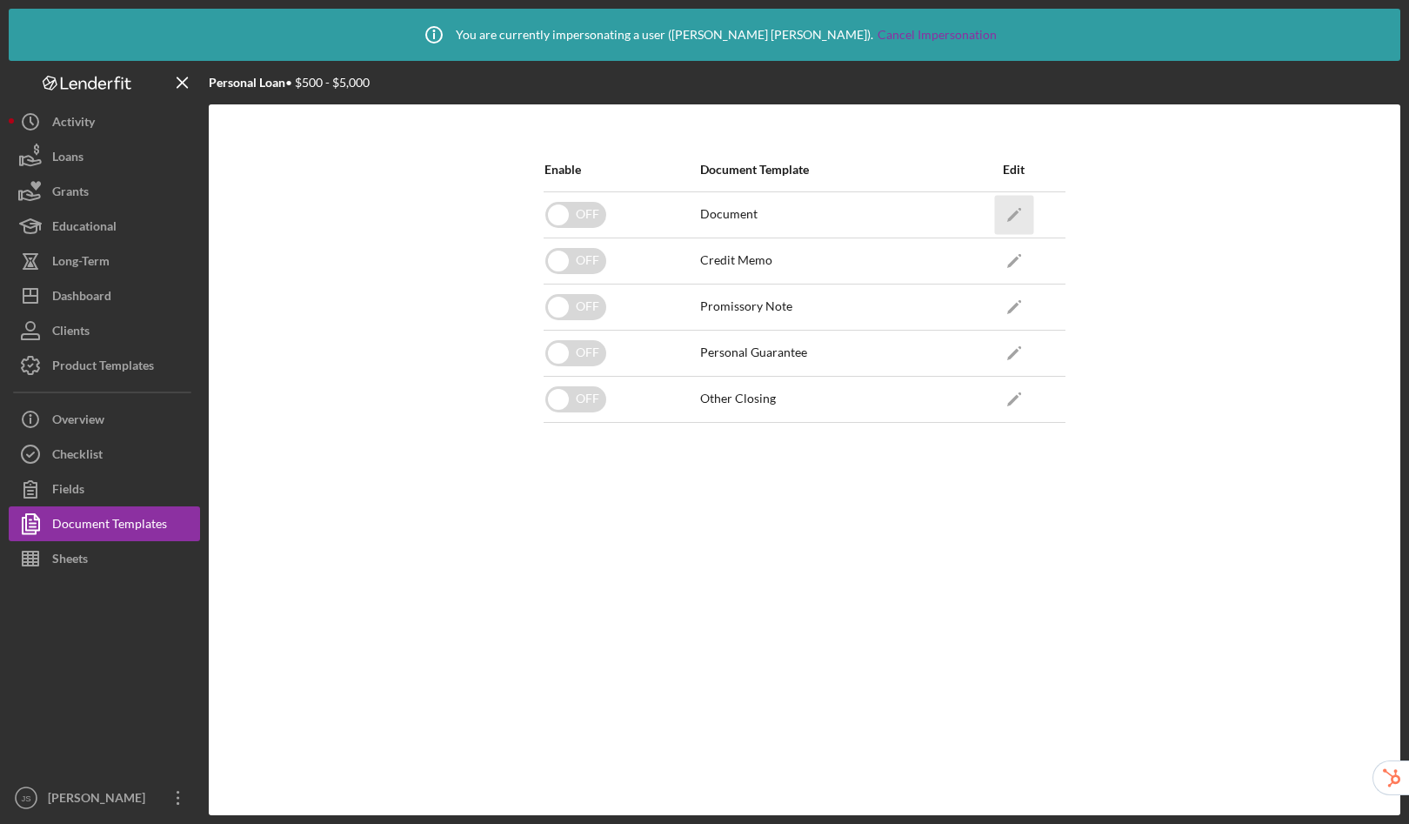
click at [1021, 211] on icon "Icon/Edit" at bounding box center [1013, 214] width 39 height 39
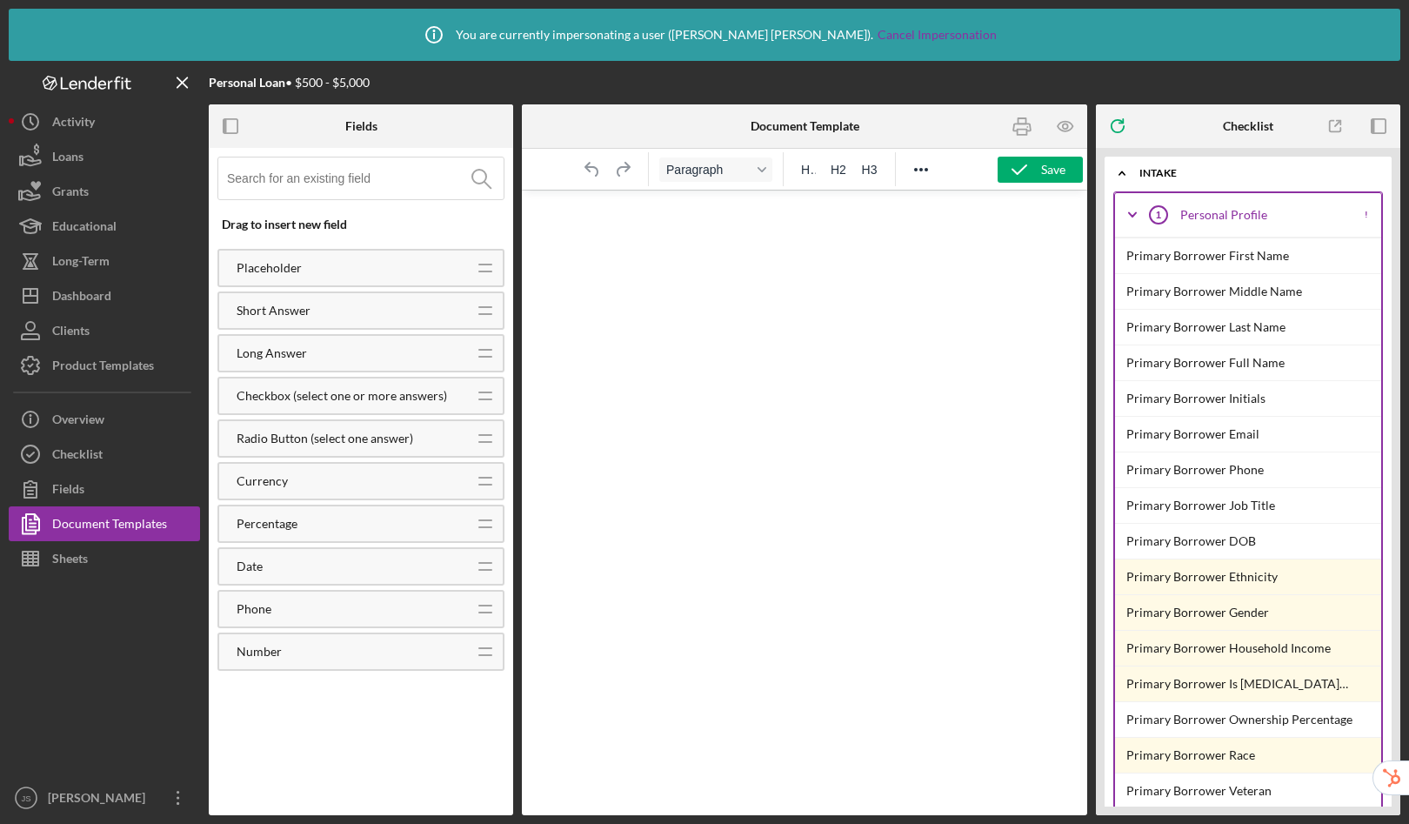
drag, startPoint x: 769, startPoint y: 269, endPoint x: 738, endPoint y: 233, distance: 47.5
click at [769, 238] on html at bounding box center [805, 214] width 566 height 47
click at [922, 171] on icon "Reveal or hide additional toolbar items" at bounding box center [921, 169] width 21 height 21
click at [686, 238] on html at bounding box center [805, 214] width 566 height 47
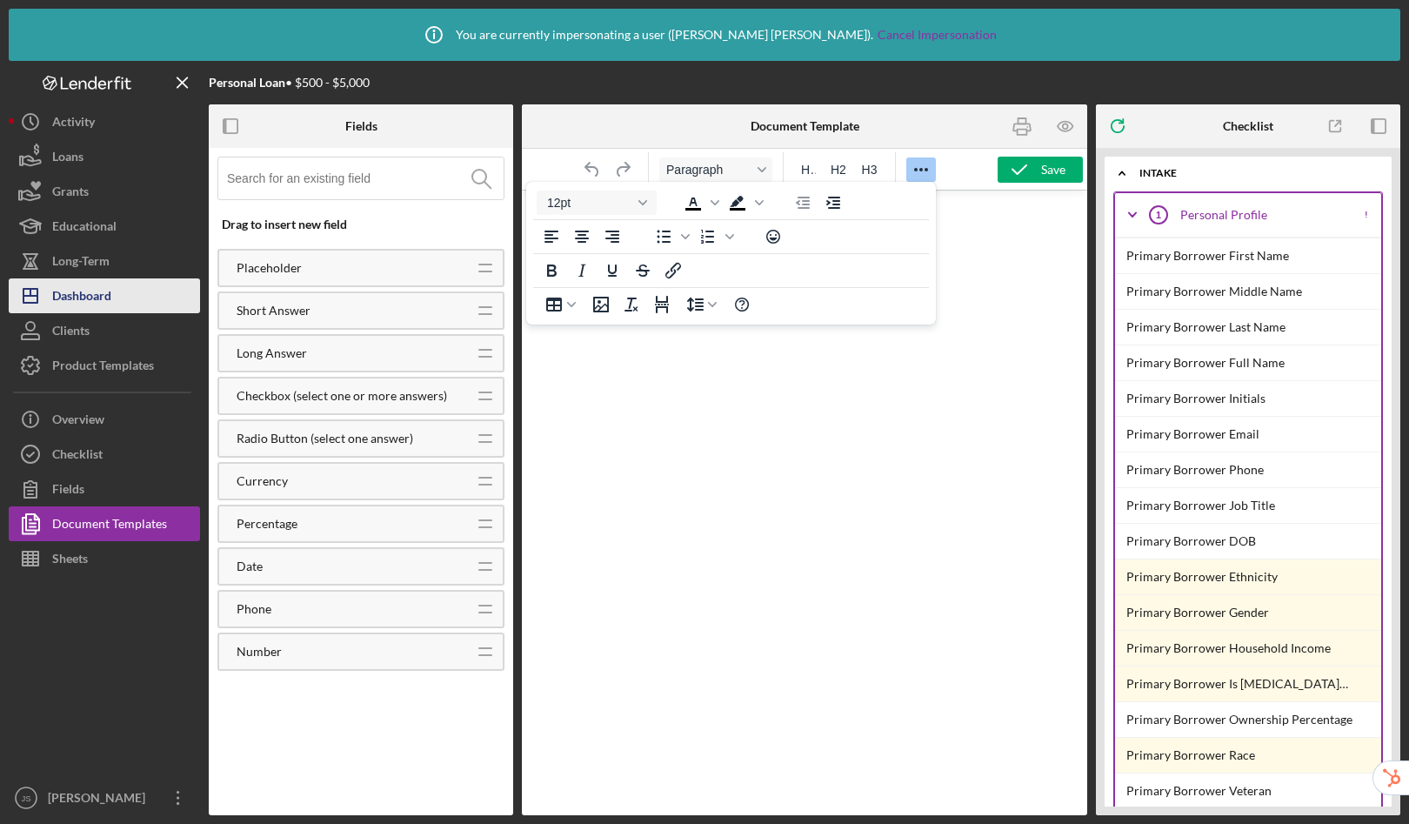
click at [123, 295] on button "Icon/Dashboard Dashboard" at bounding box center [104, 295] width 191 height 35
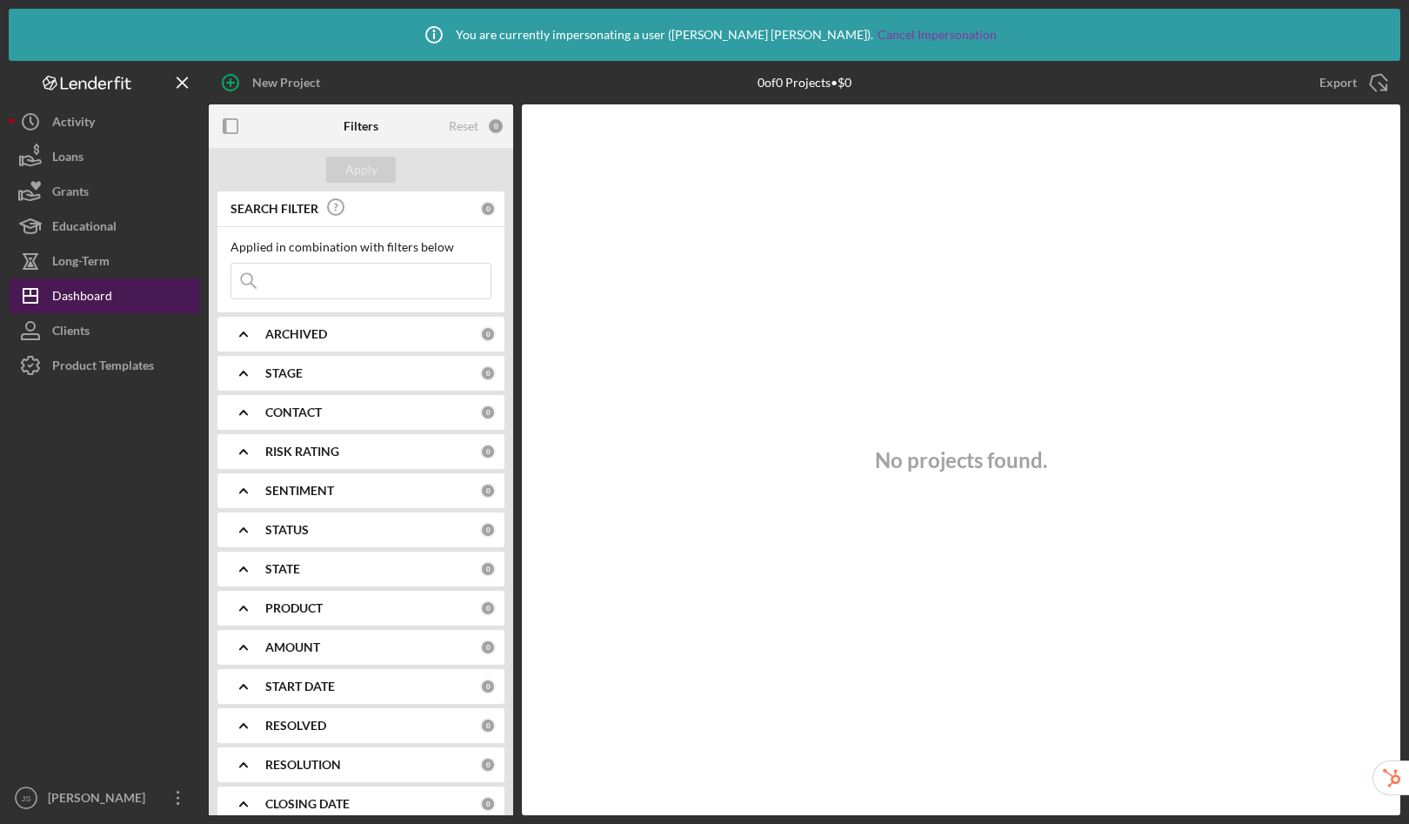
click at [123, 295] on button "Icon/Dashboard Dashboard" at bounding box center [104, 295] width 191 height 35
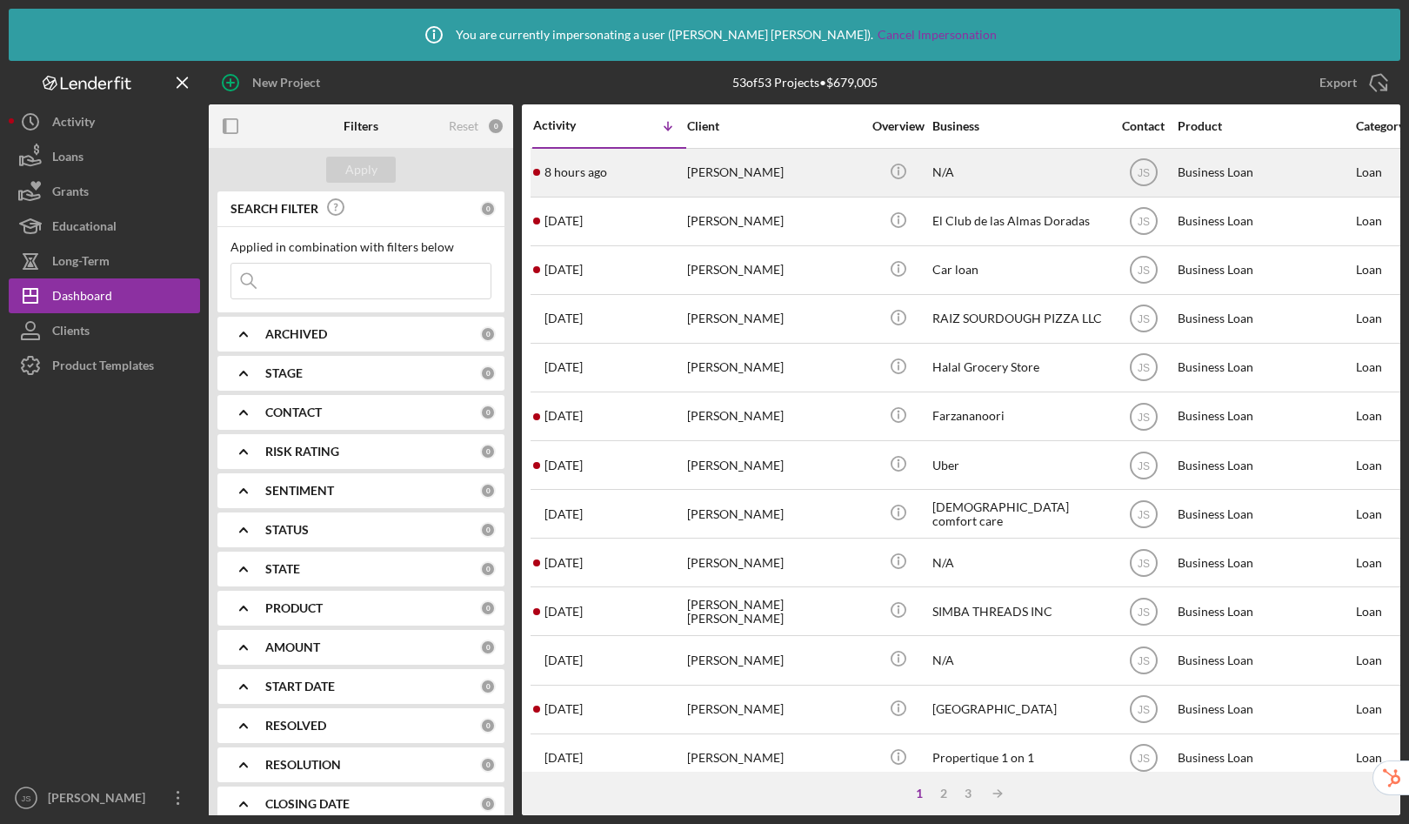
click at [841, 185] on div "[PERSON_NAME]" at bounding box center [774, 173] width 174 height 46
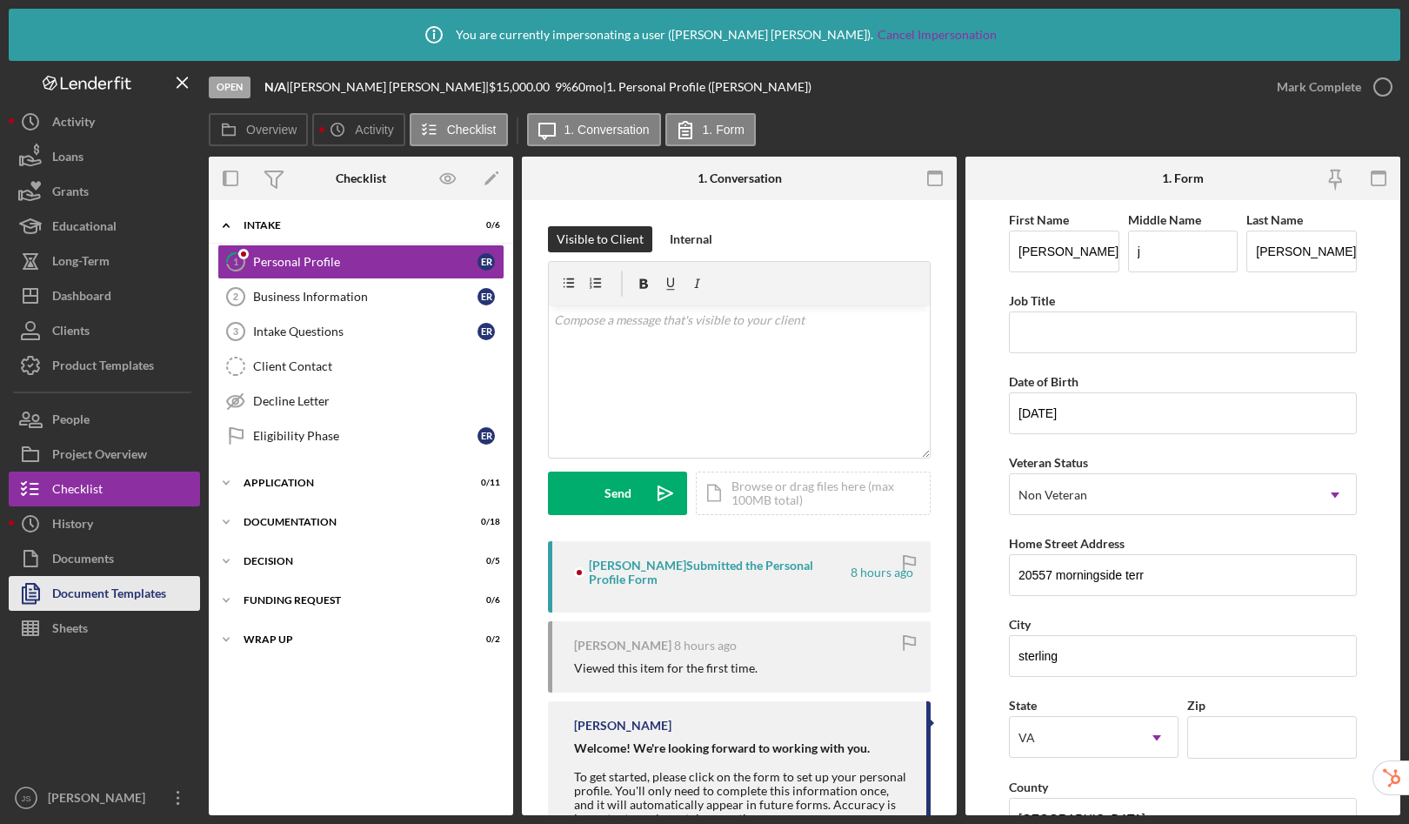
click at [106, 592] on div "Document Templates" at bounding box center [109, 595] width 114 height 39
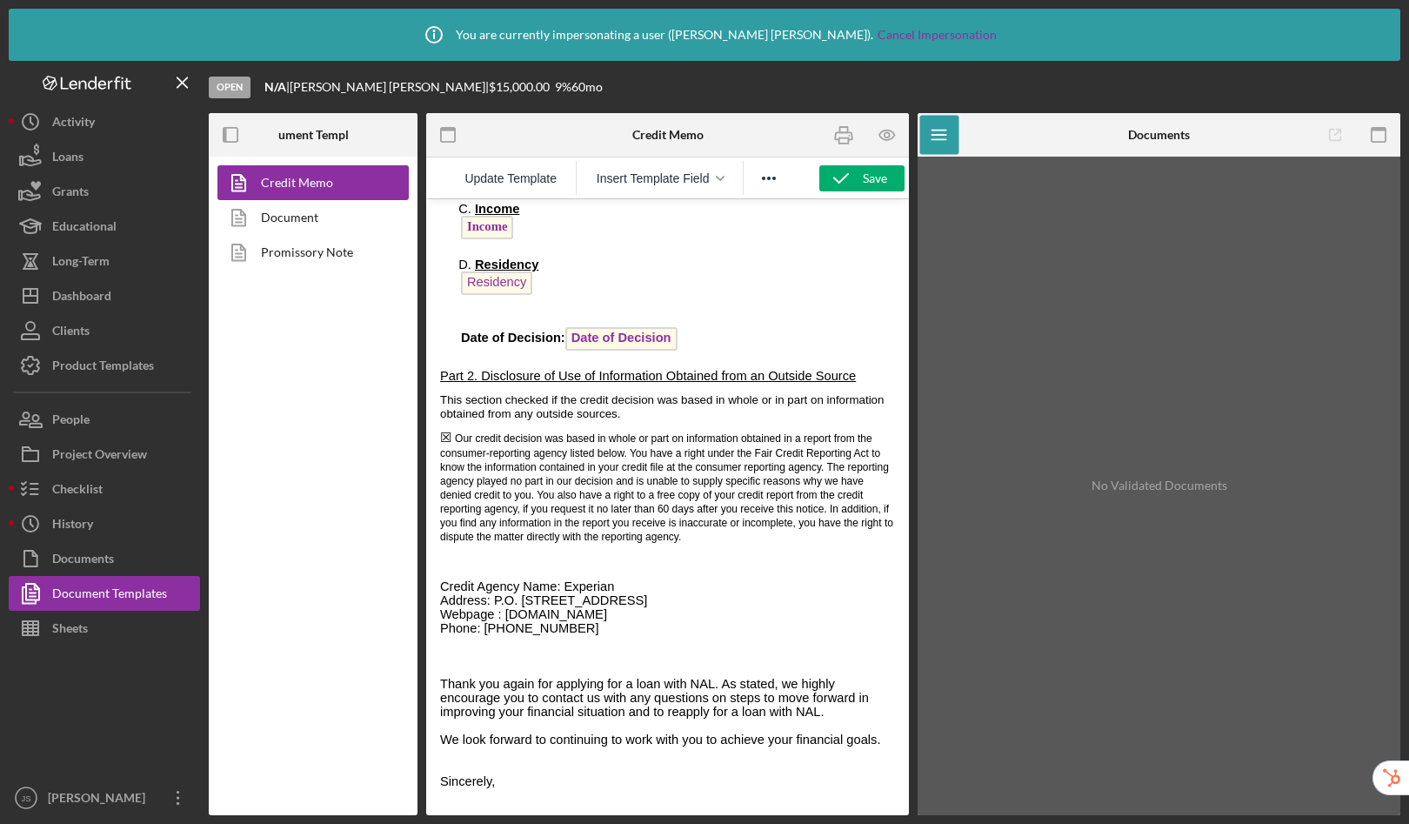
scroll to position [579, 0]
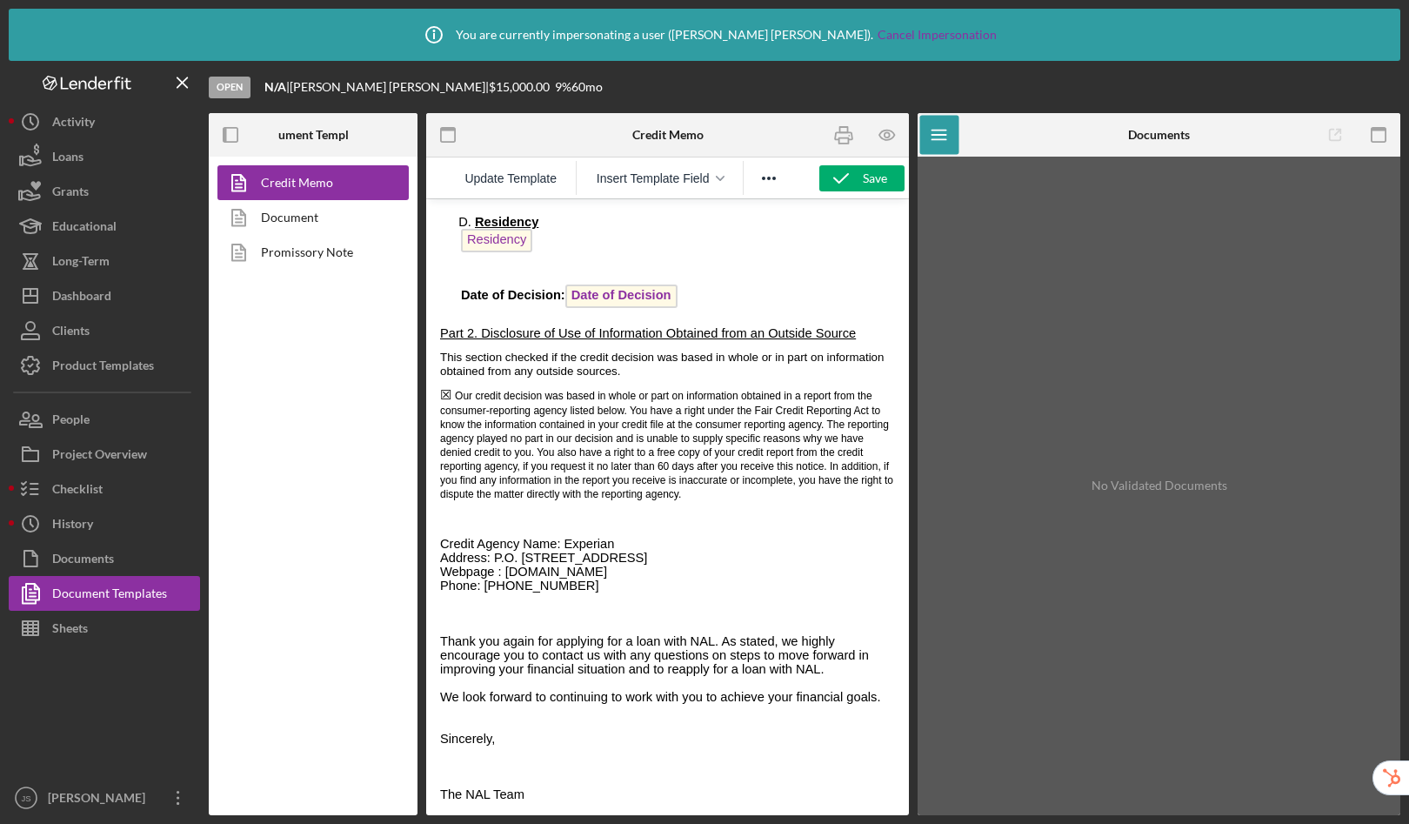
click at [592, 805] on html "New American Lending (NAL) By: Global Refuge Credit Denial or Adverse Action No…" at bounding box center [667, 244] width 483 height 1142
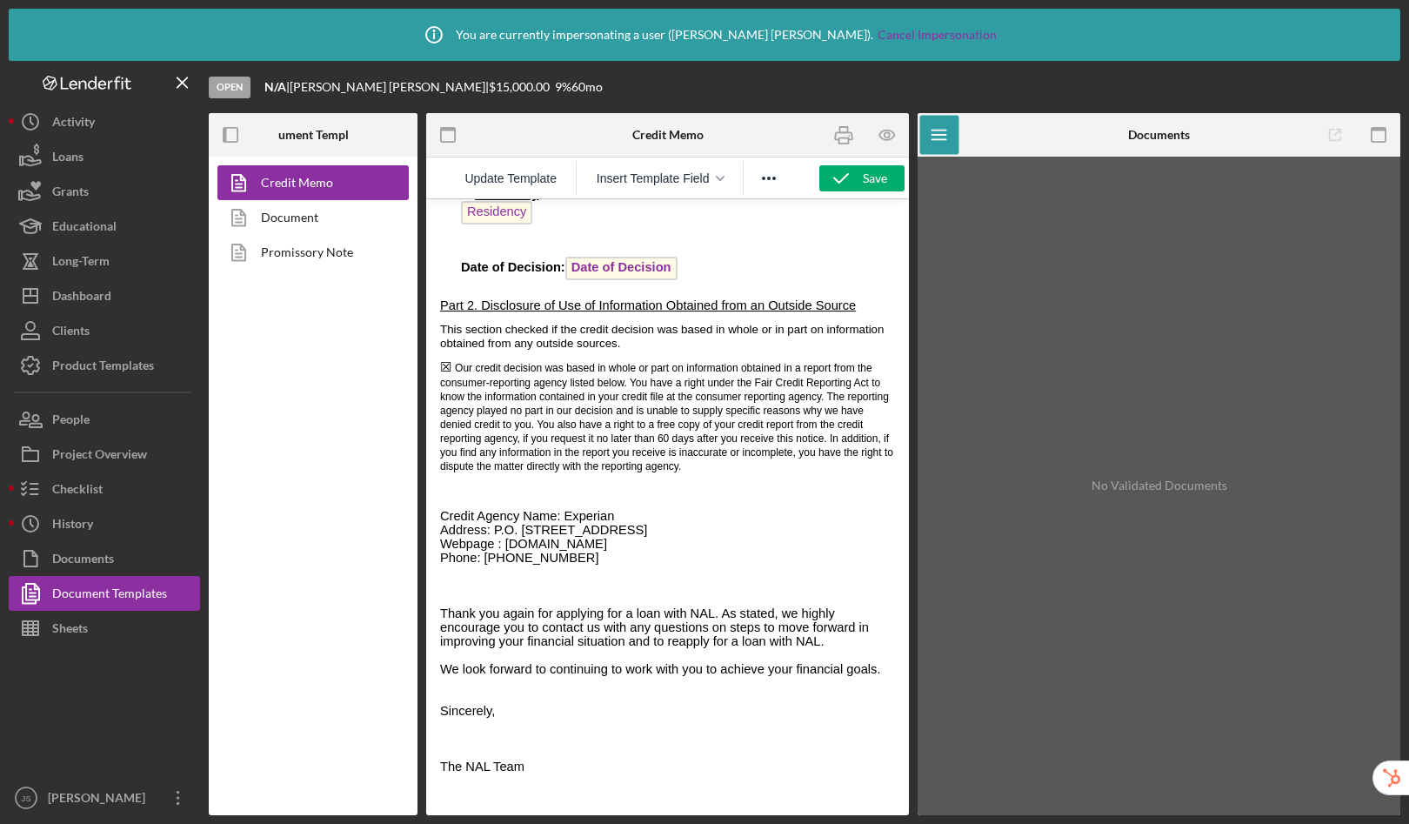
scroll to position [596, 0]
click at [659, 184] on span "Insert Template Field" at bounding box center [653, 178] width 113 height 14
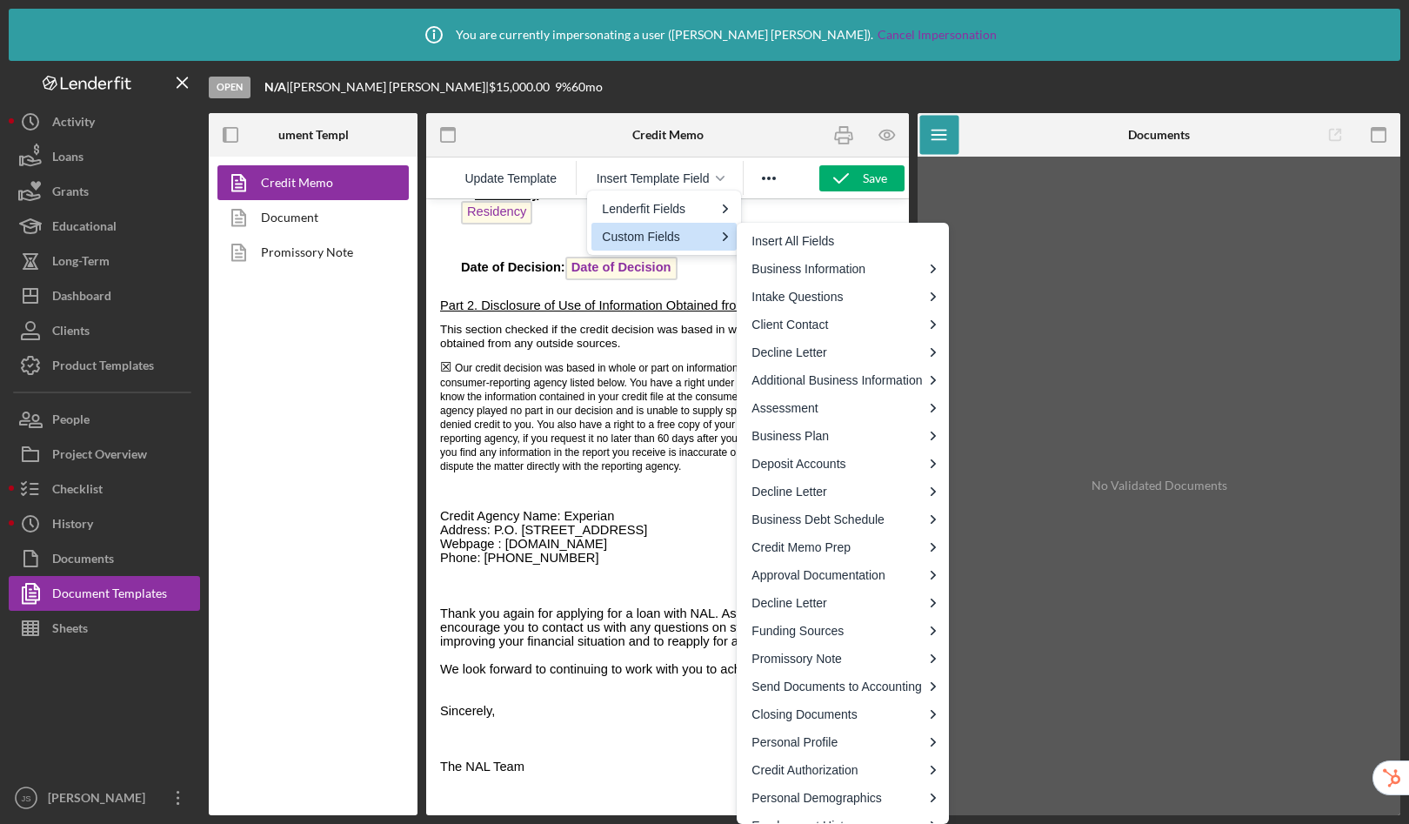
click at [465, 325] on body "New American Lending (NAL) By: Global Refuge Credit Denial or Adverse Action No…" at bounding box center [667, 230] width 455 height 1142
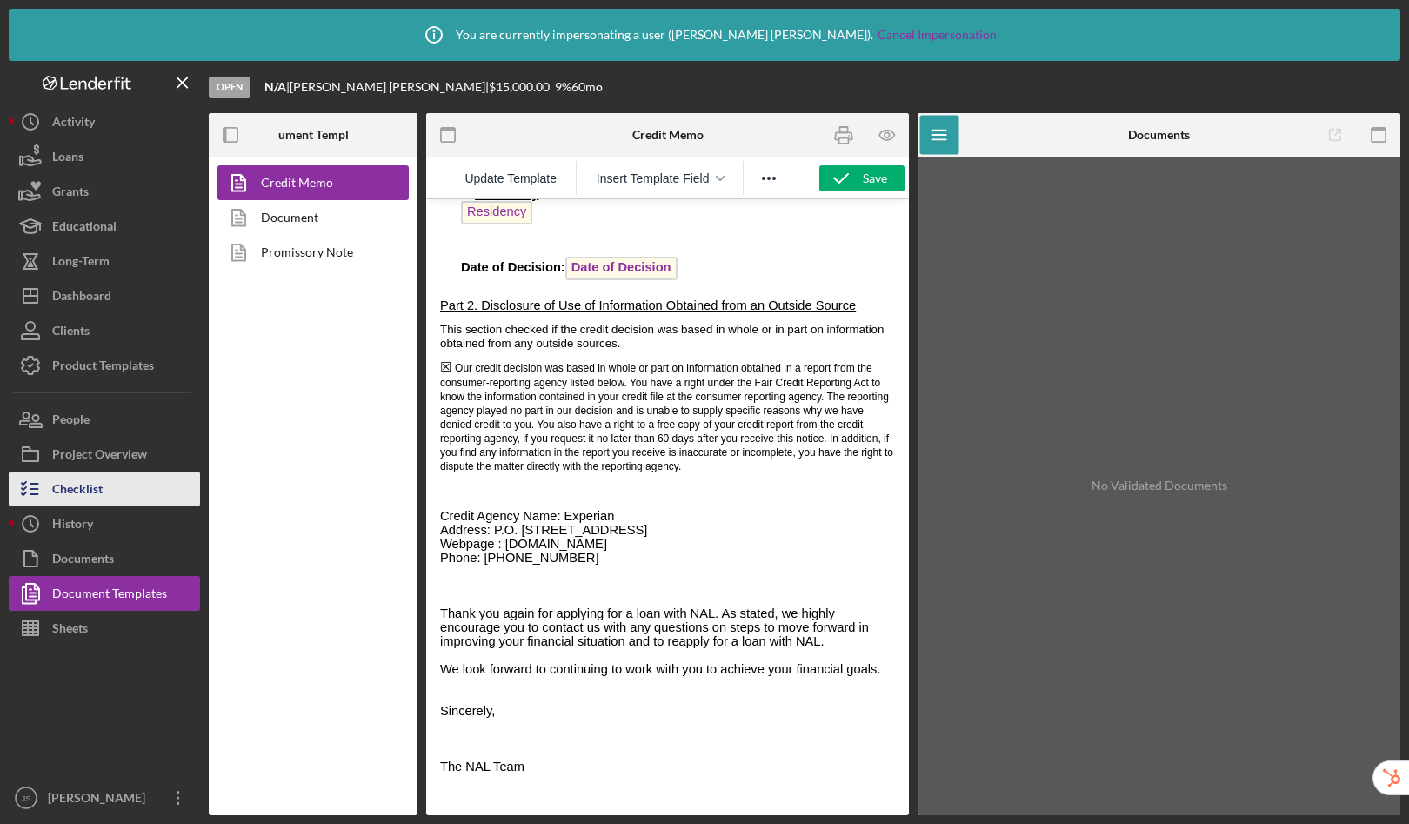
click at [93, 492] on div "Checklist" at bounding box center [77, 491] width 50 height 39
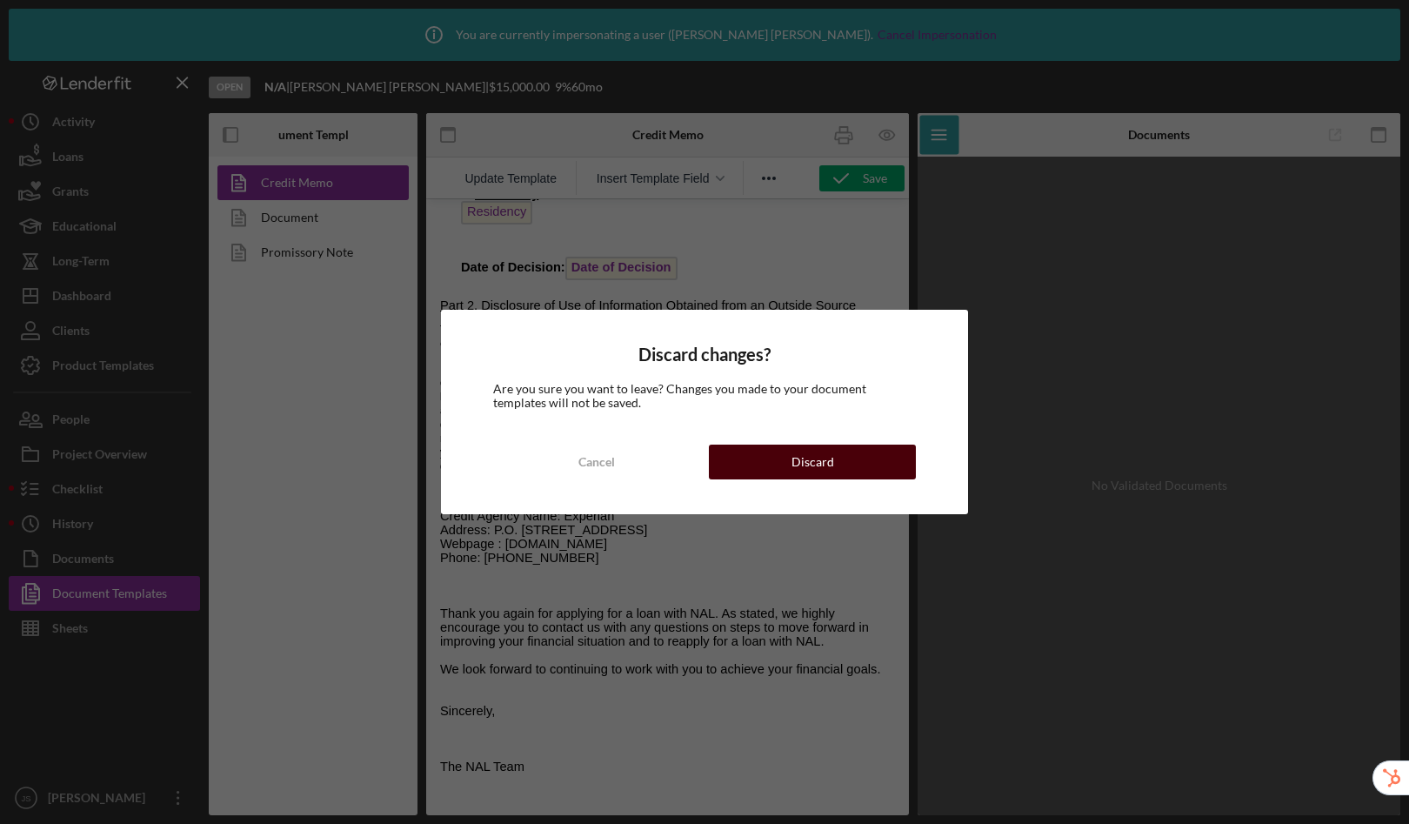
click at [796, 453] on div "Discard" at bounding box center [813, 462] width 43 height 35
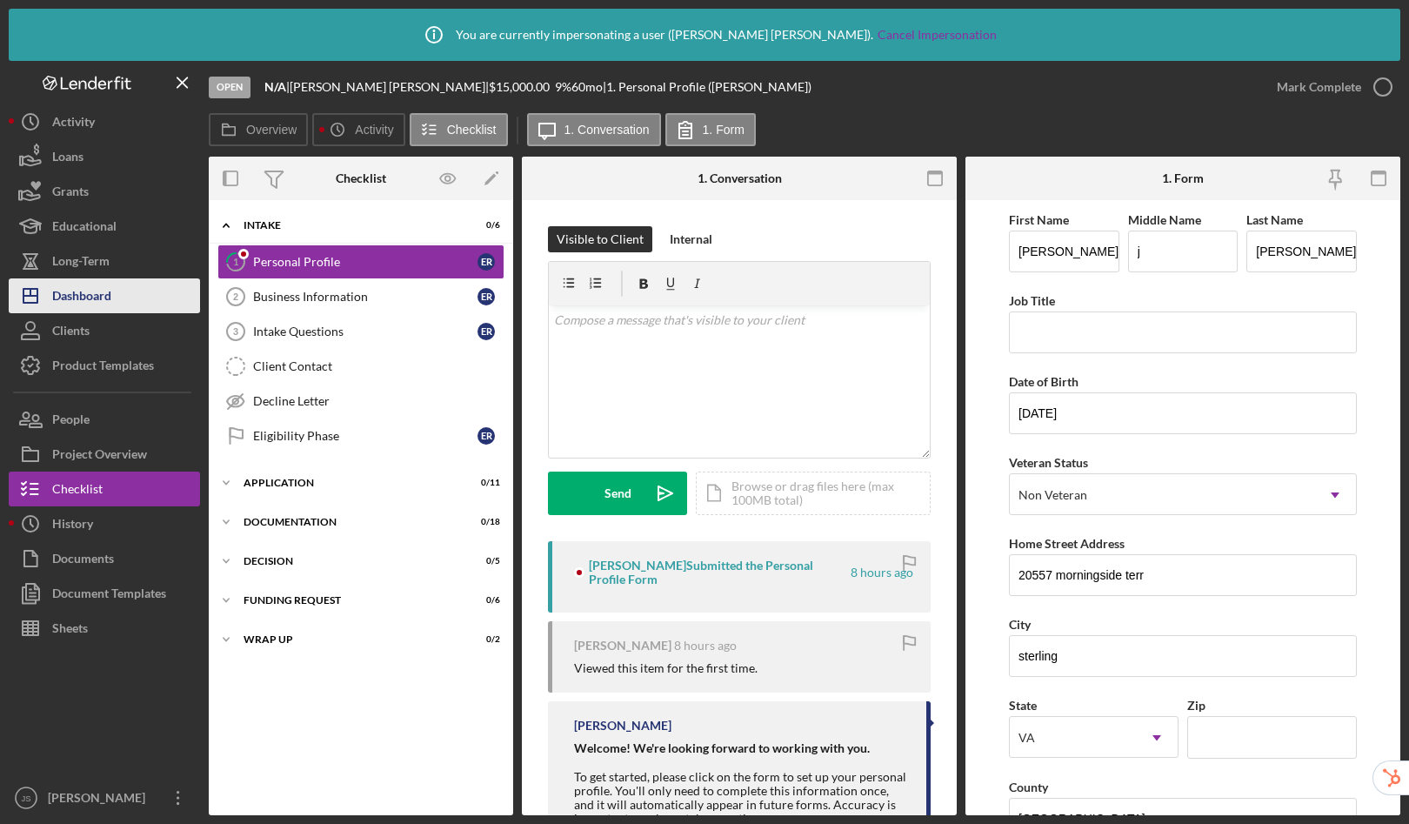
click at [111, 286] on div "Dashboard" at bounding box center [81, 297] width 59 height 39
